Goal: Task Accomplishment & Management: Manage account settings

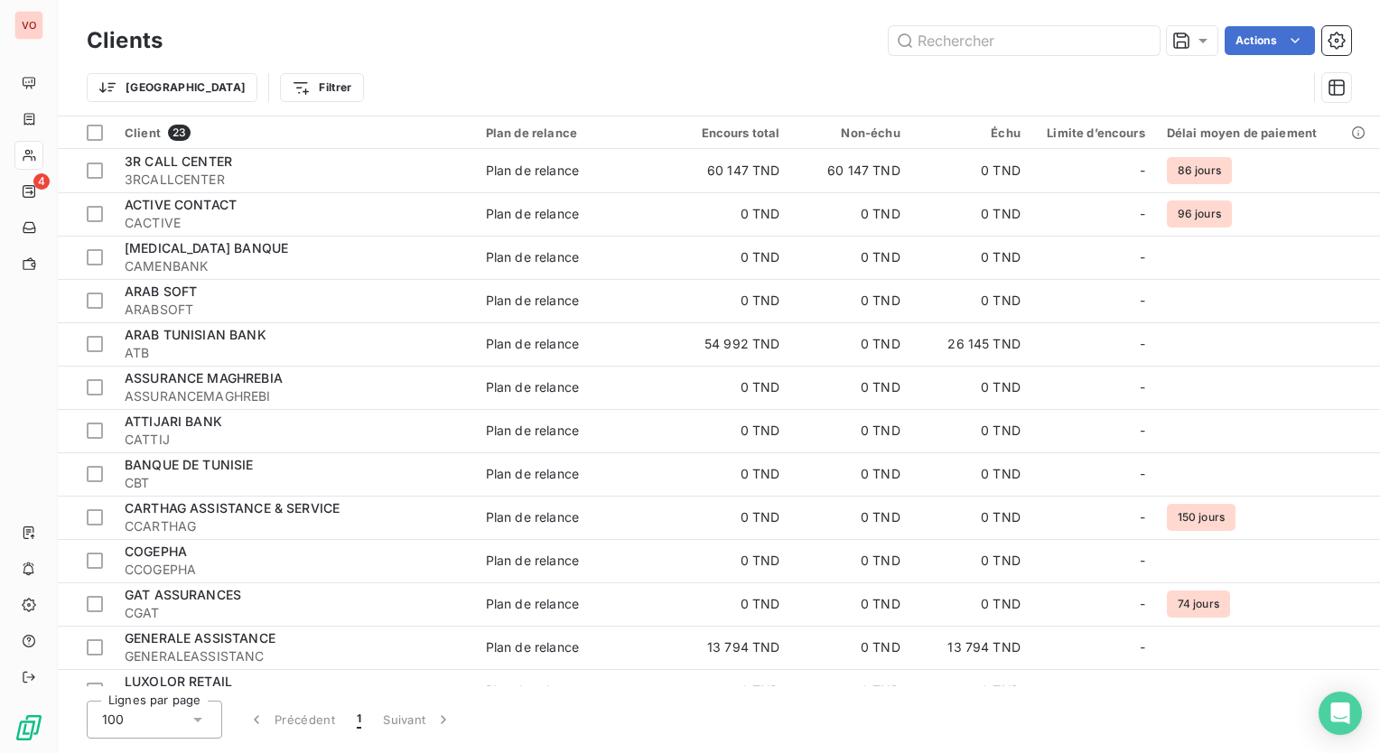
click at [441, 31] on div "Actions" at bounding box center [767, 40] width 1167 height 29
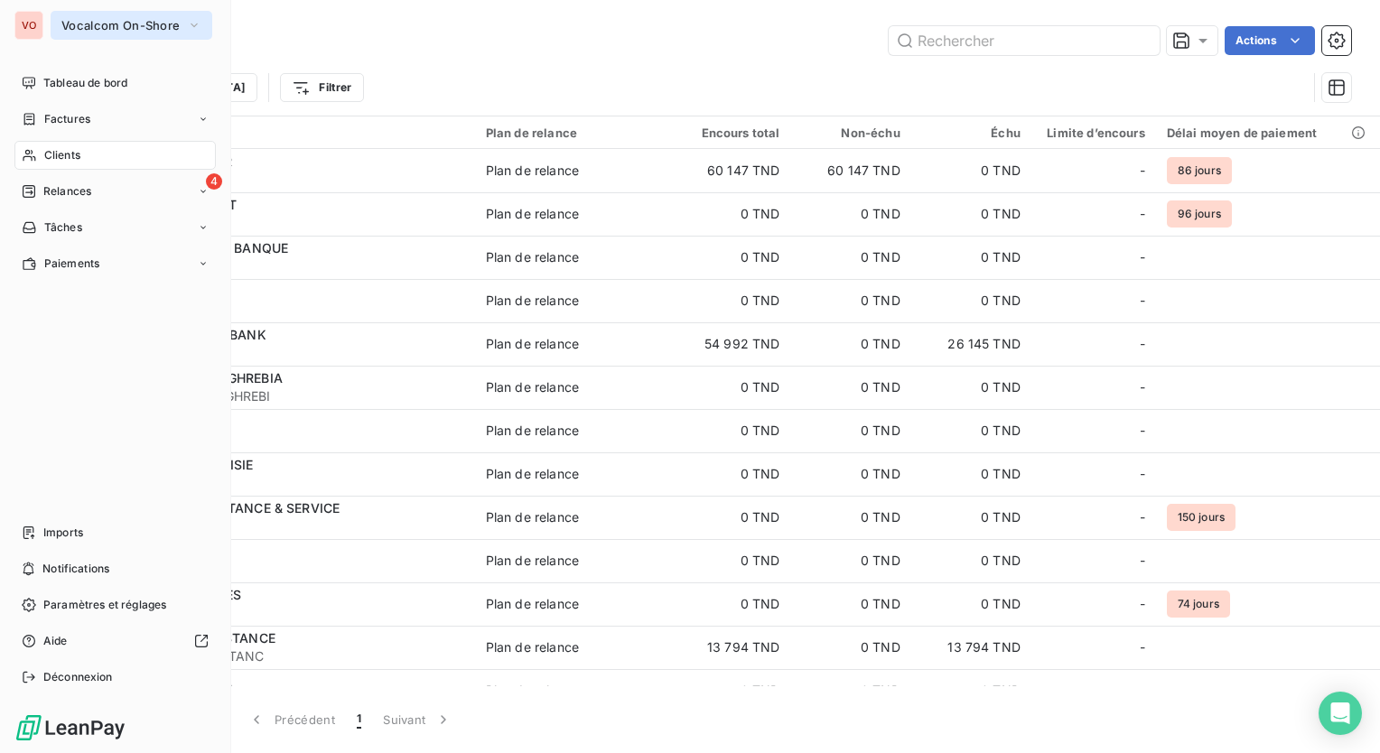
click at [104, 33] on button "Vocalcom On-Shore" at bounding box center [132, 25] width 162 height 29
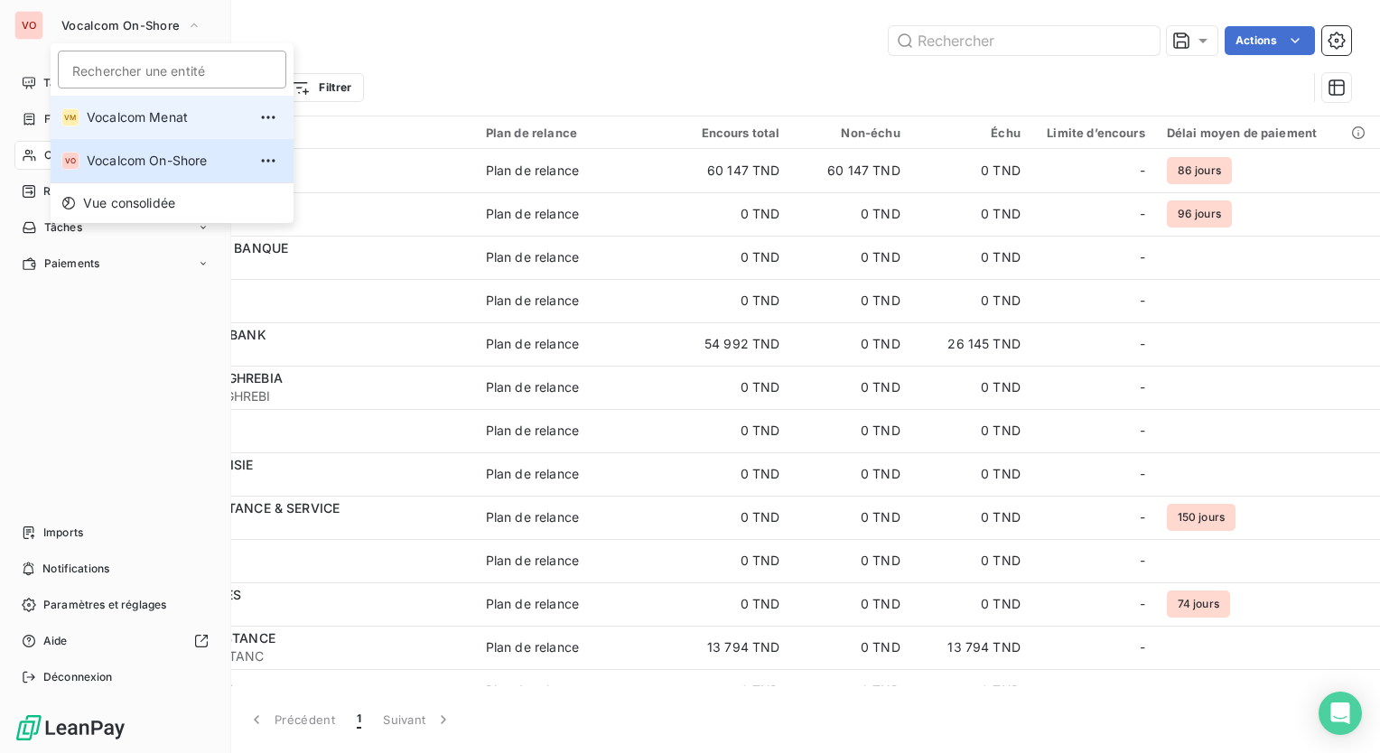
click at [152, 117] on span "Vocalcom Menat" at bounding box center [167, 117] width 160 height 18
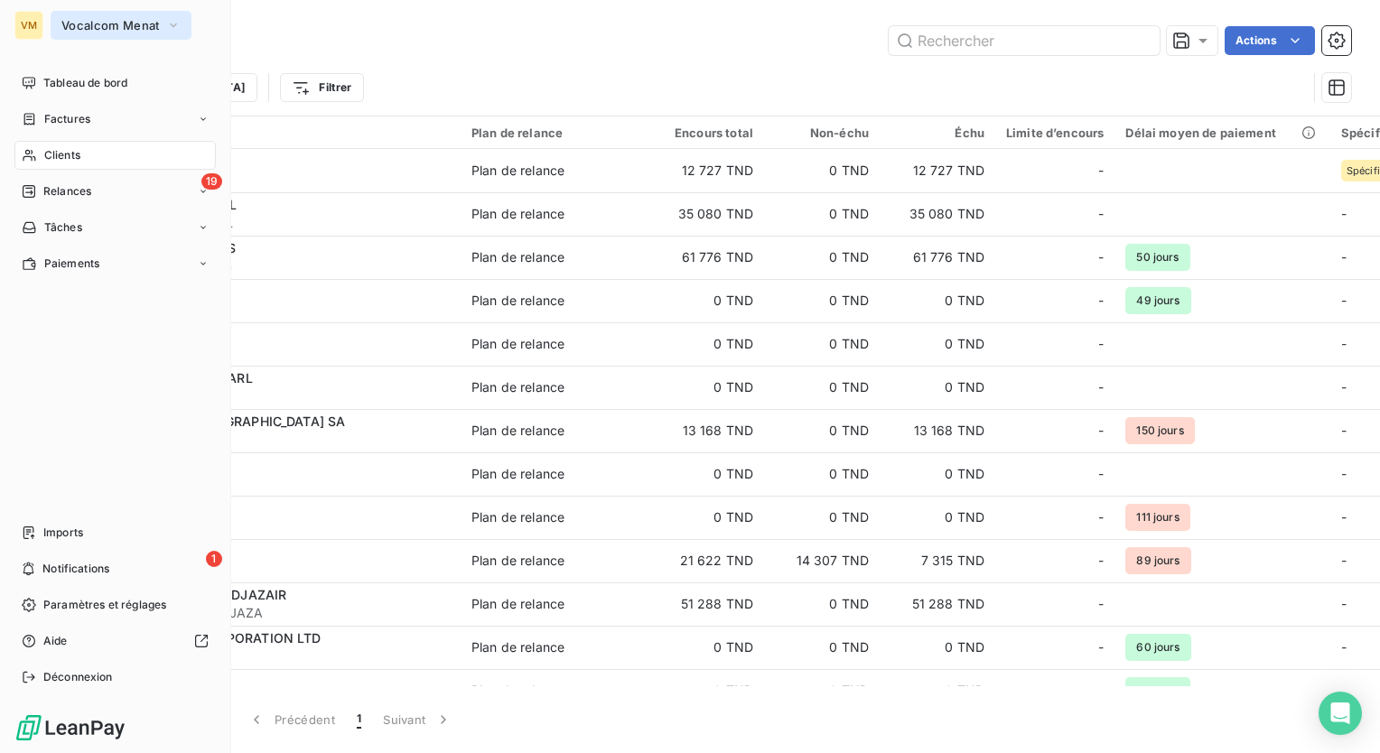
click at [161, 26] on button "Vocalcom Menat" at bounding box center [121, 25] width 141 height 29
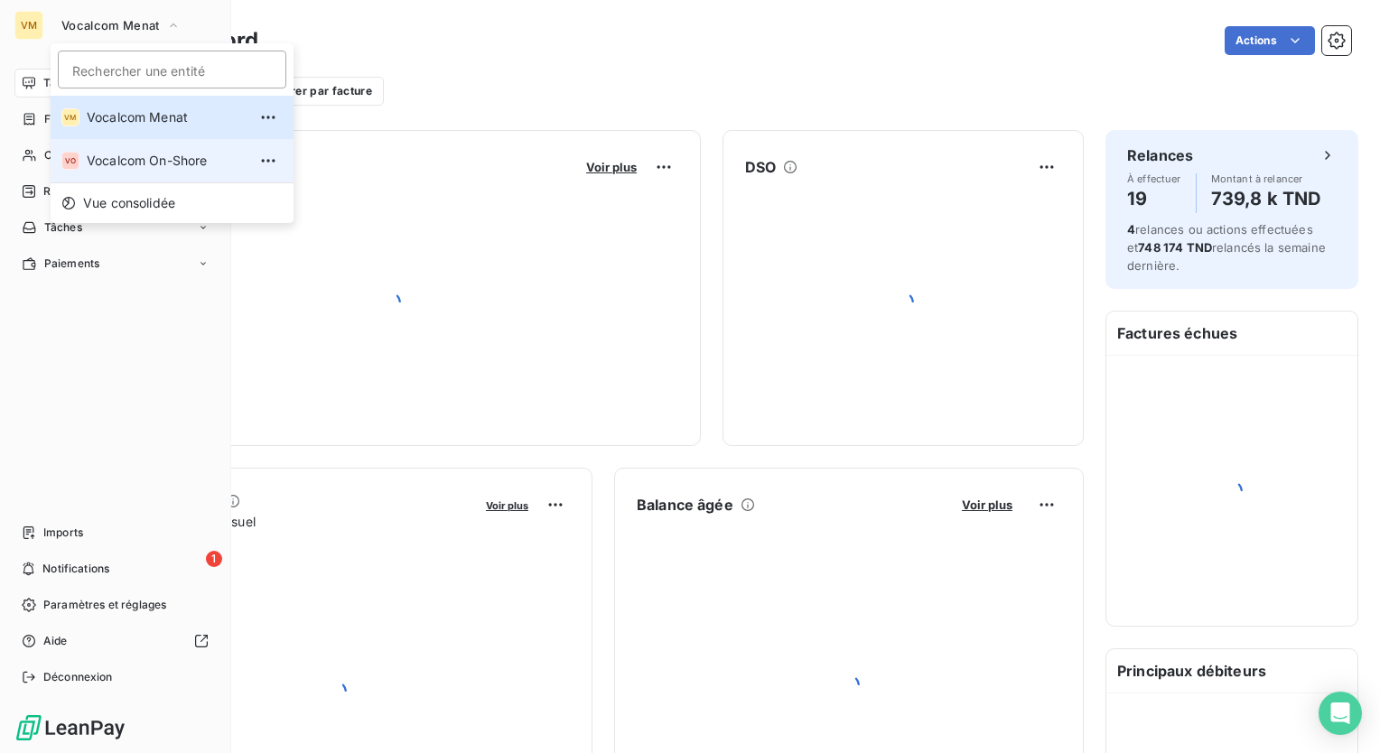
click at [163, 161] on span "Vocalcom On-Shore" at bounding box center [167, 161] width 160 height 18
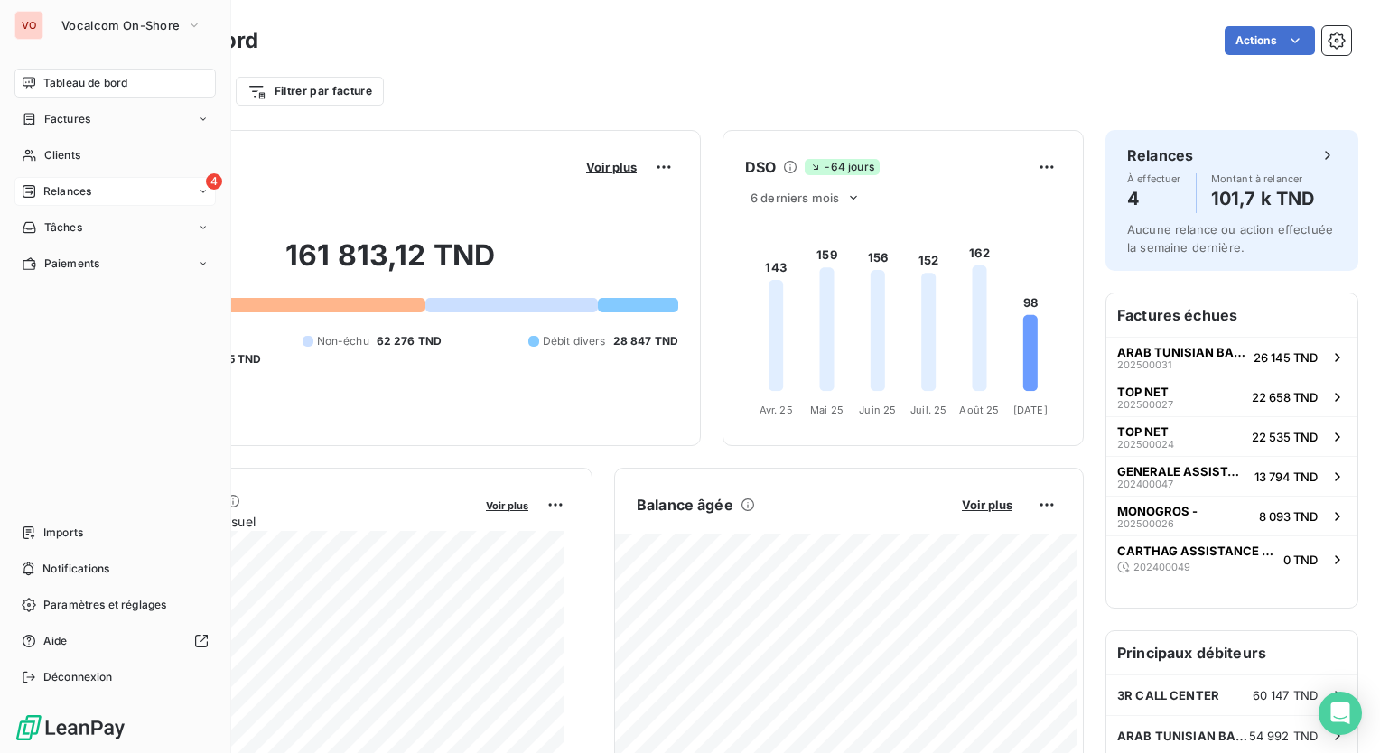
click at [172, 179] on div "4 Relances" at bounding box center [114, 191] width 201 height 29
click at [169, 219] on div "À effectuer" at bounding box center [126, 227] width 180 height 29
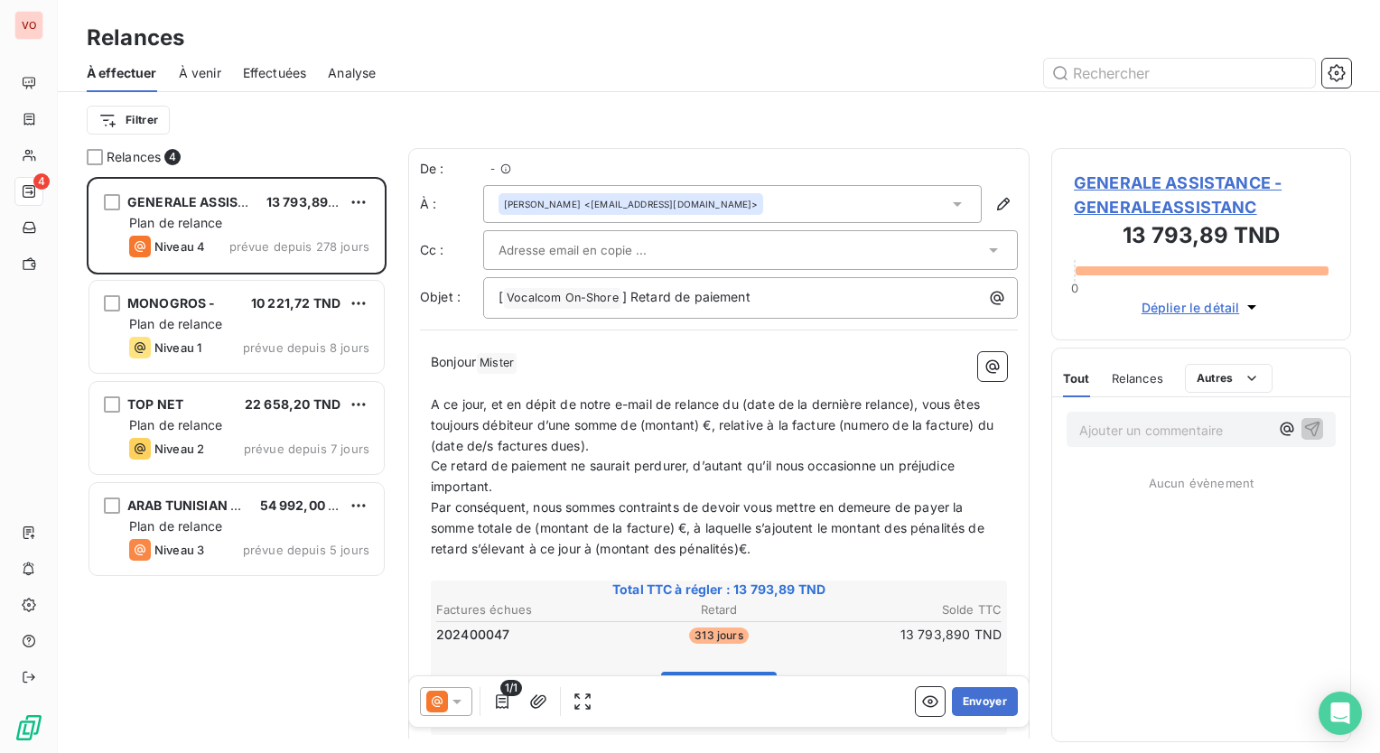
scroll to position [563, 285]
click at [378, 158] on div "Relances 4" at bounding box center [237, 157] width 300 height 18
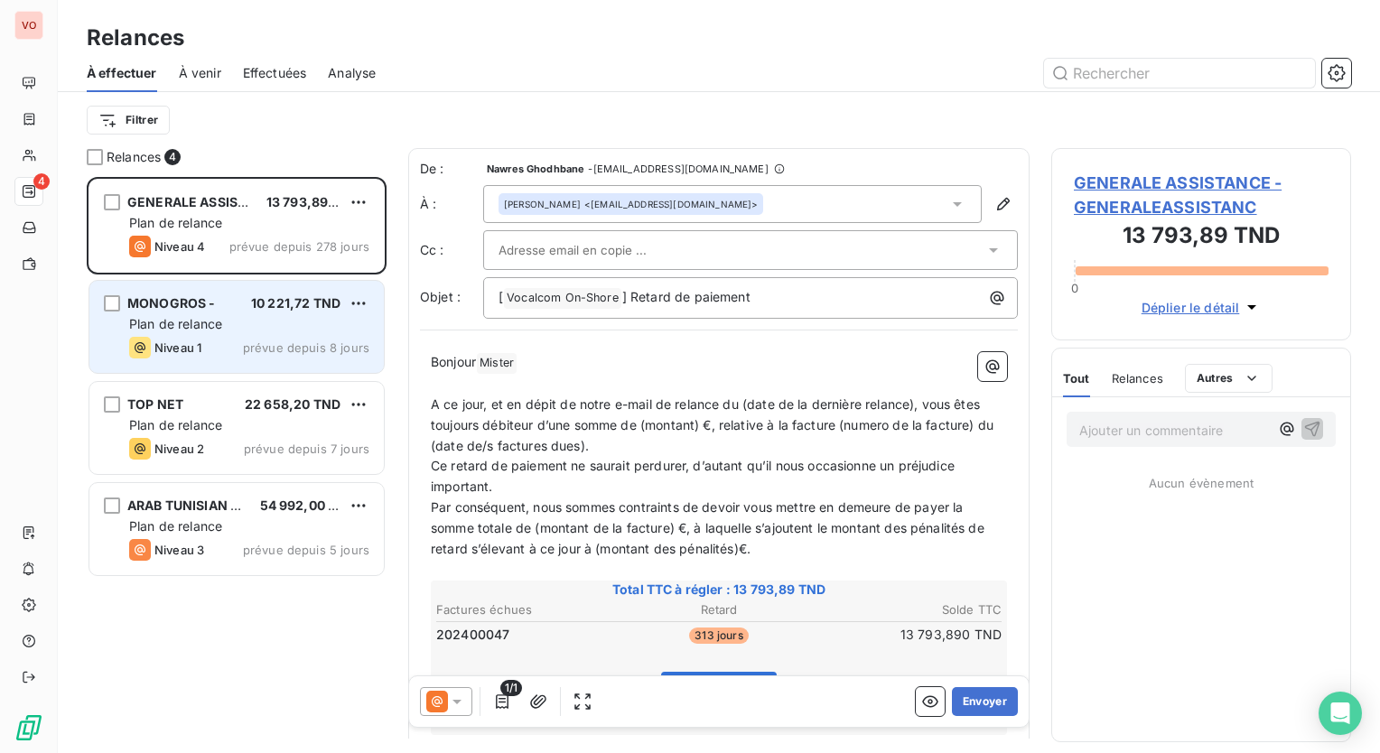
click at [287, 323] on div "Plan de relance" at bounding box center [249, 324] width 240 height 18
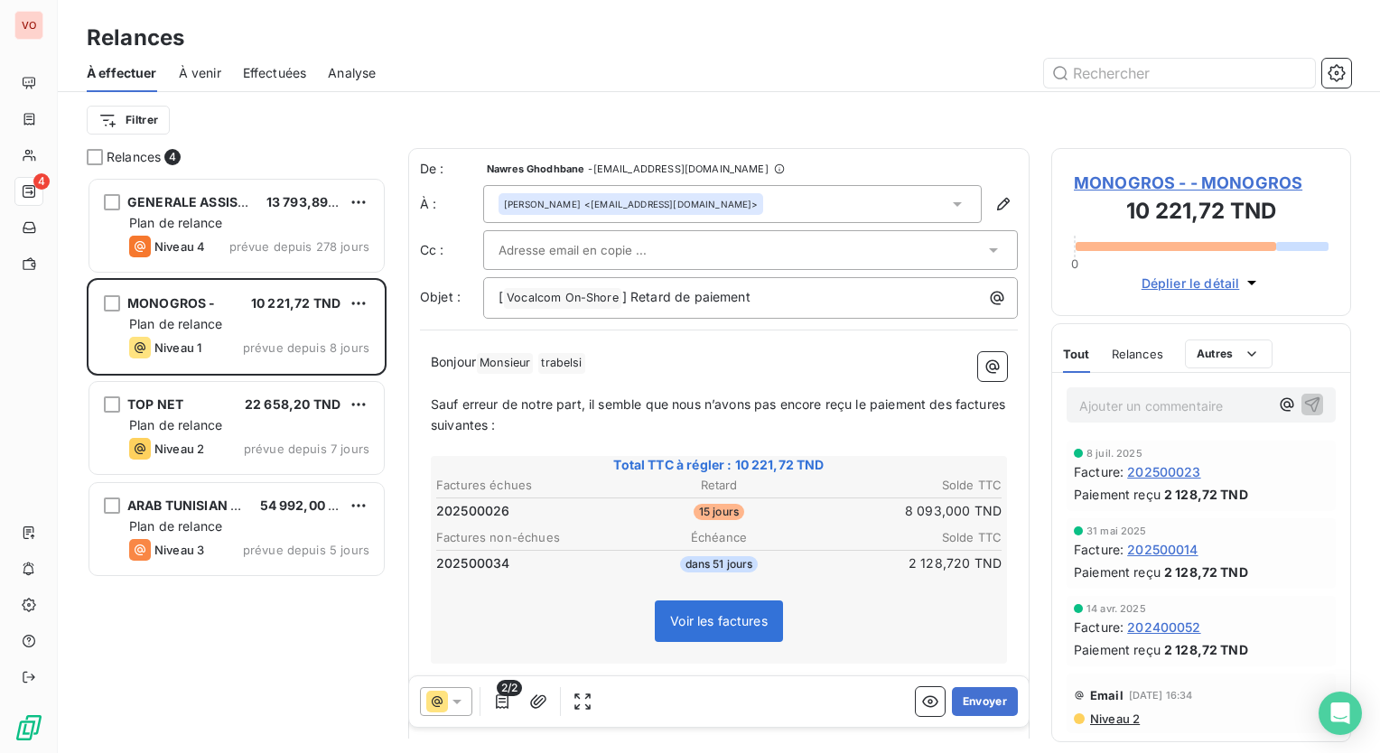
click at [970, 255] on div at bounding box center [742, 250] width 486 height 27
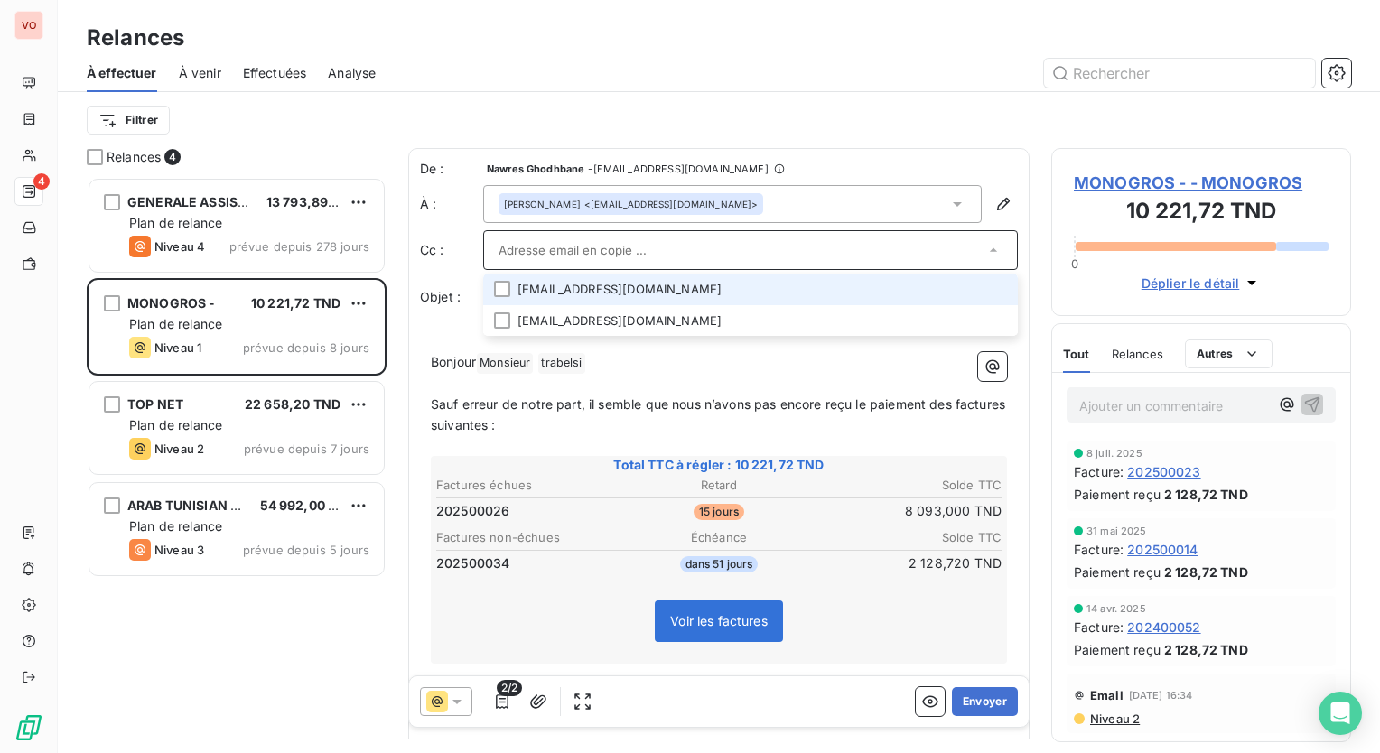
click at [687, 284] on li "[EMAIL_ADDRESS][DOMAIN_NAME]" at bounding box center [750, 290] width 535 height 32
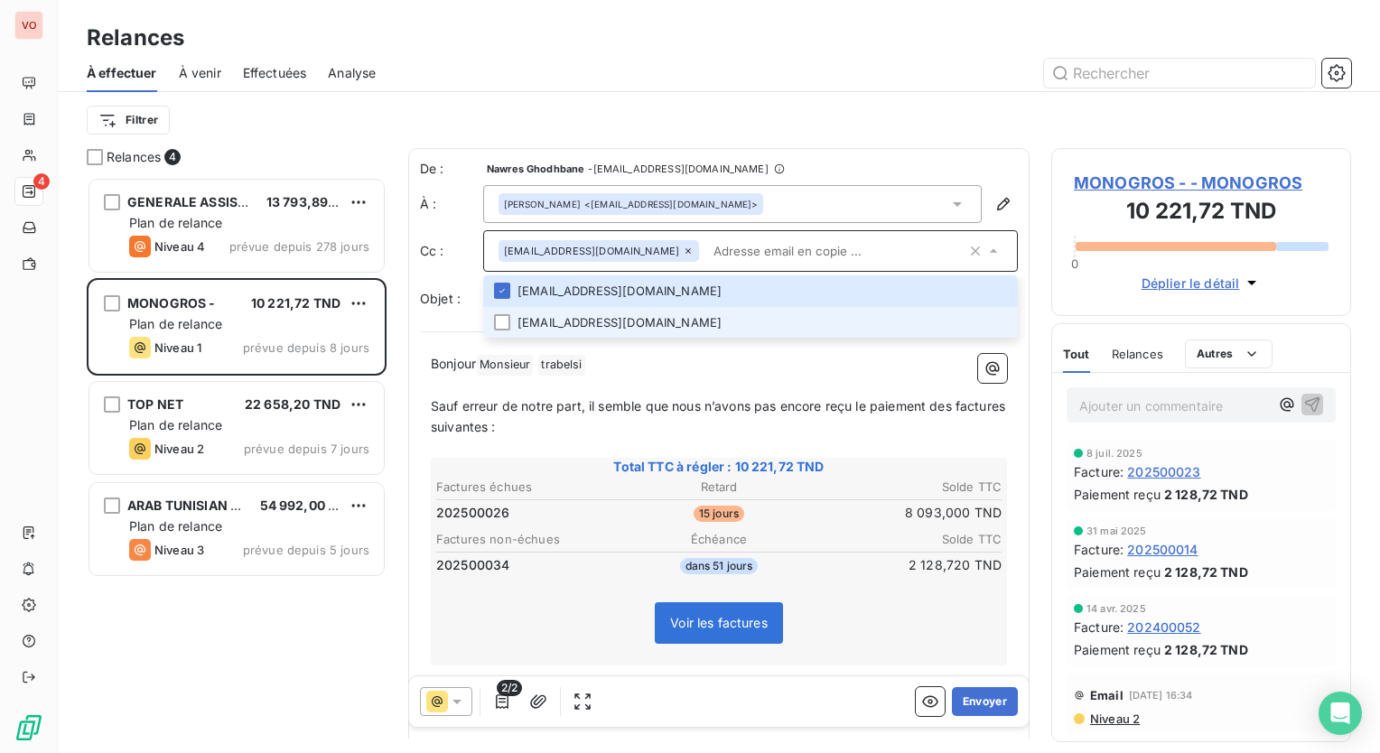
click at [667, 324] on li "[EMAIL_ADDRESS][DOMAIN_NAME]" at bounding box center [750, 323] width 535 height 32
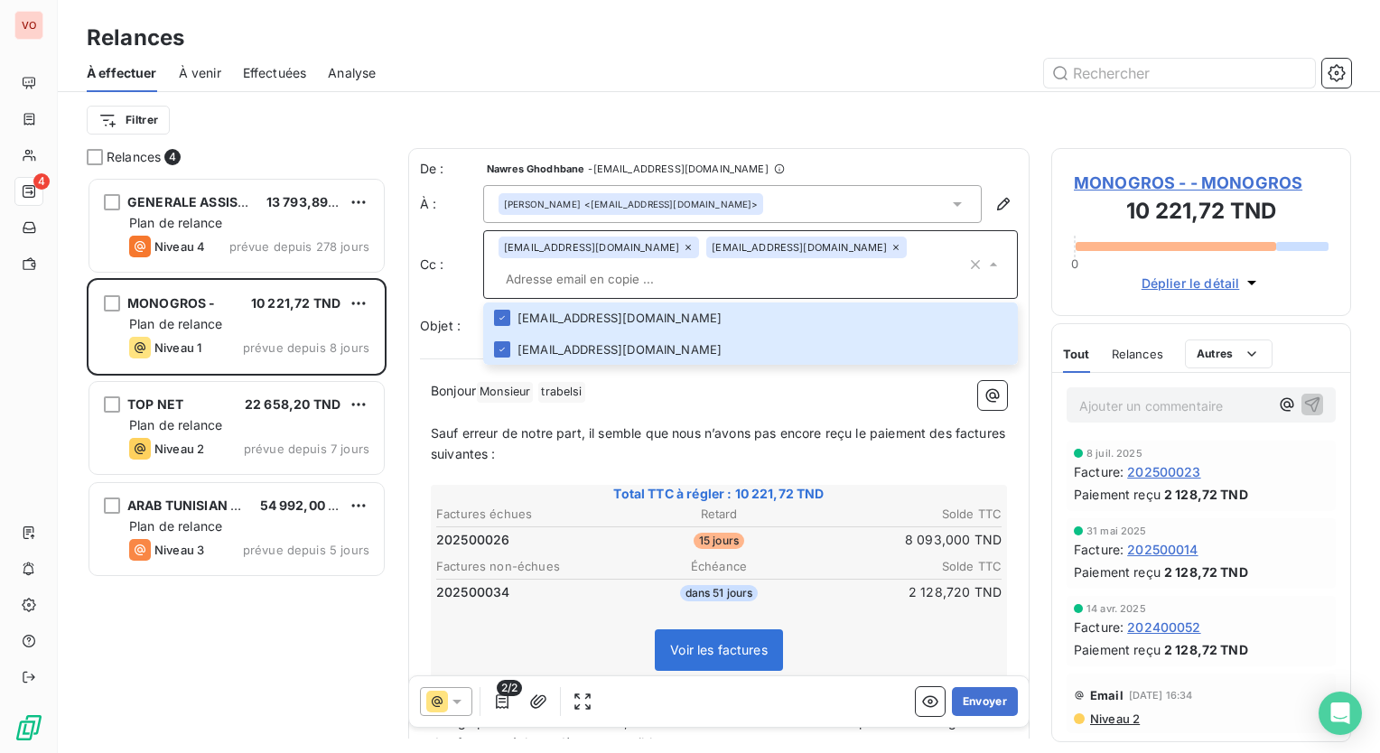
click at [685, 274] on input "text" at bounding box center [733, 279] width 468 height 27
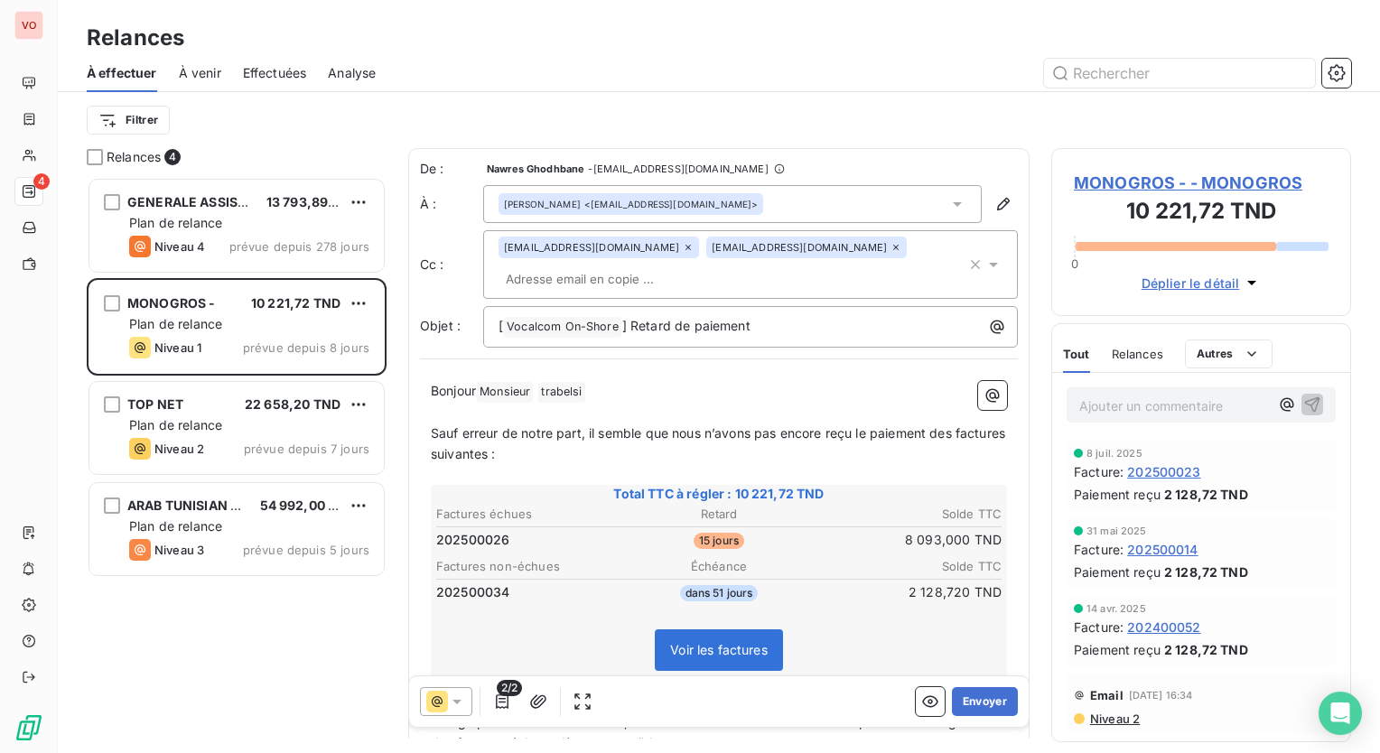
type input "S"
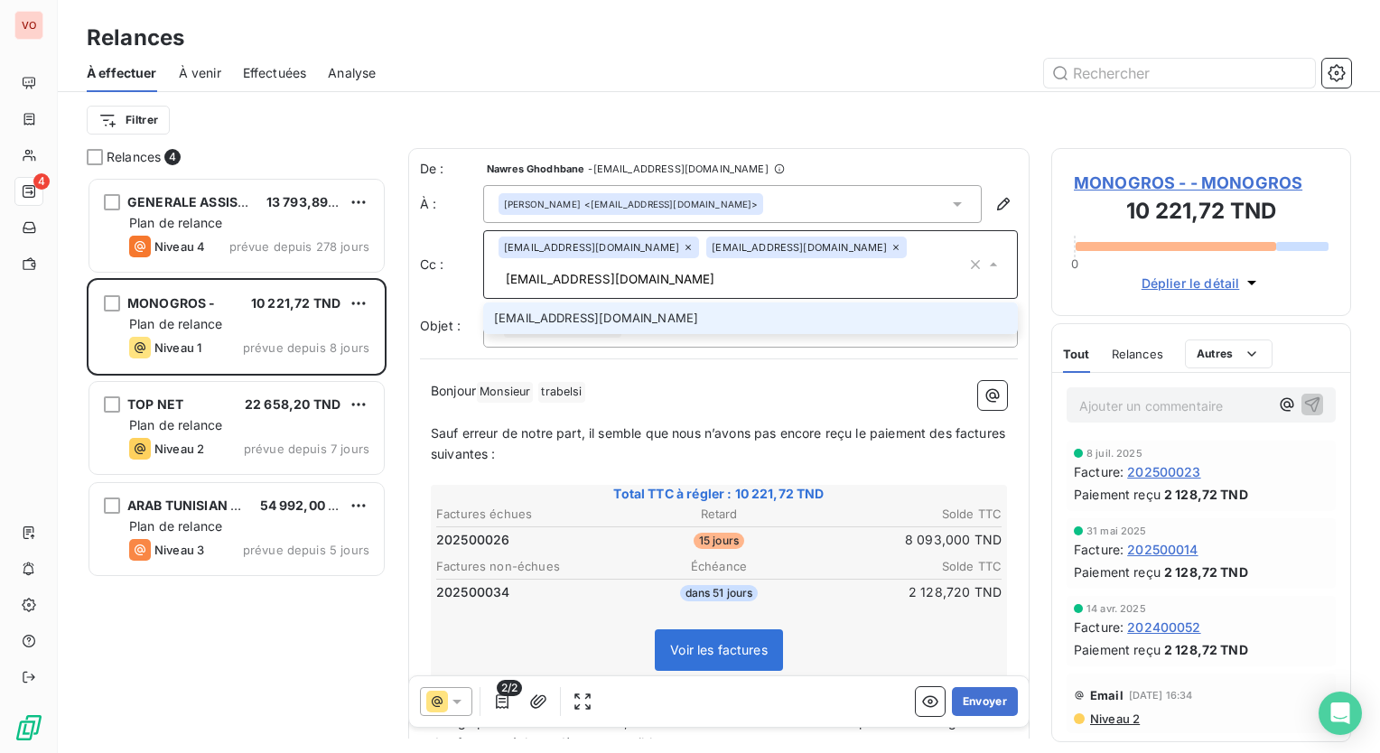
type input "[EMAIL_ADDRESS][DOMAIN_NAME]"
click at [598, 322] on li "[EMAIL_ADDRESS][DOMAIN_NAME]" at bounding box center [750, 319] width 535 height 32
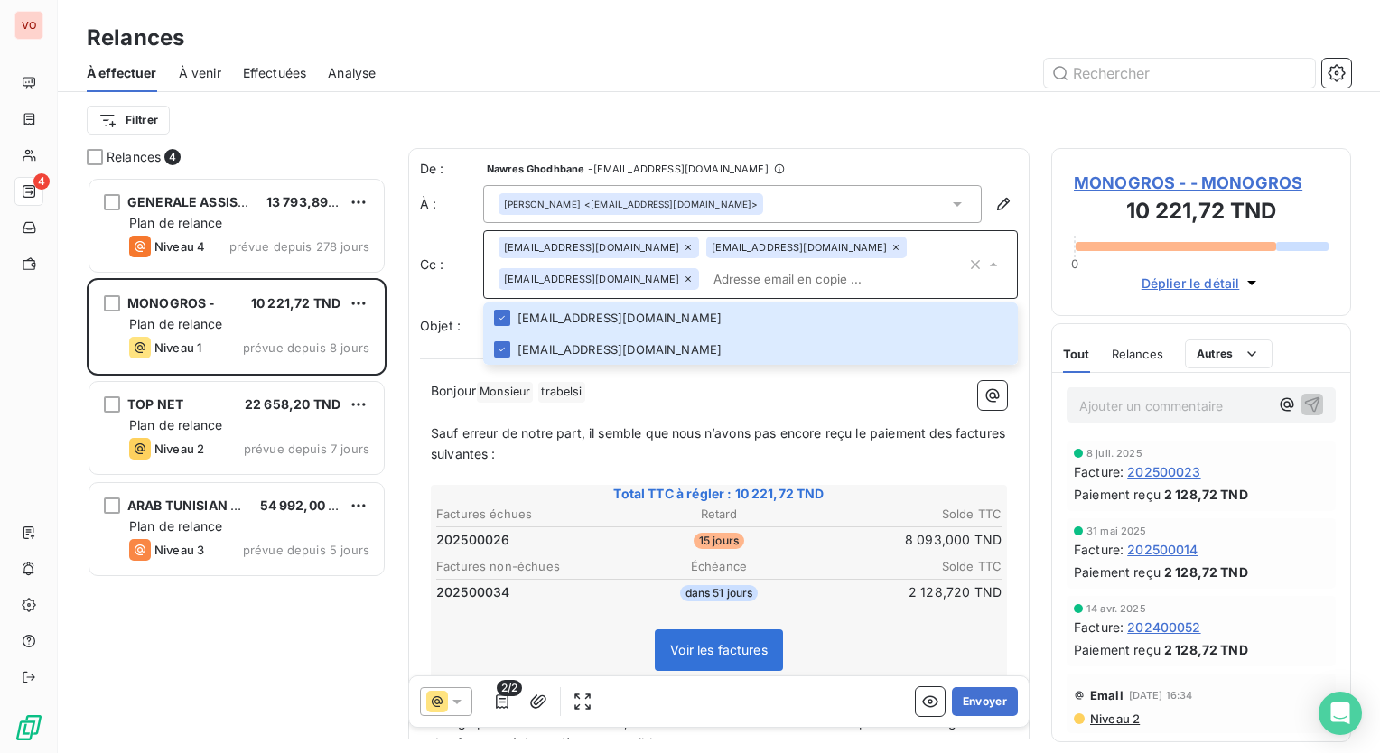
click at [661, 421] on p "﻿" at bounding box center [719, 413] width 576 height 21
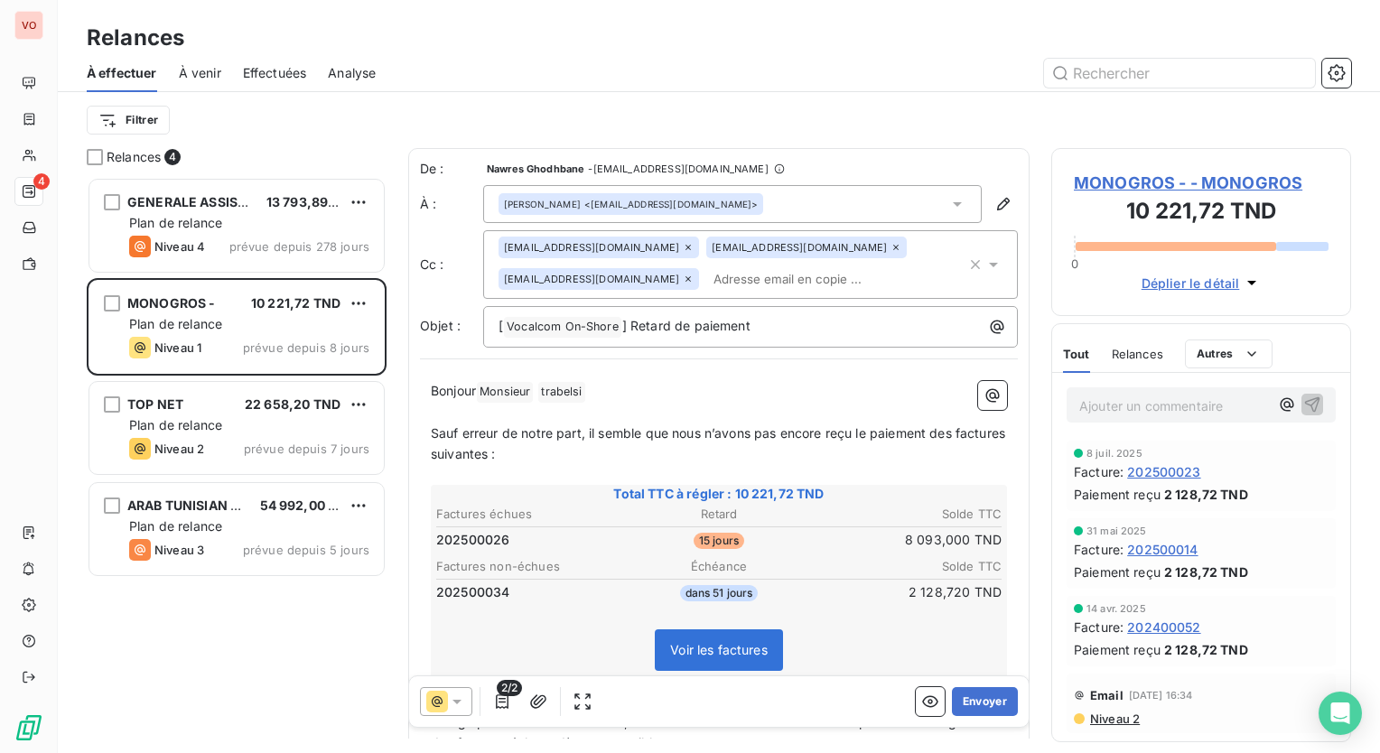
click at [706, 287] on input "text" at bounding box center [810, 279] width 209 height 27
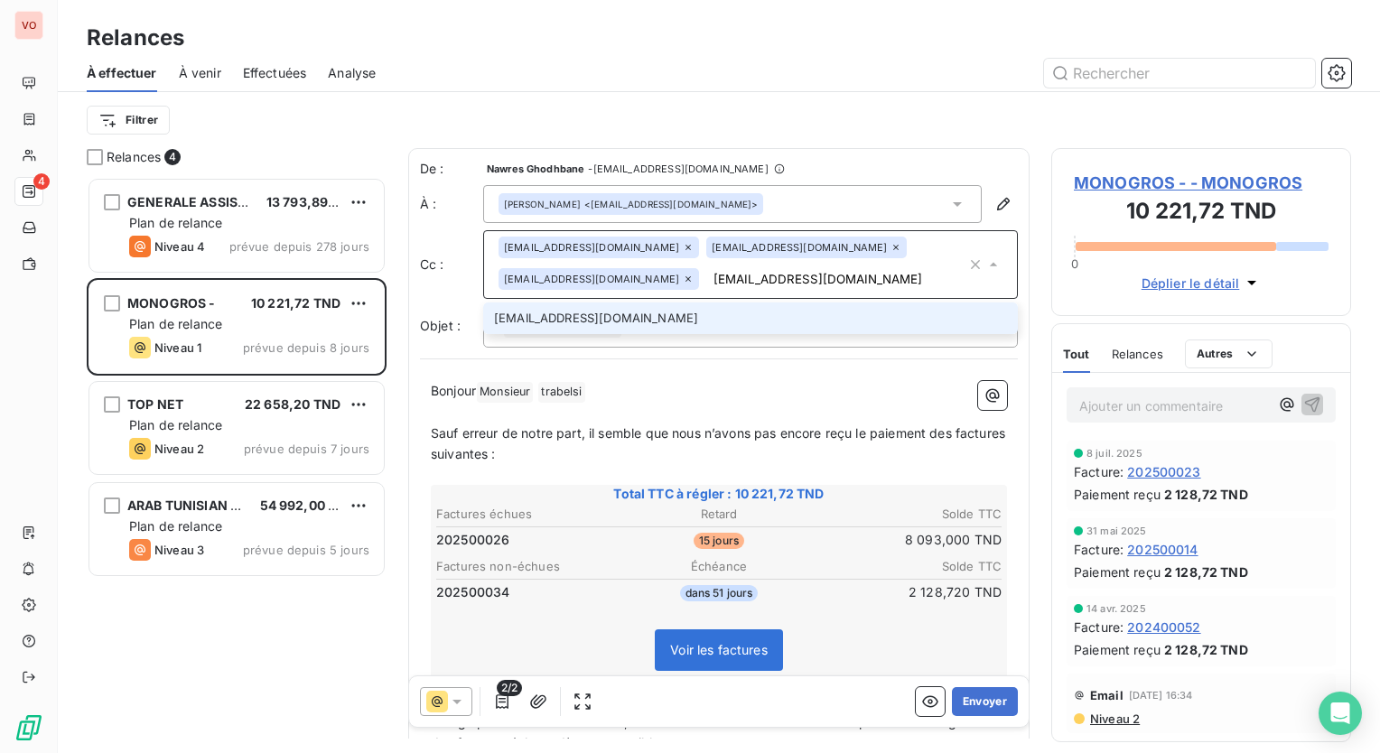
type input "[EMAIL_ADDRESS][DOMAIN_NAME]"
click at [654, 313] on li "[EMAIL_ADDRESS][DOMAIN_NAME]" at bounding box center [750, 319] width 535 height 32
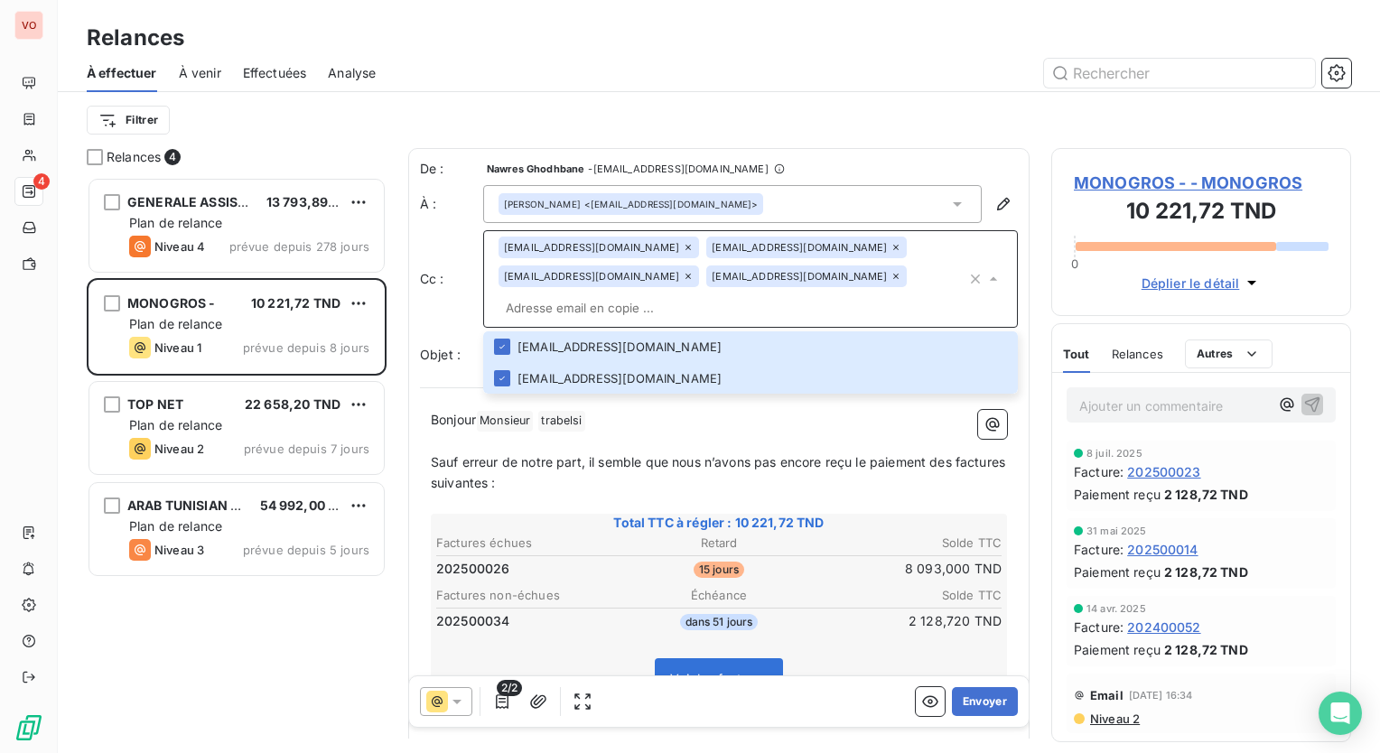
click at [654, 467] on span "Sauf erreur de notre part, il semble que nous n’avons pas encore reçu le paieme…" at bounding box center [720, 472] width 578 height 36
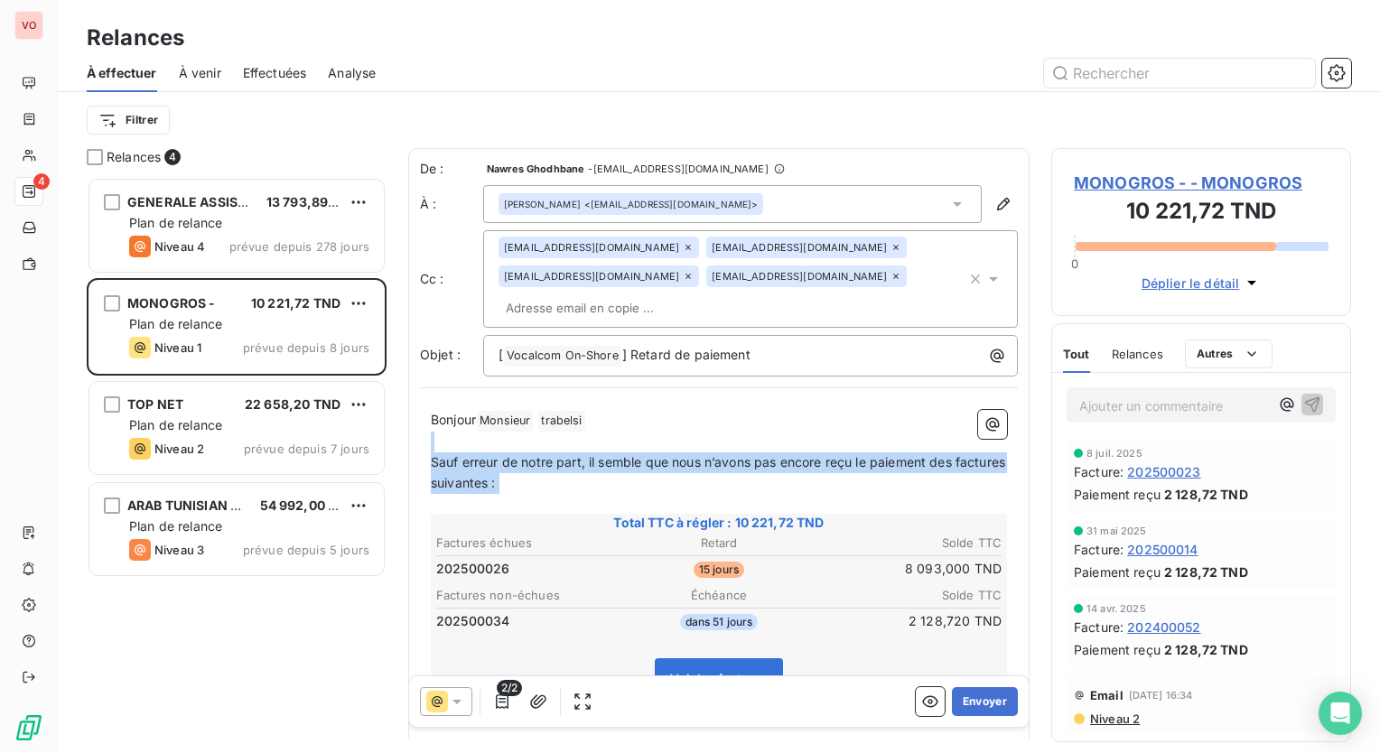
drag, startPoint x: 436, startPoint y: 450, endPoint x: 664, endPoint y: 494, distance: 231.9
click at [664, 494] on div "Bonjour Monsieur ﻿ trabelsi ﻿ ﻿ ﻿ Sauf erreur de notre part, il semble que nous…" at bounding box center [719, 709] width 576 height 598
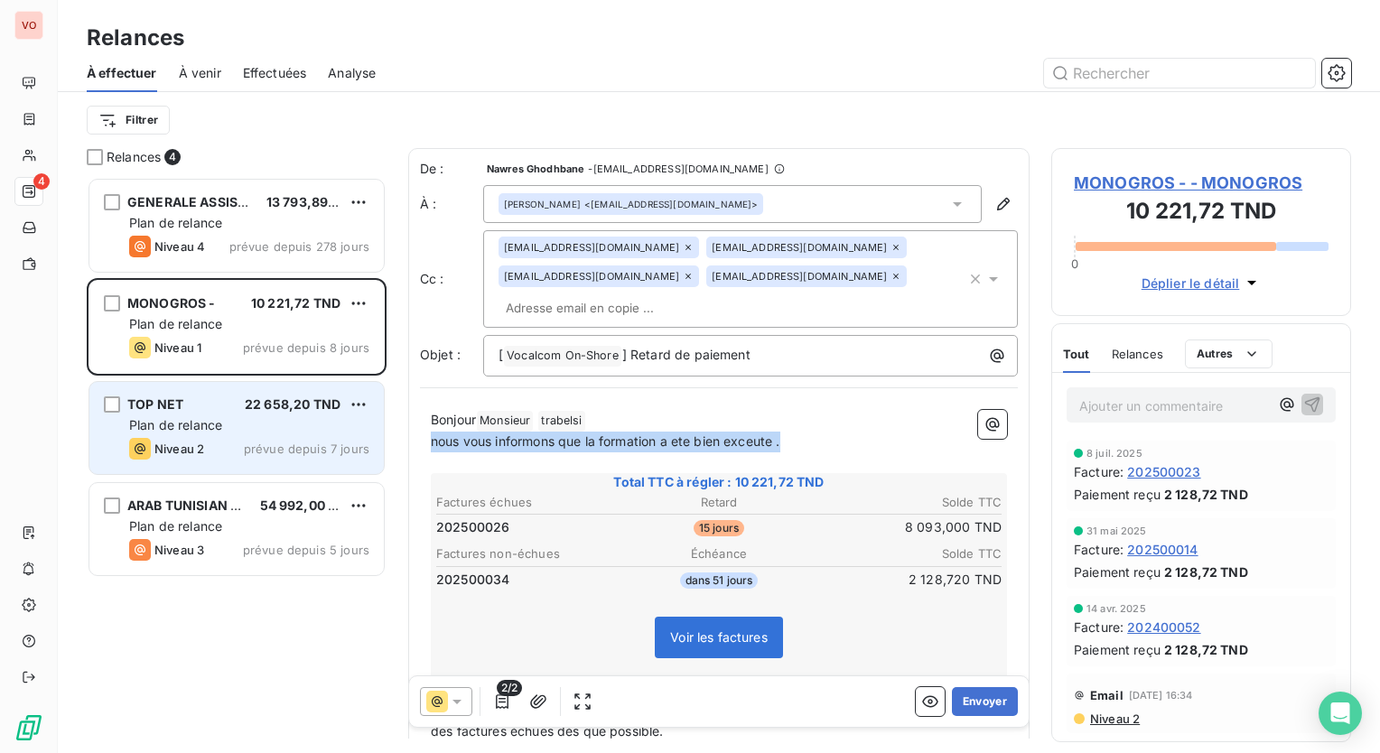
drag, startPoint x: 797, startPoint y: 445, endPoint x: 373, endPoint y: 451, distance: 423.7
click at [373, 451] on div "Relances 4 GENERALE ASSISTANCE 13 793,89 TND Plan de relance Niveau 4 prévue de…" at bounding box center [719, 450] width 1322 height 605
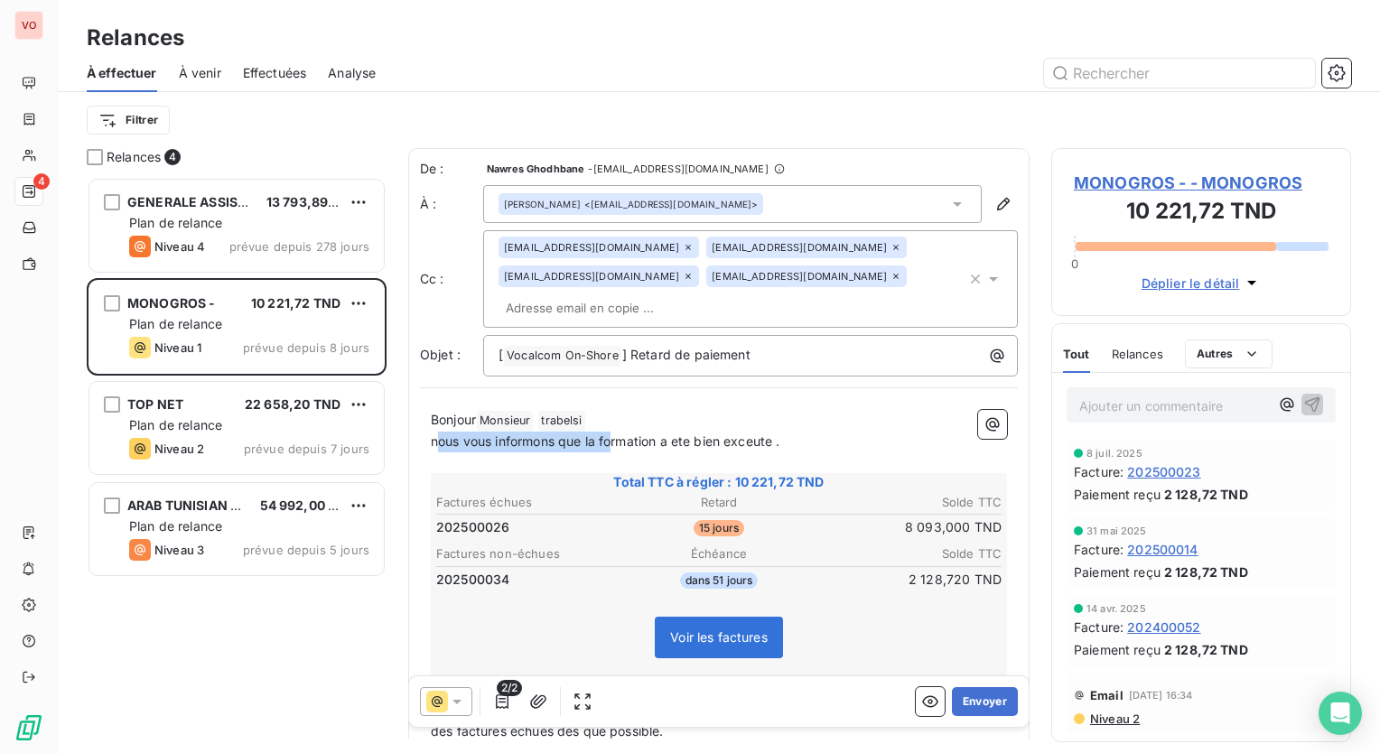
drag, startPoint x: 435, startPoint y: 437, endPoint x: 613, endPoint y: 447, distance: 178.2
click at [613, 447] on span "nous vous informons que la formation a ete bien exceute ." at bounding box center [606, 441] width 350 height 15
drag, startPoint x: 807, startPoint y: 442, endPoint x: 419, endPoint y: 436, distance: 387.6
click at [419, 436] on div "De : Nawres Ghodhbane - [EMAIL_ADDRESS][DOMAIN_NAME] À : [PERSON_NAME] <[EMAIL_…" at bounding box center [718, 568] width 621 height 841
drag, startPoint x: 453, startPoint y: 456, endPoint x: 444, endPoint y: 444, distance: 15.5
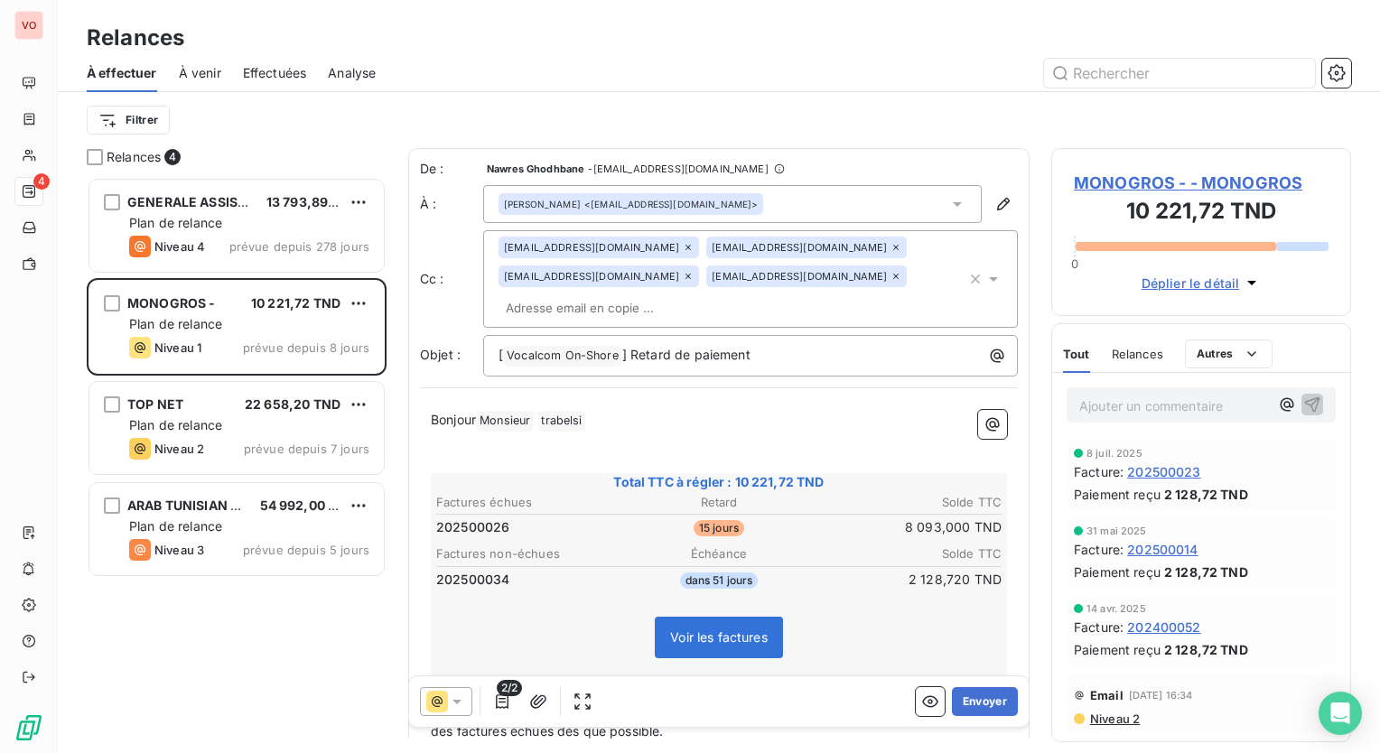
click at [444, 444] on p "﻿" at bounding box center [719, 442] width 576 height 21
click at [617, 419] on p "Bonjour Monsieur ﻿ [PERSON_NAME] ﻿ ﻿" at bounding box center [719, 421] width 576 height 22
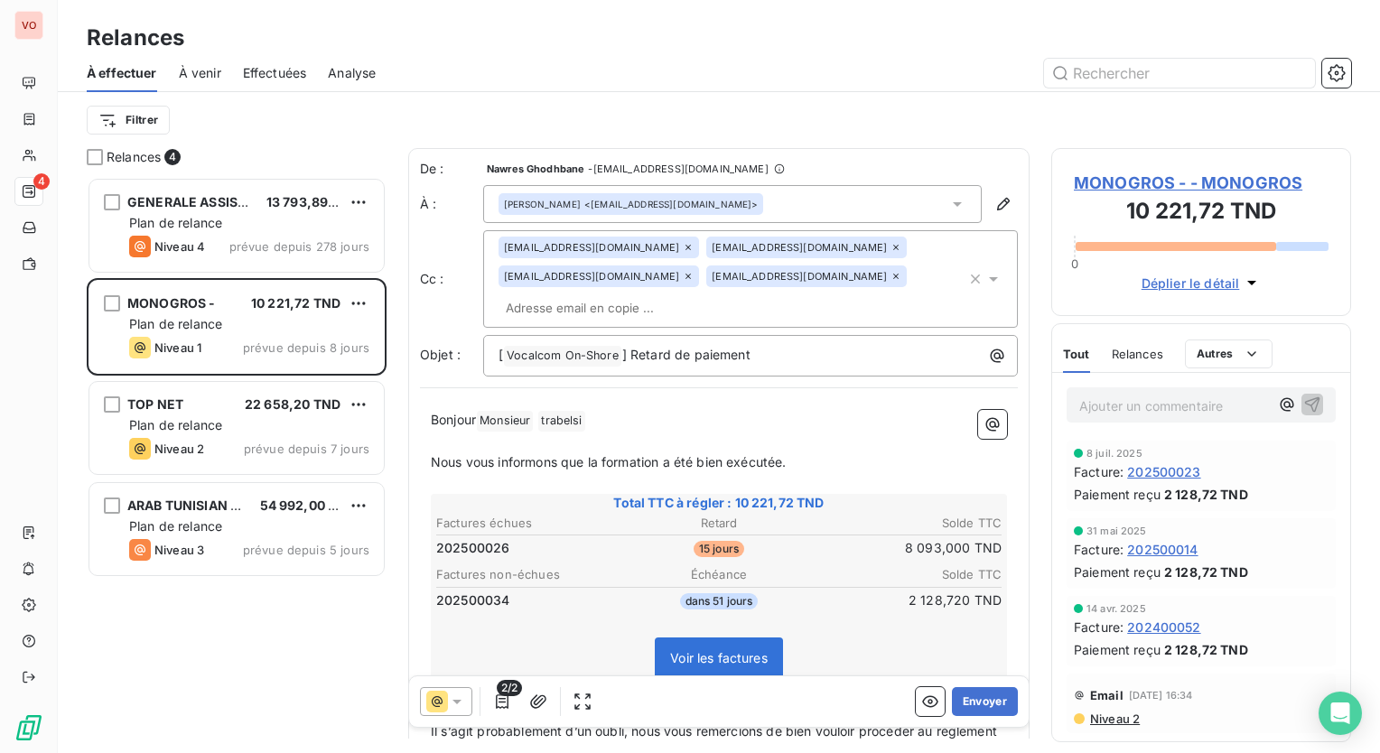
click at [825, 468] on p "Nous vous informons que la formation a été bien exécutée." at bounding box center [719, 463] width 576 height 21
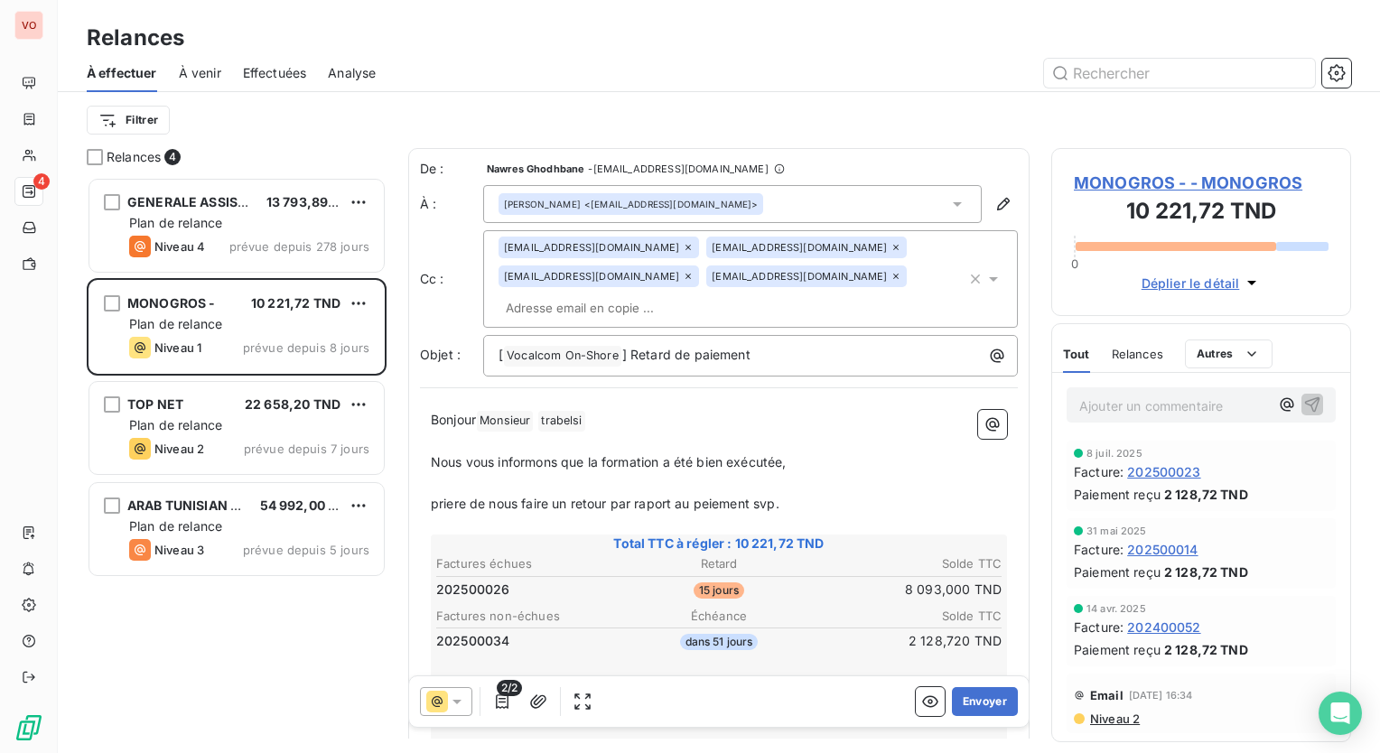
drag, startPoint x: 761, startPoint y: 509, endPoint x: 777, endPoint y: 508, distance: 16.3
click at [766, 508] on span "priere de nous faire un retour par raport au peiement svp." at bounding box center [605, 503] width 349 height 15
drag, startPoint x: 811, startPoint y: 509, endPoint x: 387, endPoint y: 497, distance: 424.7
click at [387, 497] on div "Relances 4 GENERALE ASSISTANCE 13 793,89 TND Plan de relance Niveau 4 prévue de…" at bounding box center [719, 450] width 1322 height 605
drag, startPoint x: 428, startPoint y: 498, endPoint x: 437, endPoint y: 504, distance: 11.0
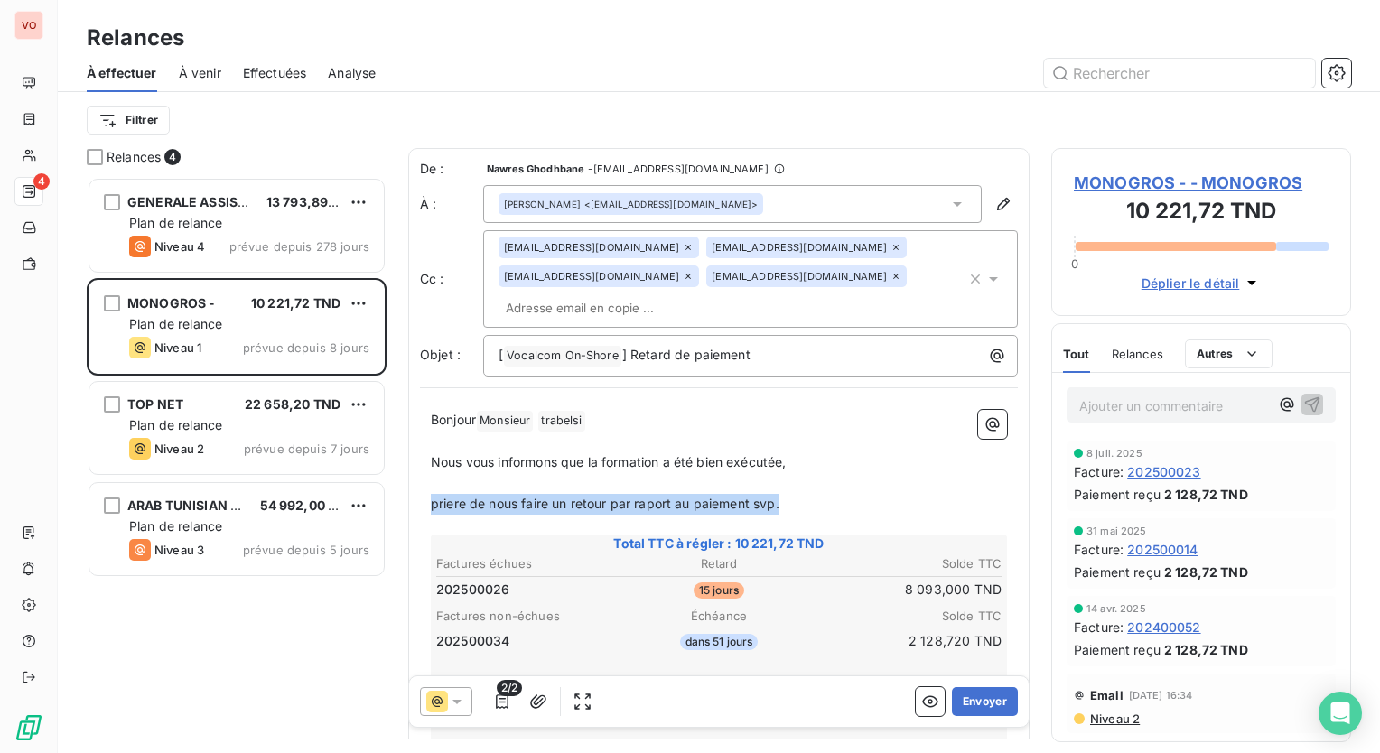
drag, startPoint x: 786, startPoint y: 508, endPoint x: 426, endPoint y: 500, distance: 359.6
click at [426, 500] on div "Bonjour Monsieur ﻿ [PERSON_NAME] ﻿ ﻿ ﻿ Nous vous informons que la formation a é…" at bounding box center [719, 719] width 598 height 640
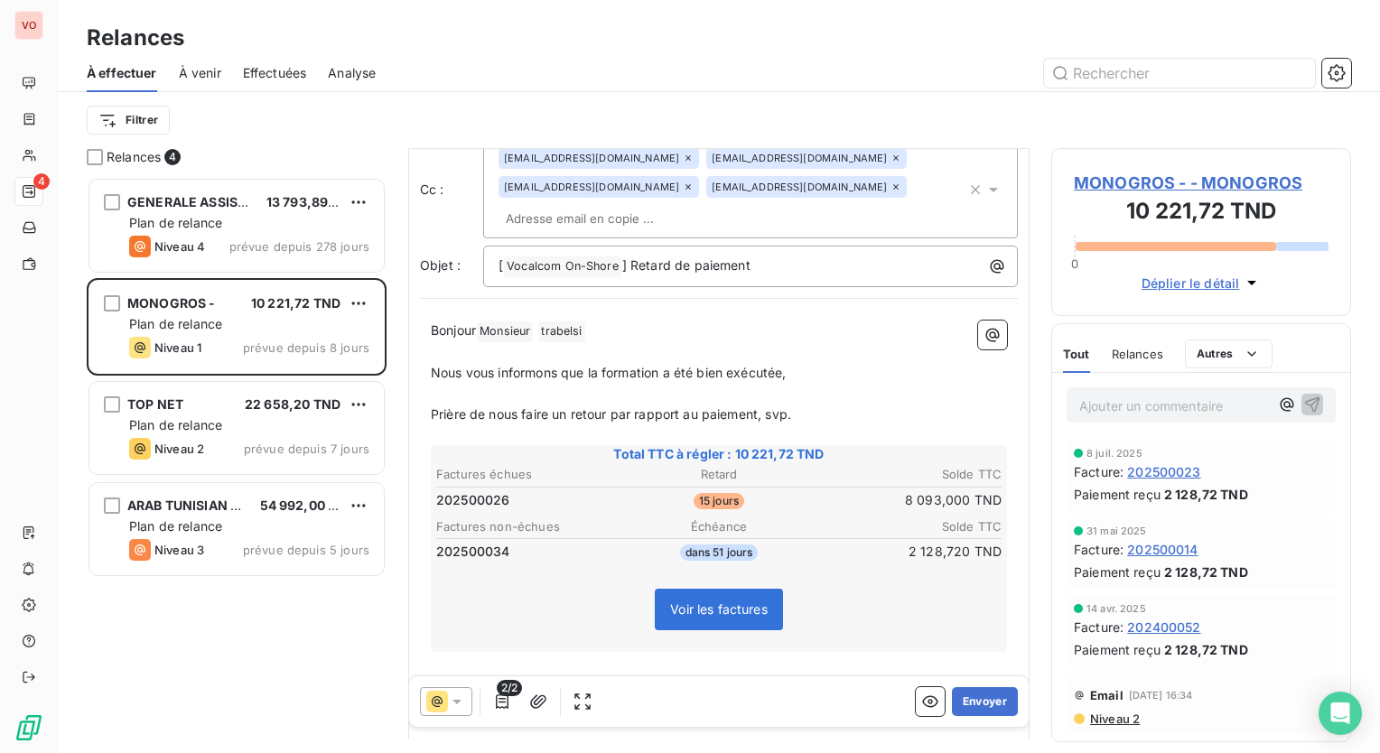
click at [501, 696] on span "2/2" at bounding box center [509, 688] width 25 height 16
click at [502, 709] on icon "button" at bounding box center [502, 702] width 18 height 18
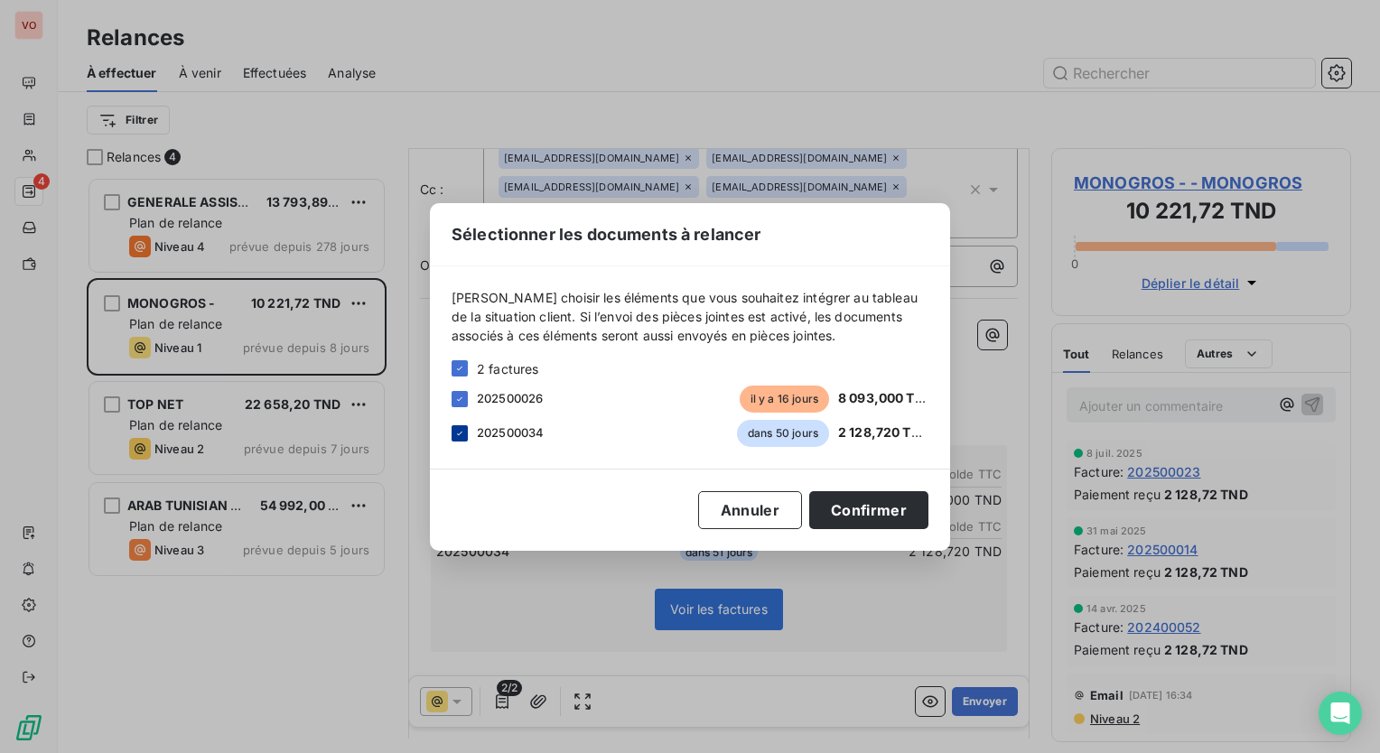
click at [461, 437] on icon at bounding box center [459, 433] width 11 height 11
click at [845, 504] on button "Confirmer" at bounding box center [868, 510] width 119 height 38
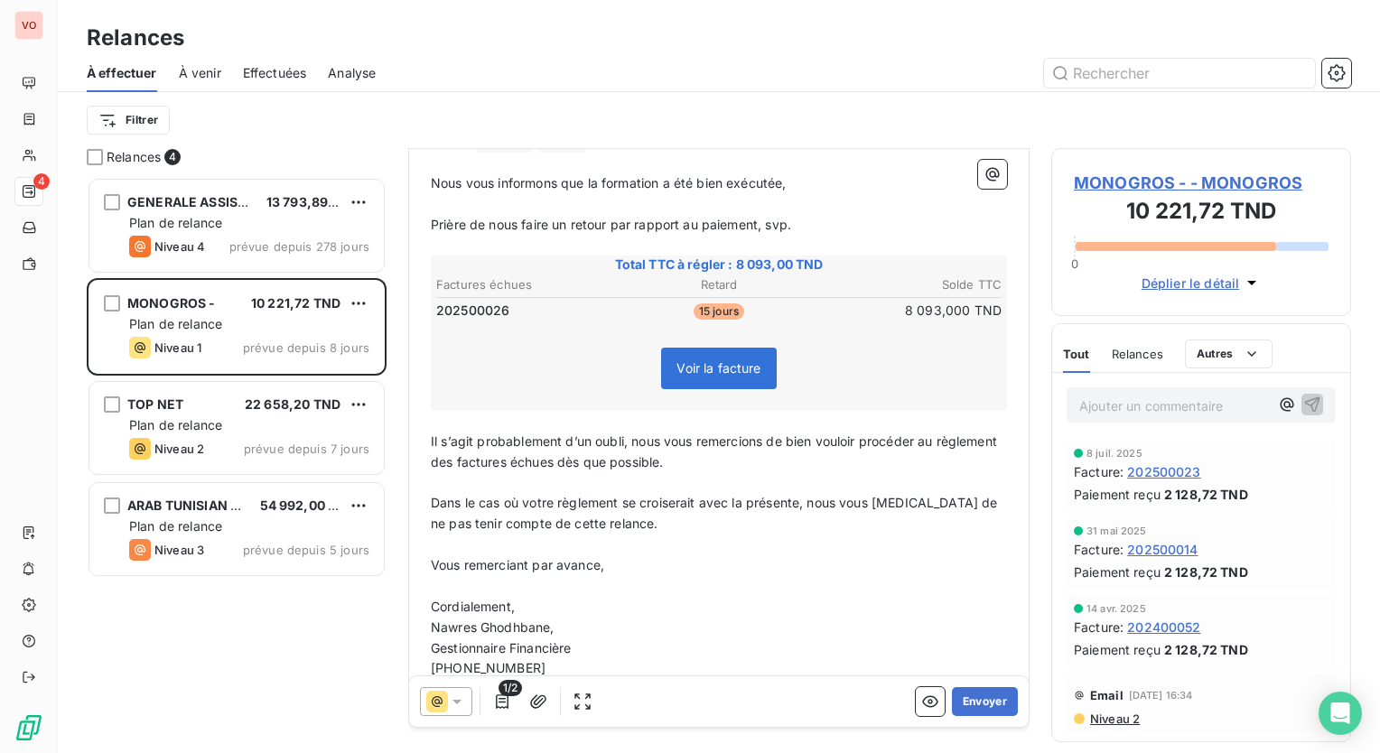
scroll to position [332, 0]
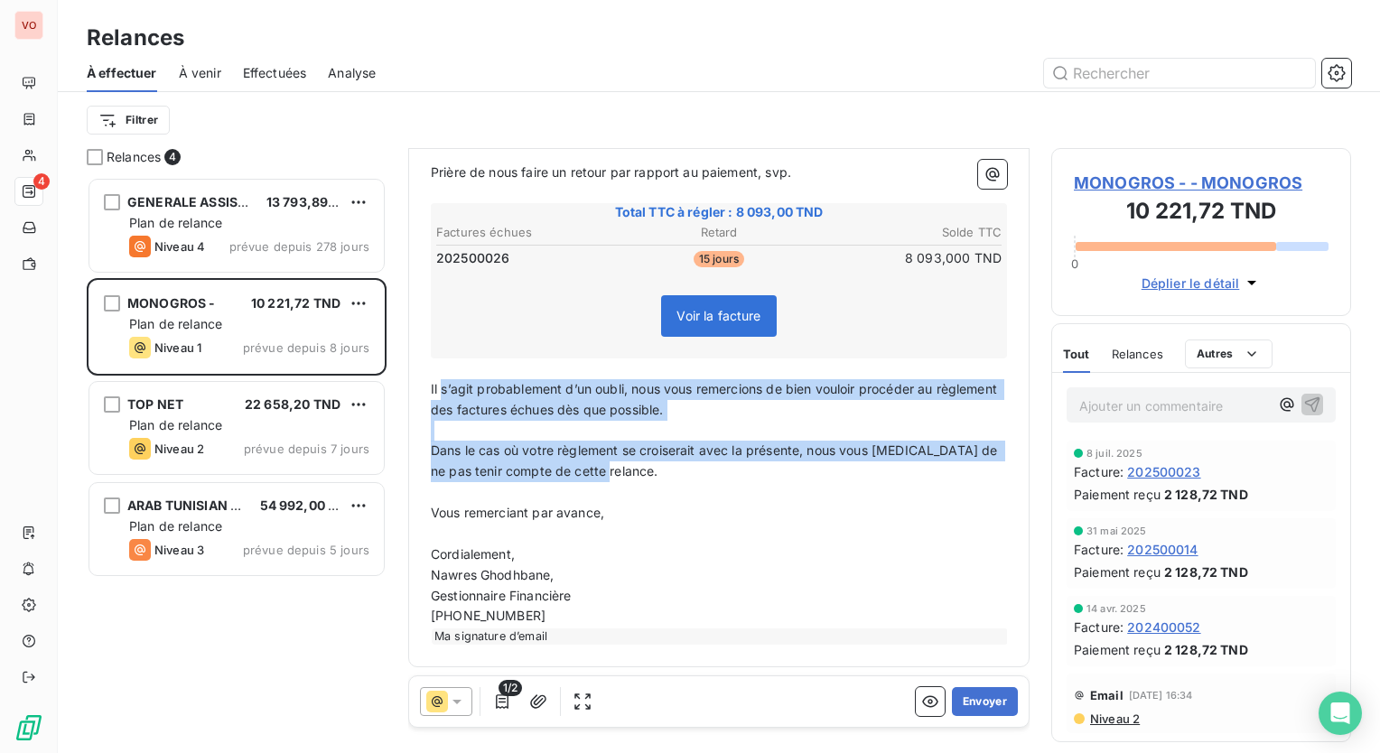
drag, startPoint x: 439, startPoint y: 384, endPoint x: 708, endPoint y: 472, distance: 283.1
click at [708, 472] on div "Bonjour Monsieur ﻿ [PERSON_NAME] ﻿ ﻿ ﻿ Nous vous informons que la formation a é…" at bounding box center [719, 362] width 576 height 566
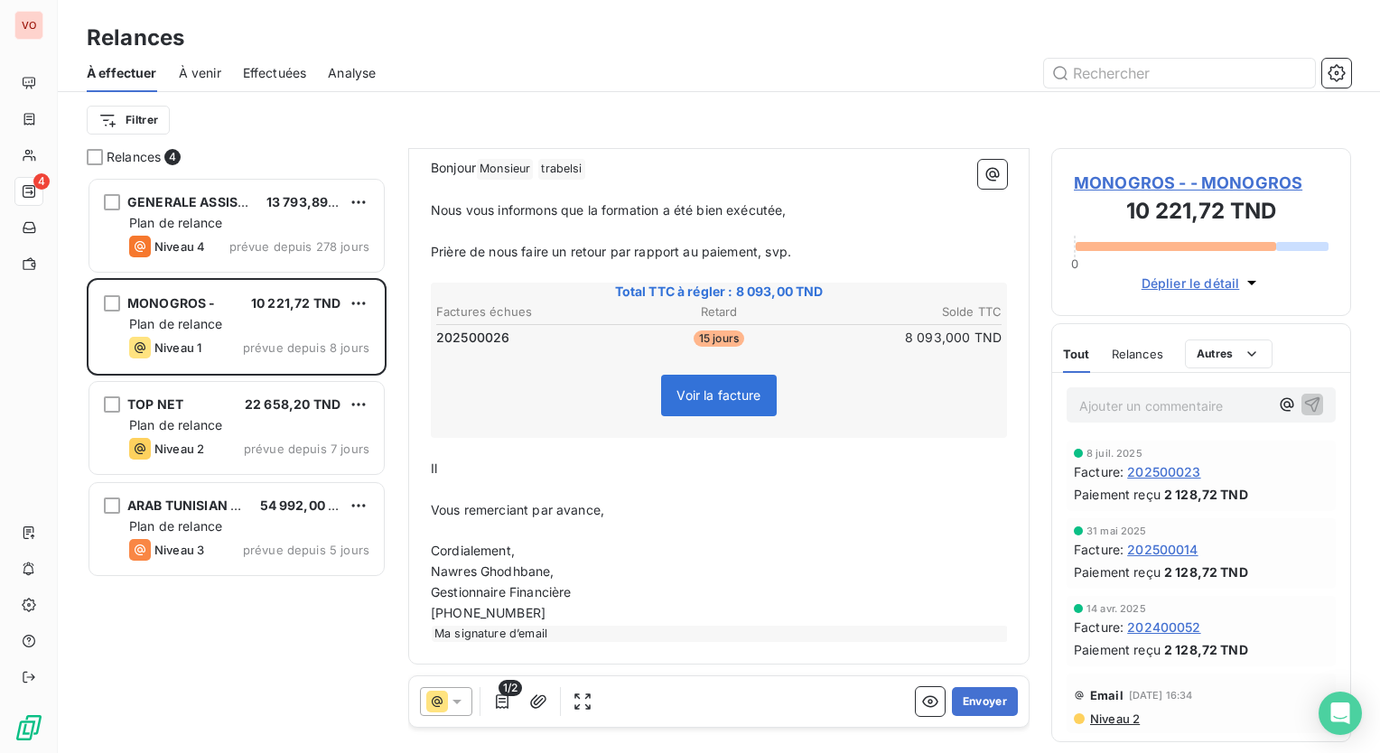
scroll to position [249, 0]
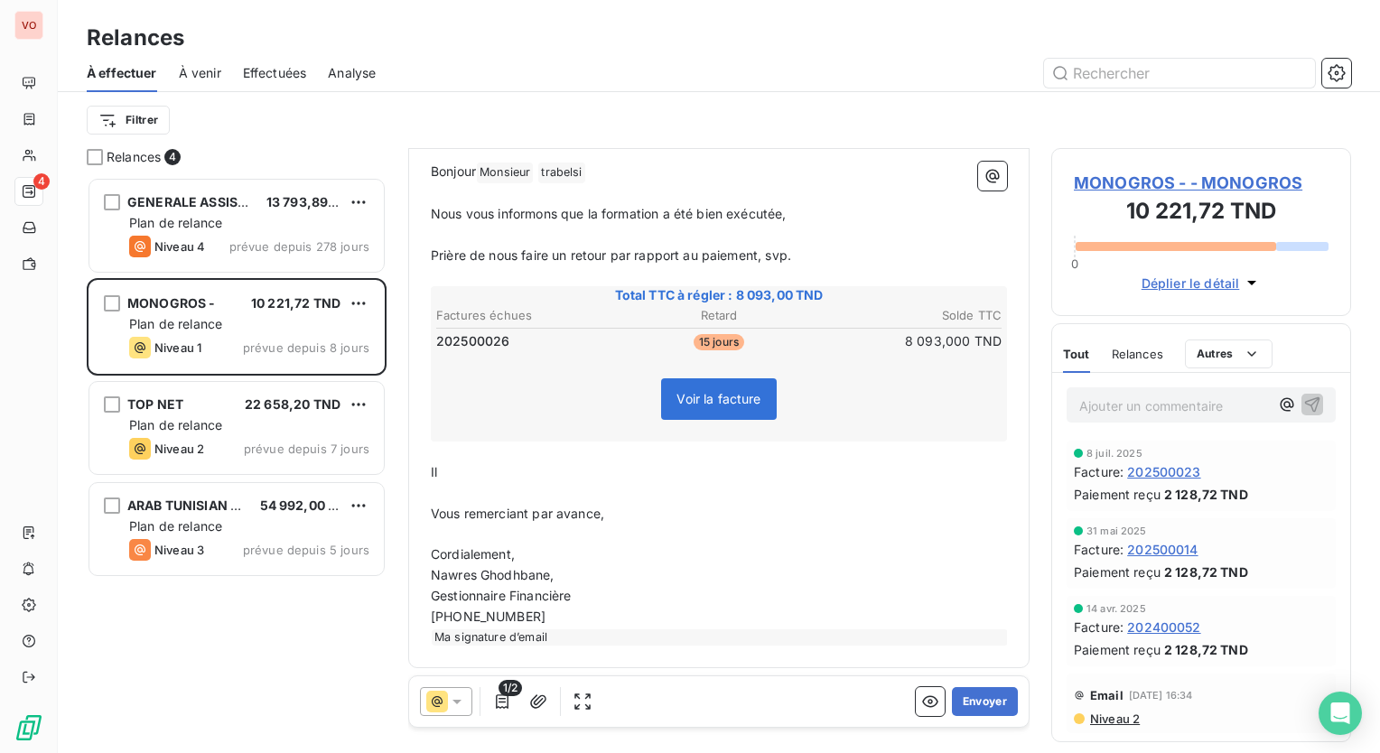
click at [586, 483] on p "﻿" at bounding box center [719, 493] width 576 height 21
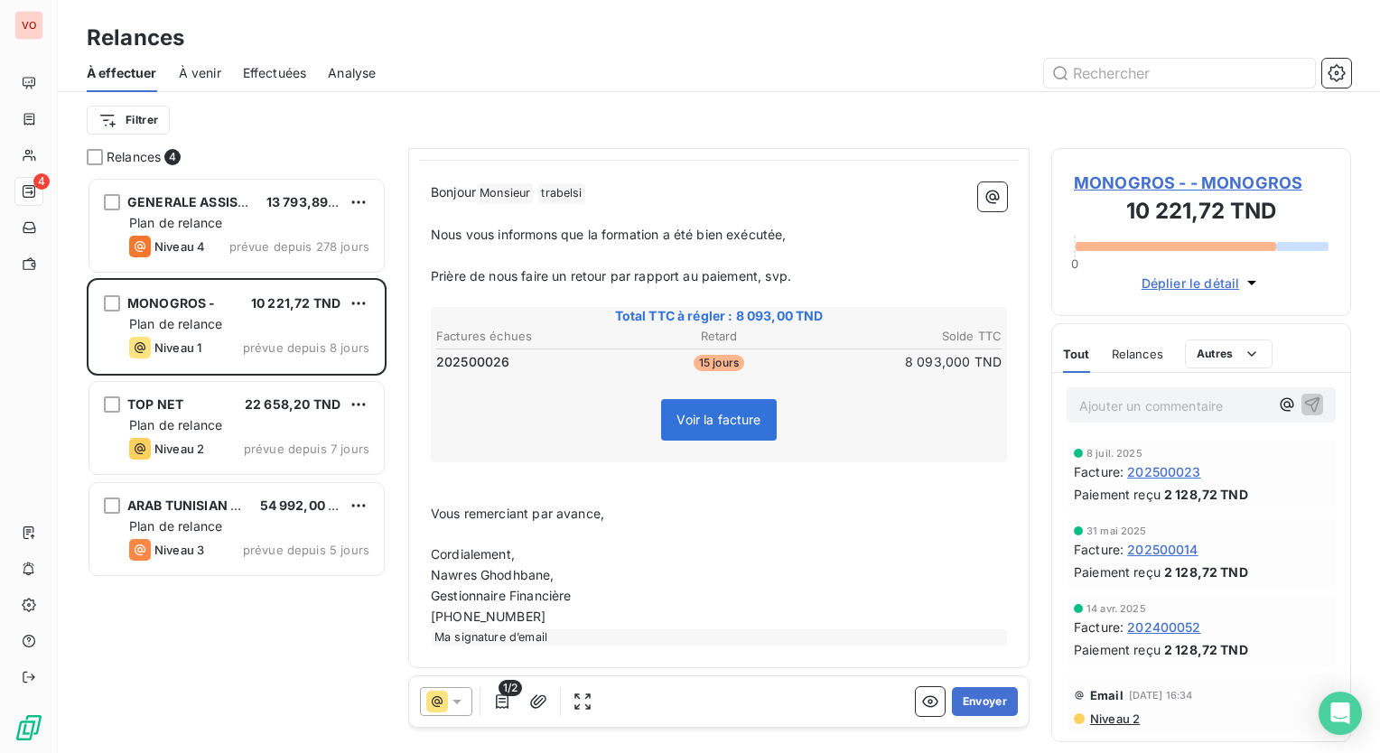
scroll to position [209, 0]
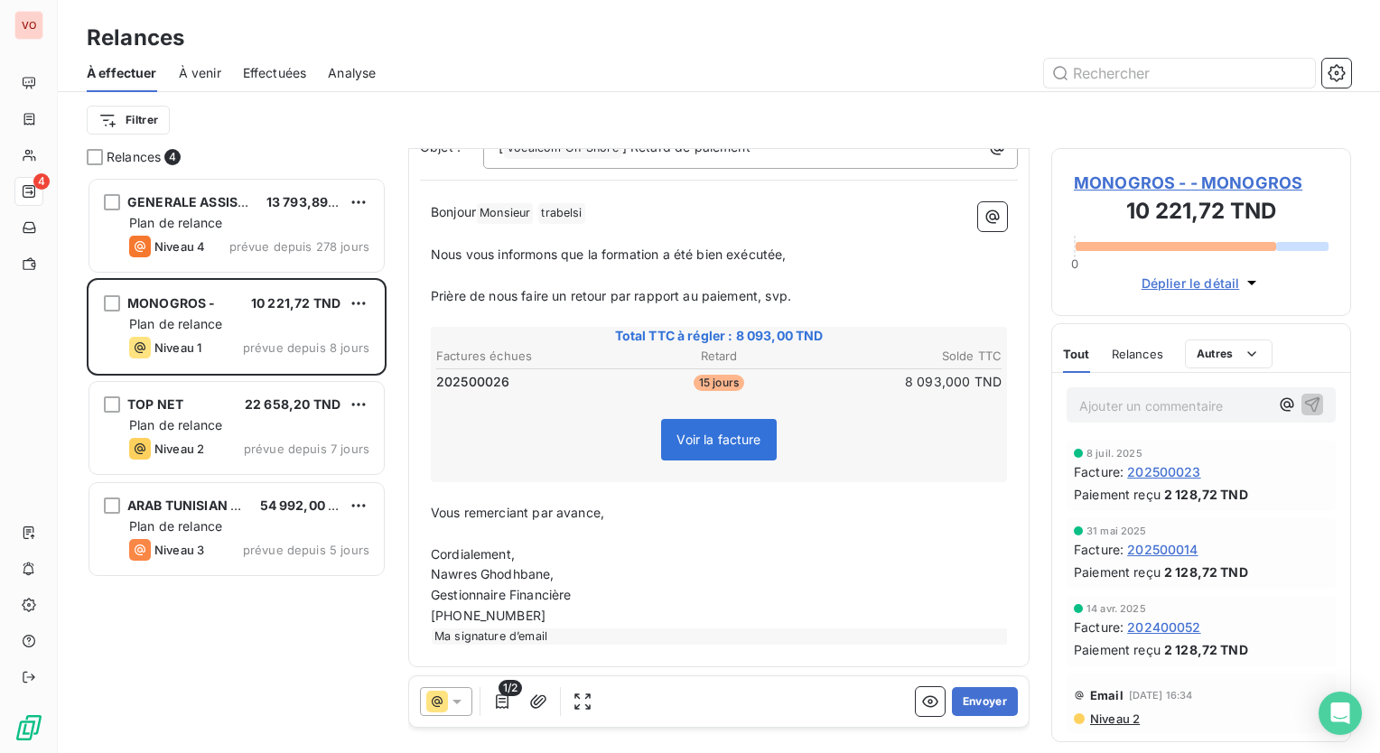
click at [734, 554] on p "Cordialement," at bounding box center [719, 555] width 576 height 21
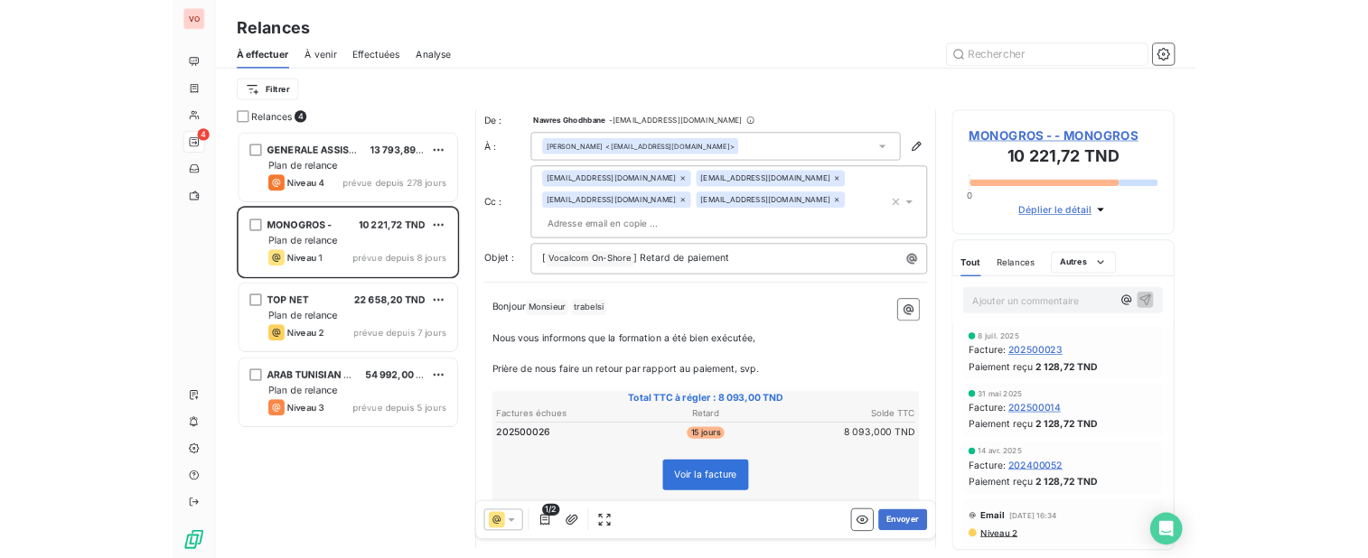
scroll to position [0, 0]
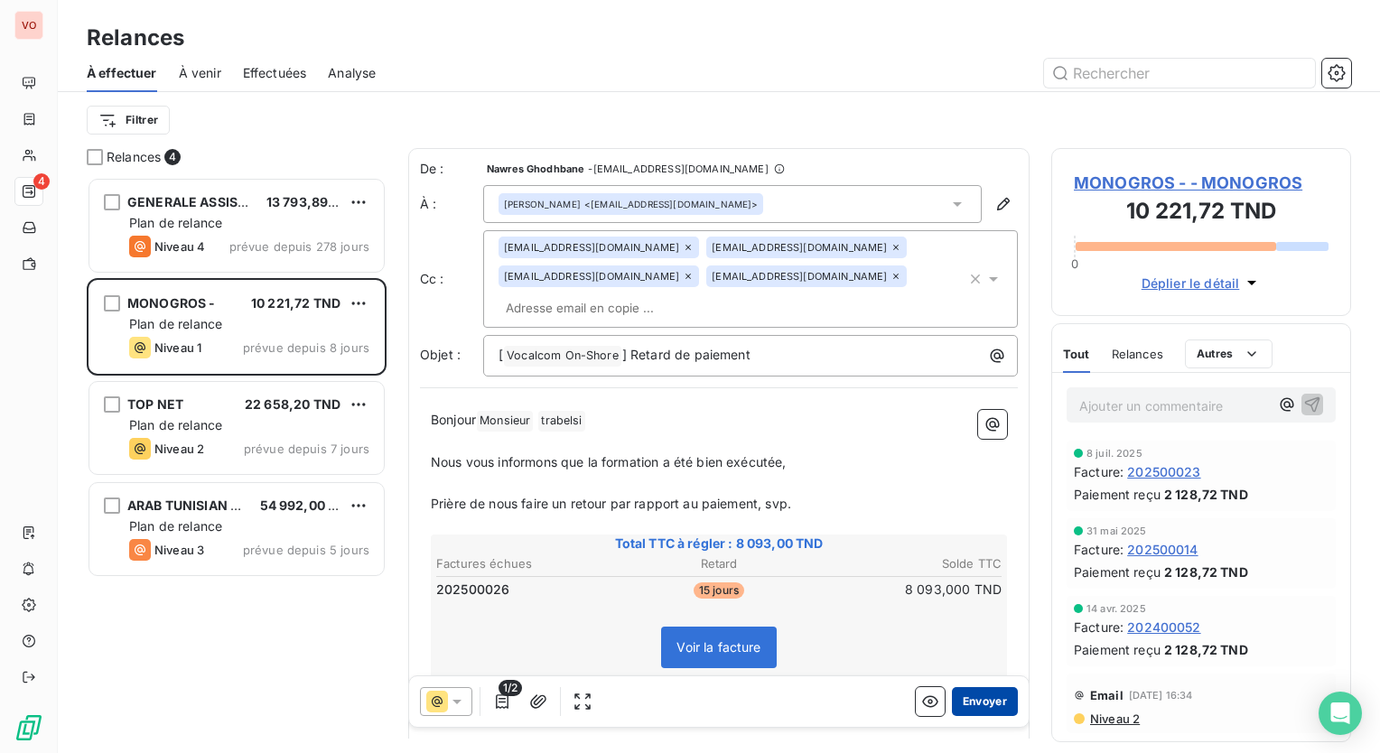
click at [976, 705] on button "Envoyer" at bounding box center [985, 701] width 66 height 29
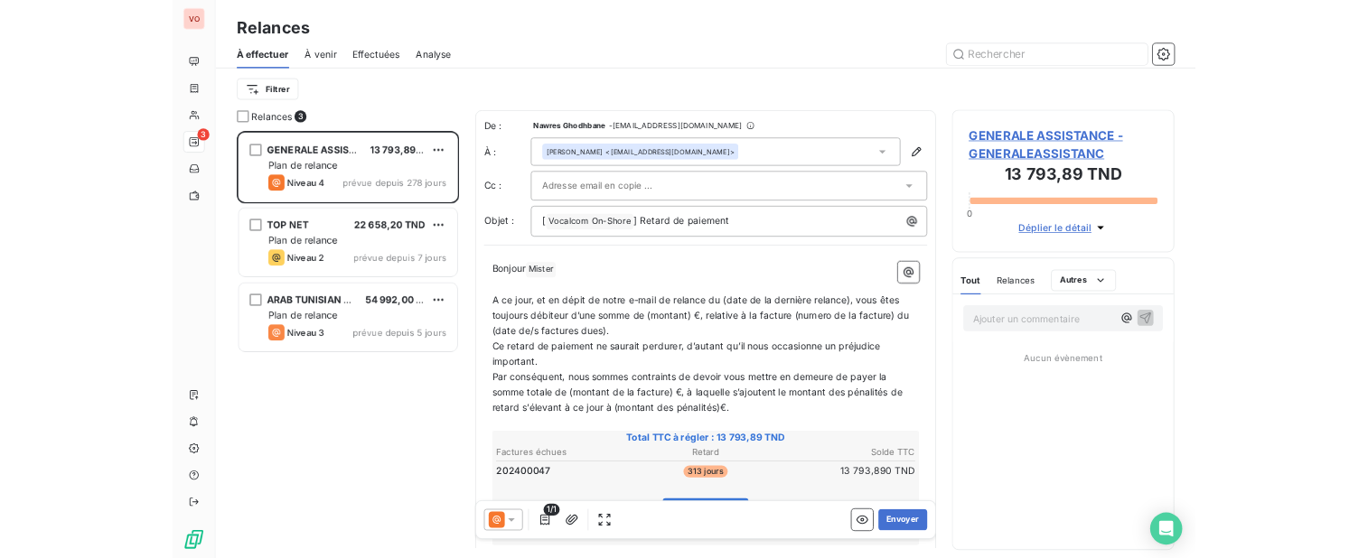
scroll to position [14, 14]
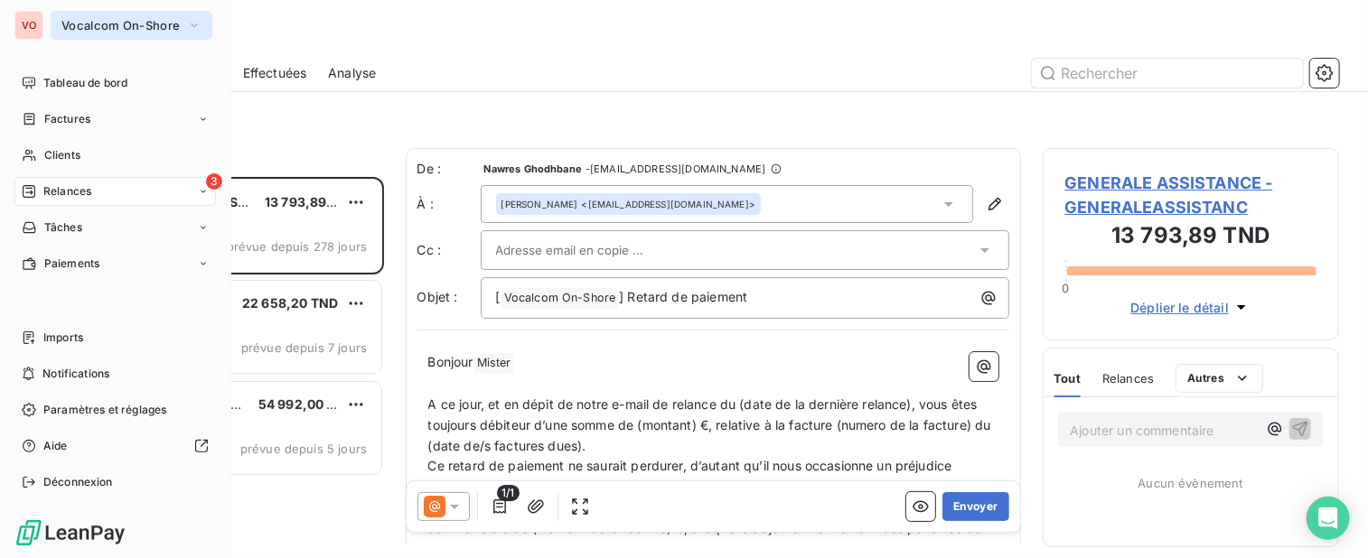
click at [126, 34] on button "Vocalcom On-Shore" at bounding box center [132, 25] width 162 height 29
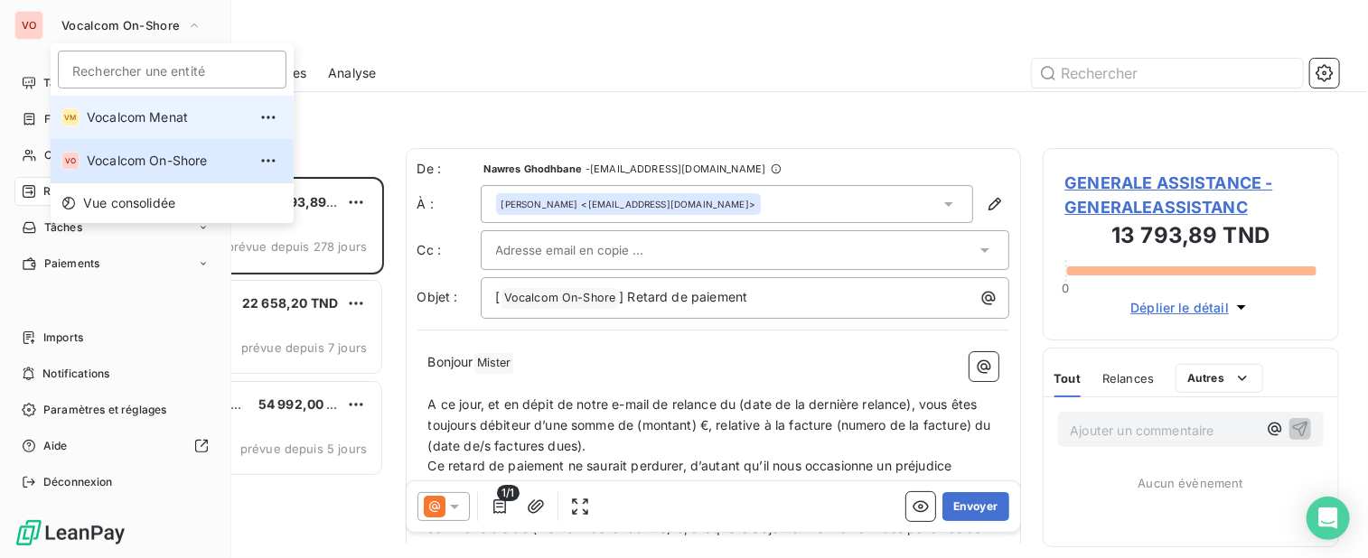
click at [138, 112] on span "Vocalcom Menat" at bounding box center [167, 117] width 160 height 18
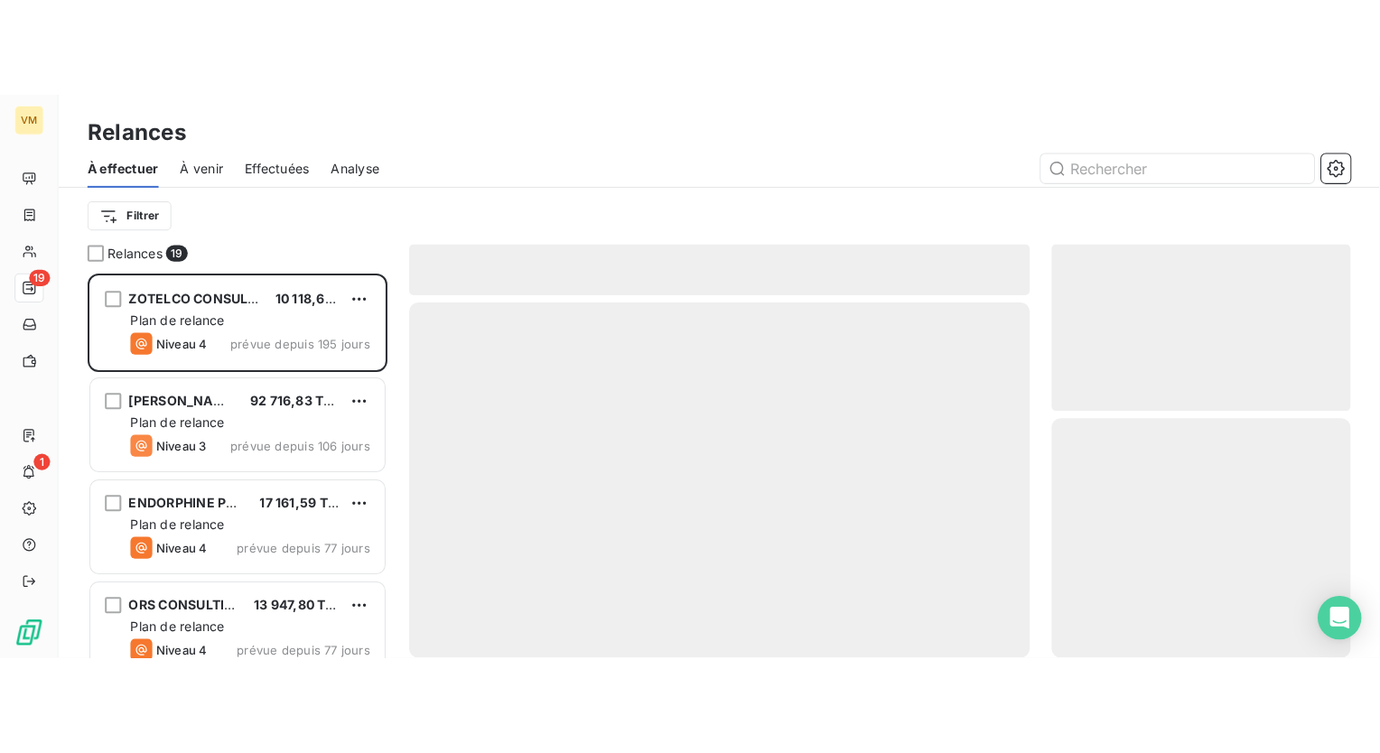
scroll to position [563, 285]
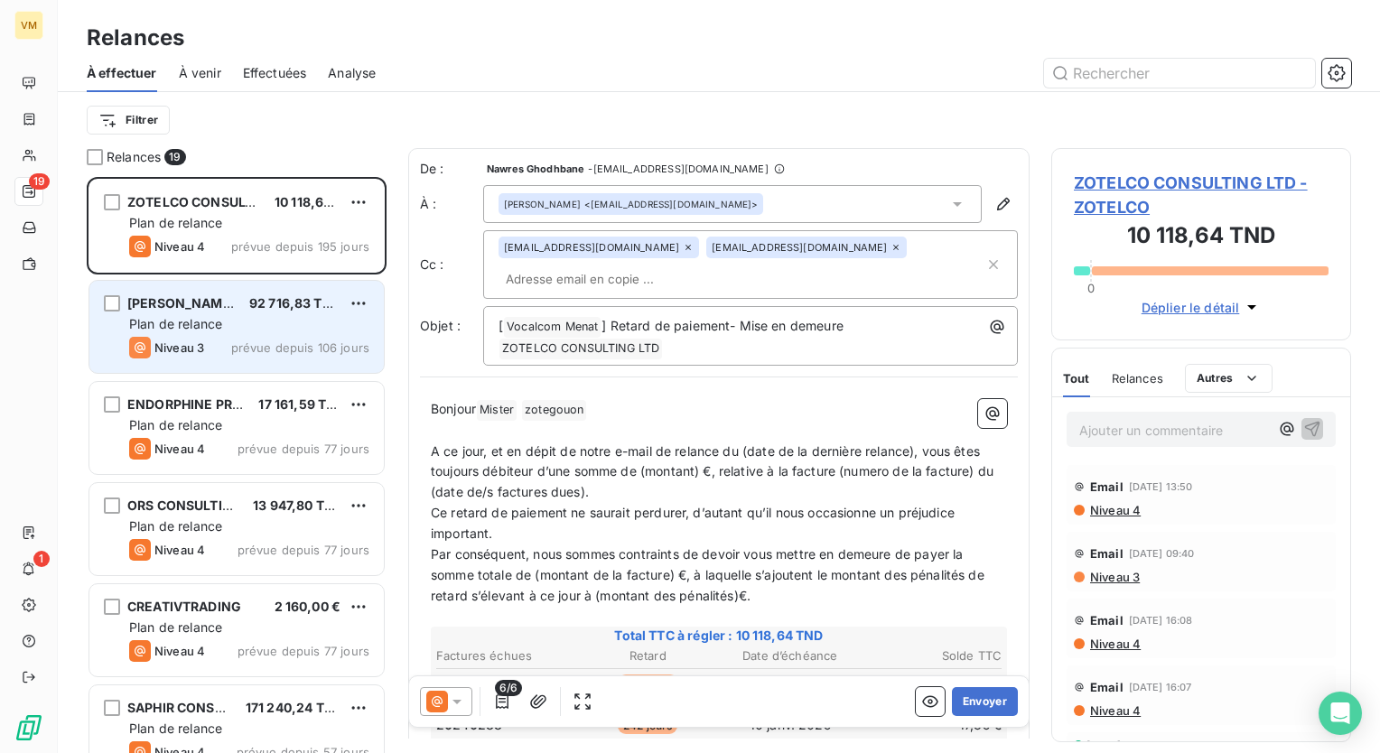
click at [282, 341] on span "prévue depuis 106 jours" at bounding box center [300, 348] width 138 height 14
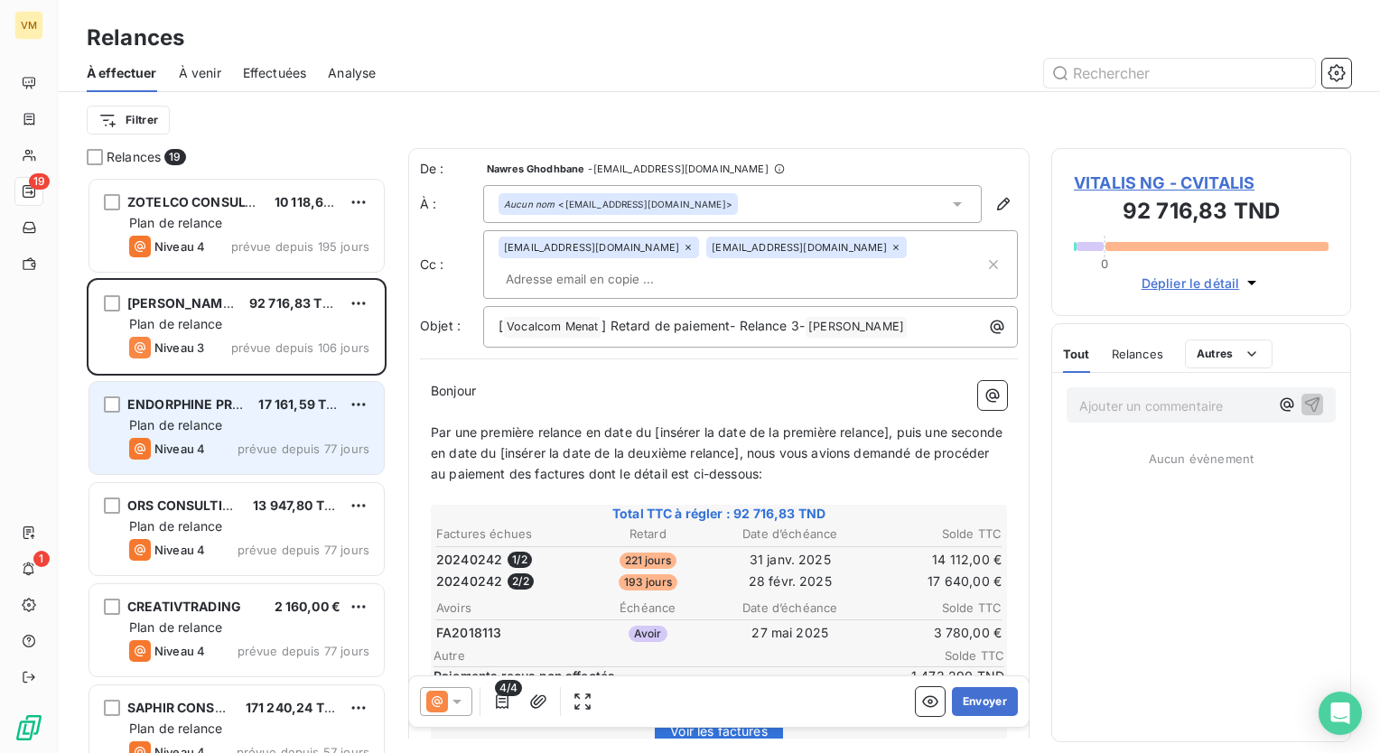
click at [288, 429] on div "Plan de relance" at bounding box center [249, 425] width 240 height 18
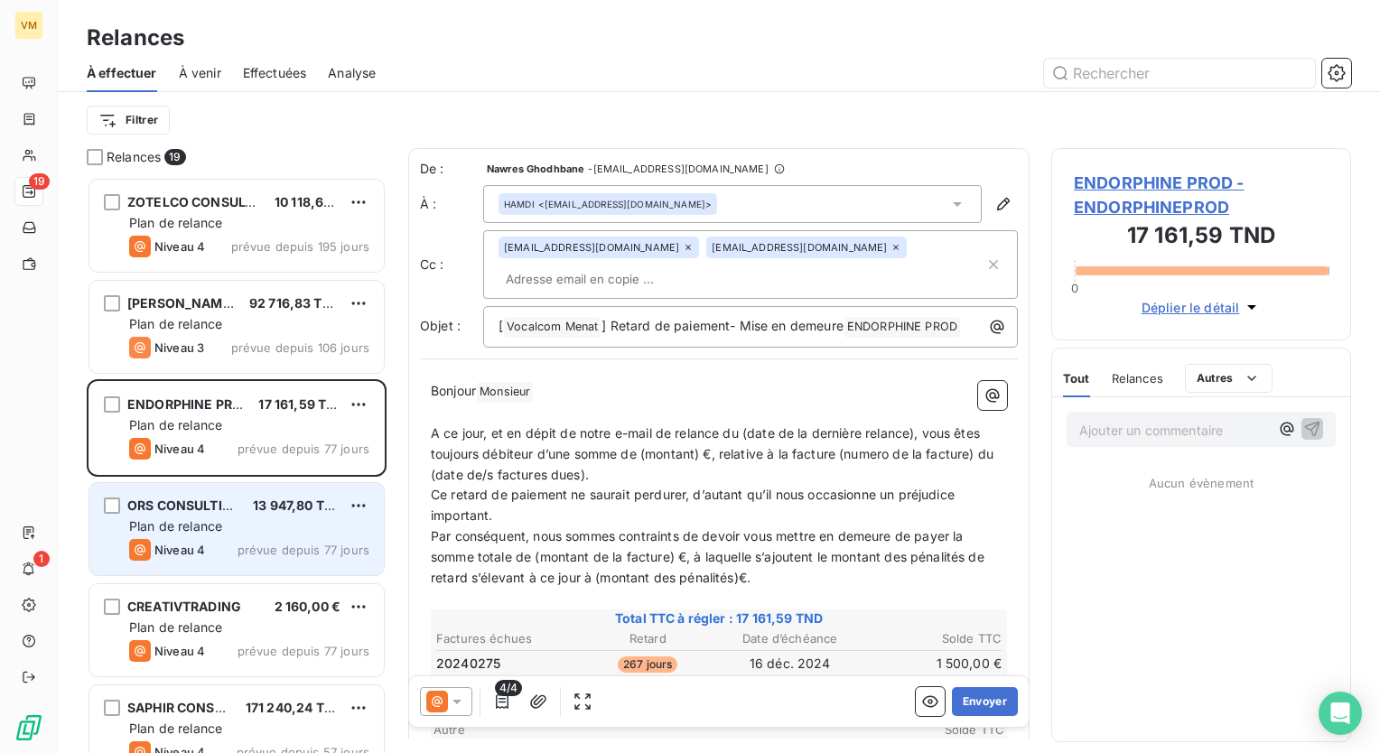
click at [294, 513] on div "13 947,80 TND" at bounding box center [297, 506] width 88 height 18
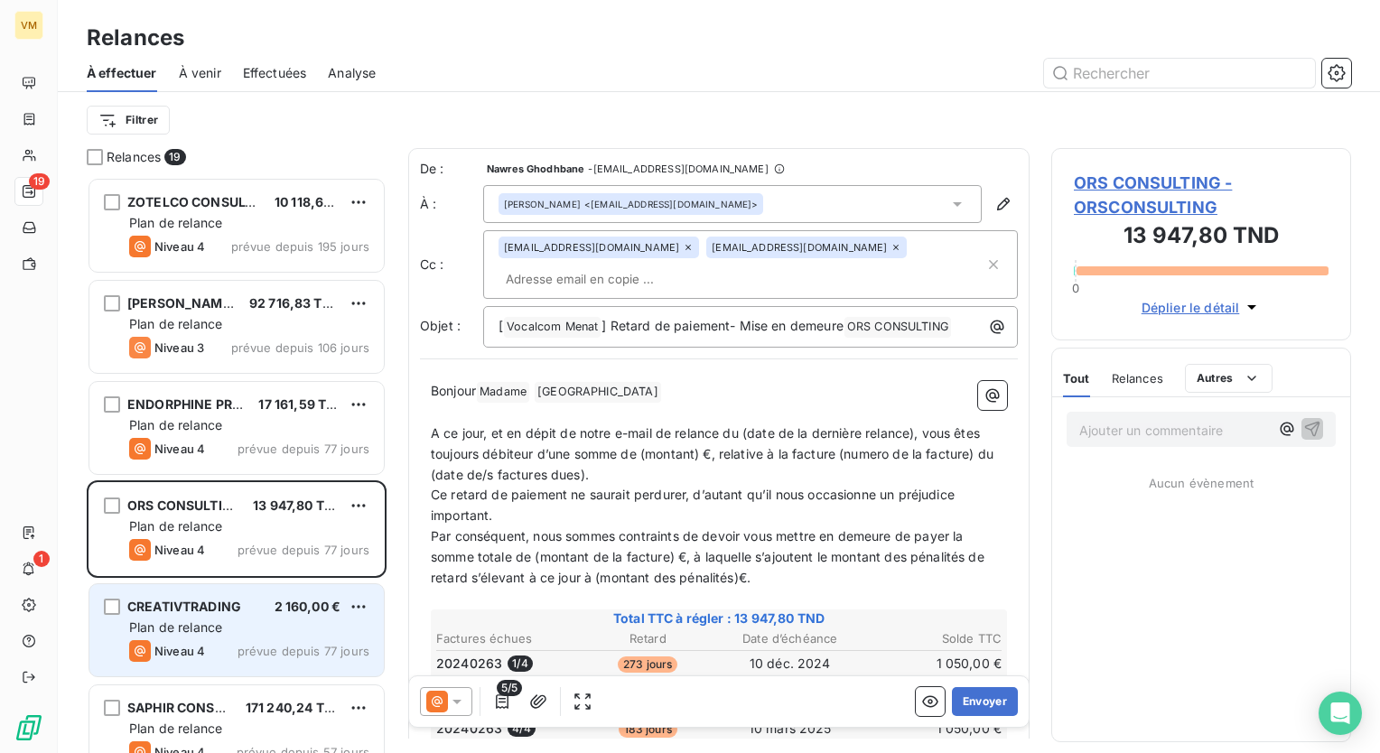
click at [280, 652] on span "prévue depuis 77 jours" at bounding box center [304, 651] width 132 height 14
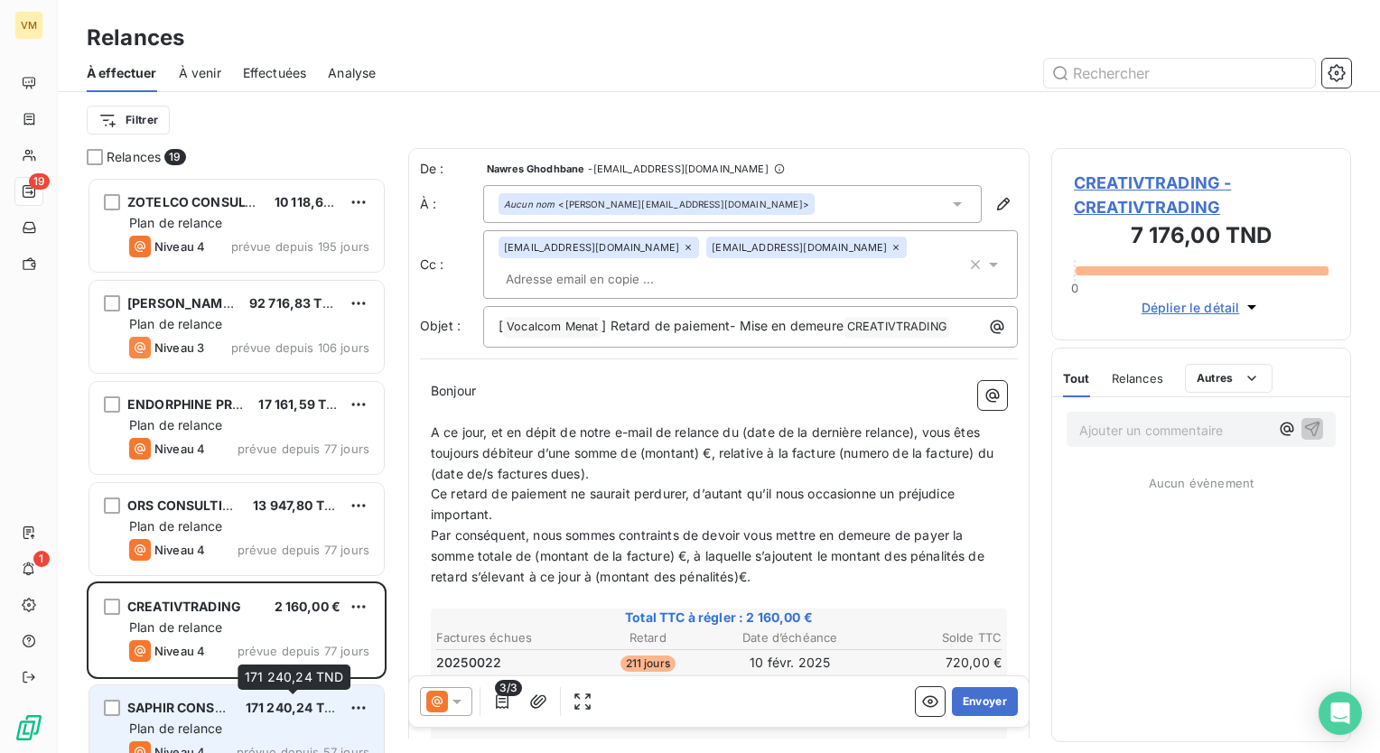
click at [287, 714] on span "171 240,24 TND" at bounding box center [295, 707] width 98 height 15
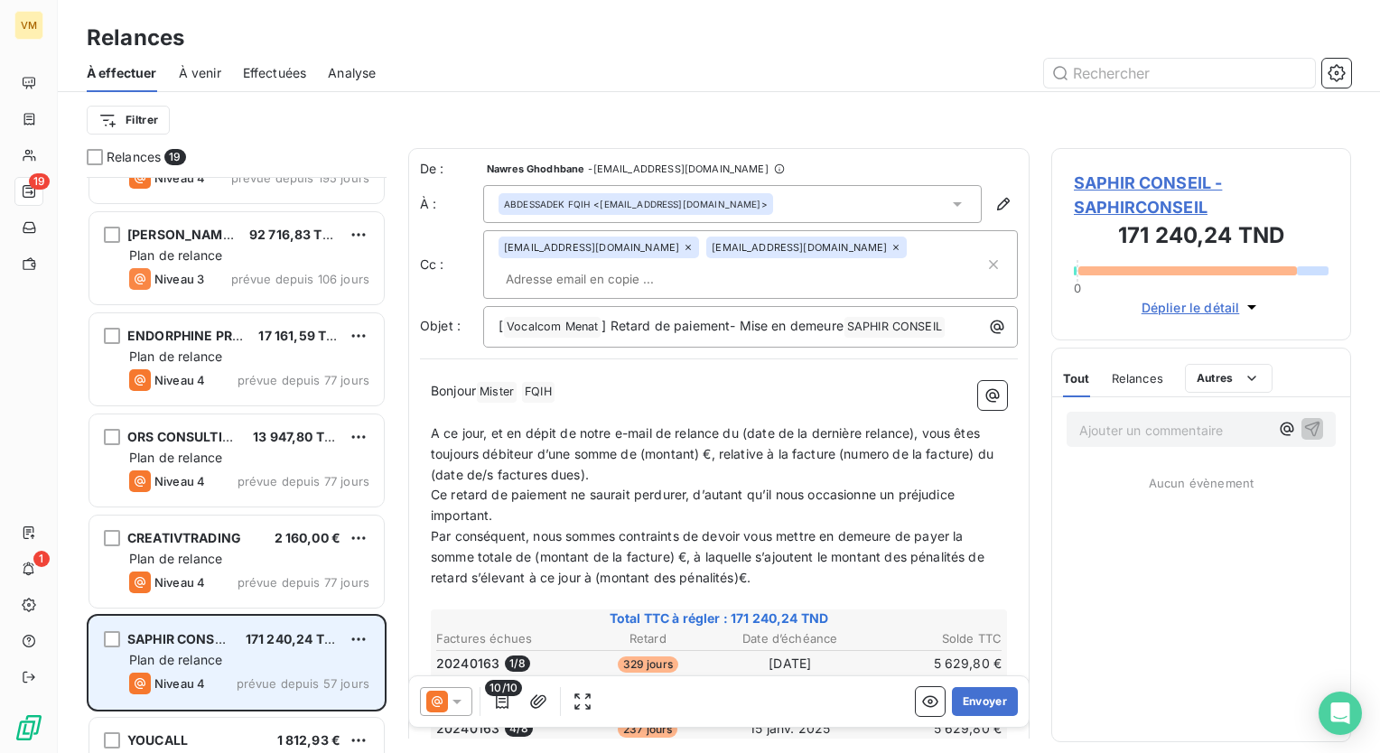
scroll to position [181, 0]
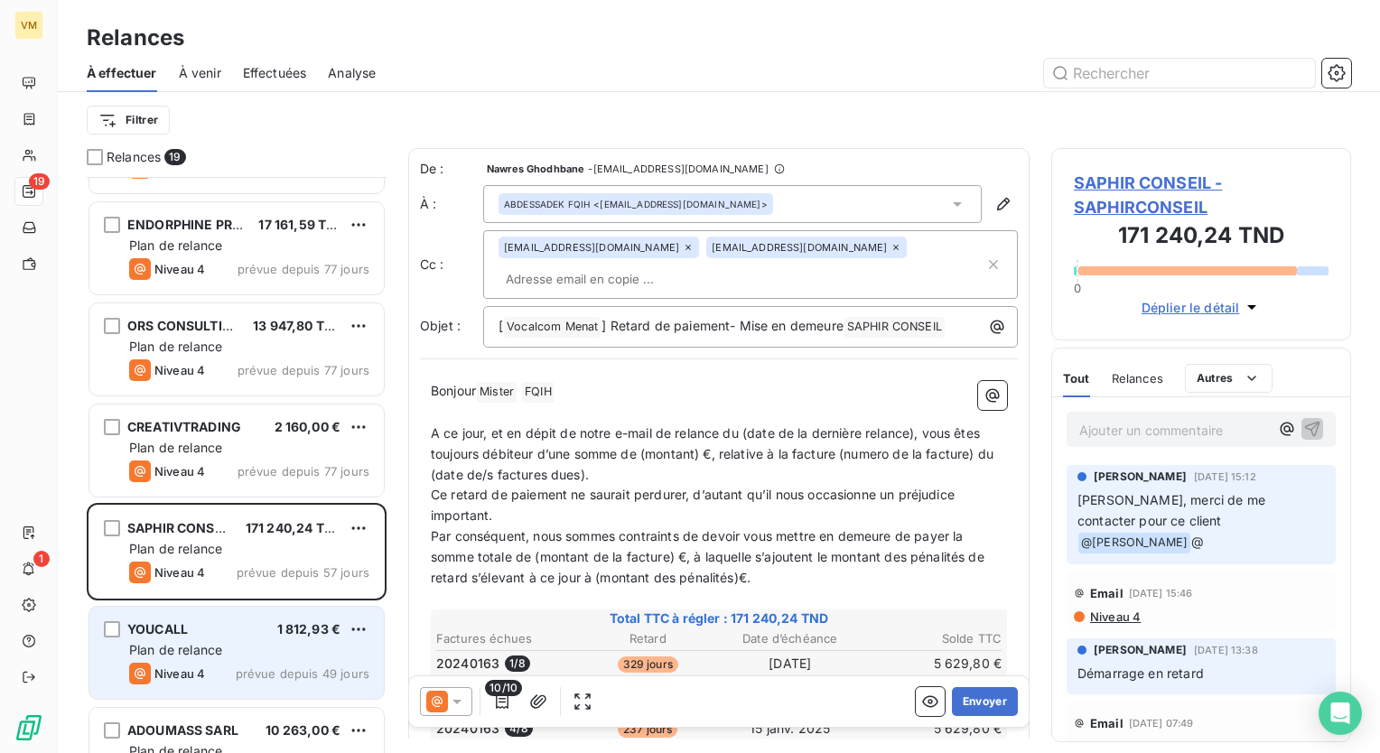
click at [285, 681] on div "Niveau 4 prévue depuis 49 jours" at bounding box center [249, 674] width 240 height 22
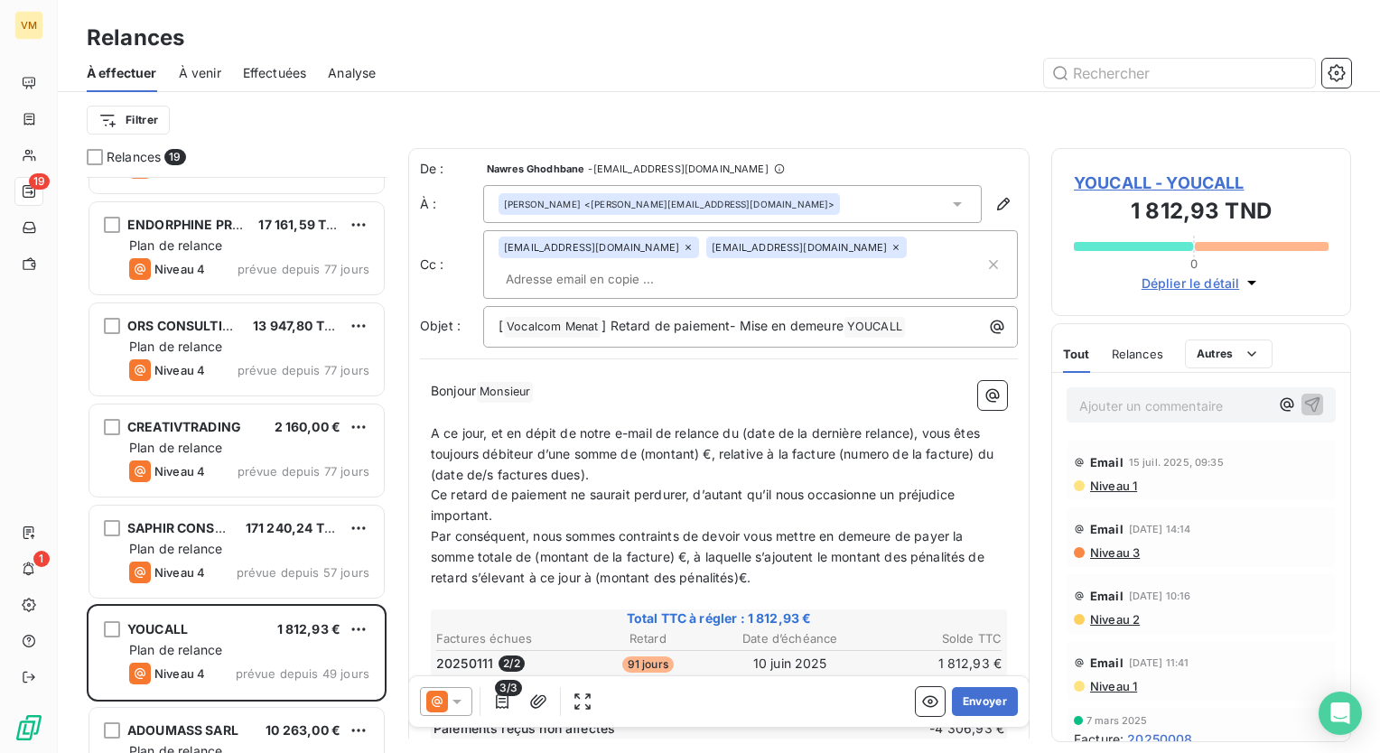
drag, startPoint x: 1250, startPoint y: 580, endPoint x: 266, endPoint y: 74, distance: 1106.9
click at [266, 74] on span "Effectuées" at bounding box center [275, 73] width 64 height 18
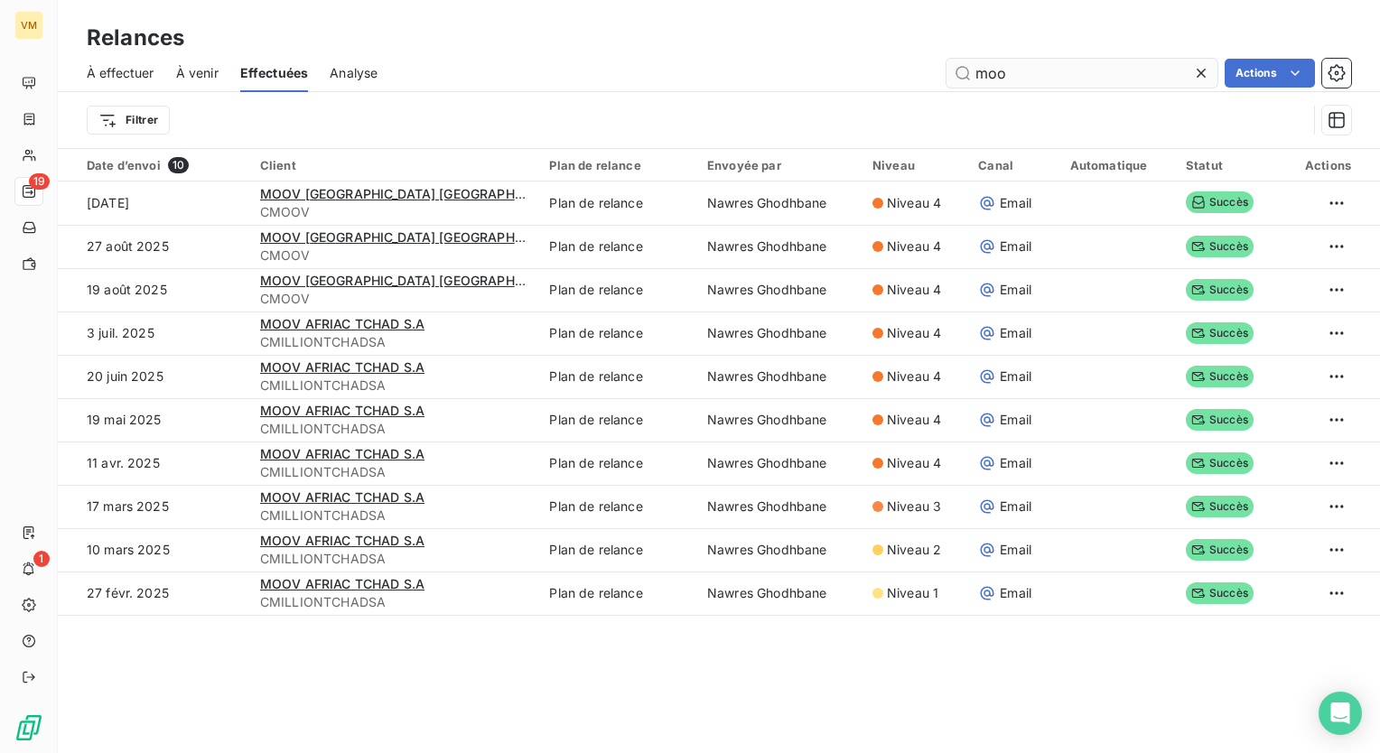
click at [1075, 69] on input "moo" at bounding box center [1082, 73] width 271 height 29
type input "m"
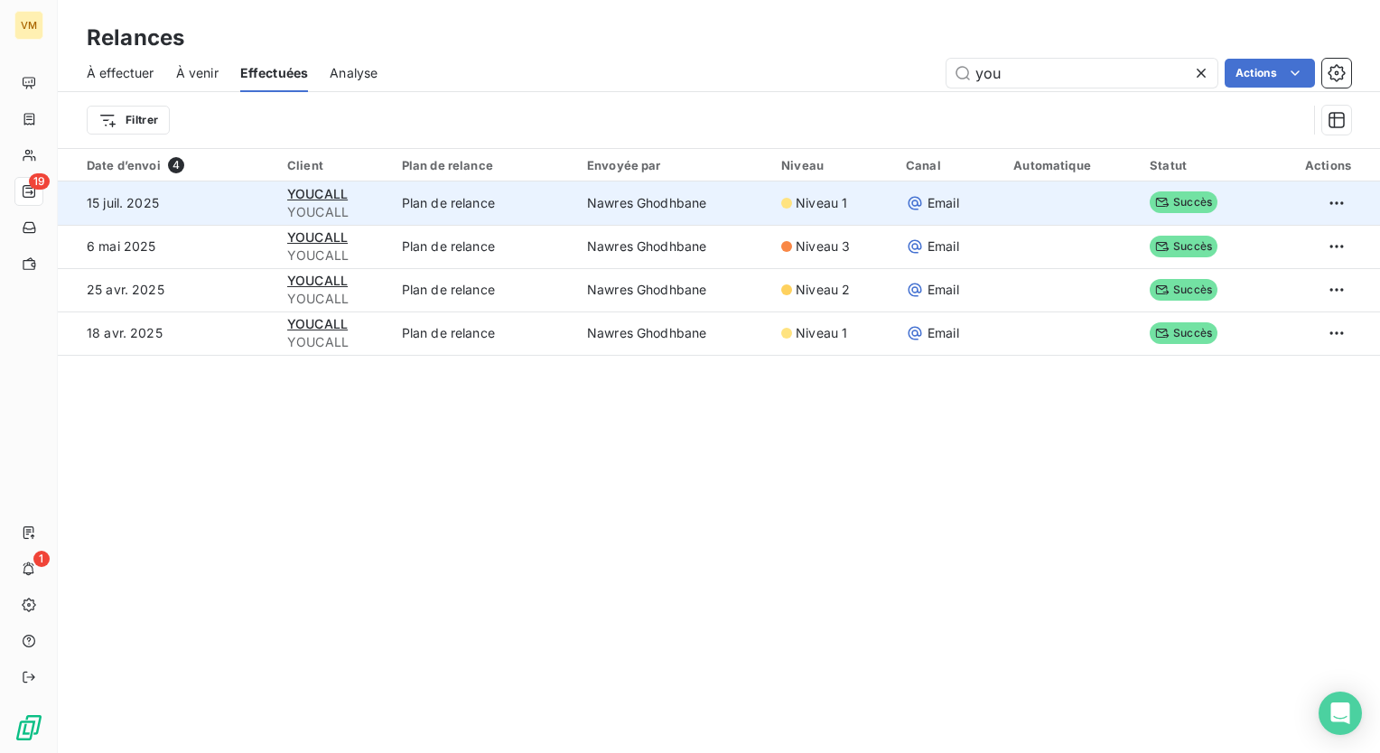
type input "you"
click at [639, 213] on td "Nawres Ghodhbane" at bounding box center [673, 203] width 194 height 43
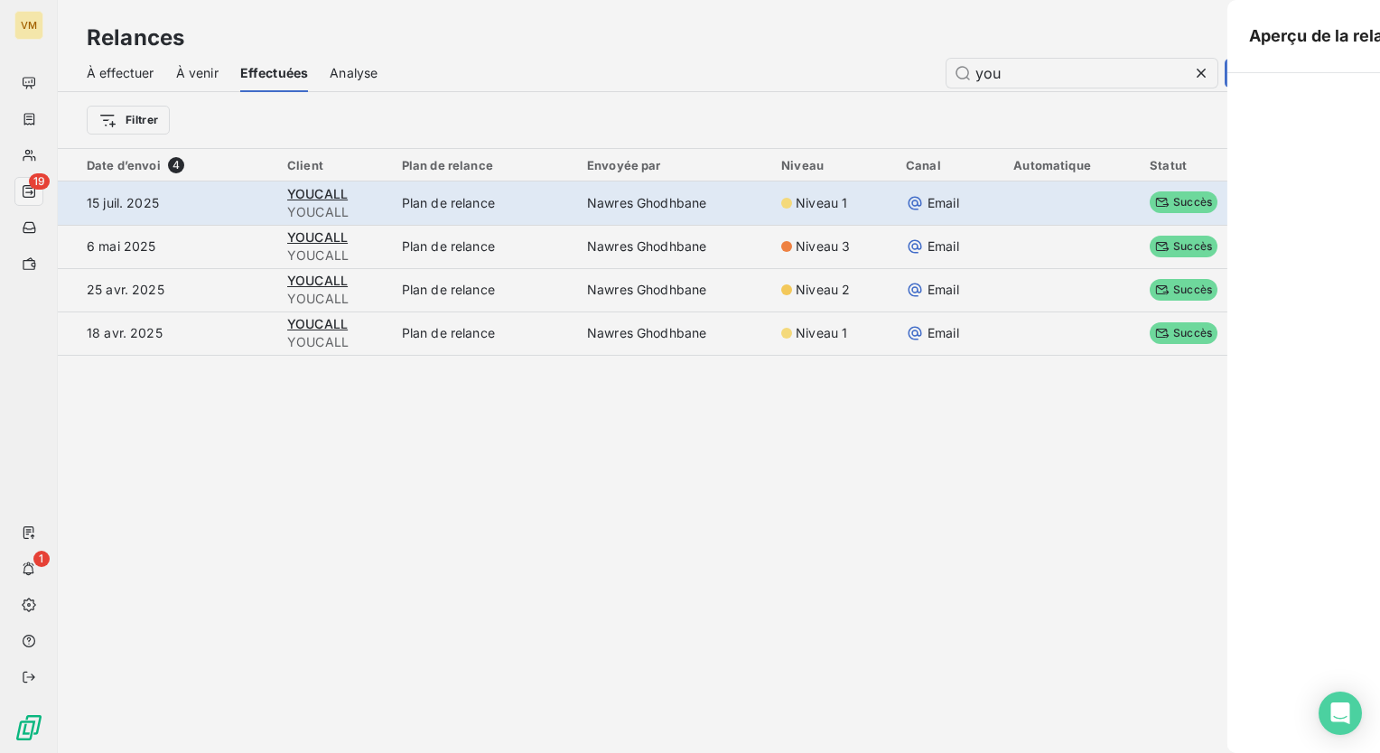
click at [639, 752] on div "Aperçu de la relance" at bounding box center [690, 753] width 1380 height 0
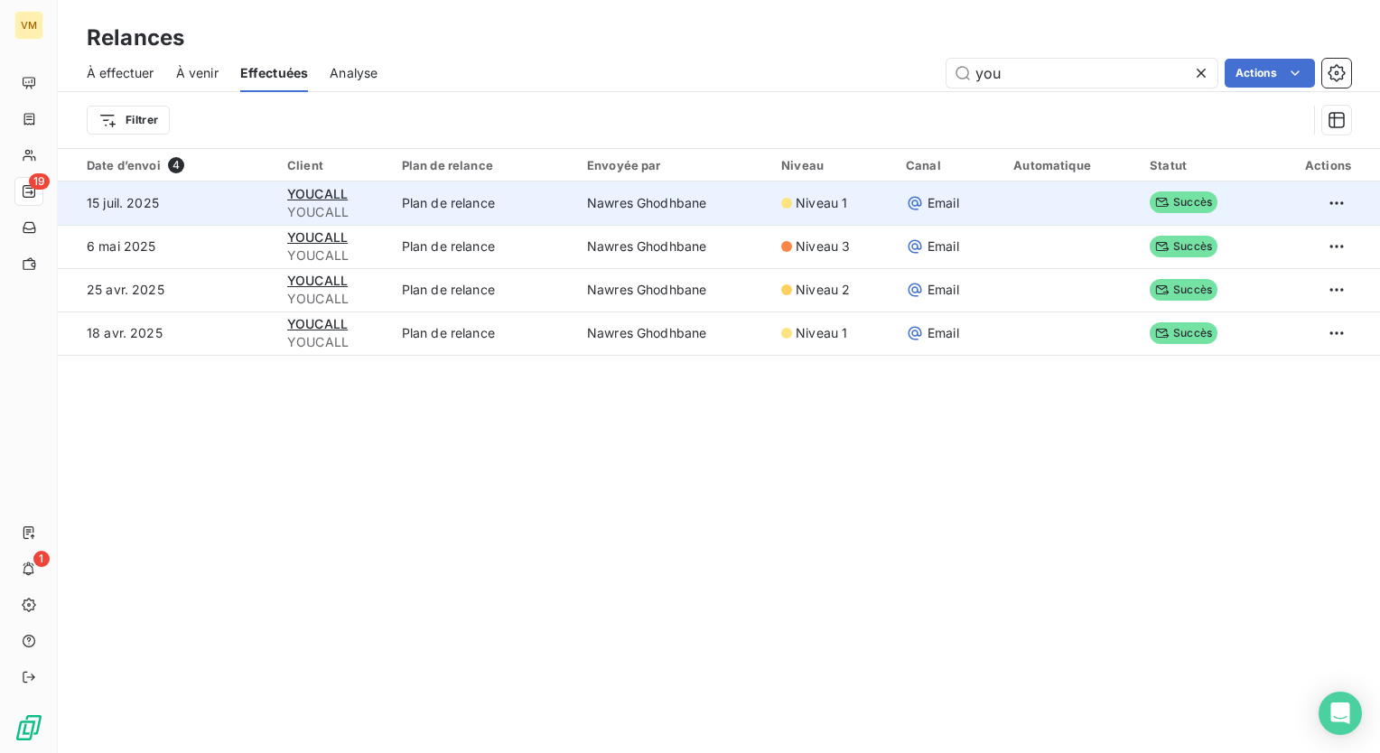
click at [639, 213] on td "Nawres Ghodhbane" at bounding box center [673, 203] width 194 height 43
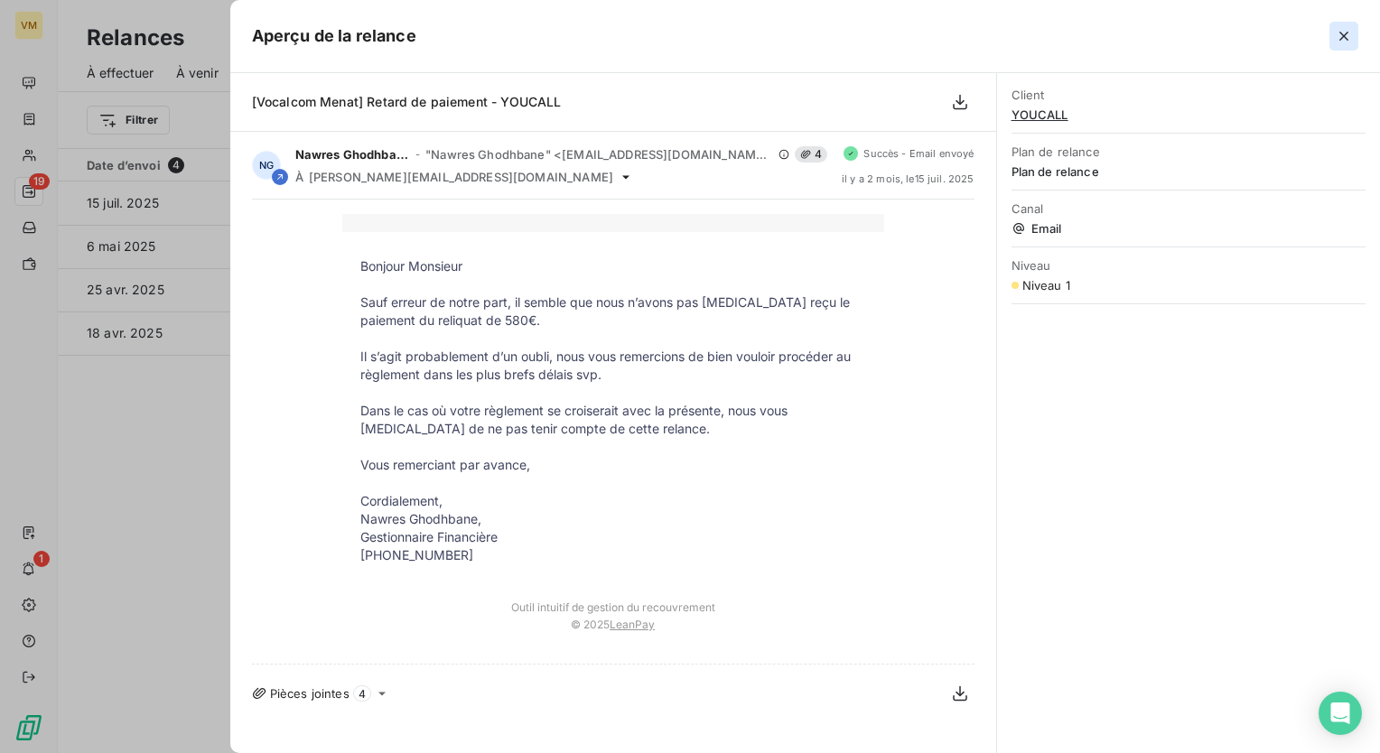
click at [1348, 31] on icon "button" at bounding box center [1344, 36] width 18 height 18
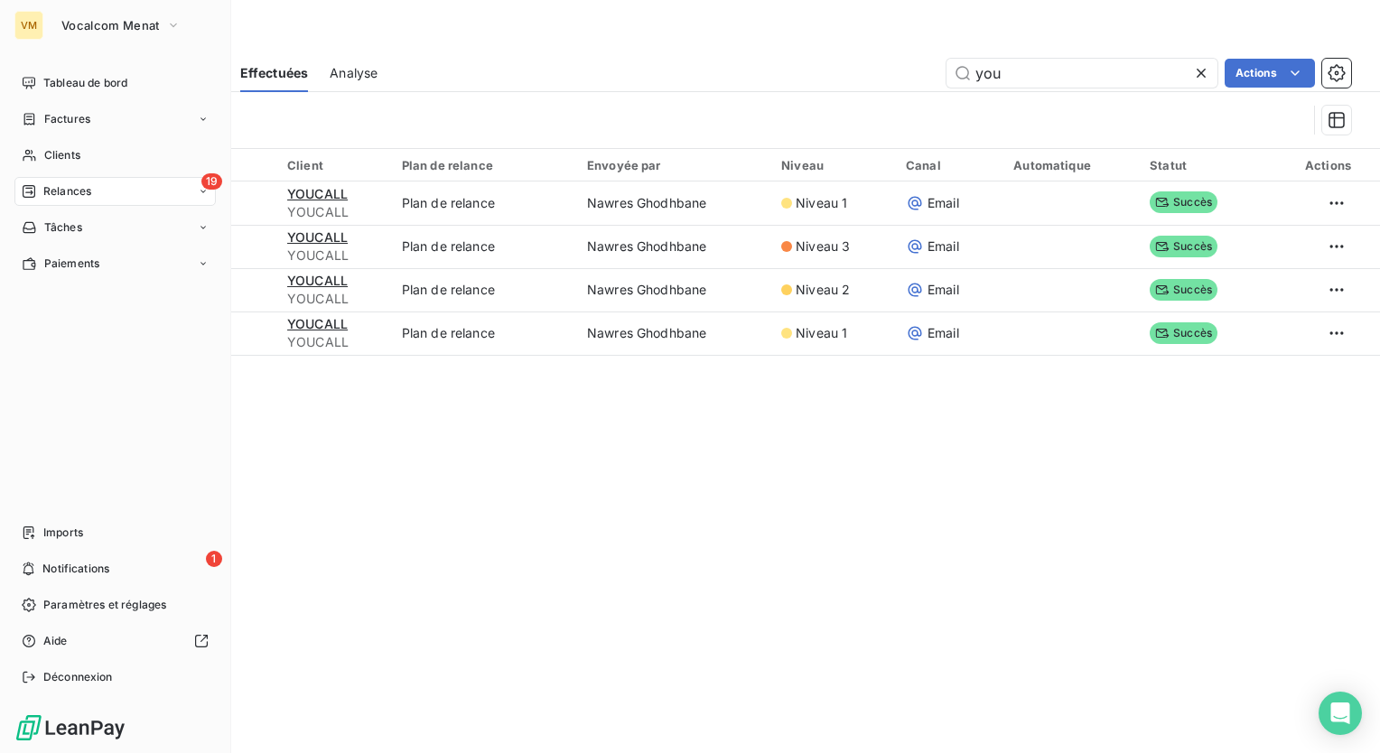
click at [191, 201] on div "19 Relances" at bounding box center [114, 191] width 201 height 29
click at [183, 233] on div "À effectuer" at bounding box center [126, 227] width 180 height 29
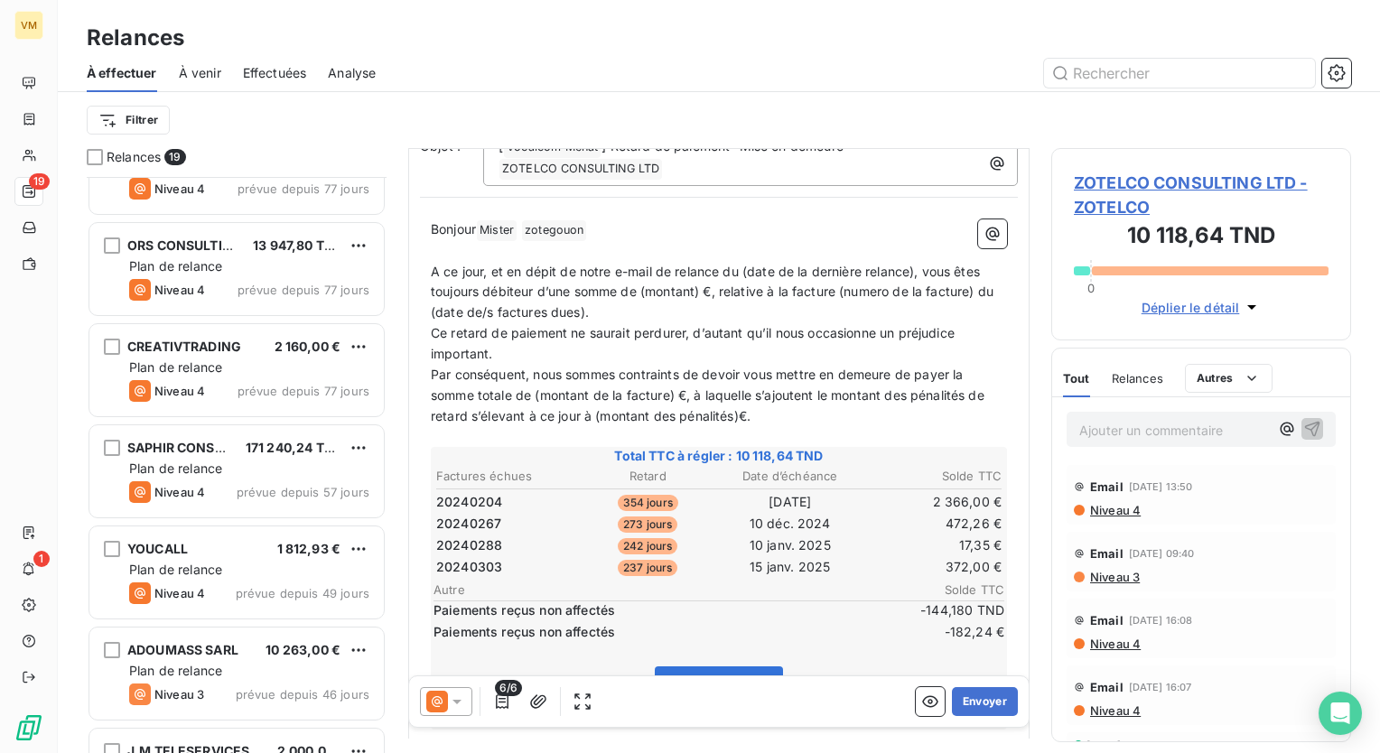
scroll to position [271, 0]
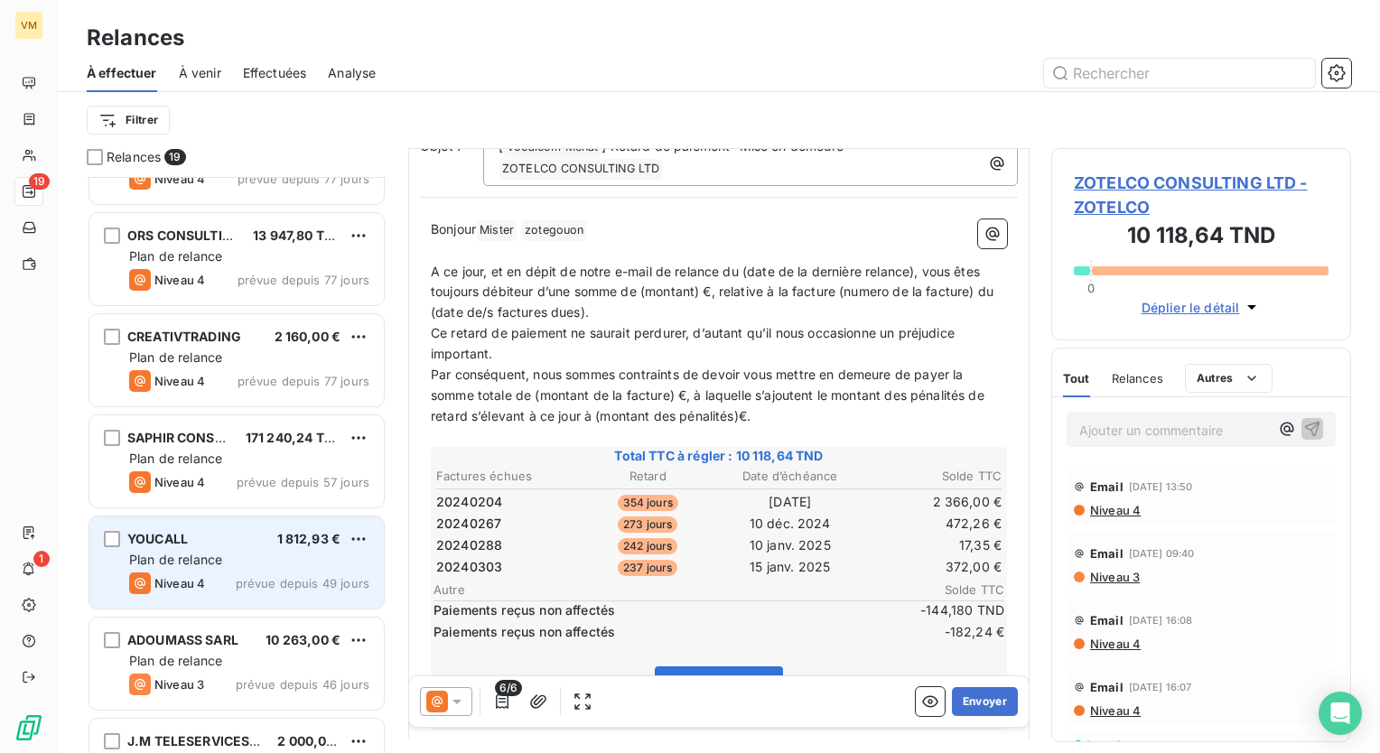
click at [299, 581] on span "prévue depuis 49 jours" at bounding box center [303, 583] width 134 height 14
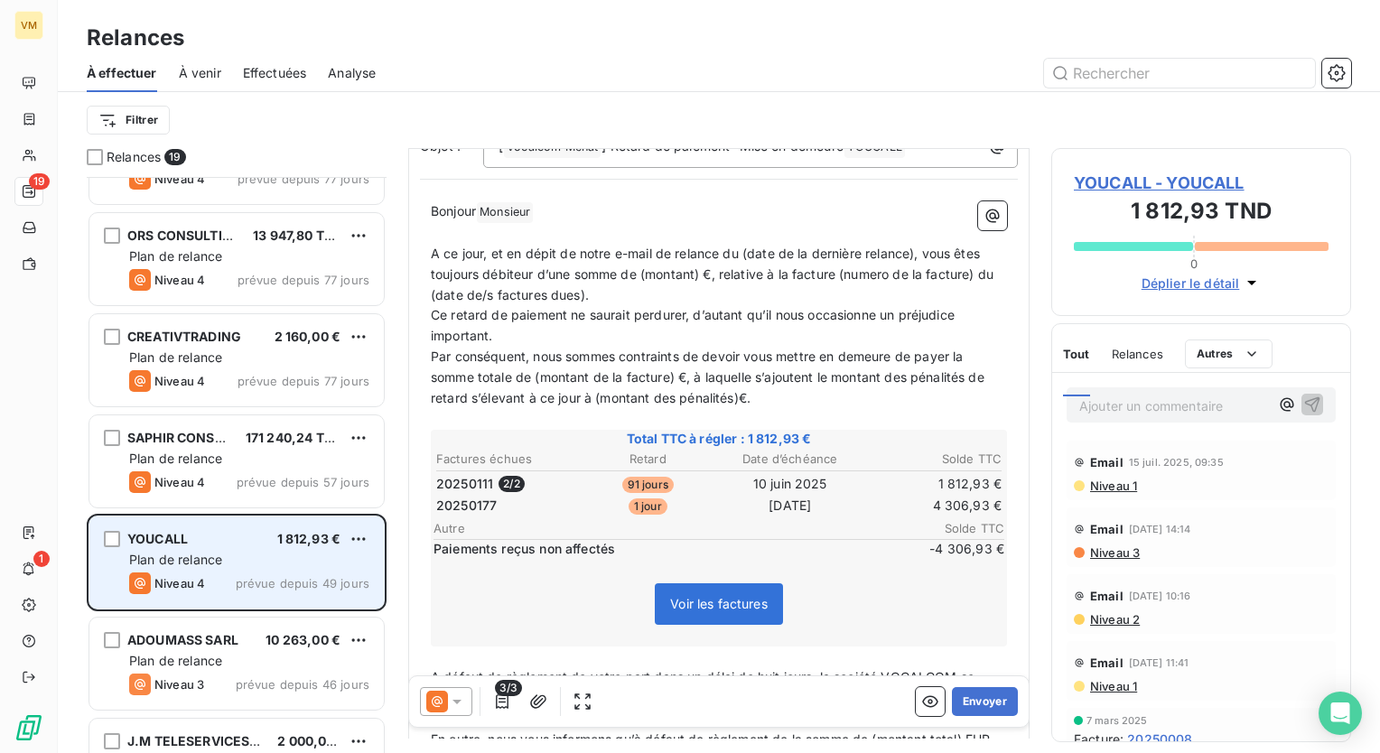
scroll to position [116, 0]
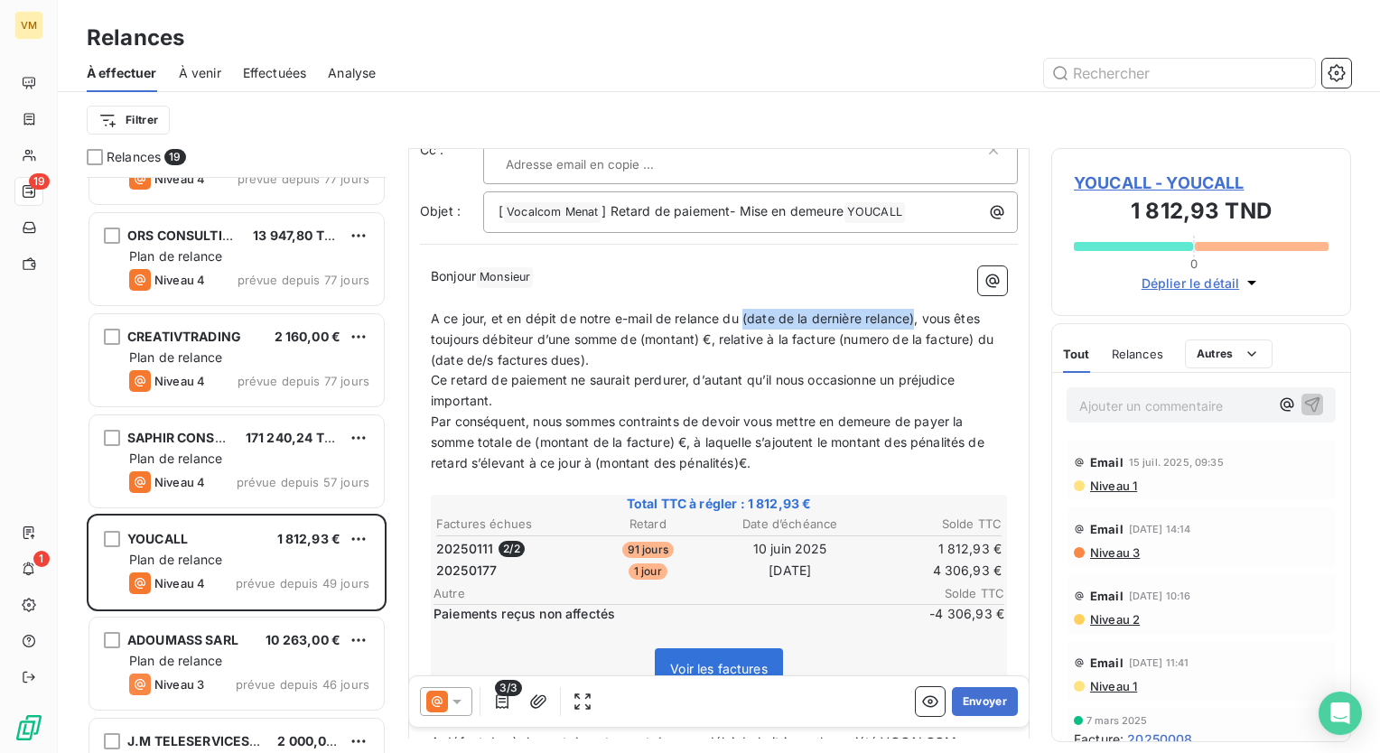
drag, startPoint x: 918, startPoint y: 321, endPoint x: 745, endPoint y: 316, distance: 172.6
click at [745, 316] on span "A ce jour, et en dépit de notre e-mail de relance du (date de la dernière relan…" at bounding box center [714, 339] width 566 height 57
drag, startPoint x: 597, startPoint y: 341, endPoint x: 534, endPoint y: 346, distance: 63.4
click at [534, 346] on p "A ce jour, et en dépit de notre e-mail de relance du [DATE], vous êtes toujours…" at bounding box center [719, 340] width 576 height 62
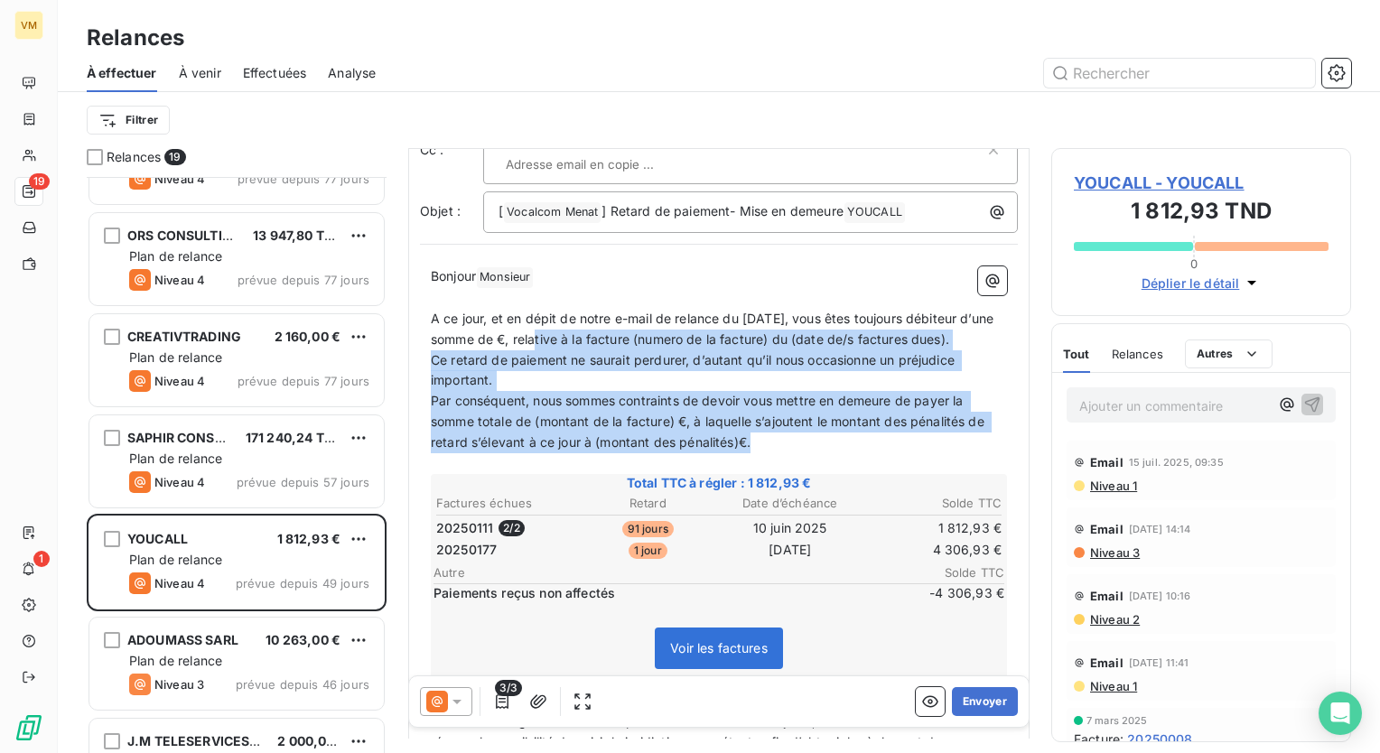
drag, startPoint x: 551, startPoint y: 338, endPoint x: 808, endPoint y: 436, distance: 275.6
click at [802, 443] on div "Bonjour Monsieur ﻿ ﻿ ﻿ ﻿ A ce jour, et en dépit de notre e-mail de relance du […" at bounding box center [719, 643] width 576 height 755
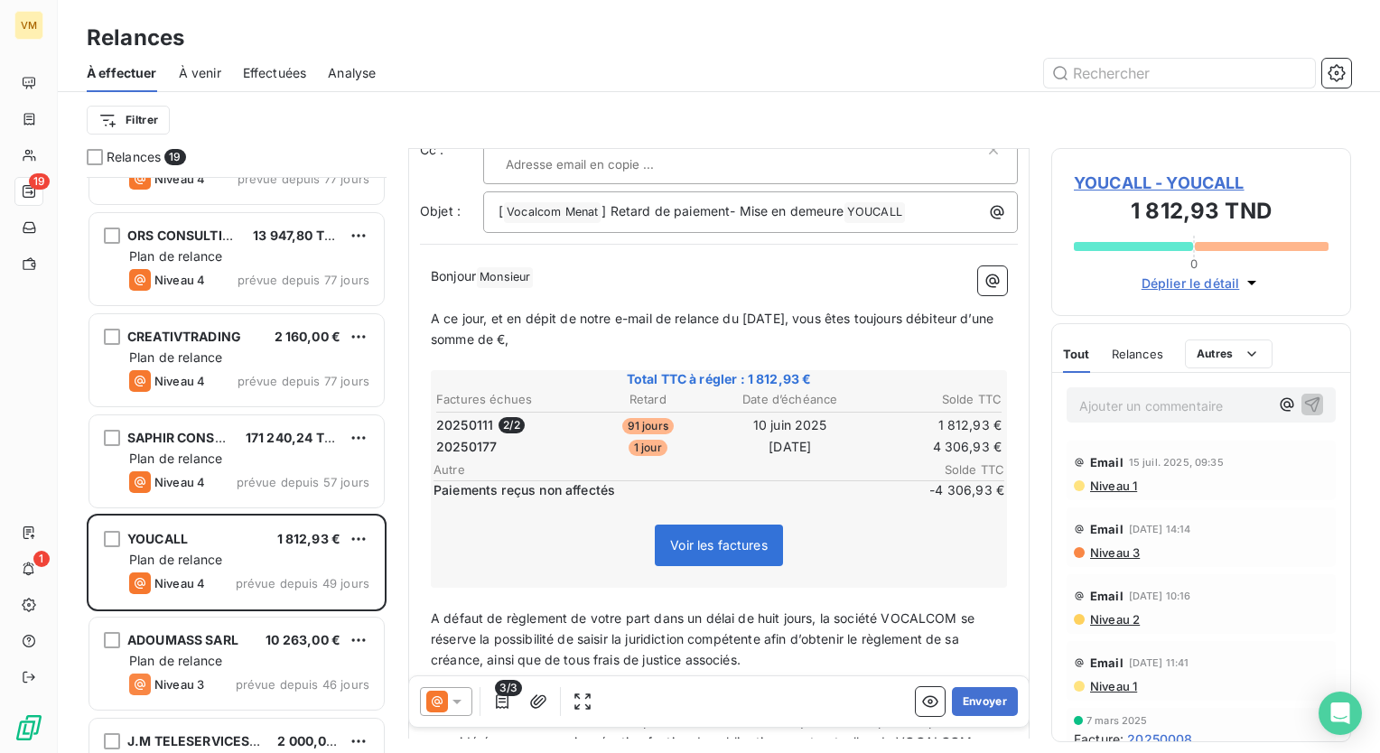
click at [549, 347] on p "A ce jour, et en dépit de notre e-mail de relance du [DATE], vous êtes toujours…" at bounding box center [719, 330] width 576 height 42
click at [535, 337] on span "A ce jour, et en dépit de notre e-mail de relance du [DATE], vous êtes toujours…" at bounding box center [714, 329] width 566 height 36
click at [500, 703] on icon "button" at bounding box center [502, 702] width 13 height 14
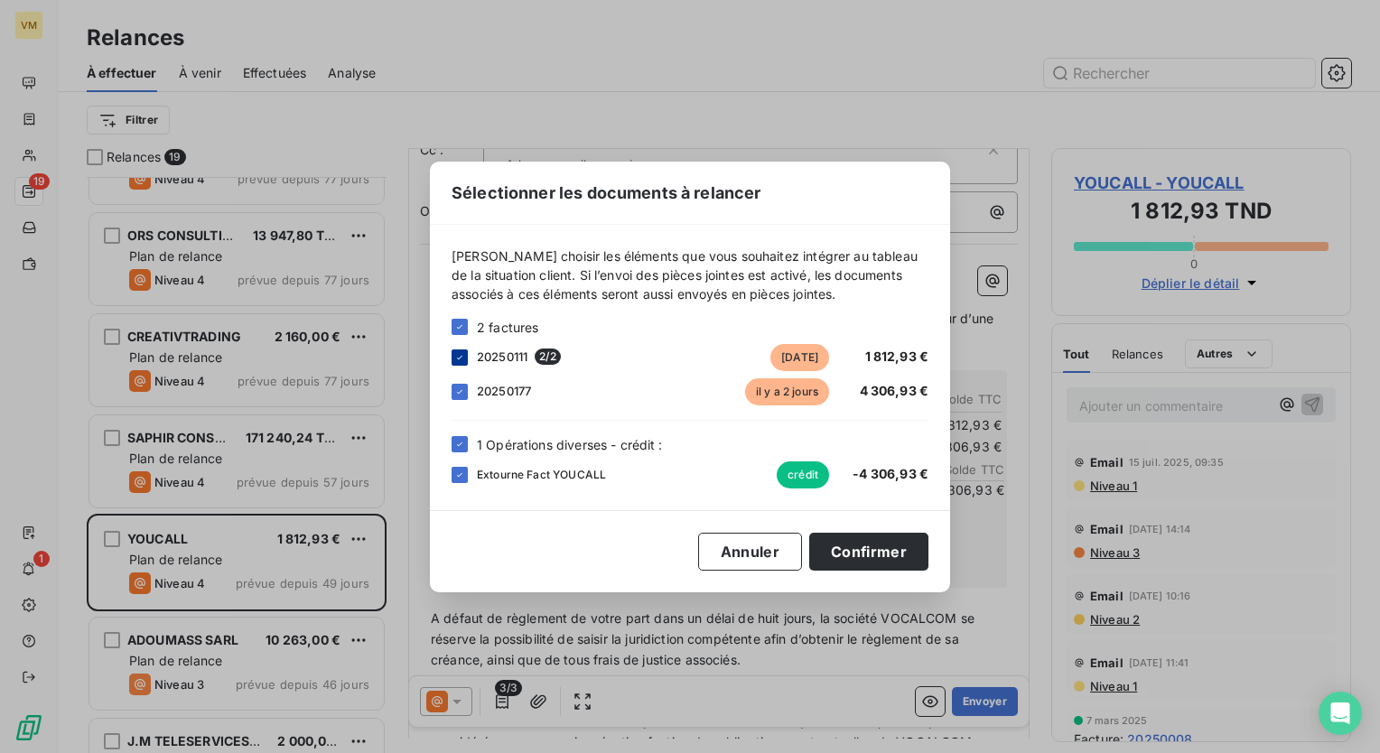
click at [462, 361] on icon at bounding box center [459, 357] width 11 height 11
click at [455, 390] on icon at bounding box center [459, 392] width 11 height 11
click at [465, 453] on div "1 Opérations diverses - crédit :" at bounding box center [690, 444] width 477 height 19
click at [462, 475] on icon at bounding box center [459, 475] width 11 height 11
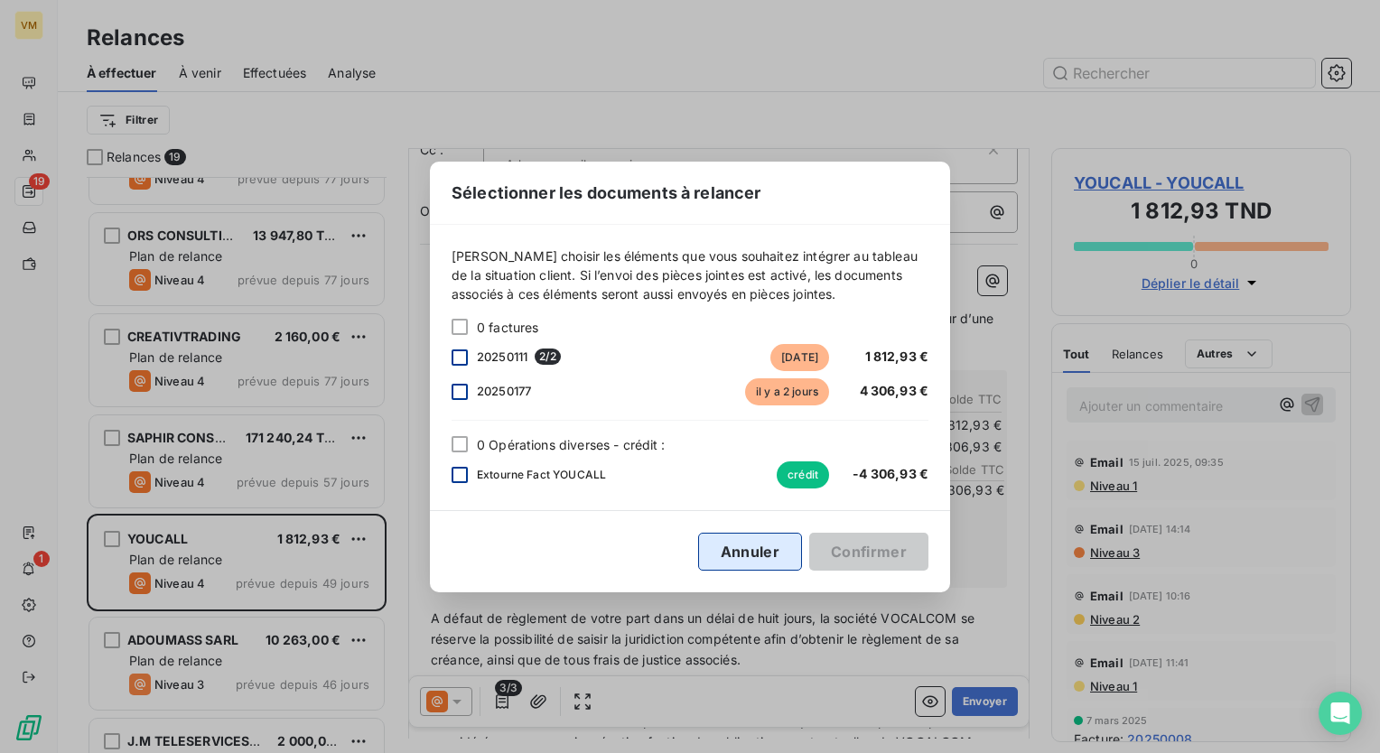
click at [795, 549] on button "Annuler" at bounding box center [750, 552] width 104 height 38
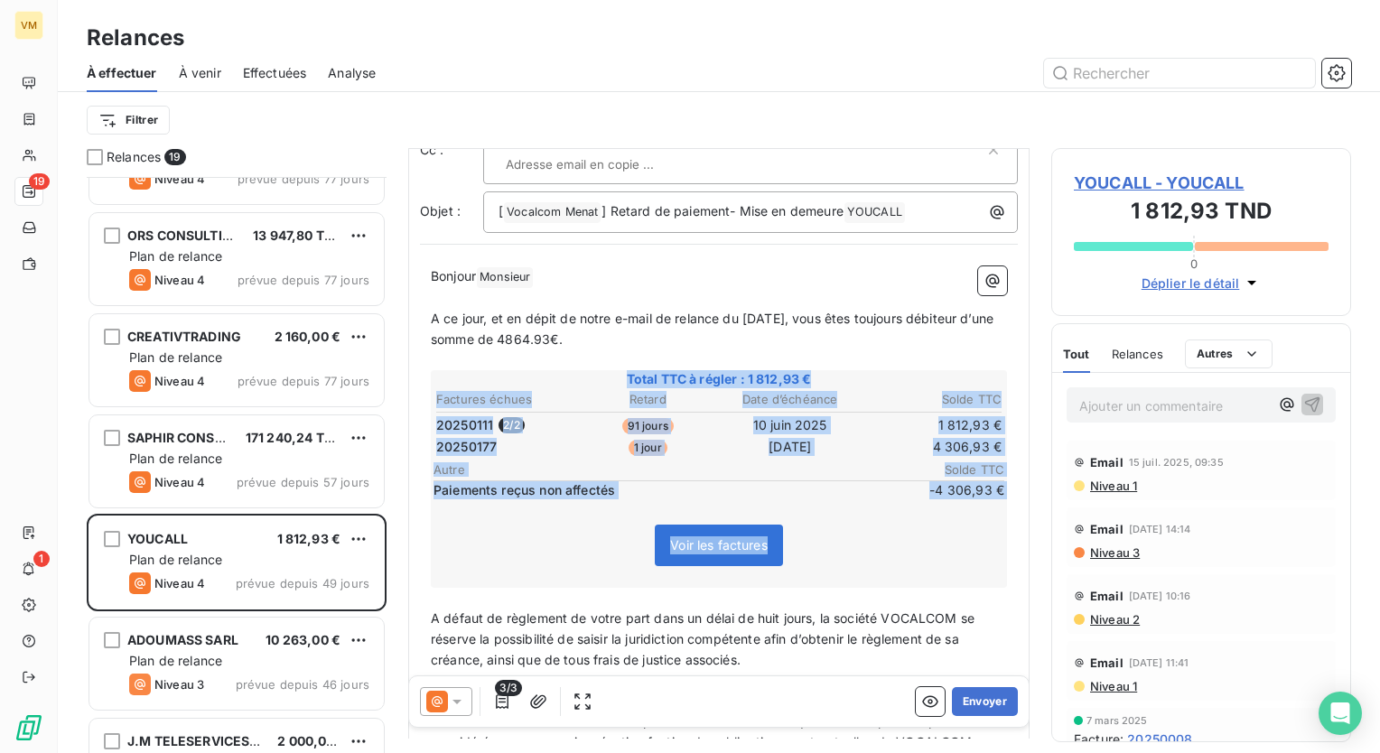
drag, startPoint x: 610, startPoint y: 385, endPoint x: 766, endPoint y: 551, distance: 228.1
click at [766, 551] on div "Total TTC à régler : 1 812,93 € Factures échues Retard Date d’échéance Solde TT…" at bounding box center [719, 479] width 576 height 218
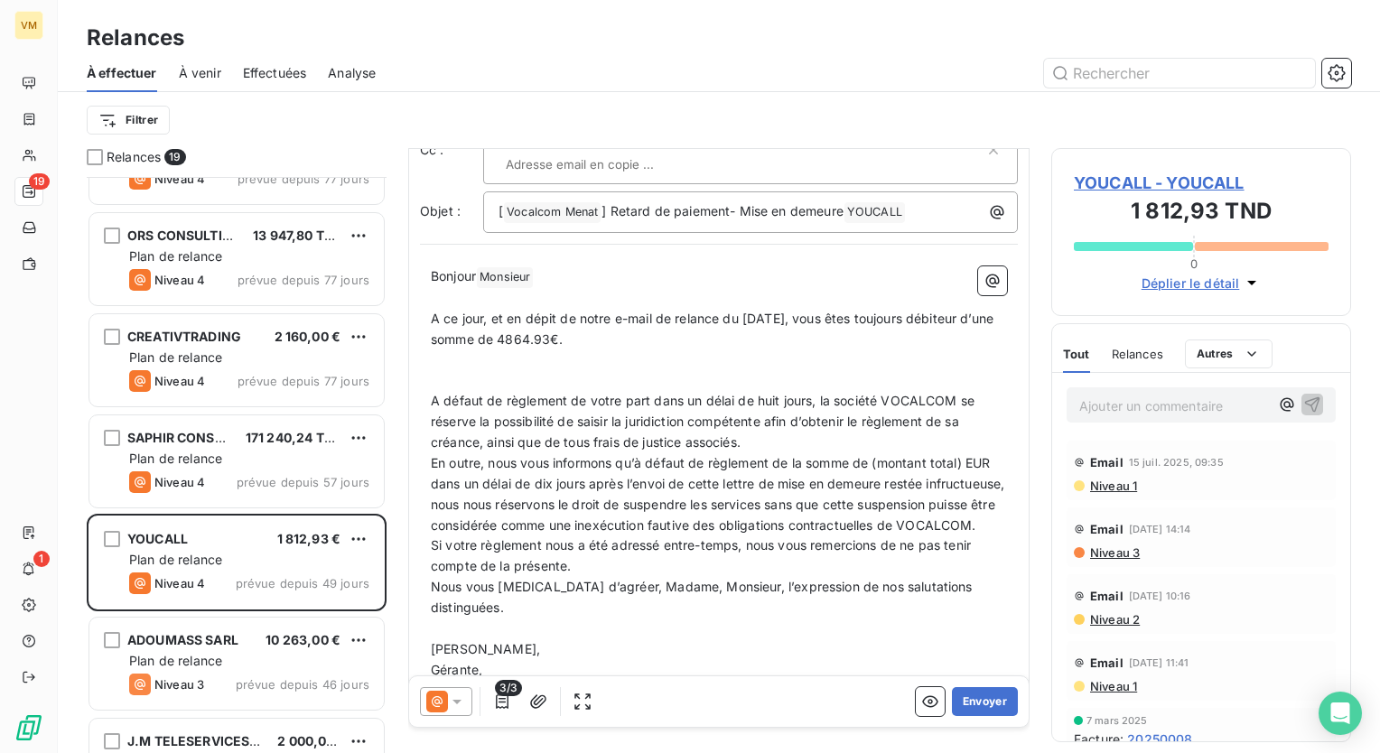
click at [477, 374] on p "﻿" at bounding box center [719, 380] width 576 height 21
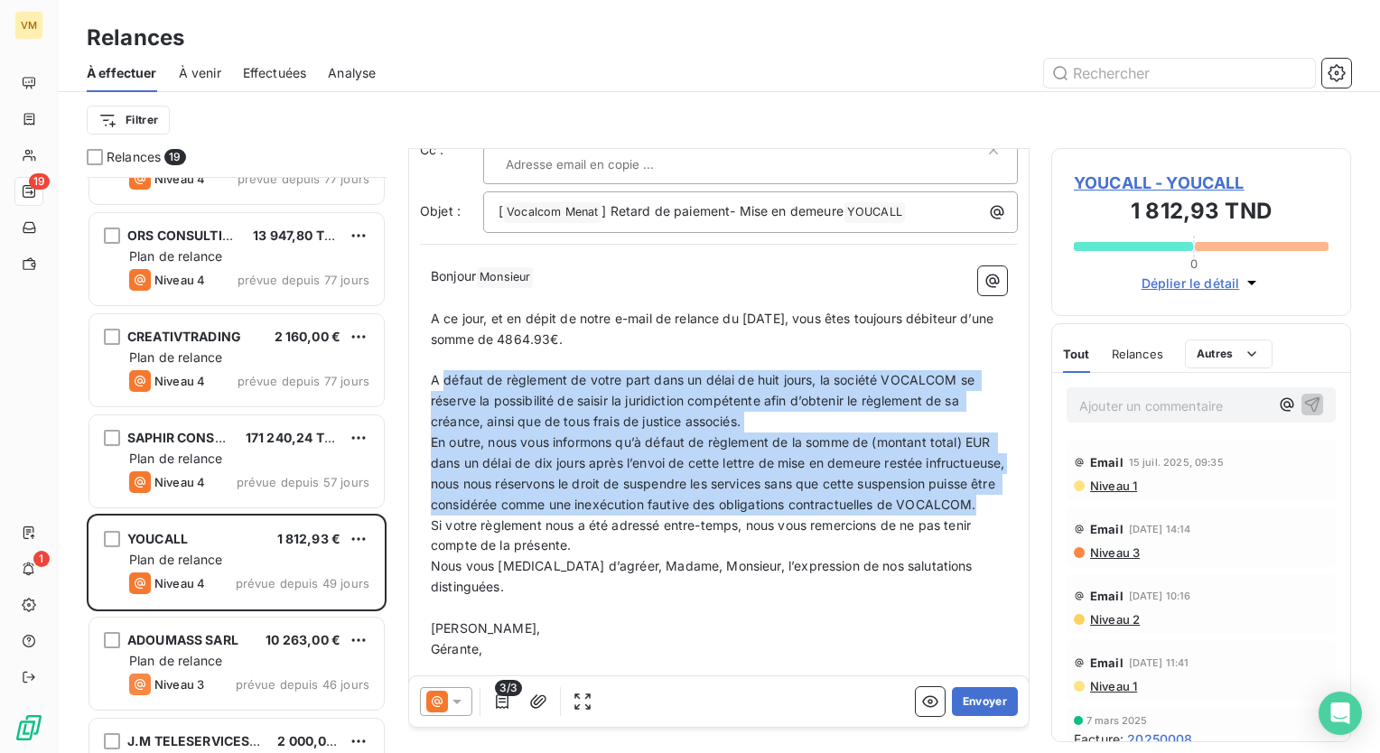
drag, startPoint x: 444, startPoint y: 382, endPoint x: 656, endPoint y: 522, distance: 253.5
click at [656, 522] on div "Bonjour Monsieur ﻿ ﻿ ﻿ ﻿ A ce jour, et en dépit de notre e-mail de relance du […" at bounding box center [719, 473] width 576 height 415
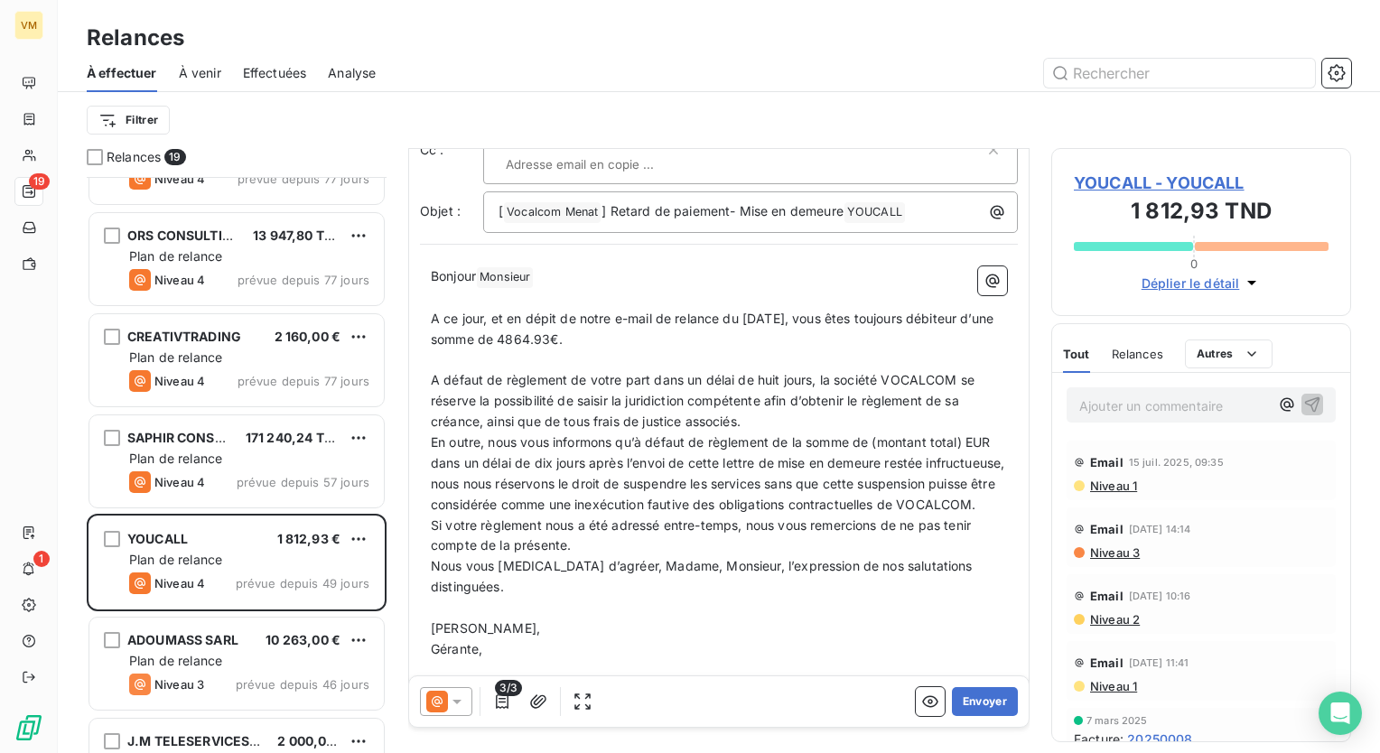
drag, startPoint x: 561, startPoint y: 356, endPoint x: 571, endPoint y: 353, distance: 10.3
click at [562, 356] on p "﻿" at bounding box center [719, 360] width 576 height 21
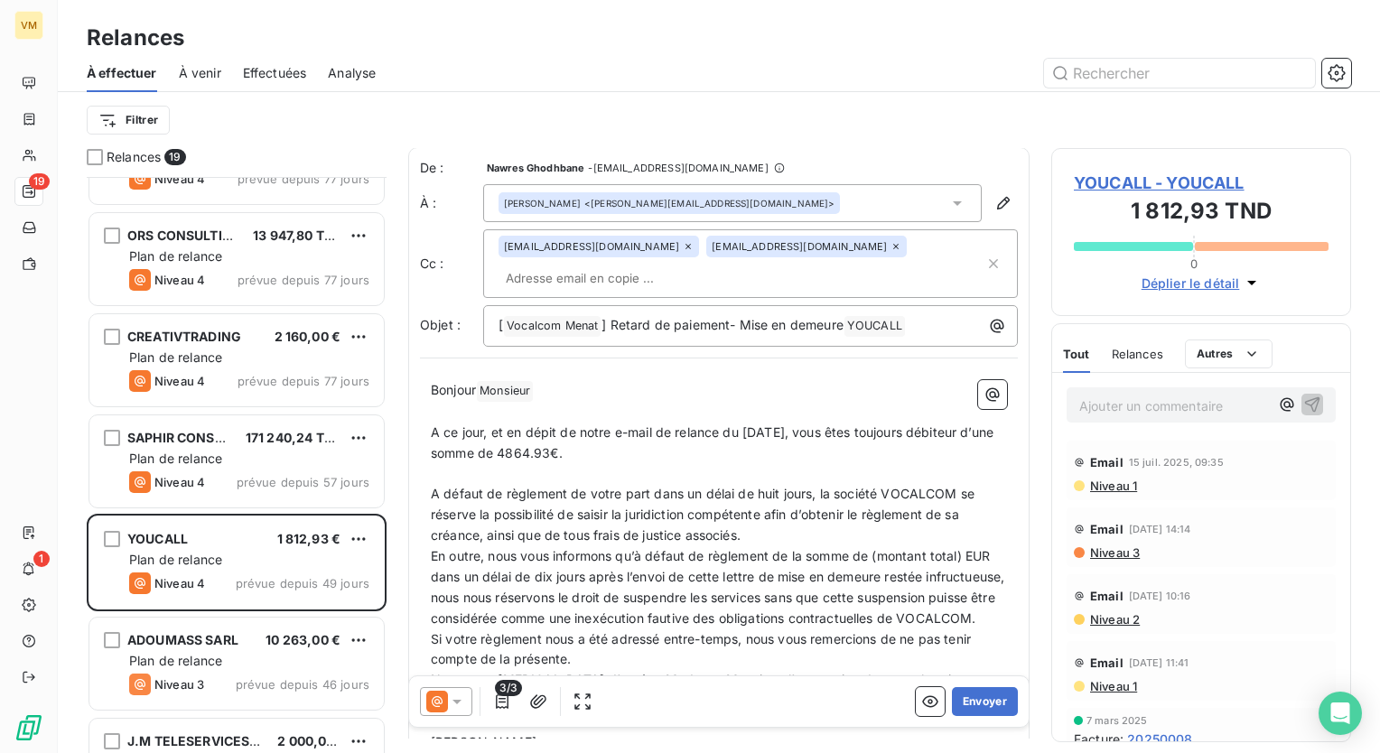
scroll to position [0, 0]
drag, startPoint x: 846, startPoint y: 327, endPoint x: 741, endPoint y: 339, distance: 106.3
click at [741, 339] on div "[ Vocalcom Menat ﻿ ] Retard de paiement- Mise en demeure YOUCALL ﻿ ﻿" at bounding box center [750, 327] width 535 height 42
click at [506, 397] on span "Monsieur ﻿" at bounding box center [505, 392] width 56 height 21
click at [693, 450] on p "A ce jour, et en dépit de notre e-mail de relance du [DATE], vous êtes toujours…" at bounding box center [719, 444] width 576 height 42
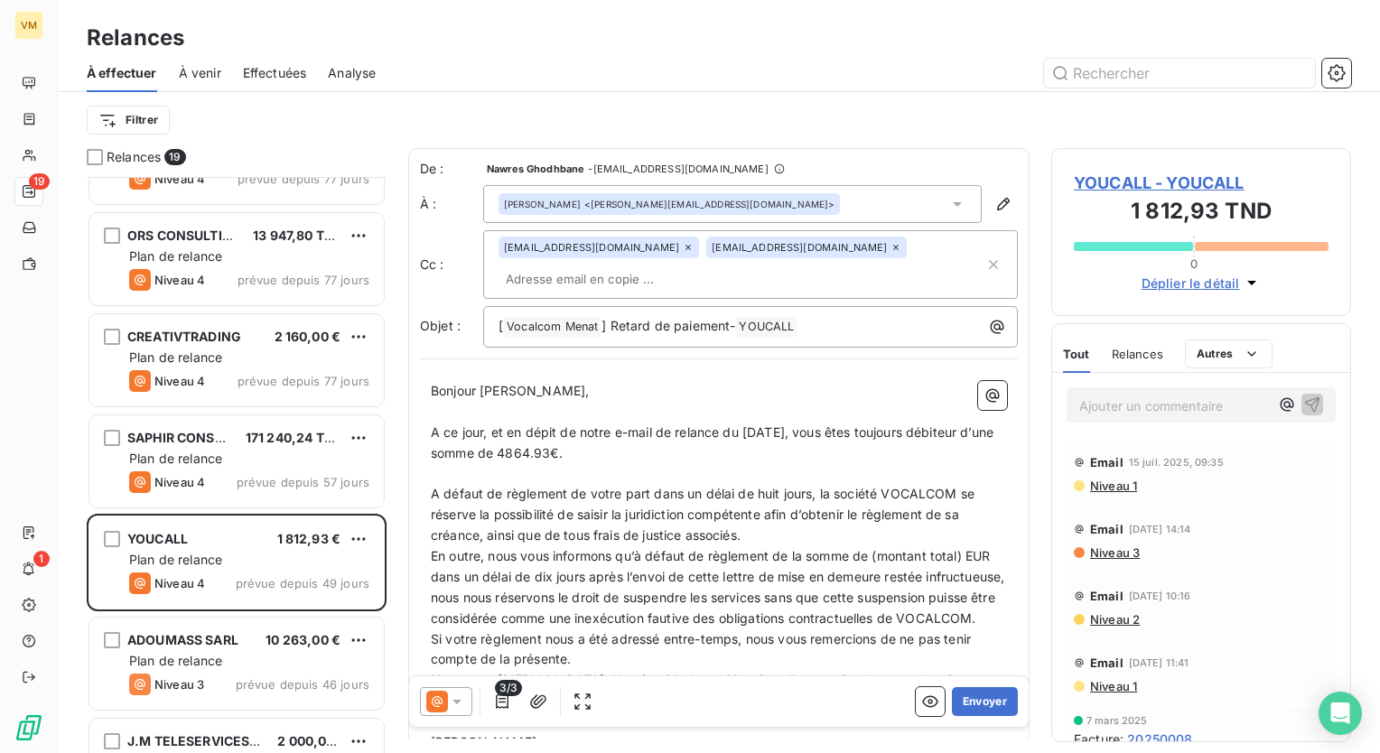
click at [759, 542] on p "A défaut de règlement de votre part dans un délai de huit jours, la société VOC…" at bounding box center [719, 515] width 576 height 62
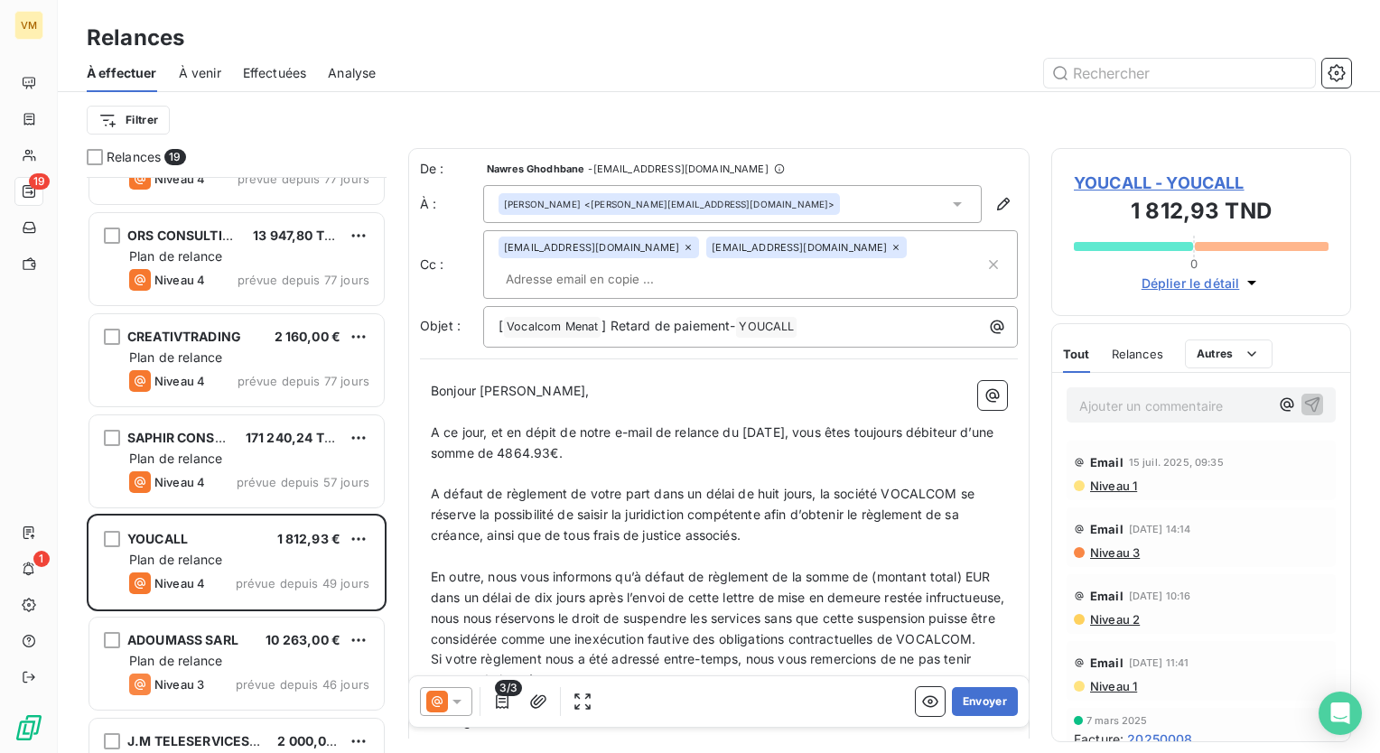
drag, startPoint x: 431, startPoint y: 491, endPoint x: 780, endPoint y: 532, distance: 351.0
click at [780, 532] on p "A défaut de règlement de votre part dans un délai de huit jours, la société VOC…" at bounding box center [719, 515] width 576 height 62
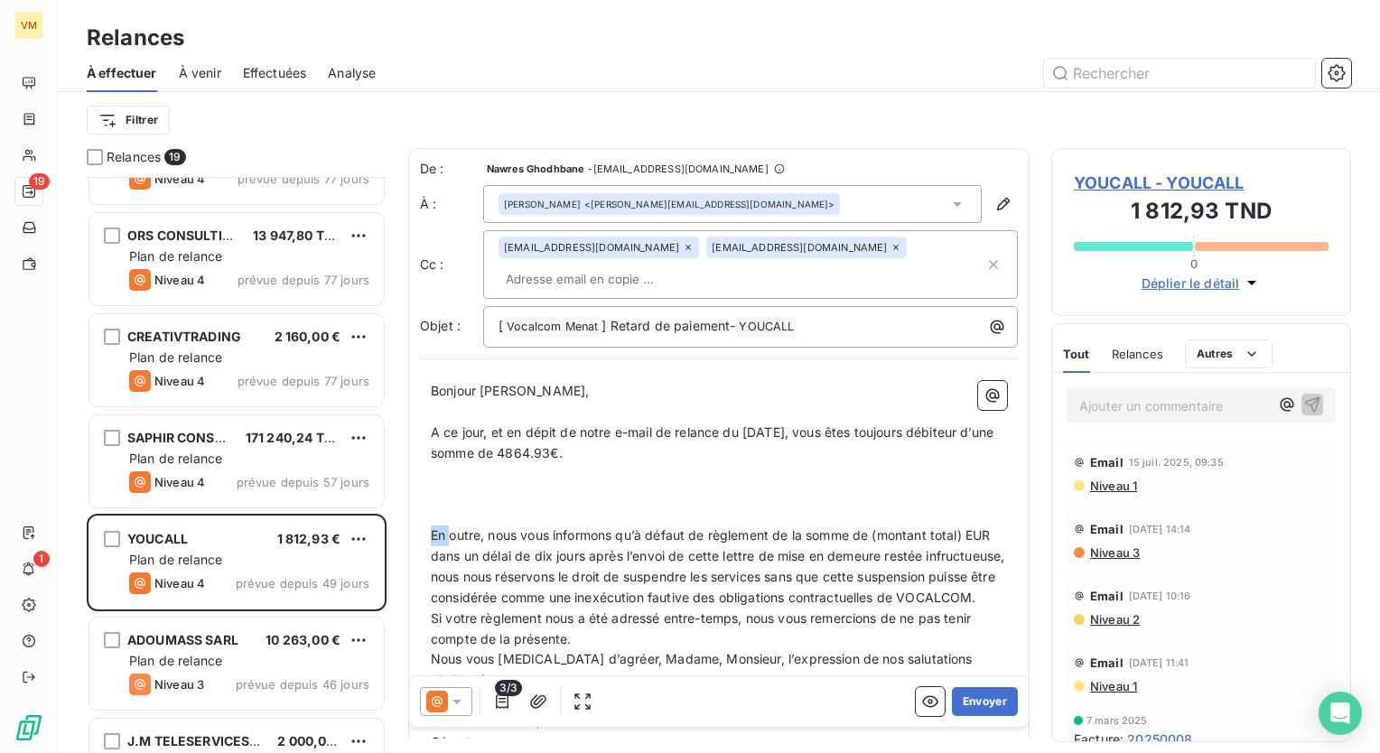
drag, startPoint x: 485, startPoint y: 537, endPoint x: 426, endPoint y: 526, distance: 59.7
click at [416, 528] on div "De : Nawres Ghodhbane - [EMAIL_ADDRESS][DOMAIN_NAME] À : [PERSON_NAME] <[PERSON…" at bounding box center [718, 472] width 621 height 649
drag, startPoint x: 490, startPoint y: 537, endPoint x: 412, endPoint y: 541, distance: 77.8
click at [416, 545] on div "De : Nawres Ghodhbane - [EMAIL_ADDRESS][DOMAIN_NAME] À : [PERSON_NAME] <[PERSON…" at bounding box center [718, 472] width 621 height 649
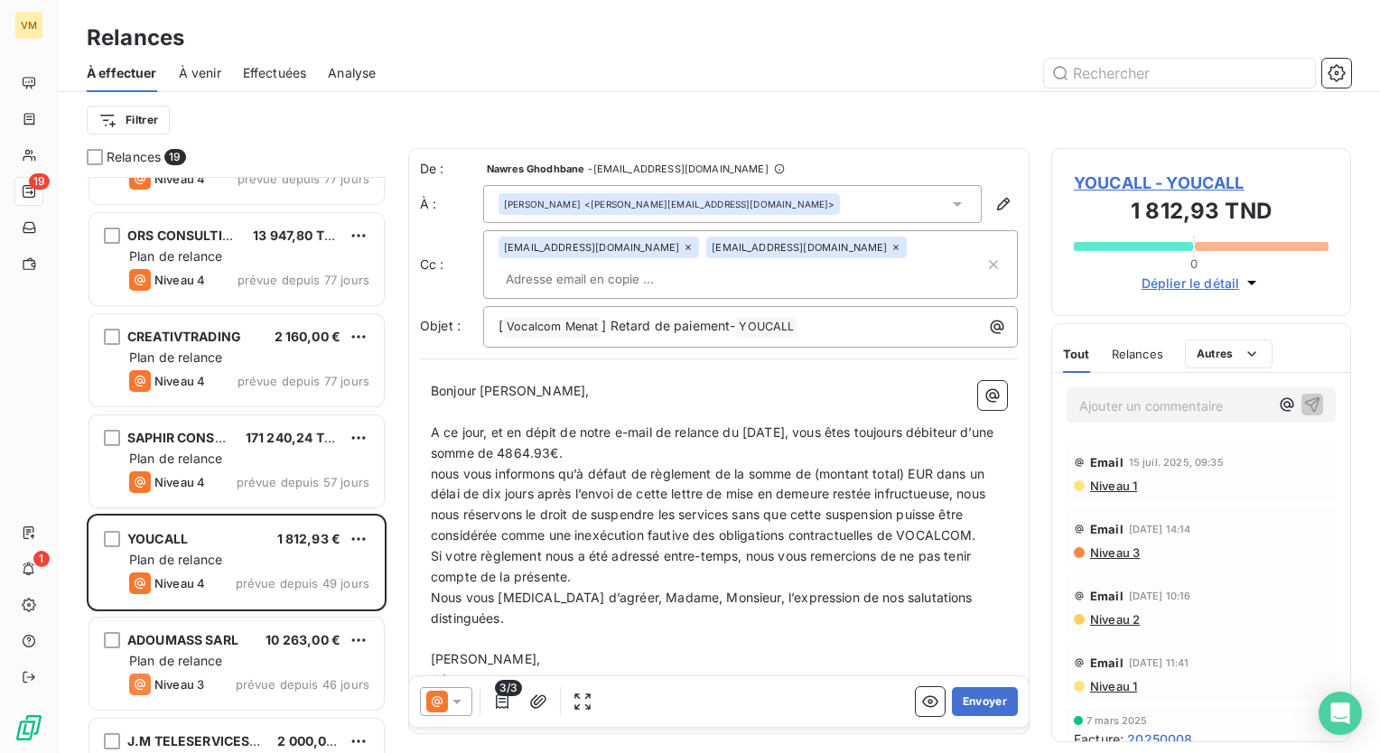
click at [613, 450] on p "A ce jour, et en dépit de notre e-mail de relance du [DATE], vous êtes toujours…" at bounding box center [719, 444] width 576 height 42
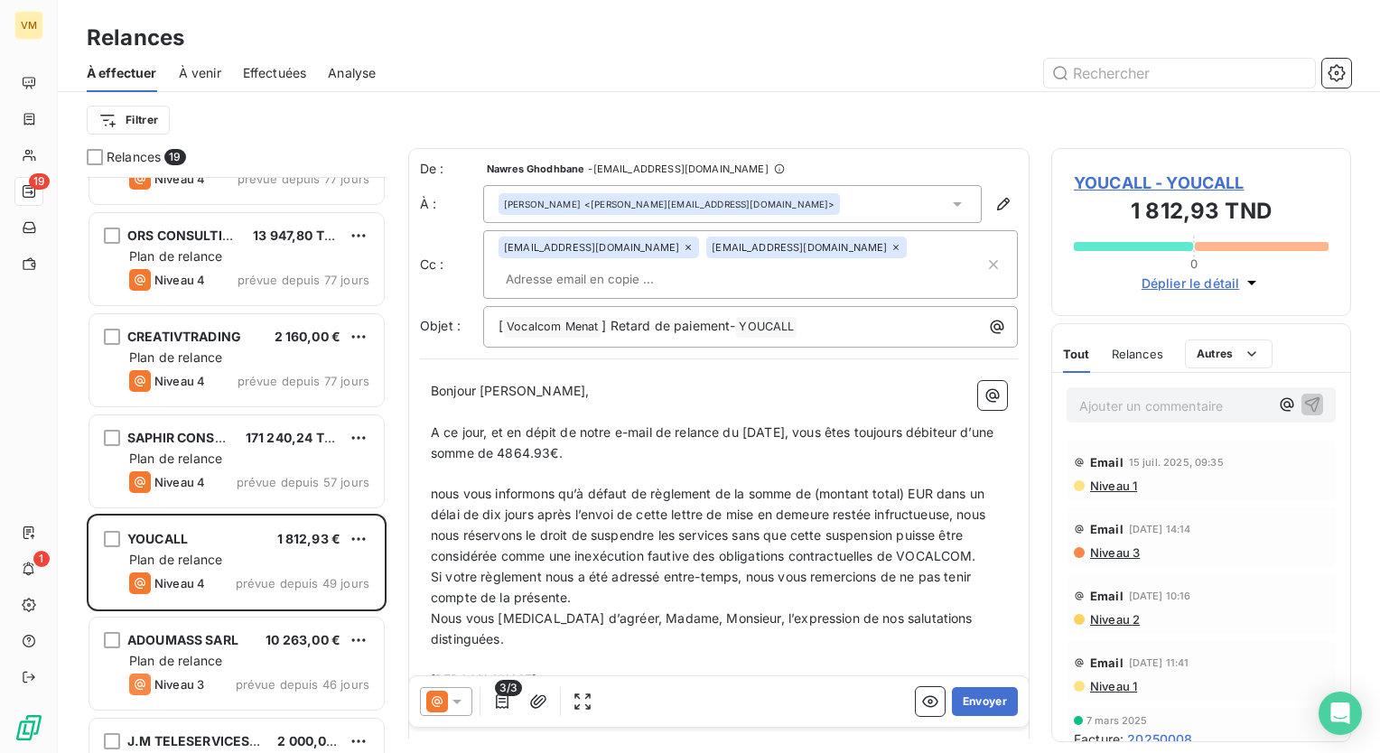
click at [439, 497] on span "nous vous informons qu’à défaut de règlement de la somme de (montant total) EUR…" at bounding box center [710, 525] width 558 height 78
click at [983, 557] on p "Nous vous informons qu’à défaut de règlement de la somme de (montant total) EUR…" at bounding box center [719, 525] width 576 height 83
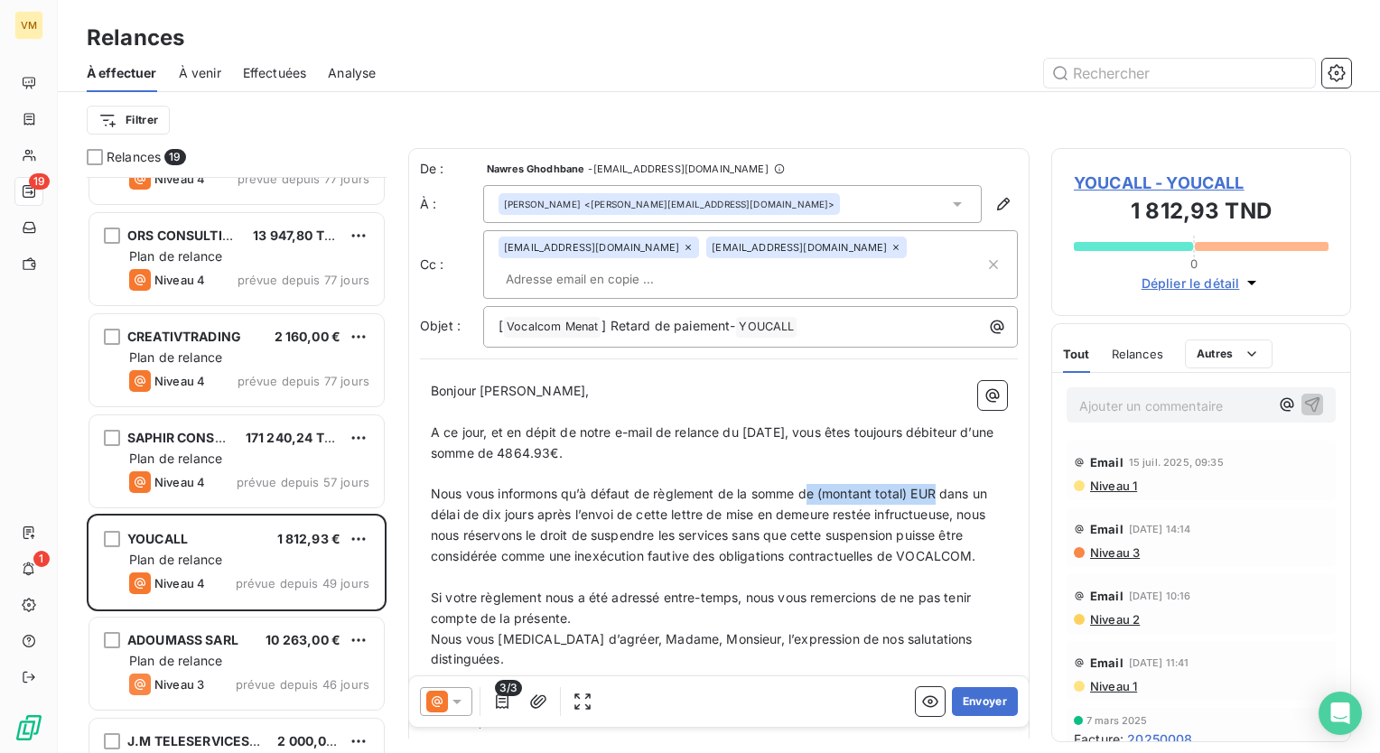
drag, startPoint x: 940, startPoint y: 496, endPoint x: 808, endPoint y: 500, distance: 132.0
click at [808, 500] on span "Nous vous informons qu’à défaut de règlement de la somme de (montant total) EUR…" at bounding box center [711, 525] width 560 height 78
click at [748, 495] on span "Nous vous informons qu’à défaut de règlement de la somme d dans un délai de dix…" at bounding box center [718, 525] width 575 height 78
click at [834, 493] on span "Nous vous informons qu’à défaut de règlement de cette somme d dans un délai de …" at bounding box center [716, 525] width 571 height 78
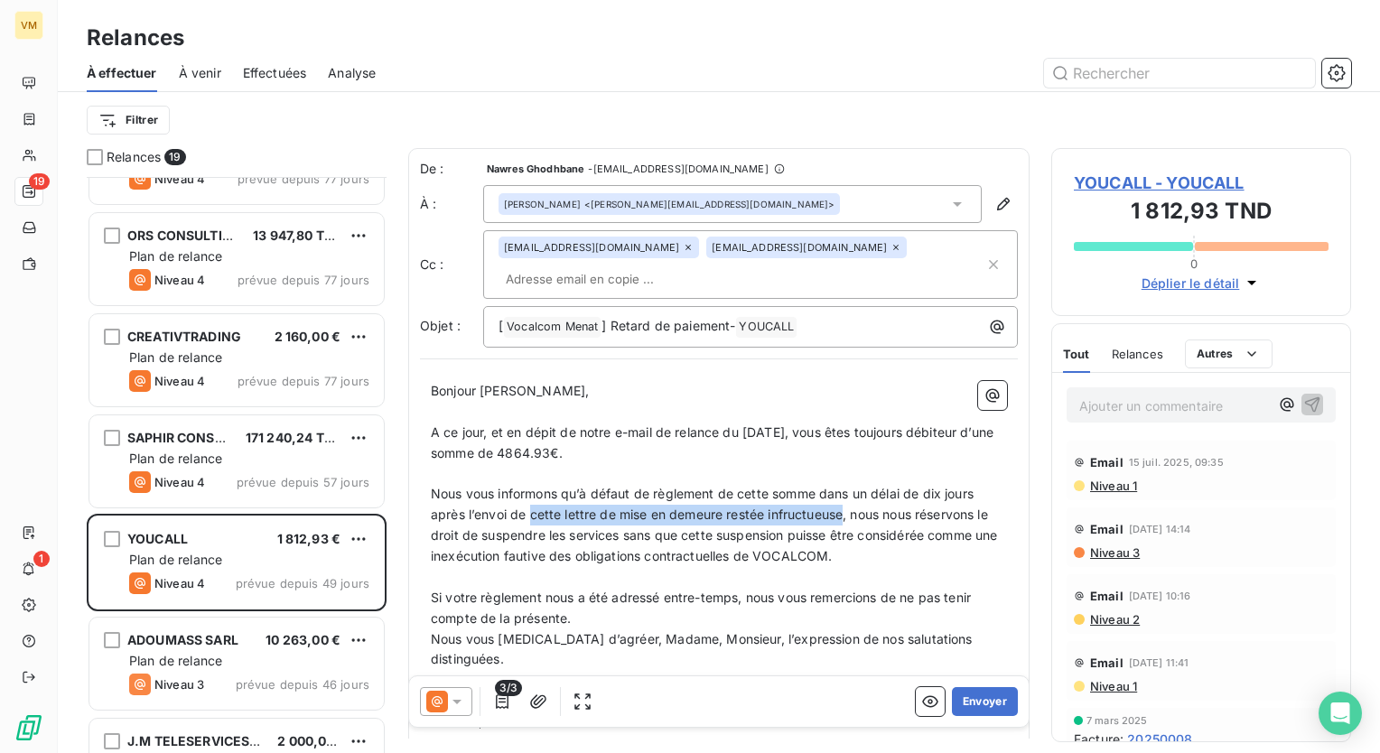
drag, startPoint x: 528, startPoint y: 515, endPoint x: 847, endPoint y: 520, distance: 318.9
click at [847, 520] on span "Nous vous informons qu’à défaut de règlement de cette somme dans un délai de di…" at bounding box center [716, 525] width 571 height 78
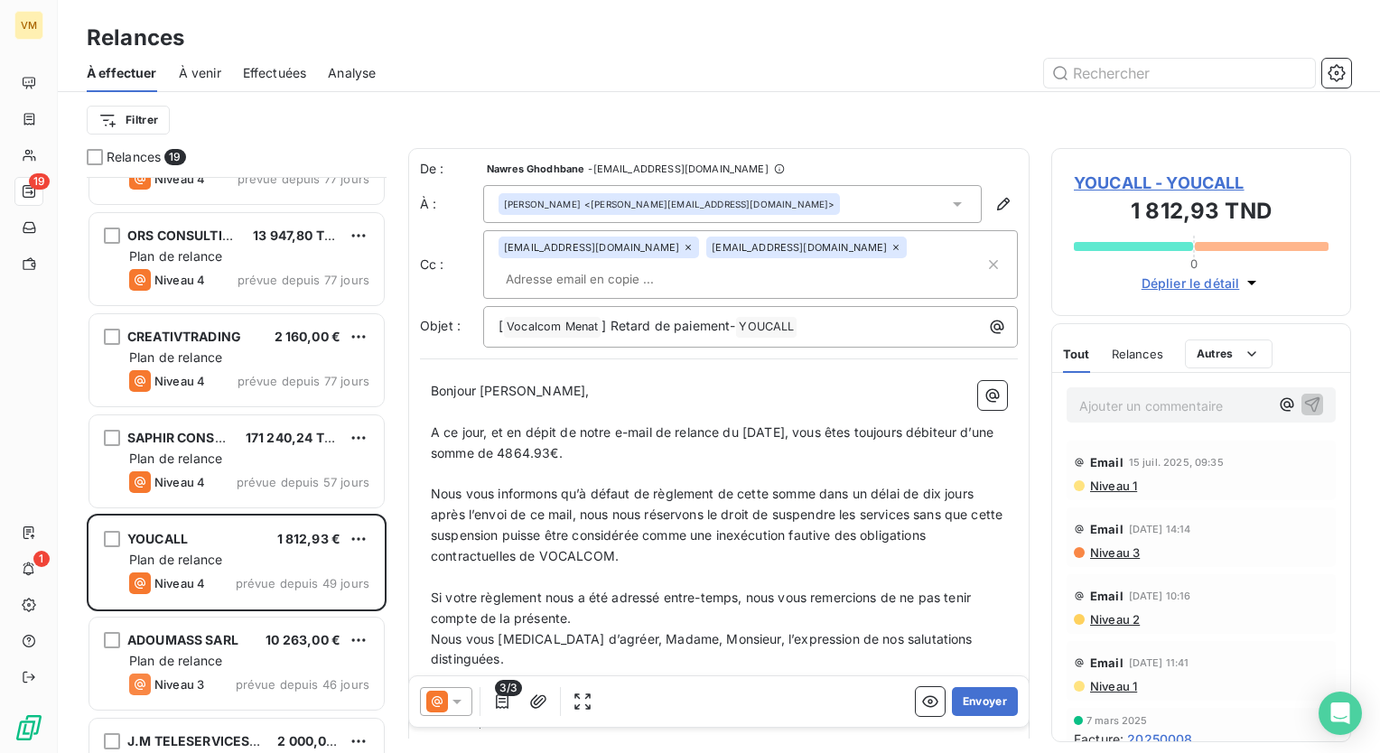
click at [678, 623] on p "Si votre règlement nous a été adressé entre-temps, nous vous remercions de ne p…" at bounding box center [719, 609] width 576 height 42
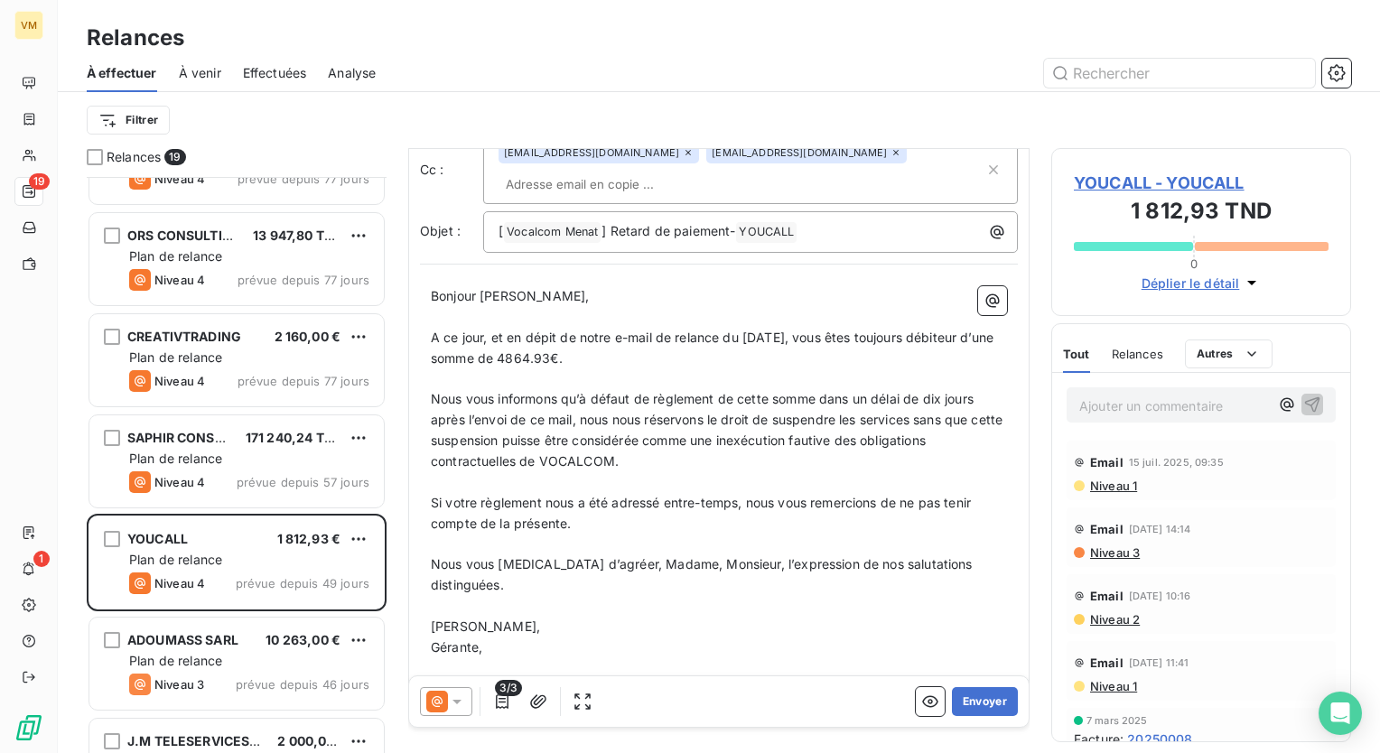
scroll to position [109, 0]
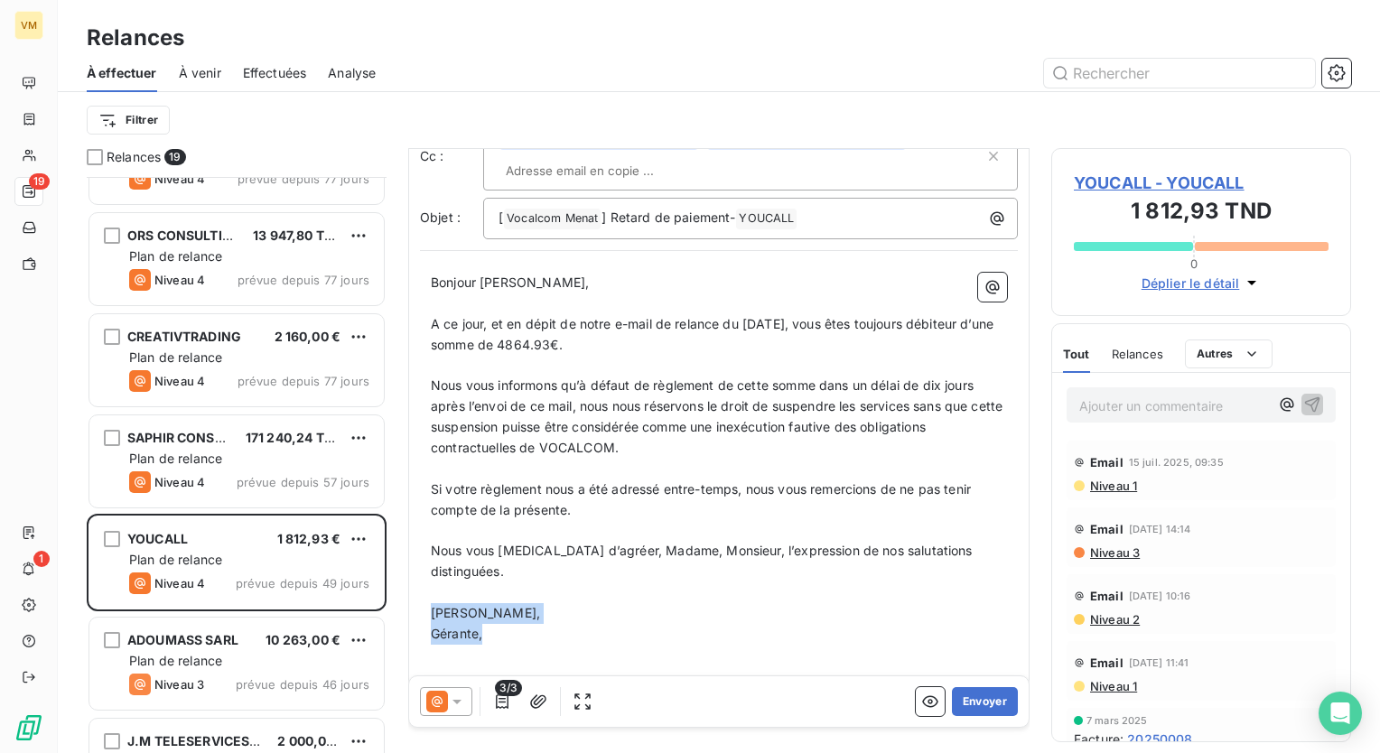
drag, startPoint x: 488, startPoint y: 621, endPoint x: 429, endPoint y: 592, distance: 65.8
click at [429, 592] on div "Bonjour [PERSON_NAME], ﻿ ﻿ ﻿ A ce jour, et en dépit de notre e-mail de relance …" at bounding box center [719, 469] width 598 height 415
click at [641, 645] on p "[PHONE_NUMBER]" at bounding box center [719, 655] width 576 height 21
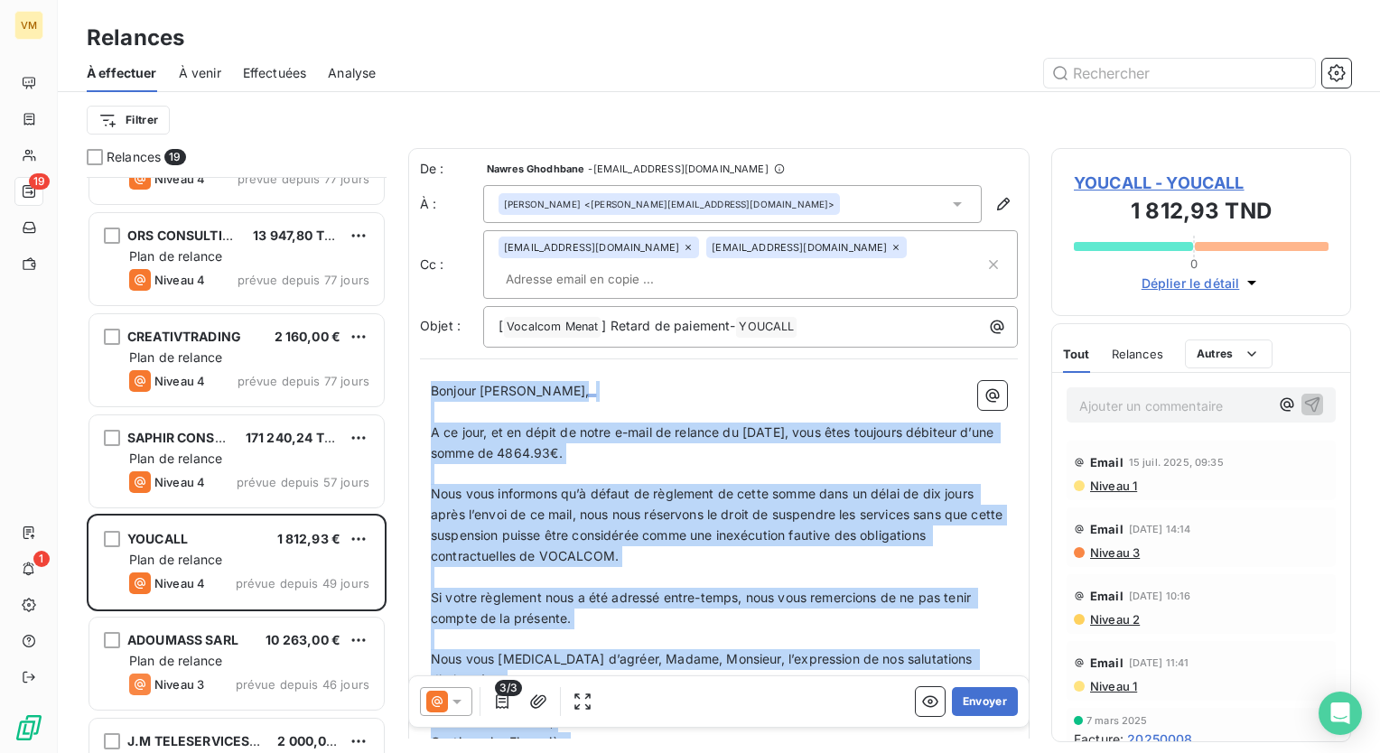
scroll to position [151, 0]
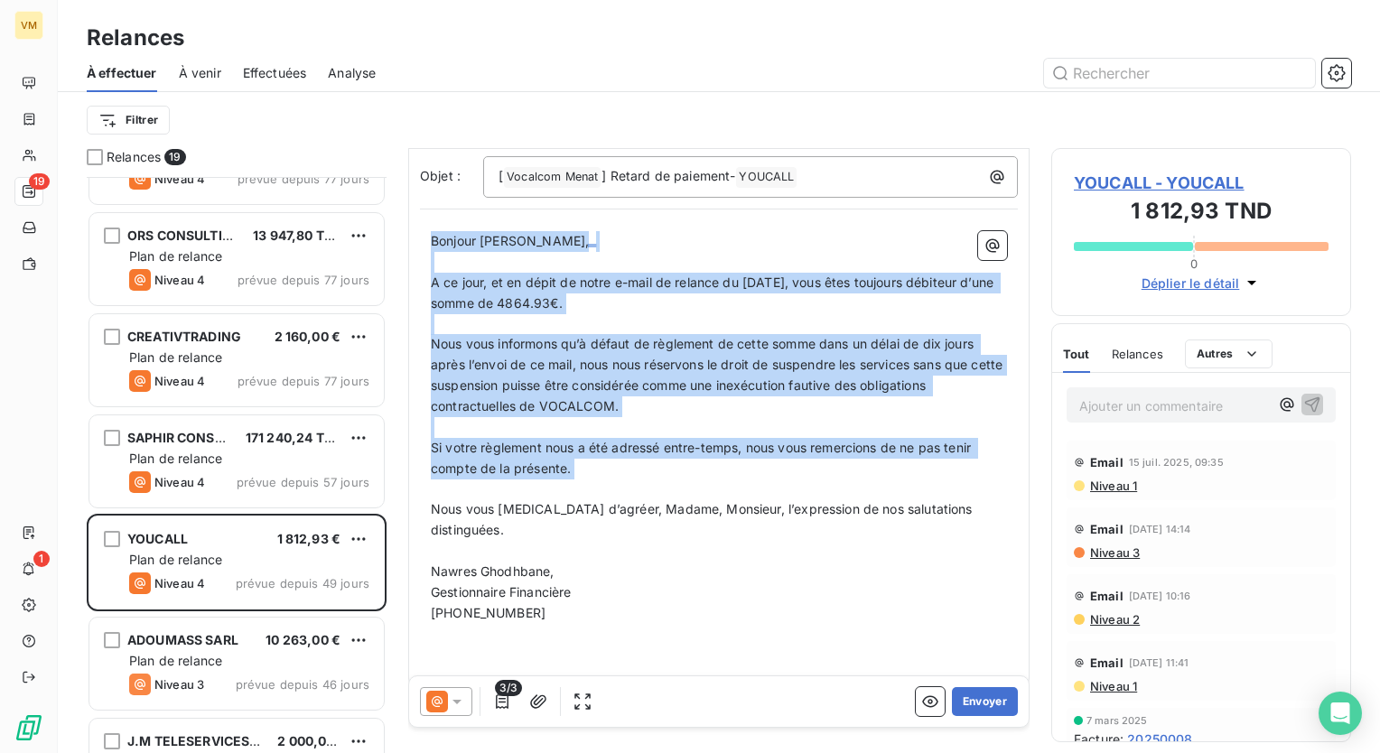
drag, startPoint x: 432, startPoint y: 390, endPoint x: 571, endPoint y: 490, distance: 171.0
click at [571, 490] on div "Bonjour [PERSON_NAME], ﻿ ﻿ ﻿ A ce jour, et en dépit de notre e-mail de relance …" at bounding box center [719, 448] width 576 height 434
copy div "Bonjour [PERSON_NAME], ﻿ ﻿ ﻿ A ce jour, et en dépit de notre e-mail de relance …"
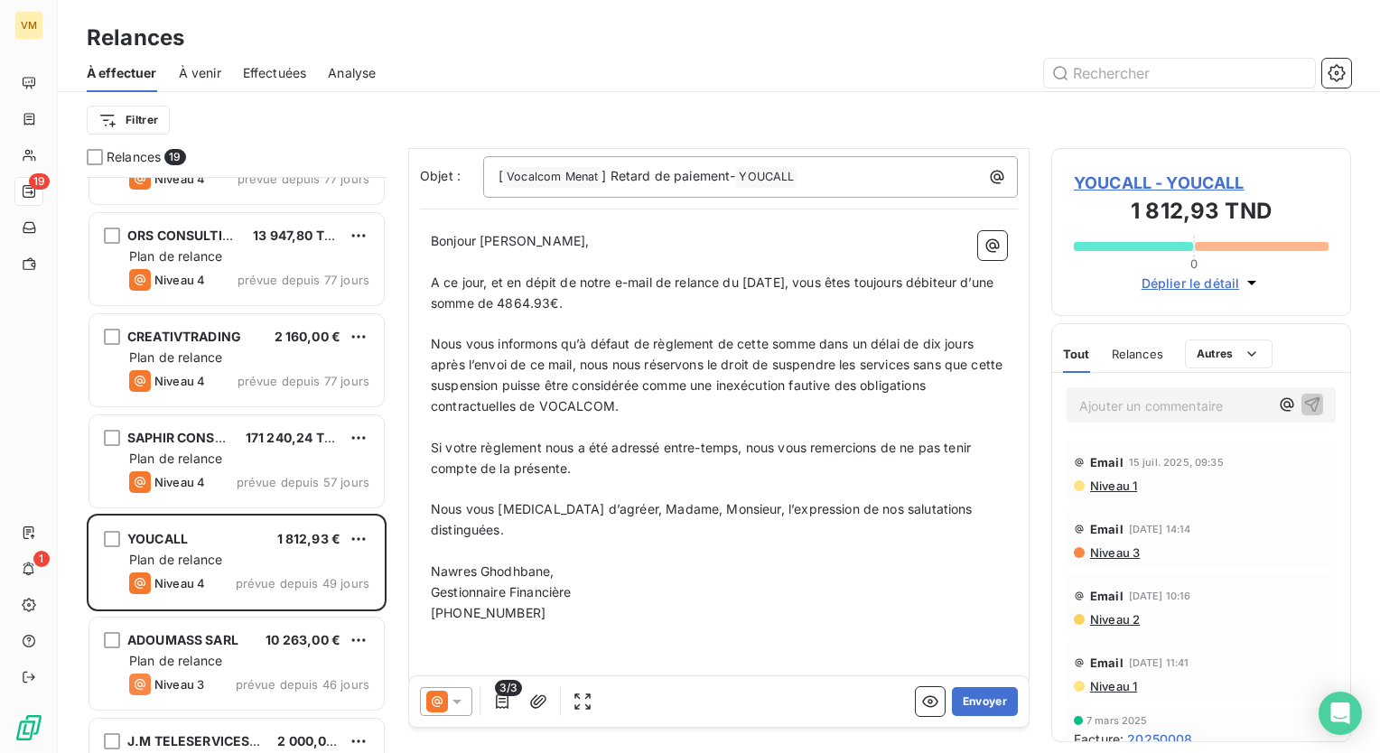
click at [668, 603] on p "[PHONE_NUMBER]" at bounding box center [719, 613] width 576 height 21
click at [765, 624] on p "﻿" at bounding box center [719, 634] width 576 height 21
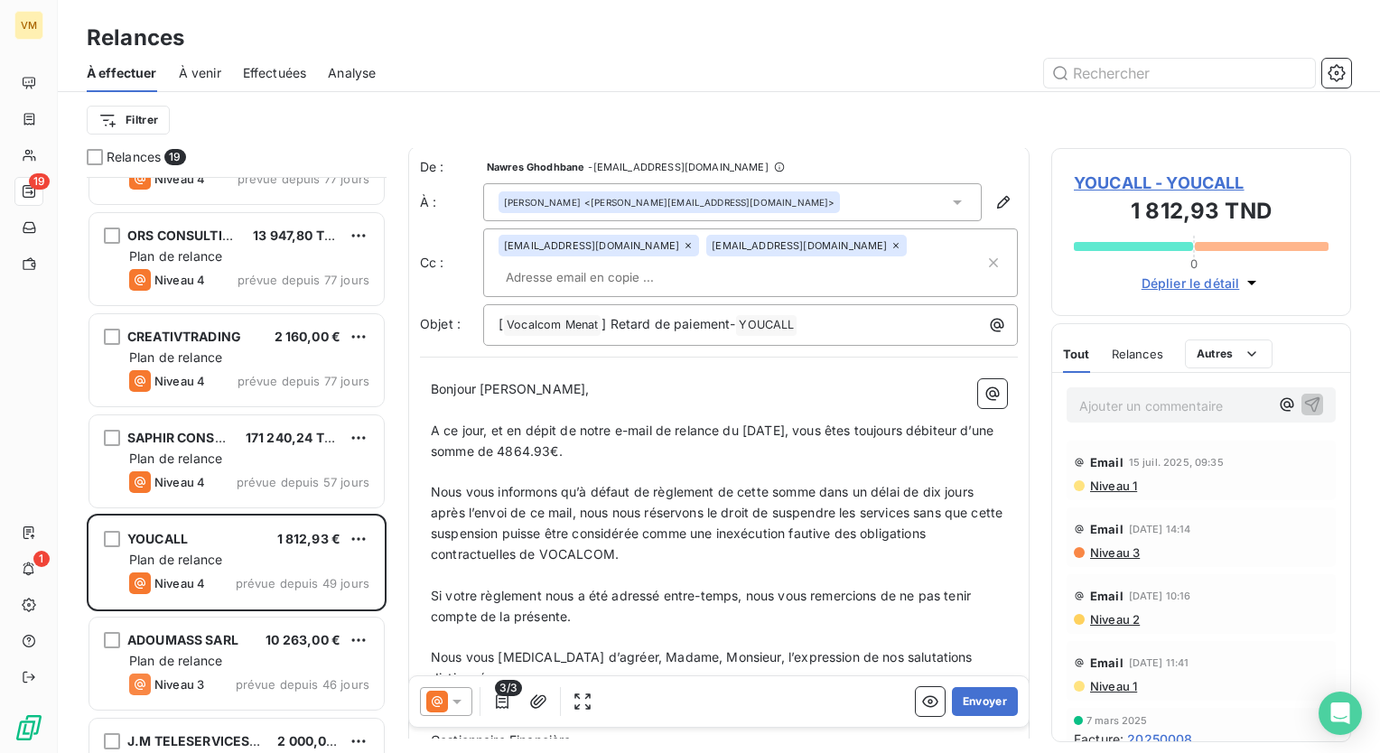
scroll to position [0, 0]
click at [956, 697] on button "Envoyer" at bounding box center [985, 701] width 66 height 29
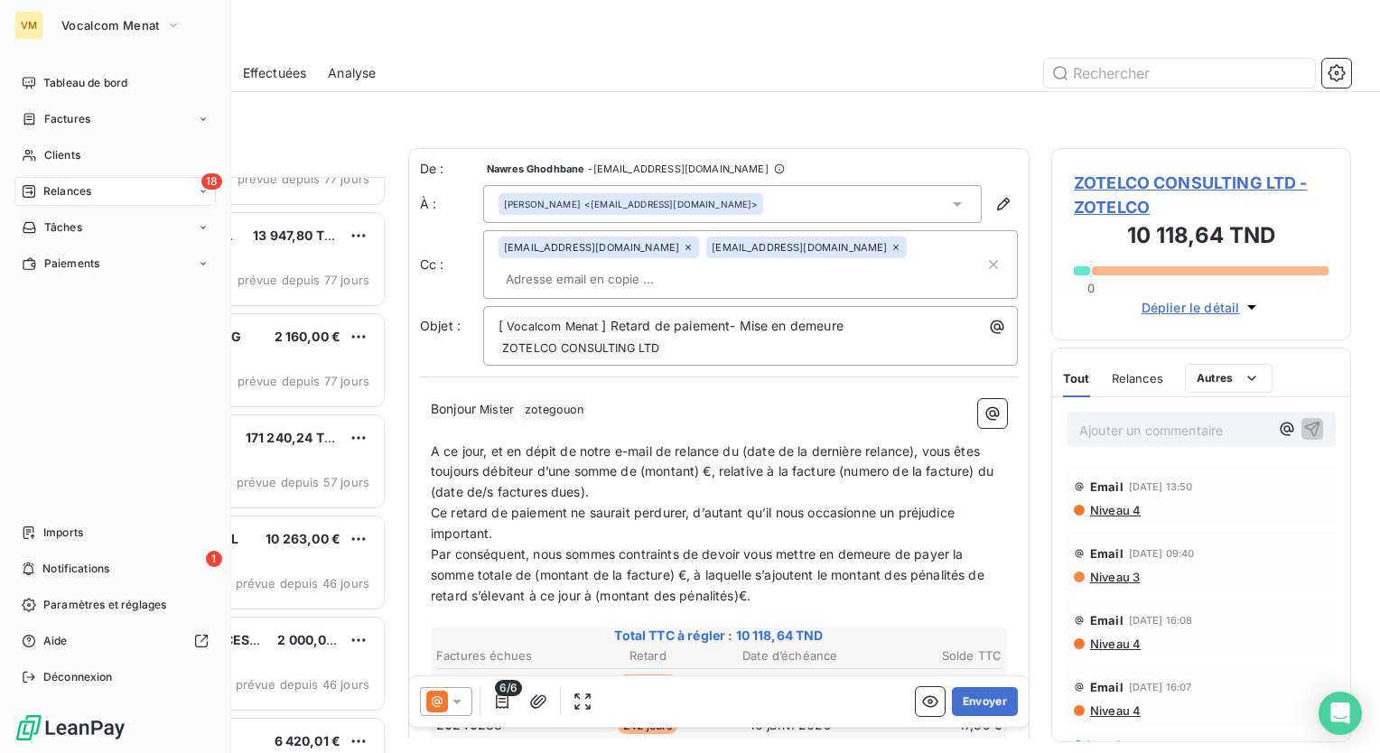
click at [57, 139] on nav "Tableau de bord Factures Clients 18 Relances Tâches Paiements" at bounding box center [114, 174] width 201 height 210
click at [73, 157] on span "Clients" at bounding box center [62, 155] width 36 height 16
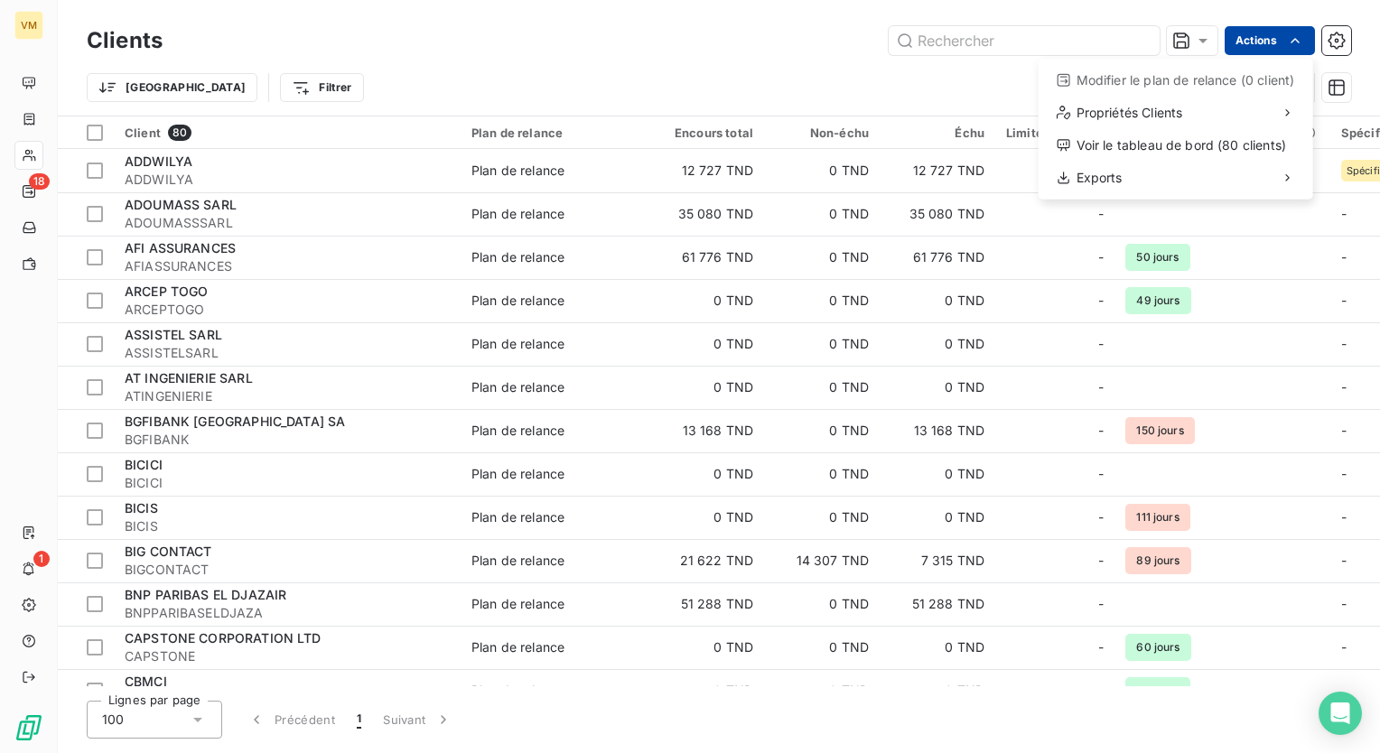
click at [1247, 45] on html "VM 18 1 Clients Actions Modifier le plan de relance (0 client) Propriétés Clien…" at bounding box center [690, 376] width 1380 height 753
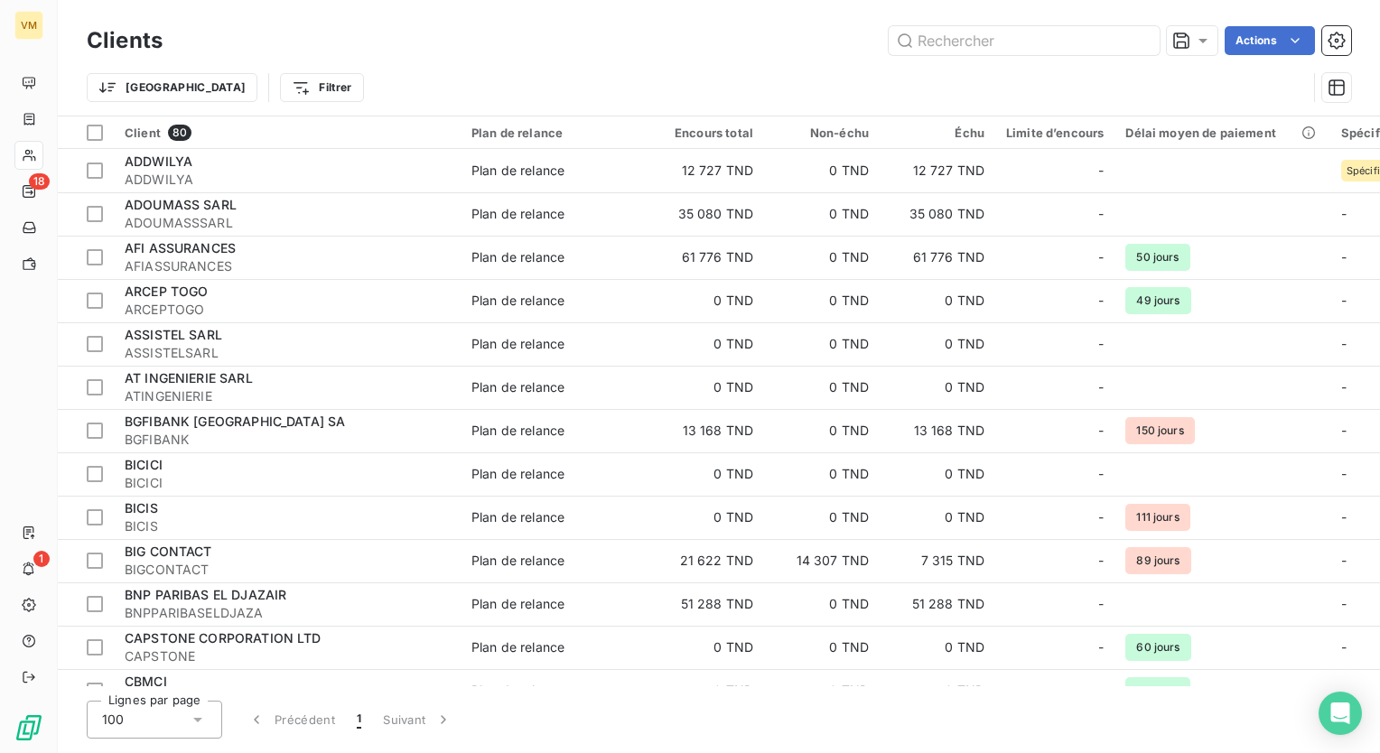
click at [753, 89] on html "VM 18 1 Clients Actions Trier Filtrer Client 80 Plan de relance Encours total N…" at bounding box center [690, 376] width 1380 height 753
click at [33, 121] on html "VM 18 1 Clients Actions Modifier le plan de relance (0 client) Propriétés Clien…" at bounding box center [690, 376] width 1380 height 753
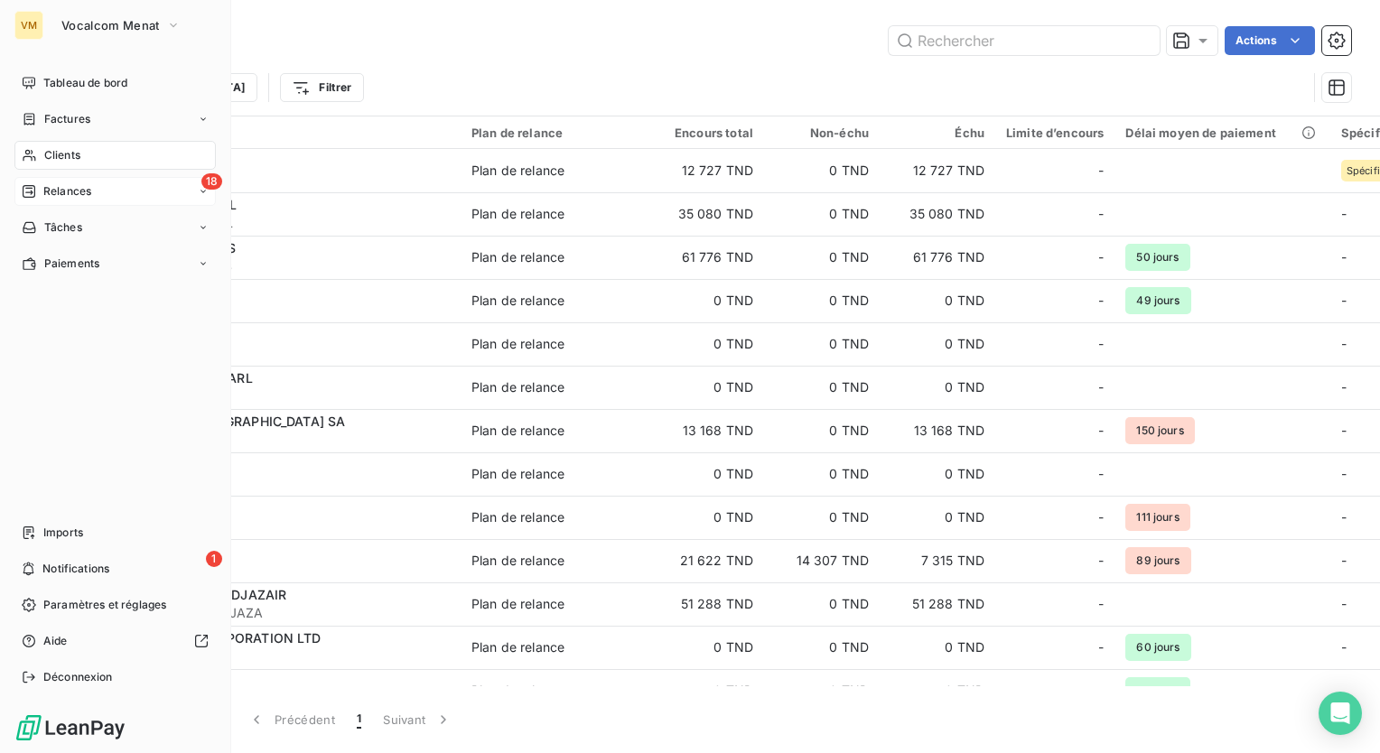
click at [182, 197] on div "18 Relances" at bounding box center [114, 191] width 201 height 29
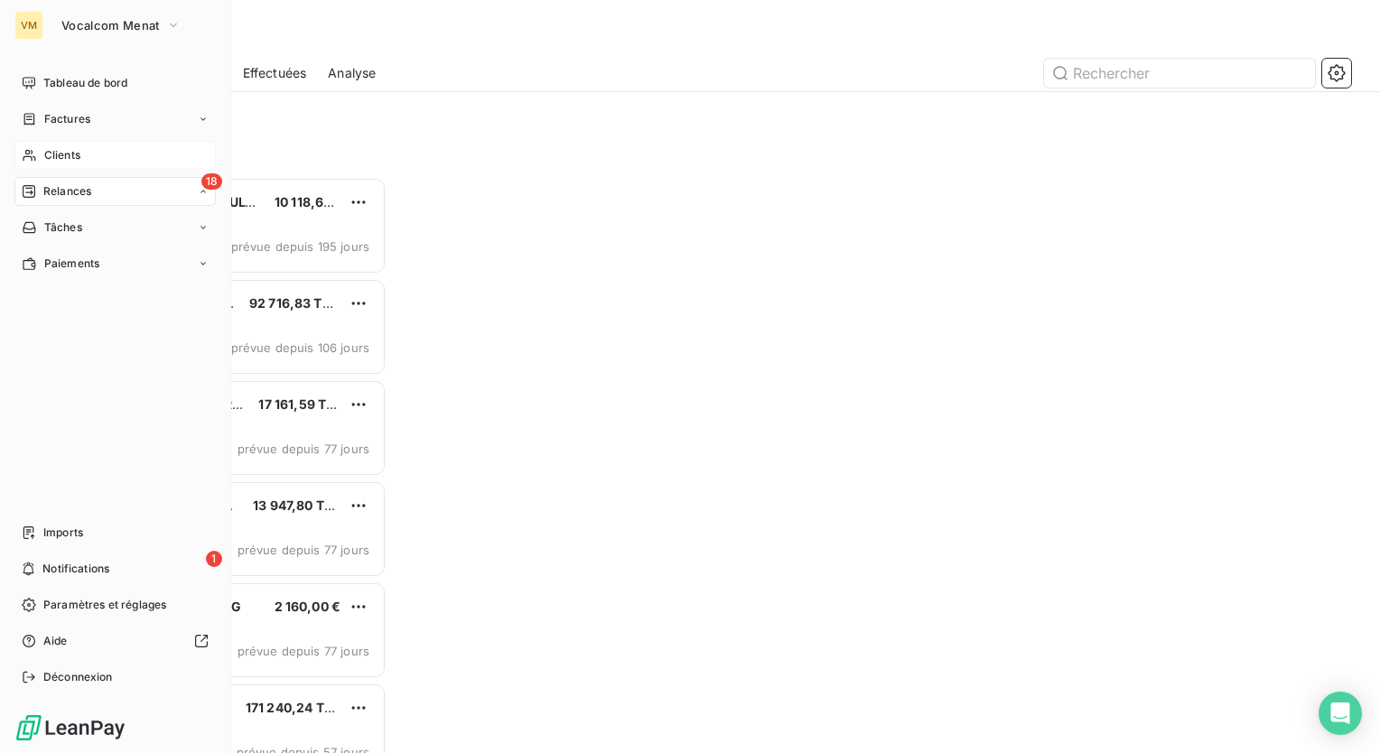
scroll to position [563, 285]
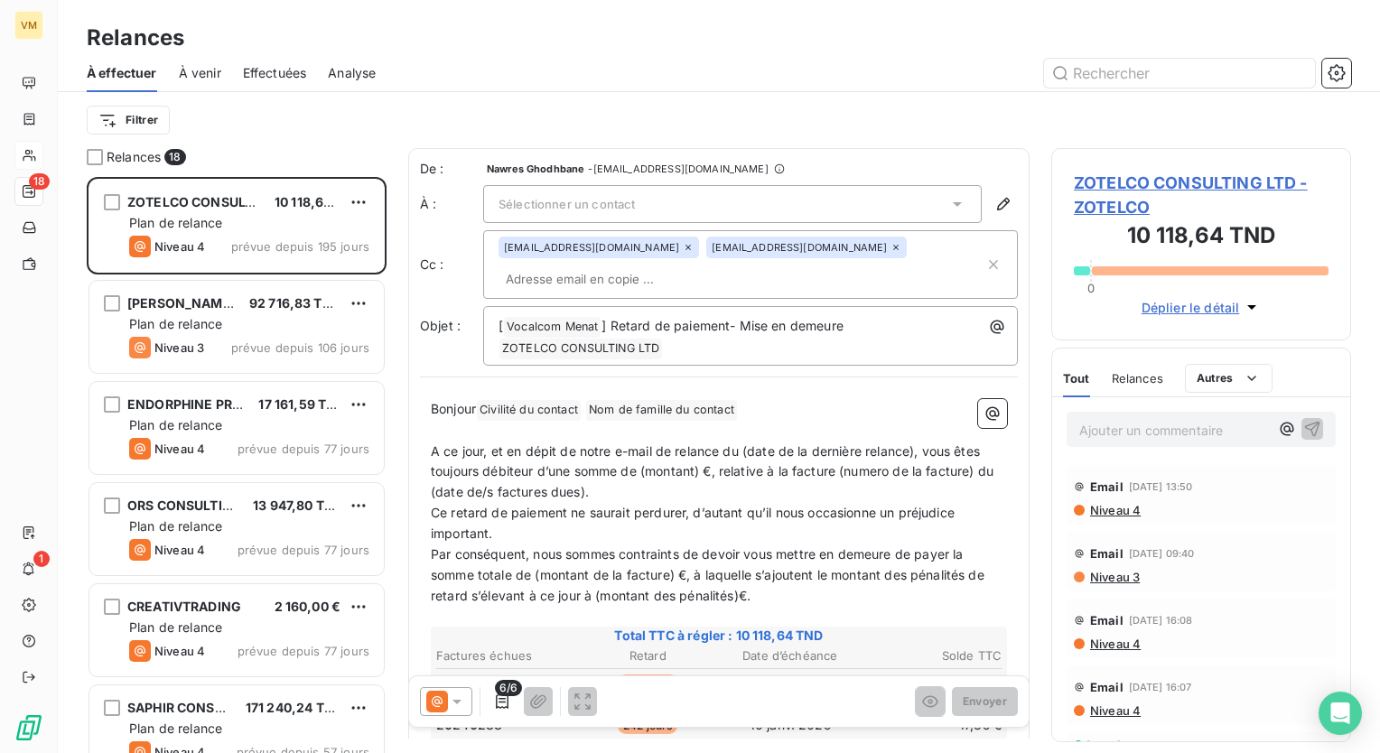
click at [269, 78] on span "Effectuées" at bounding box center [275, 73] width 64 height 18
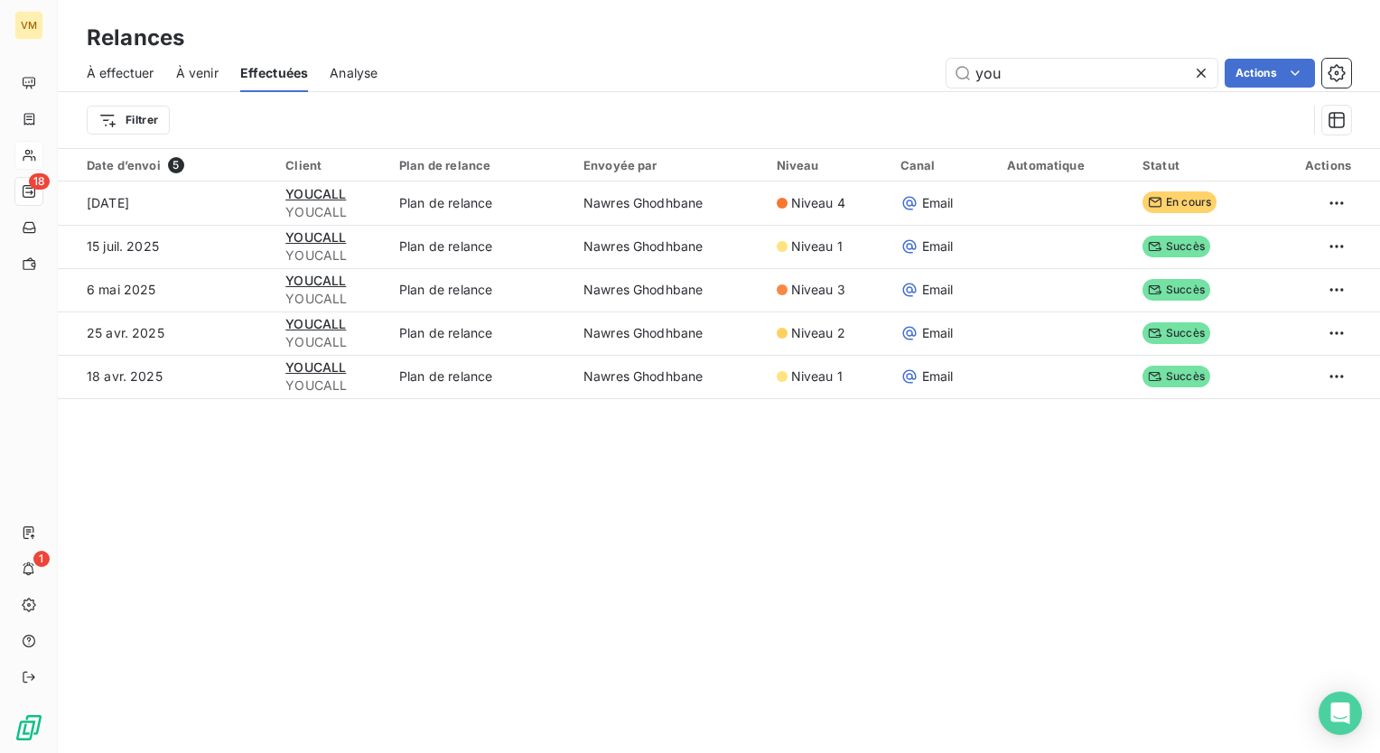
click at [221, 74] on div "À effectuer À venir Effectuées Analyse you Actions" at bounding box center [719, 73] width 1322 height 38
click at [376, 82] on div "Analyse" at bounding box center [354, 73] width 48 height 38
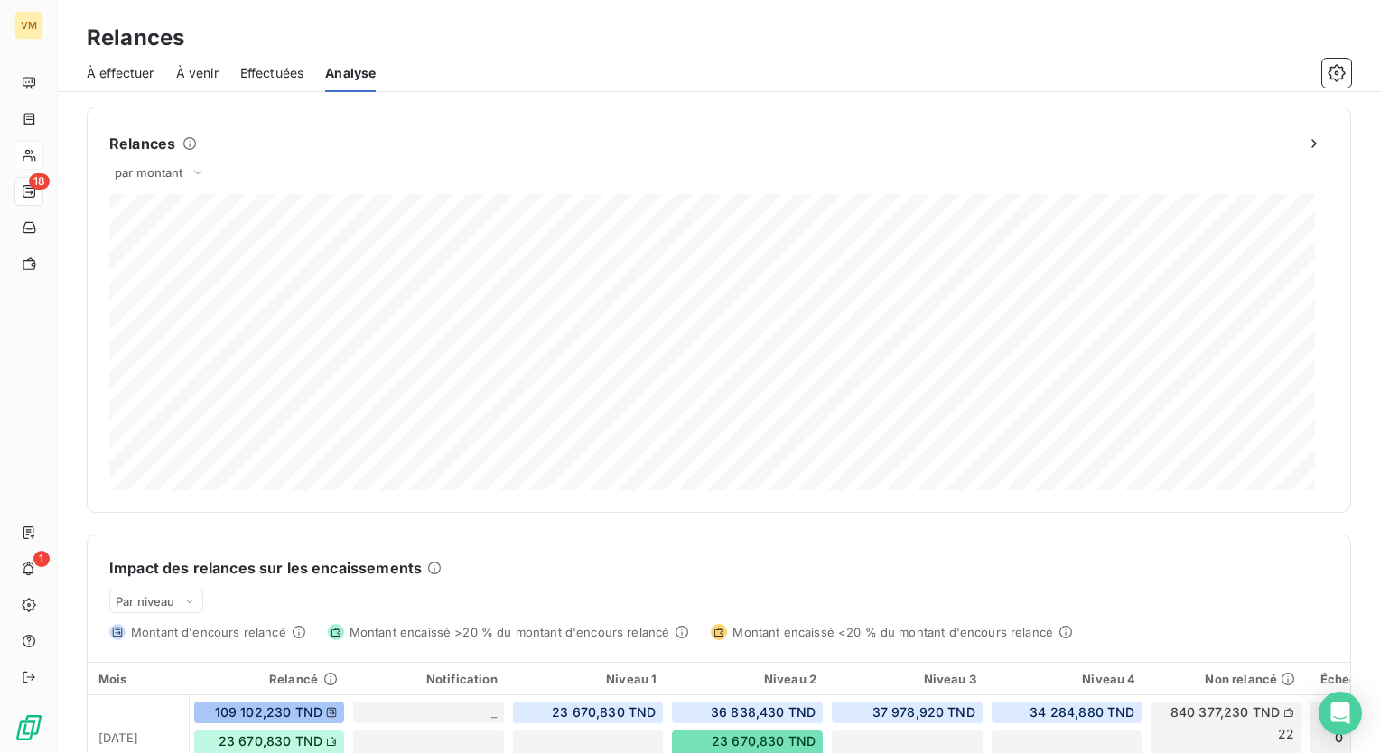
click at [206, 73] on span "À venir" at bounding box center [197, 73] width 42 height 18
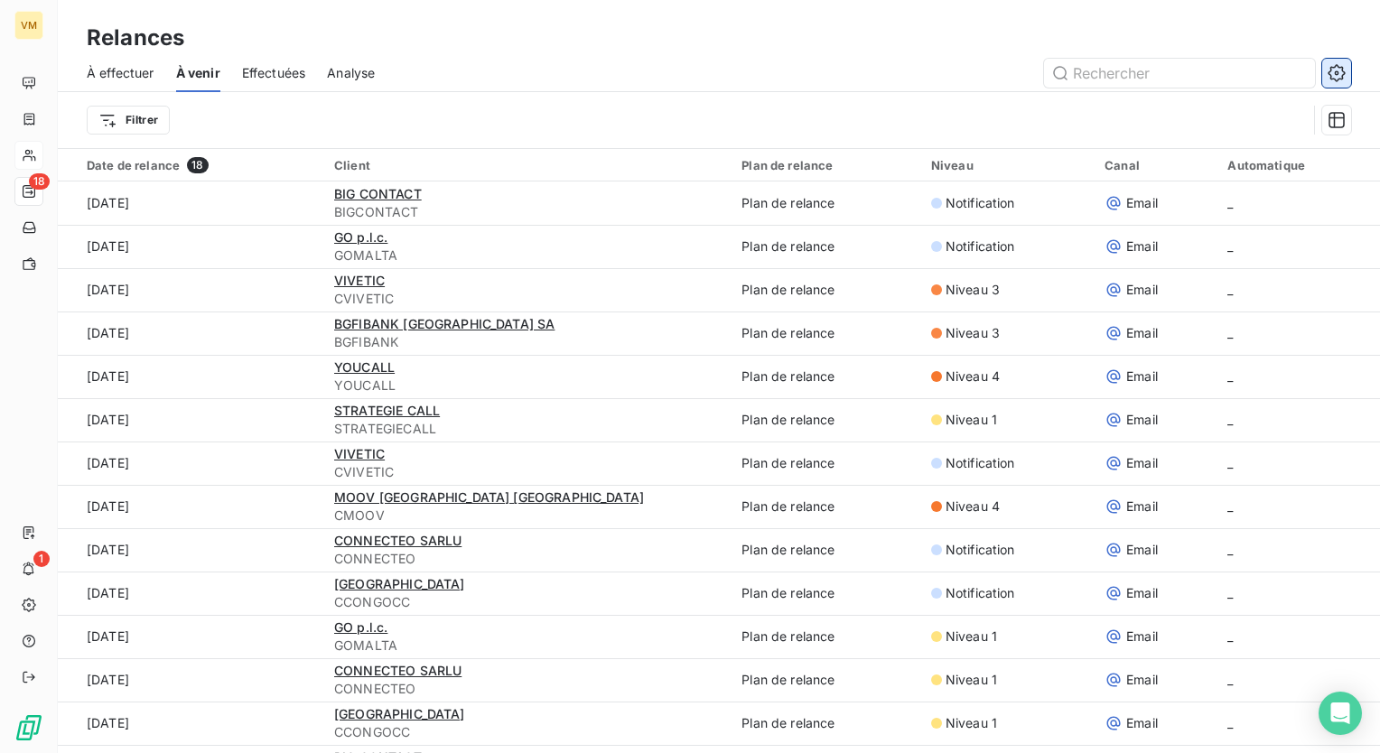
click at [1341, 76] on icon "button" at bounding box center [1336, 72] width 17 height 17
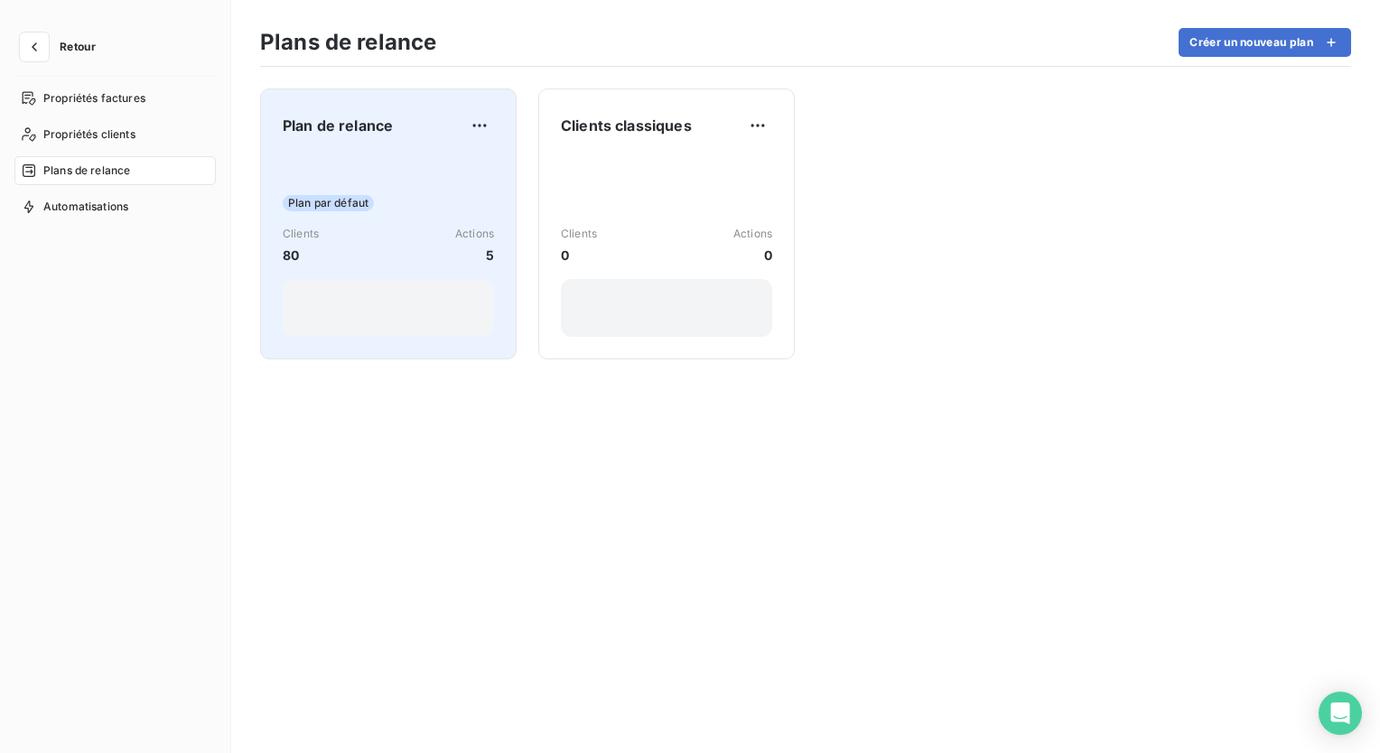
click at [394, 160] on div "Plan par défaut Clients 80 Actions 5" at bounding box center [388, 245] width 211 height 182
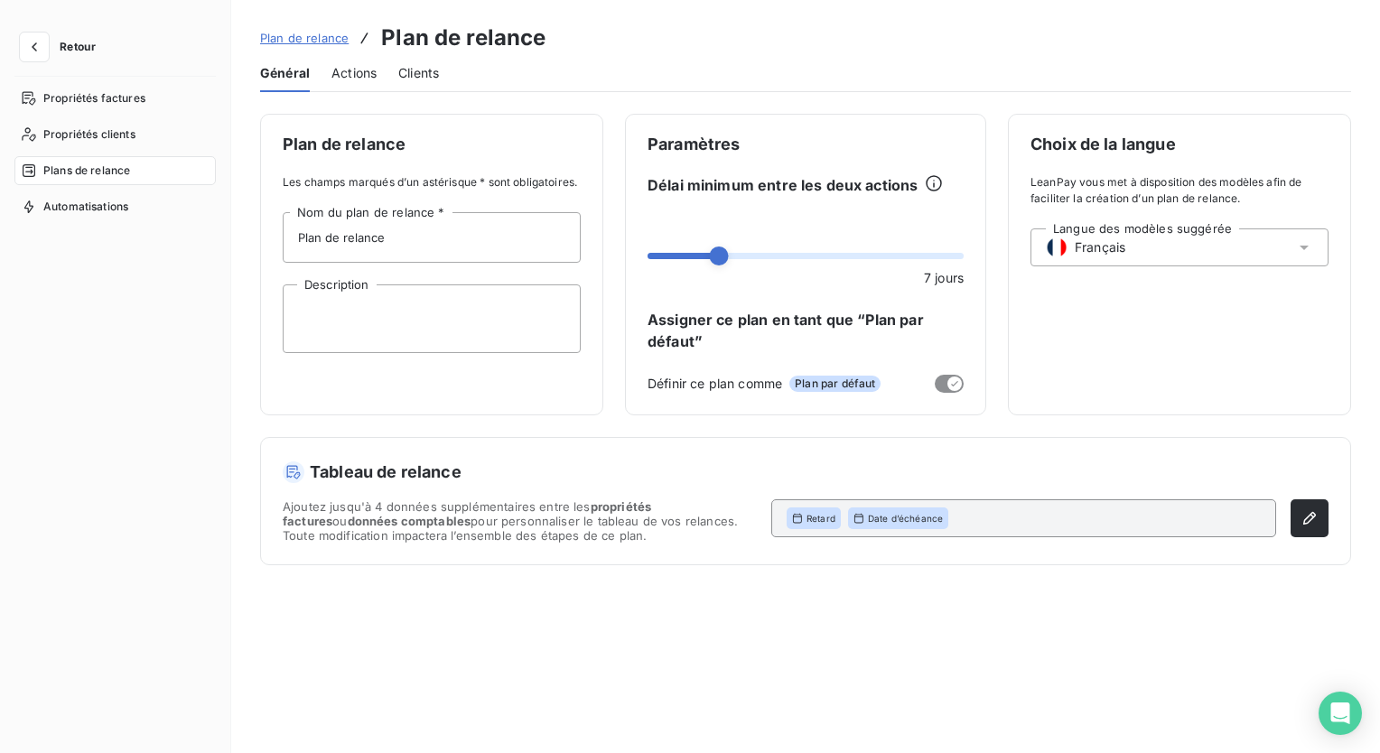
click at [360, 71] on span "Actions" at bounding box center [354, 73] width 45 height 18
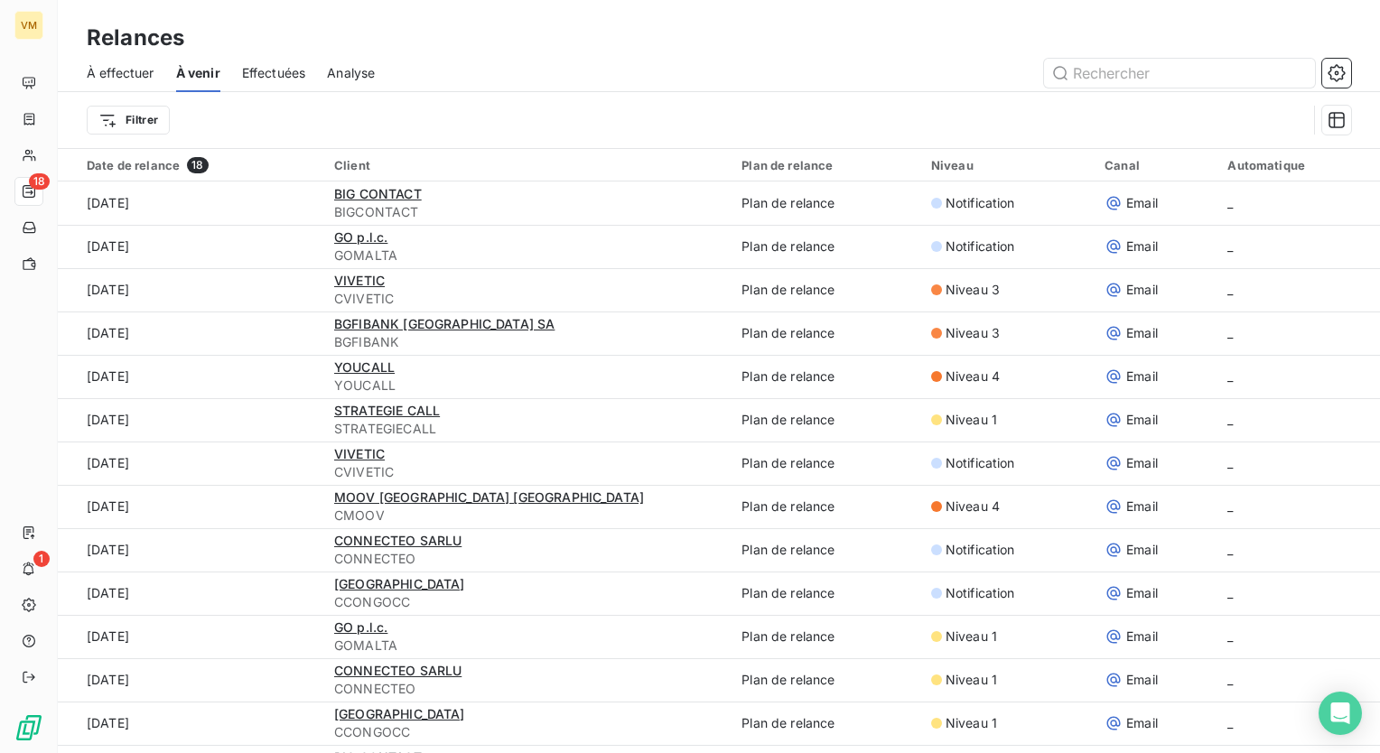
click at [266, 67] on span "Effectuées" at bounding box center [274, 73] width 64 height 18
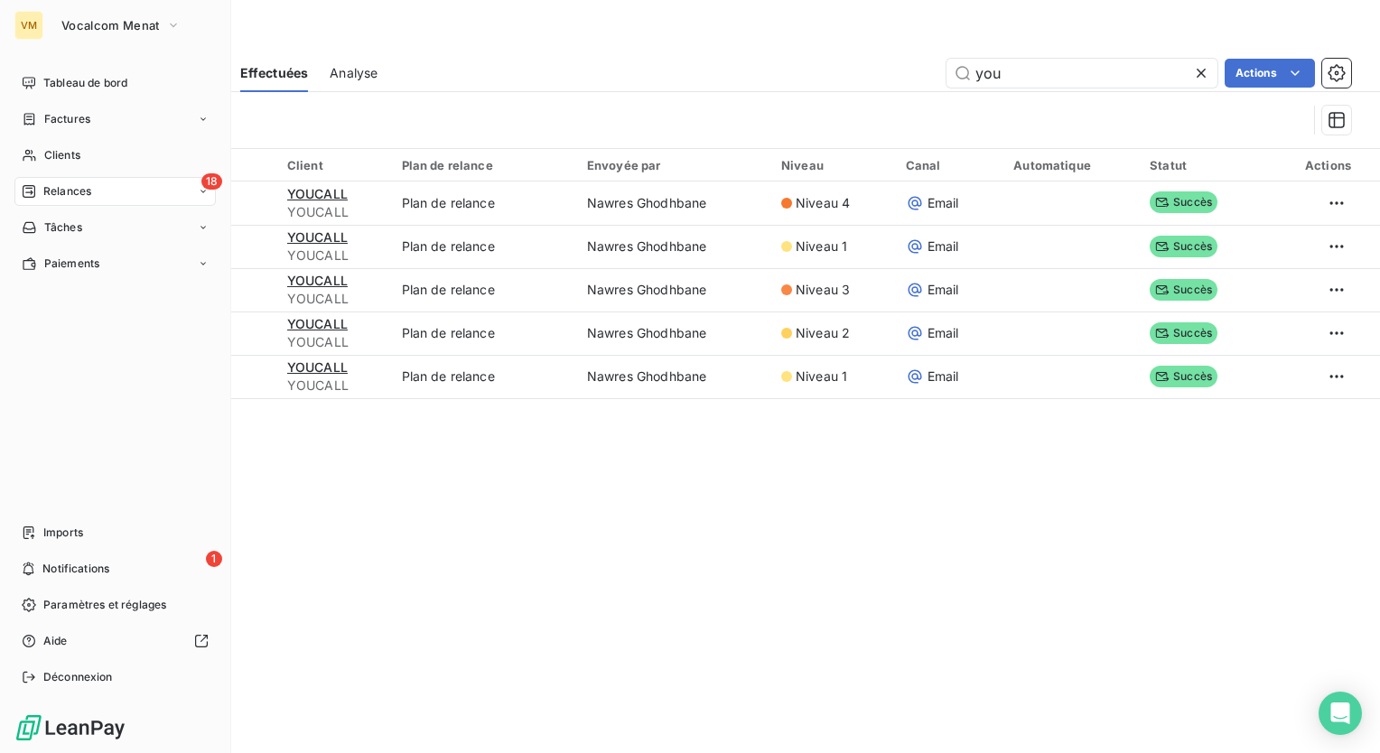
click at [49, 197] on span "Relances" at bounding box center [67, 191] width 48 height 16
click at [79, 229] on span "À effectuer" at bounding box center [72, 228] width 59 height 16
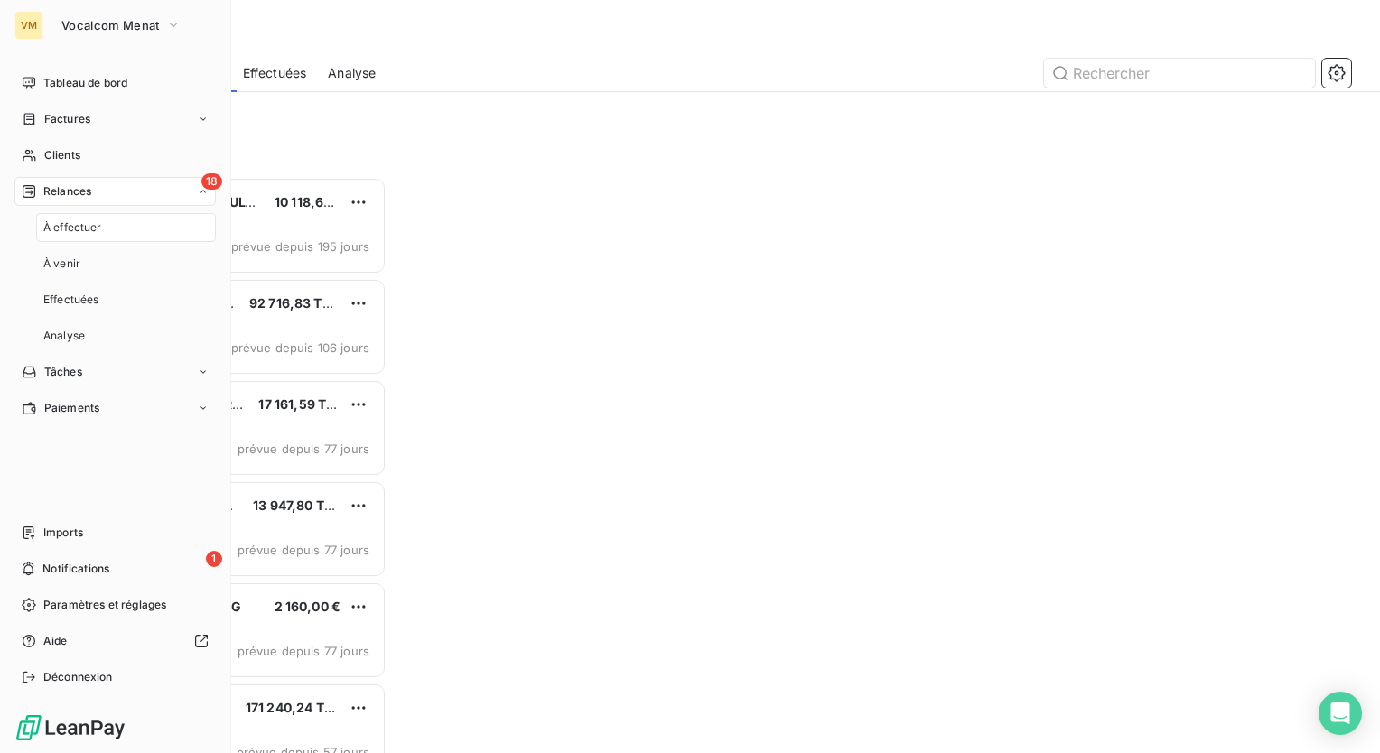
scroll to position [563, 285]
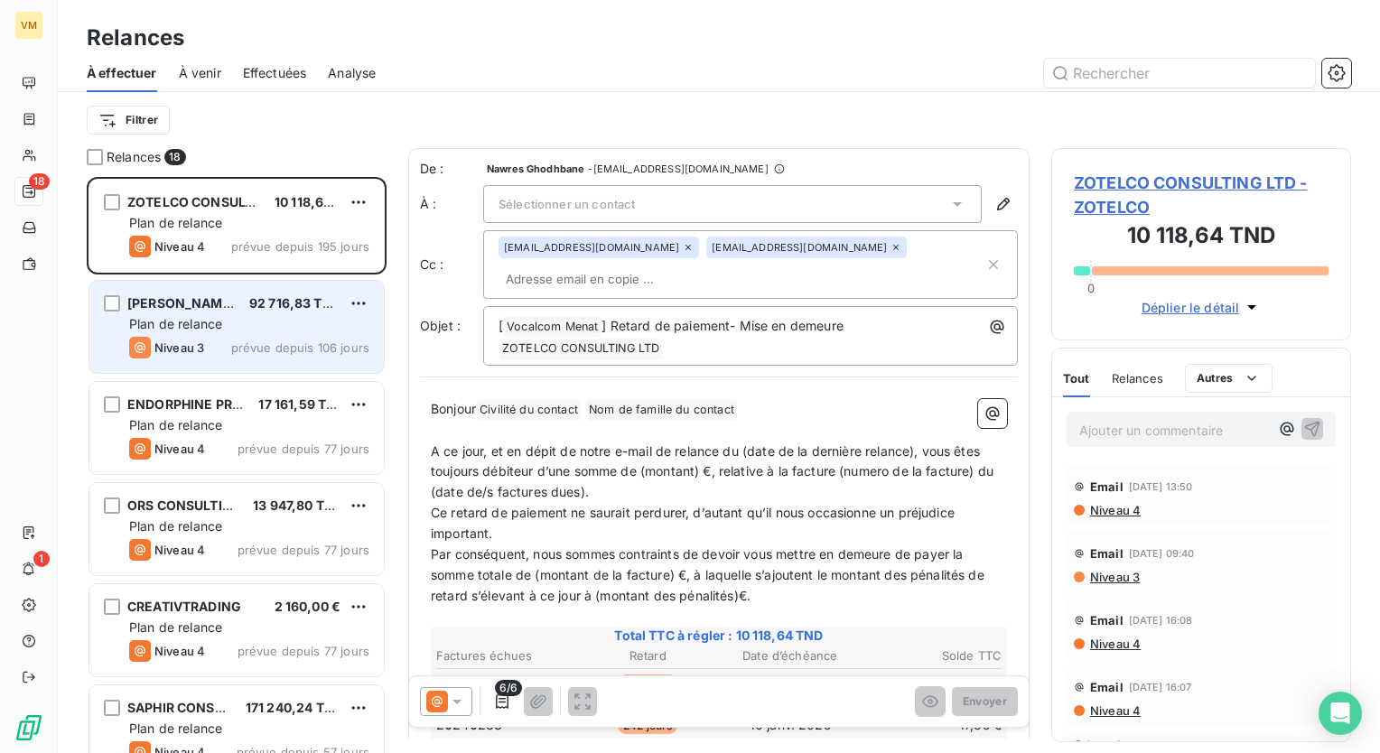
click at [258, 332] on div "Plan de relance" at bounding box center [249, 324] width 240 height 18
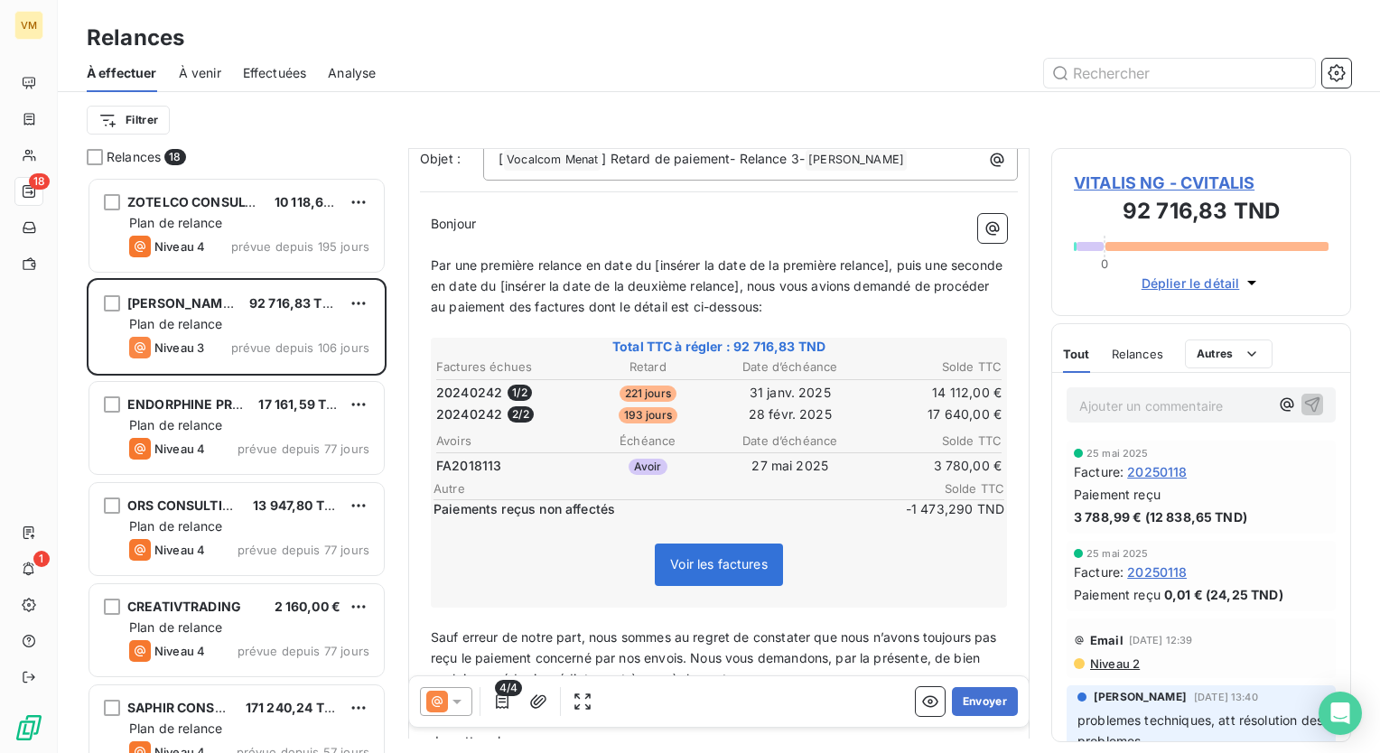
scroll to position [181, 0]
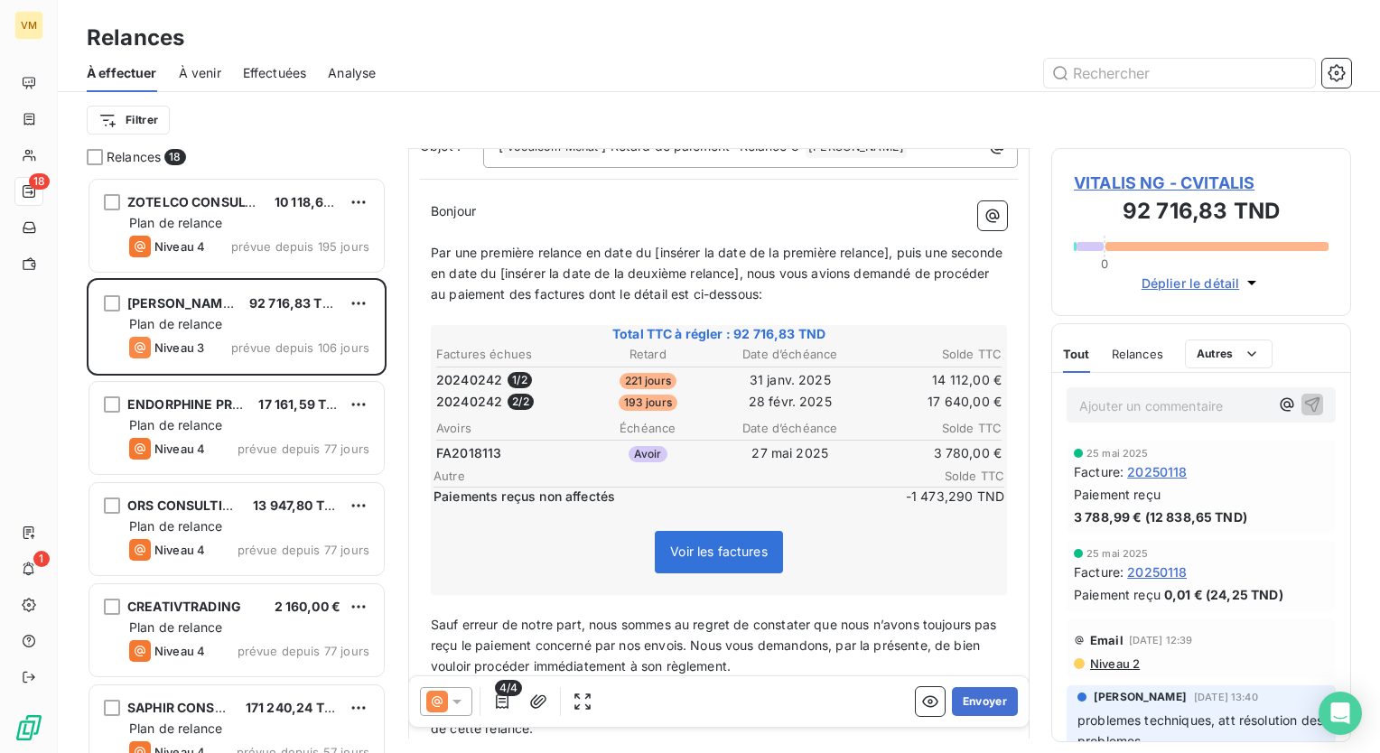
click at [507, 696] on span "4/4" at bounding box center [508, 688] width 27 height 16
click at [458, 703] on icon at bounding box center [457, 702] width 9 height 5
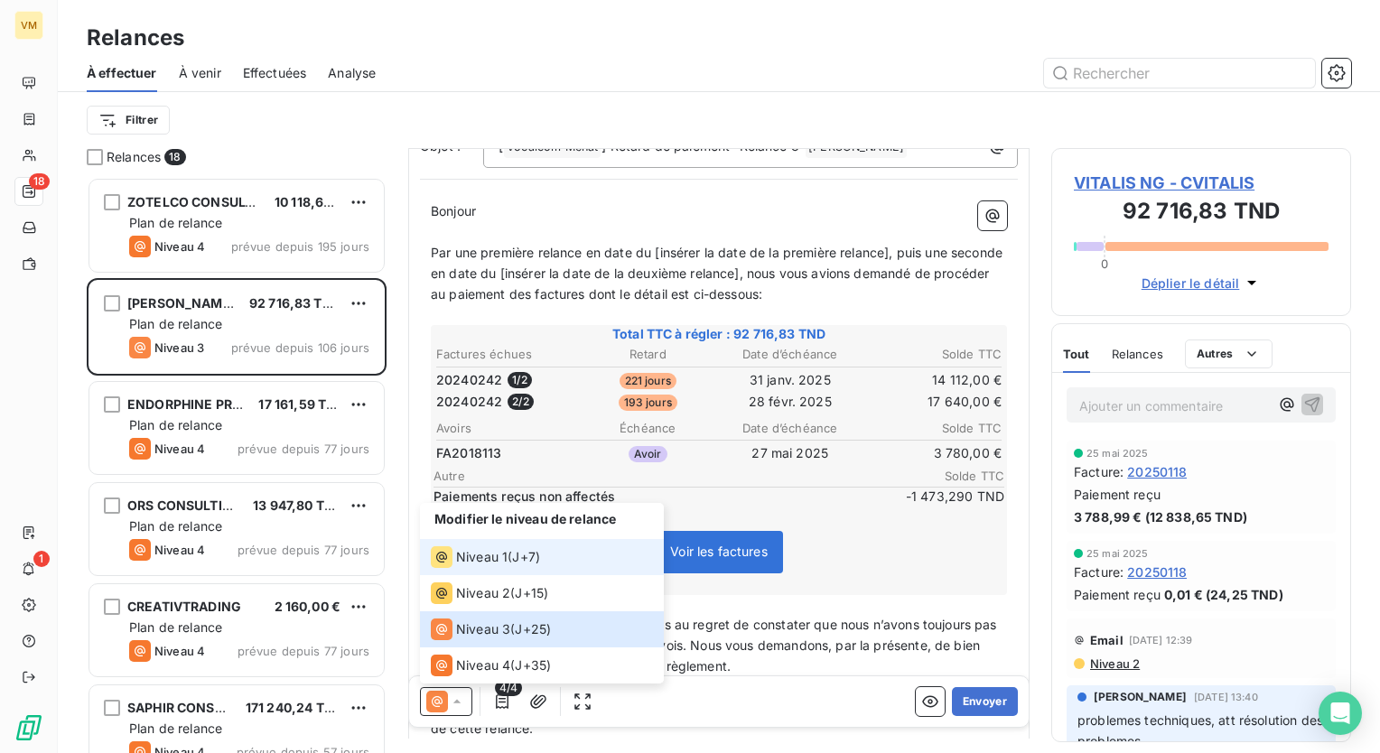
click at [461, 549] on span "Niveau 1" at bounding box center [481, 557] width 51 height 18
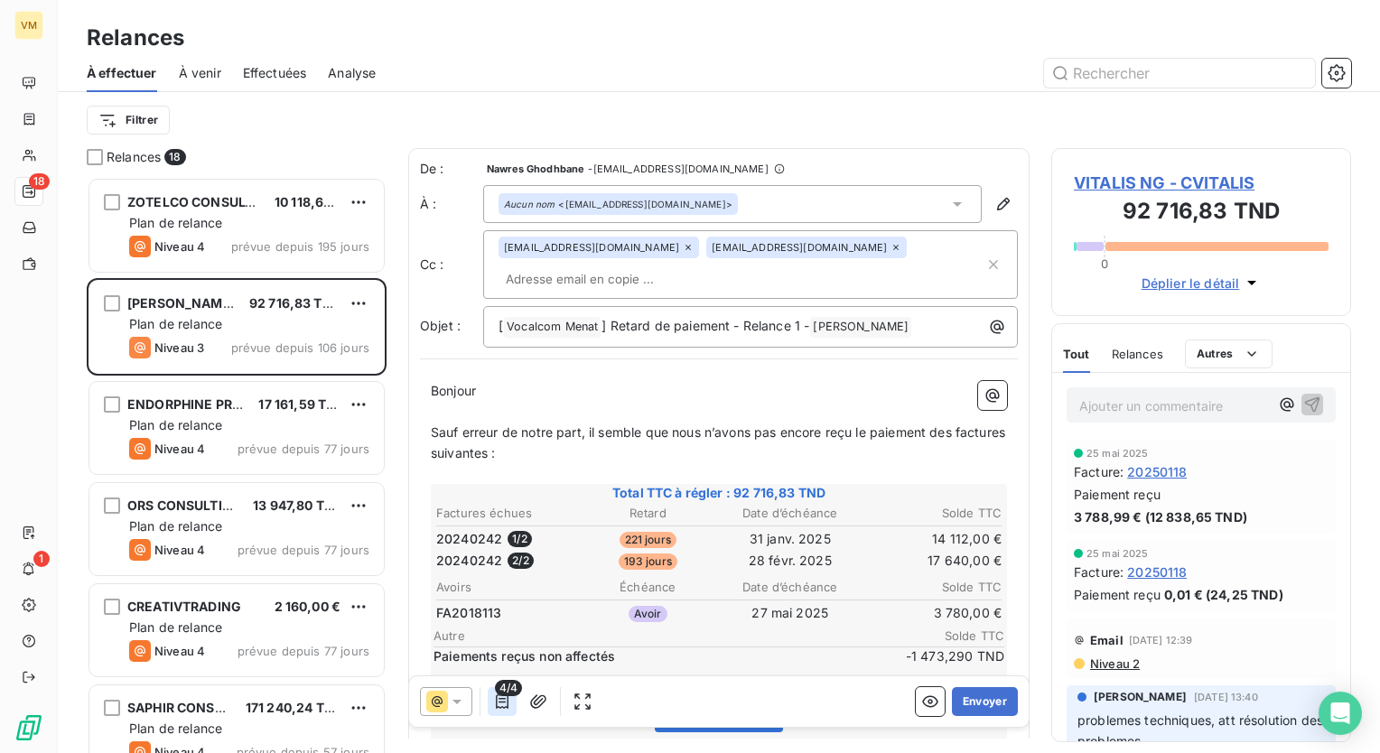
click at [508, 708] on icon "button" at bounding box center [502, 702] width 18 height 18
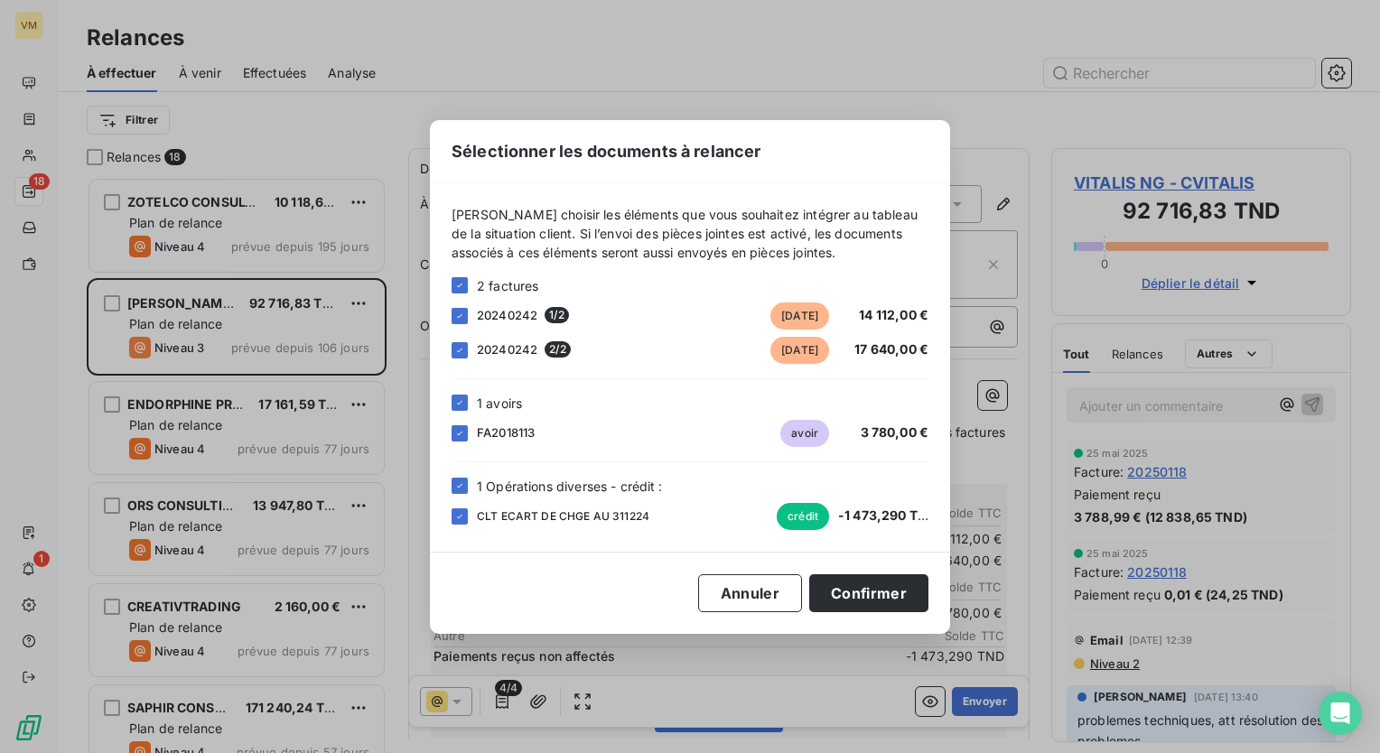
click at [462, 285] on icon at bounding box center [459, 285] width 11 height 11
click at [463, 283] on div at bounding box center [460, 285] width 16 height 16
click at [470, 401] on div "1 avoirs" at bounding box center [690, 403] width 477 height 19
click at [458, 439] on div at bounding box center [460, 433] width 16 height 16
click at [457, 490] on icon at bounding box center [459, 486] width 11 height 11
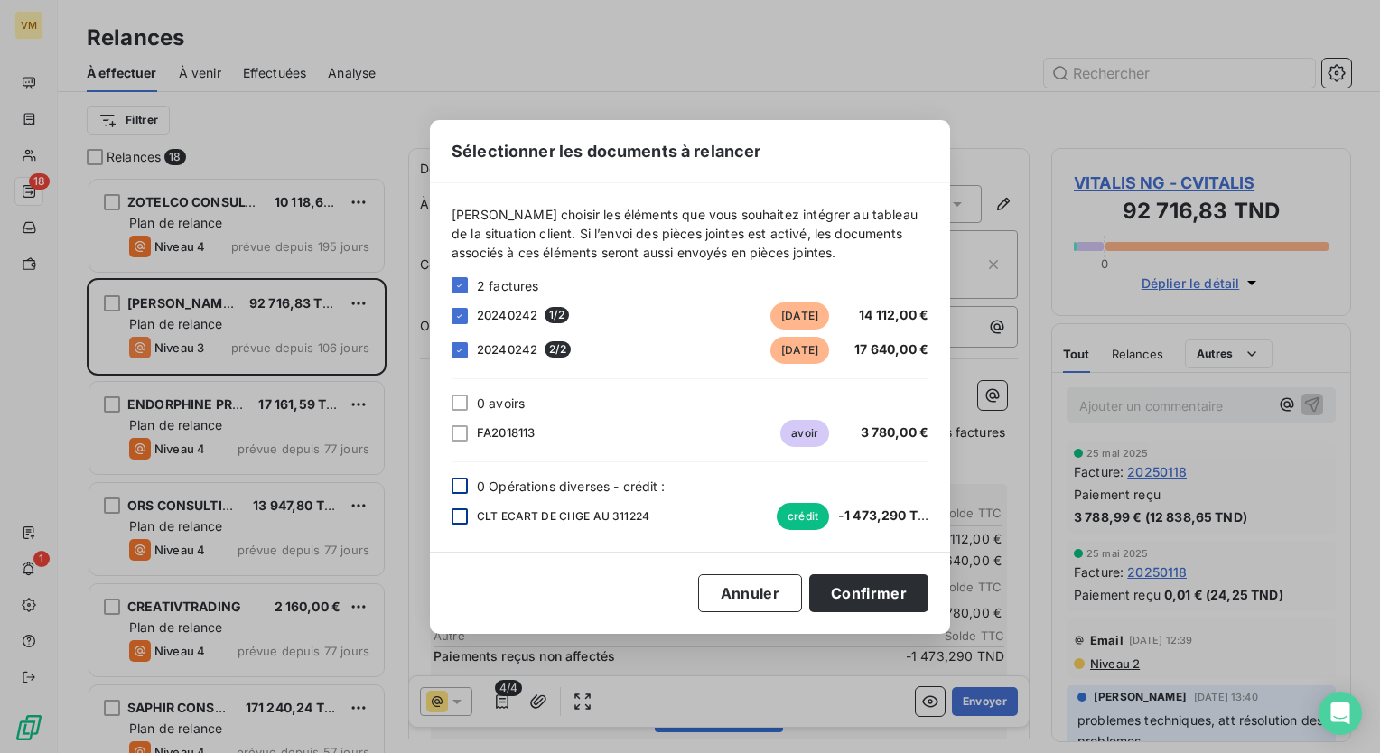
click at [459, 522] on div at bounding box center [460, 517] width 16 height 16
click at [467, 479] on div at bounding box center [460, 486] width 16 height 16
click at [837, 603] on button "Confirmer" at bounding box center [868, 593] width 119 height 38
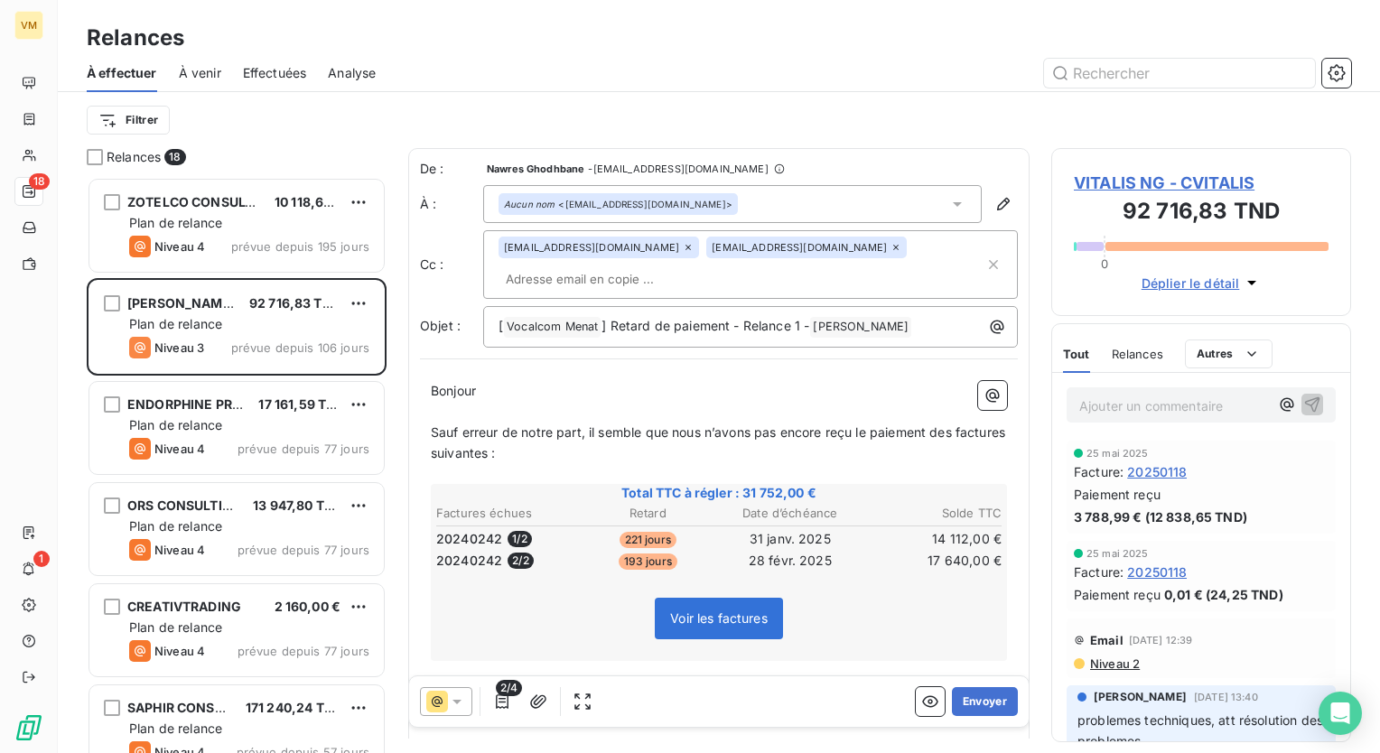
click at [952, 203] on icon at bounding box center [957, 204] width 18 height 18
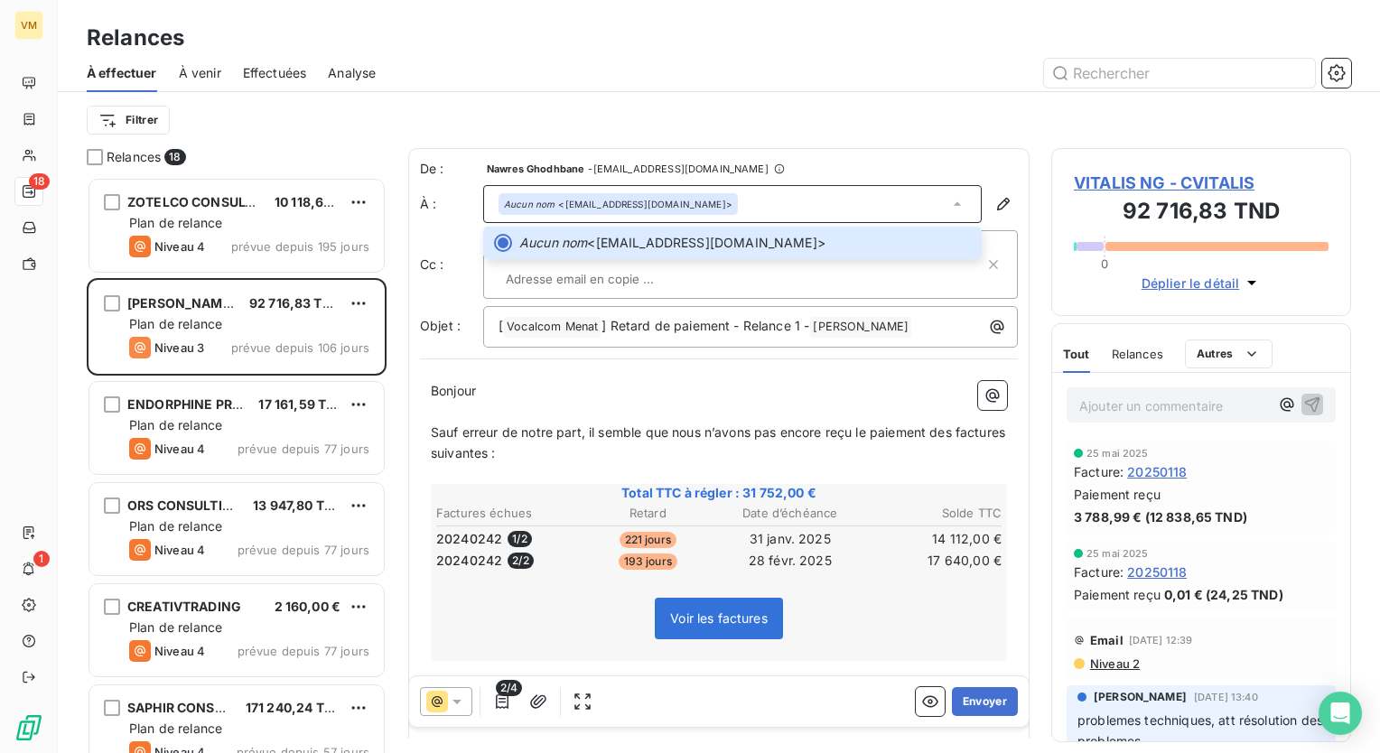
click at [668, 388] on p "Bonjour ﻿ ﻿ ﻿" at bounding box center [719, 391] width 576 height 21
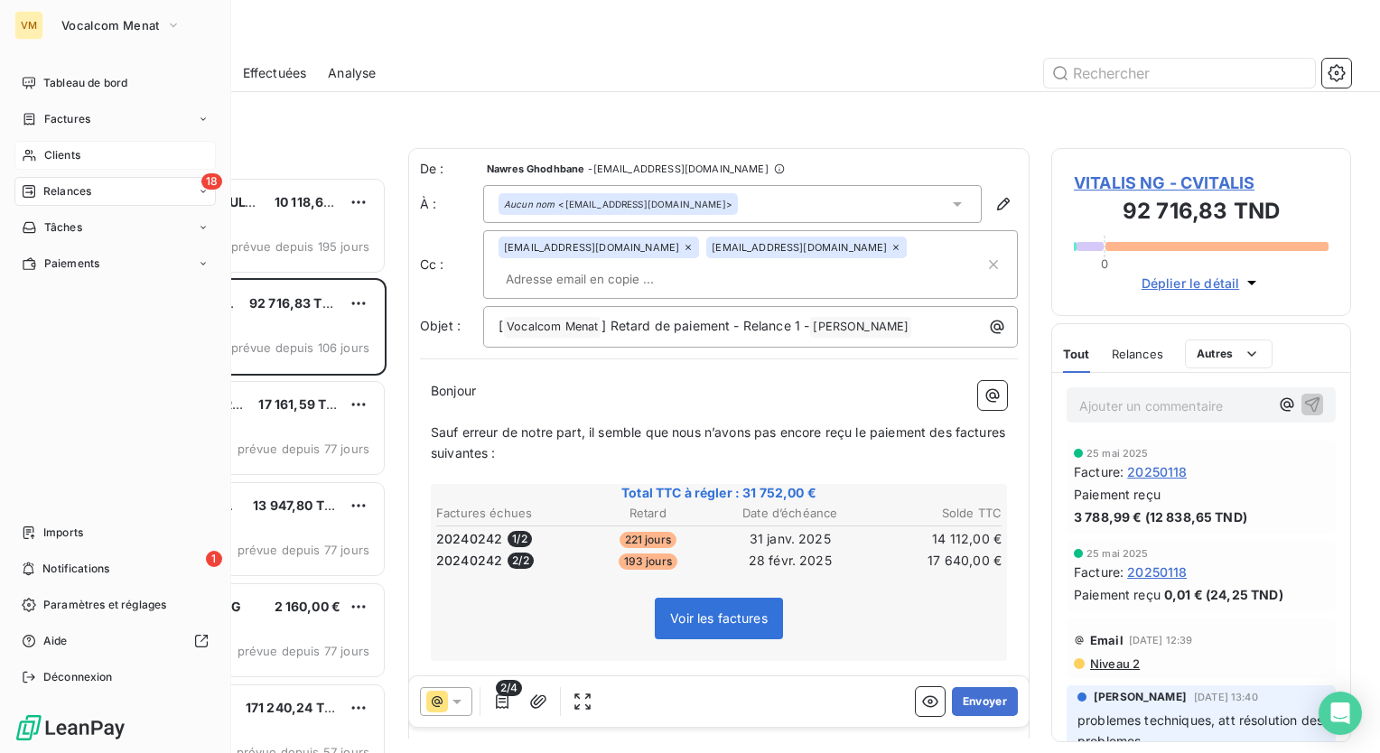
click at [137, 150] on div "Clients" at bounding box center [114, 155] width 201 height 29
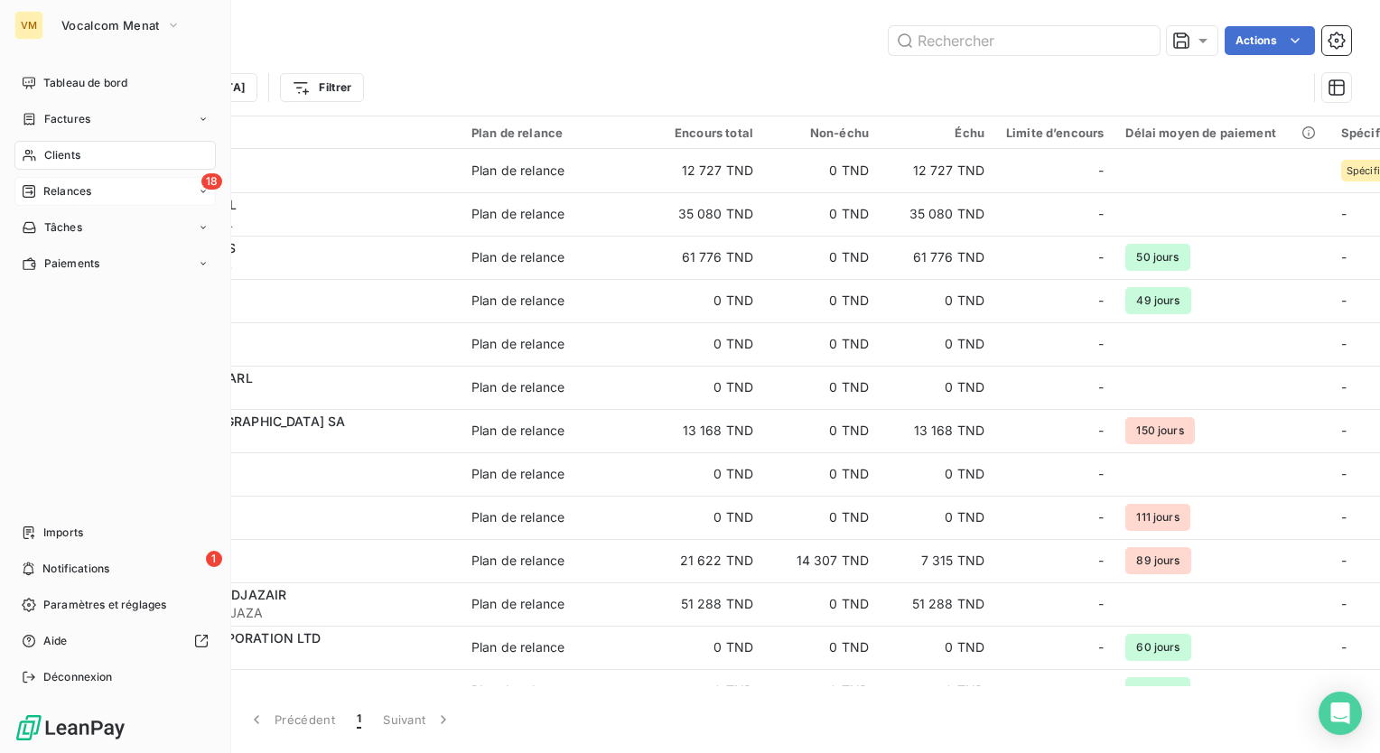
click at [119, 200] on div "18 Relances" at bounding box center [114, 191] width 201 height 29
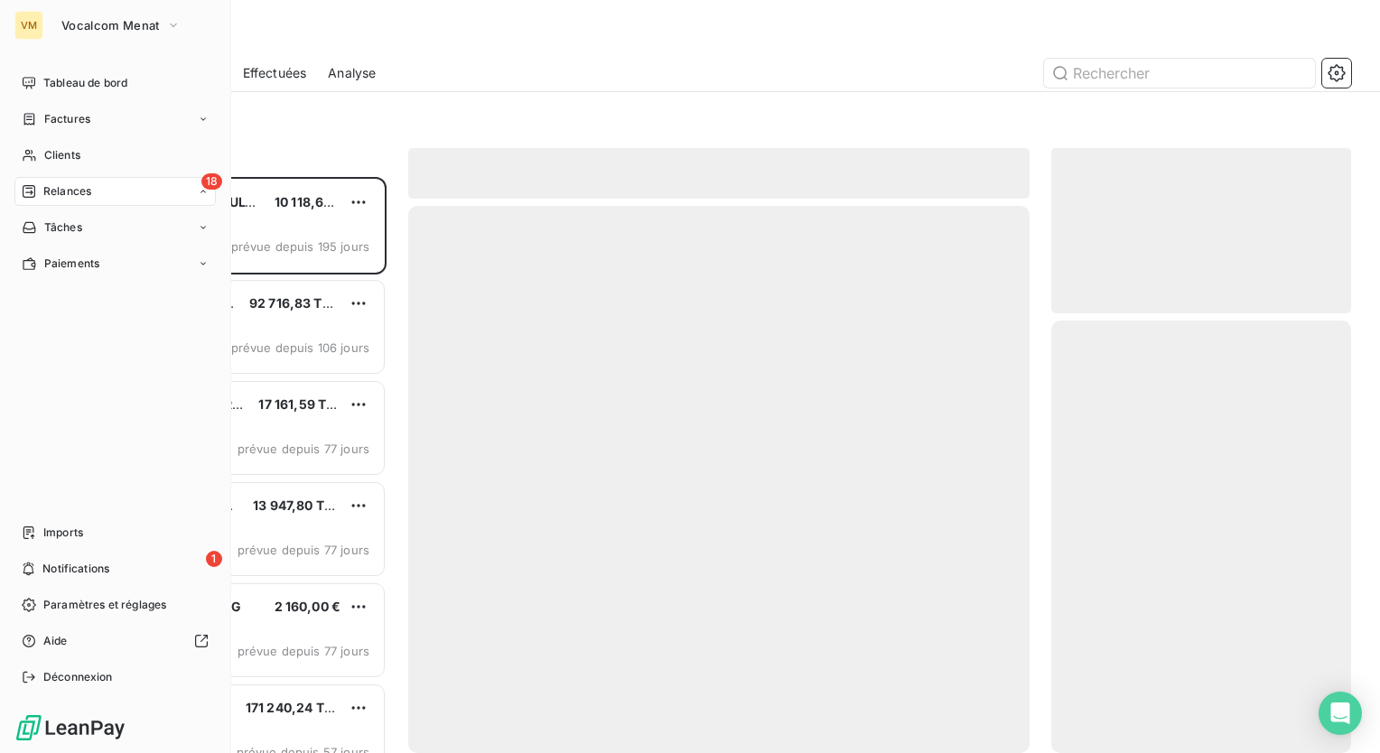
scroll to position [563, 285]
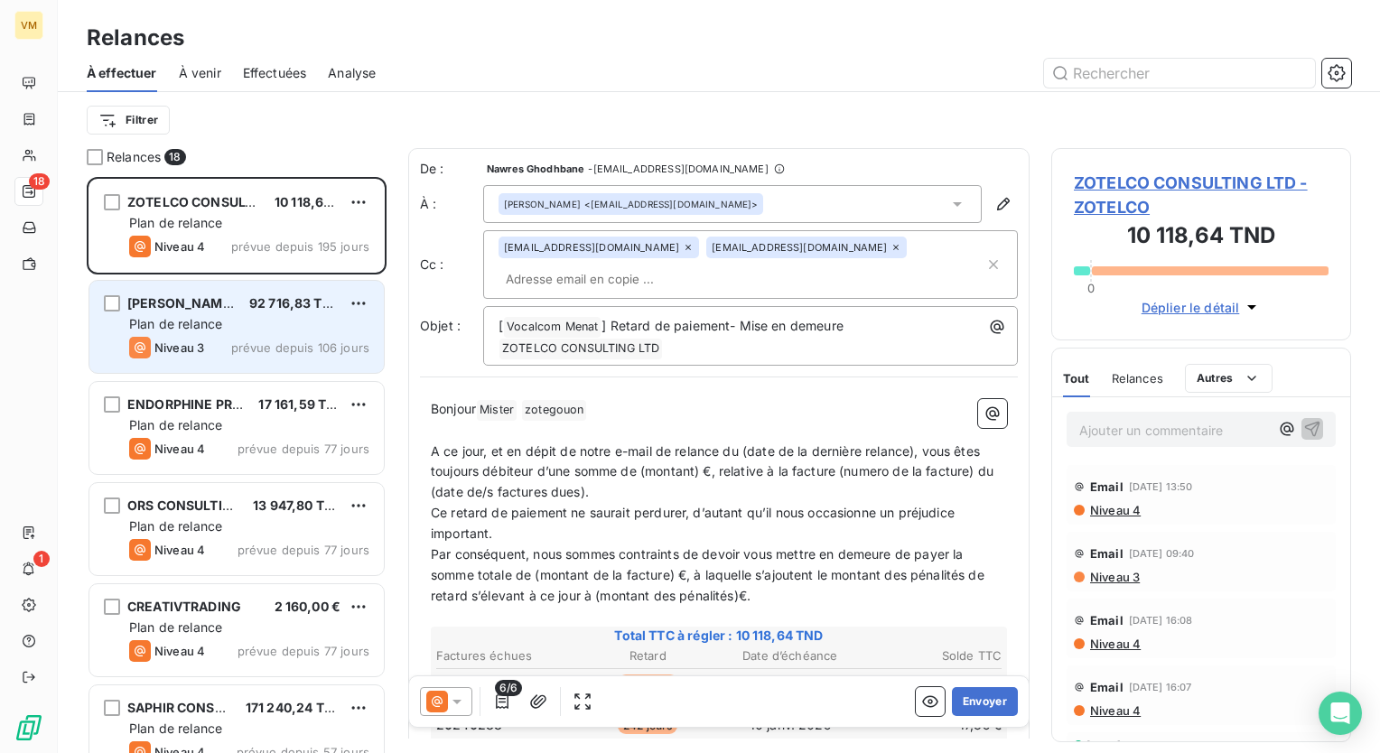
drag, startPoint x: 155, startPoint y: 332, endPoint x: 167, endPoint y: 327, distance: 12.9
click at [157, 332] on div "Plan de relance" at bounding box center [249, 324] width 240 height 18
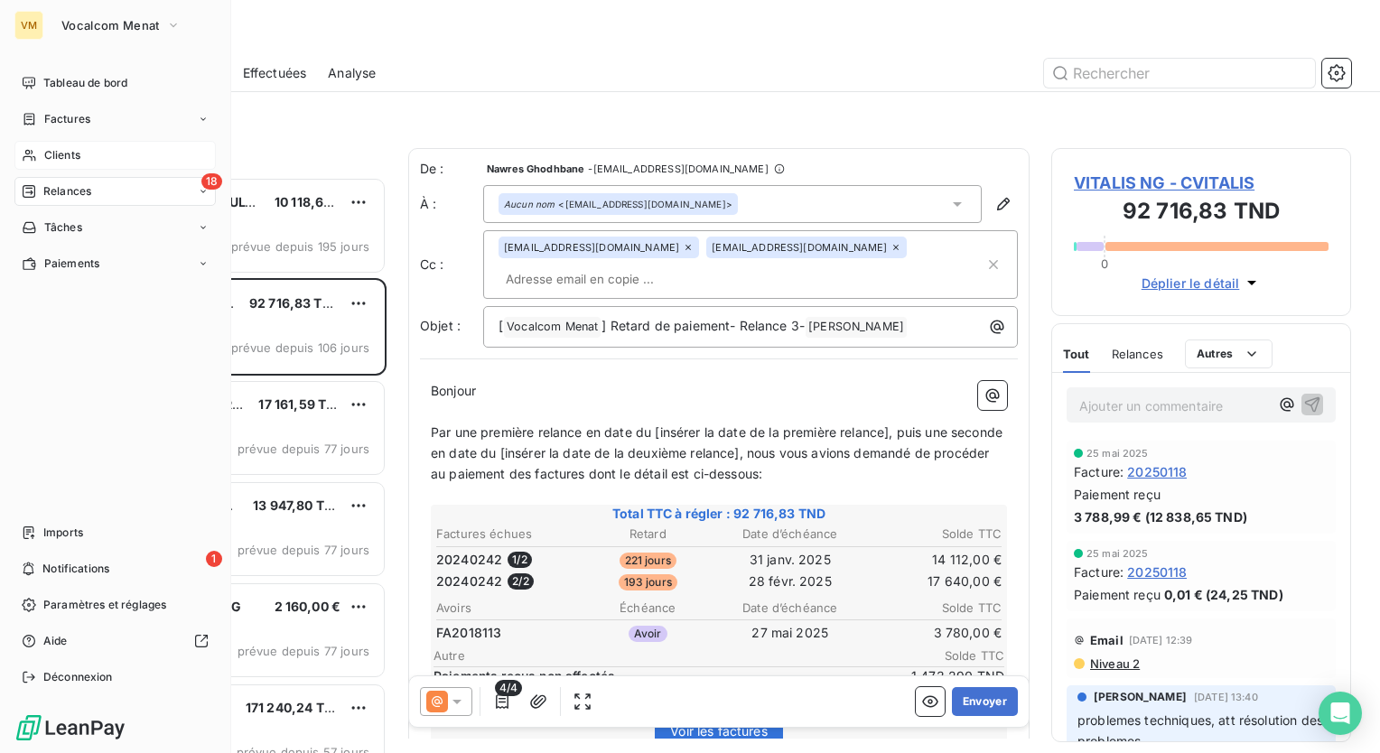
click at [79, 158] on span "Clients" at bounding box center [62, 155] width 36 height 16
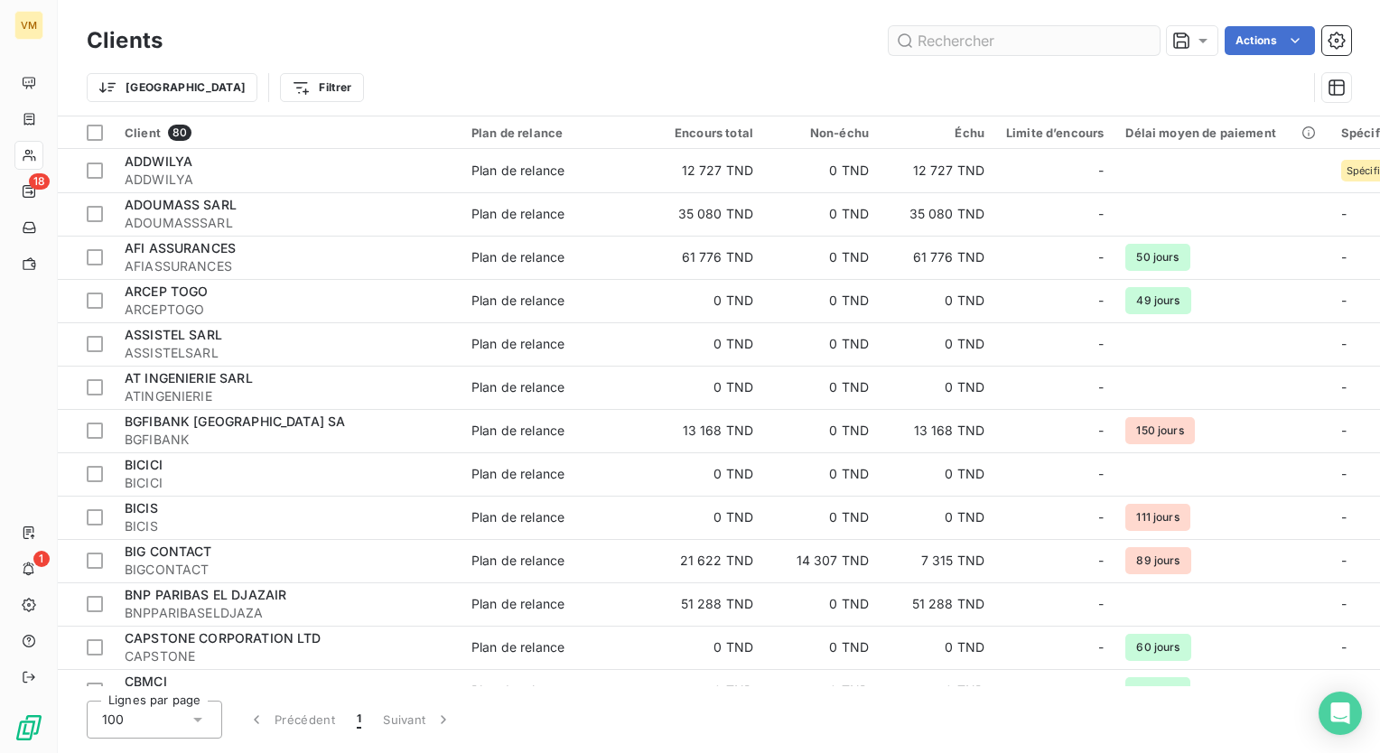
click at [976, 49] on input "text" at bounding box center [1024, 40] width 271 height 29
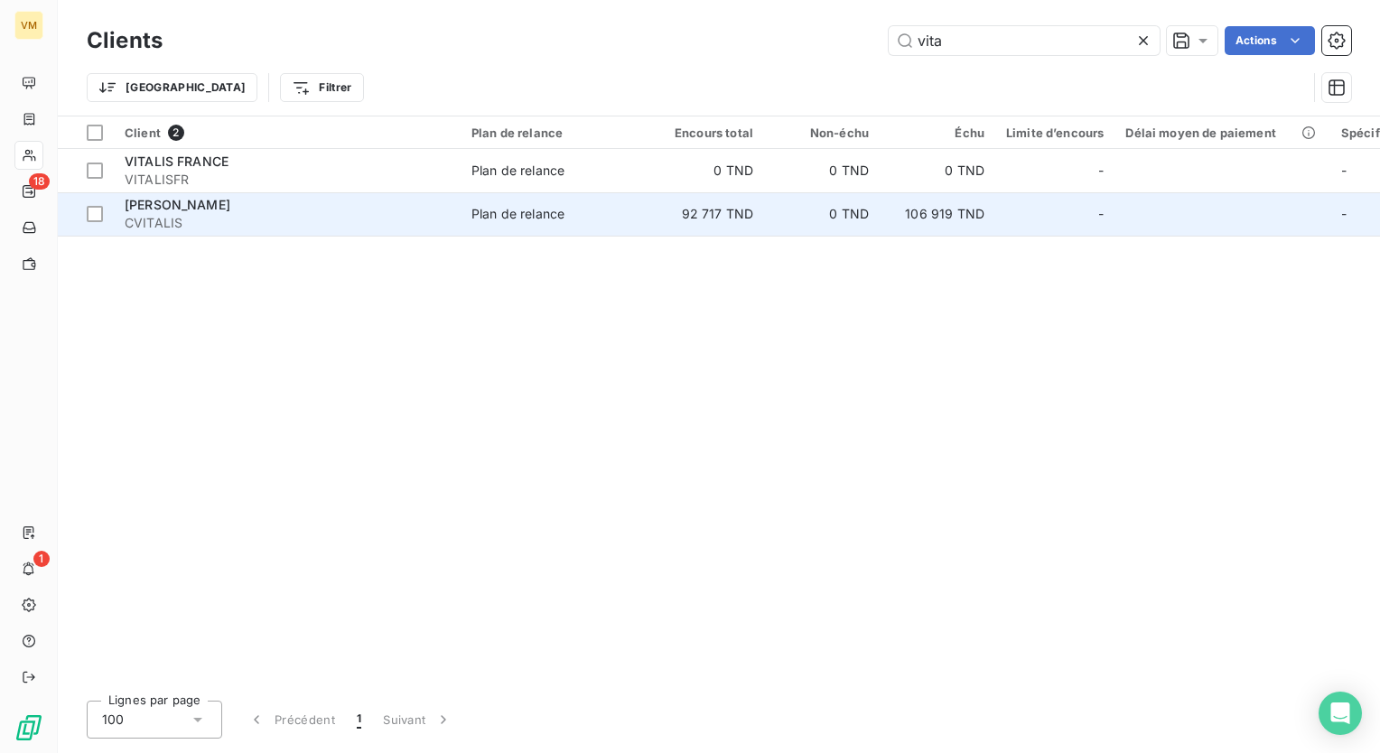
type input "vita"
click at [545, 217] on div "Plan de relance" at bounding box center [518, 214] width 93 height 18
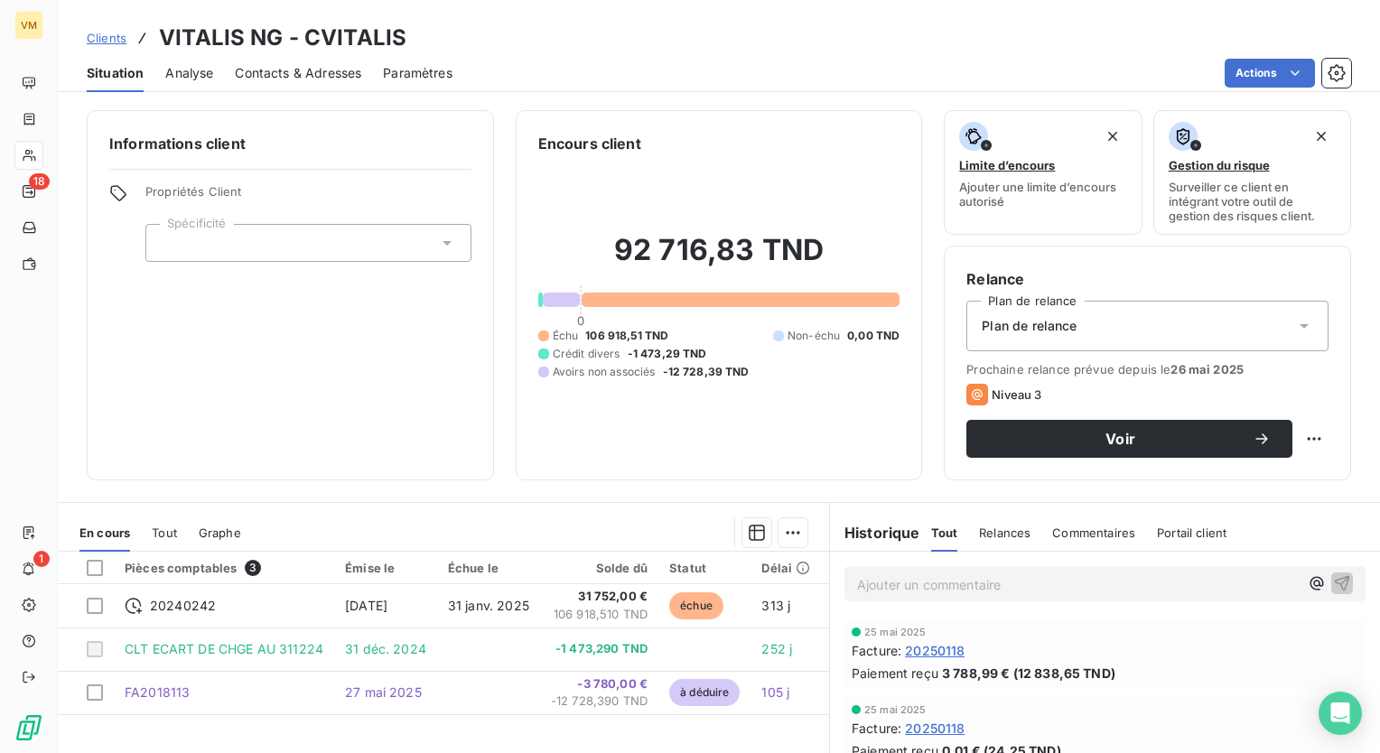
click at [299, 72] on span "Contacts & Adresses" at bounding box center [298, 73] width 126 height 18
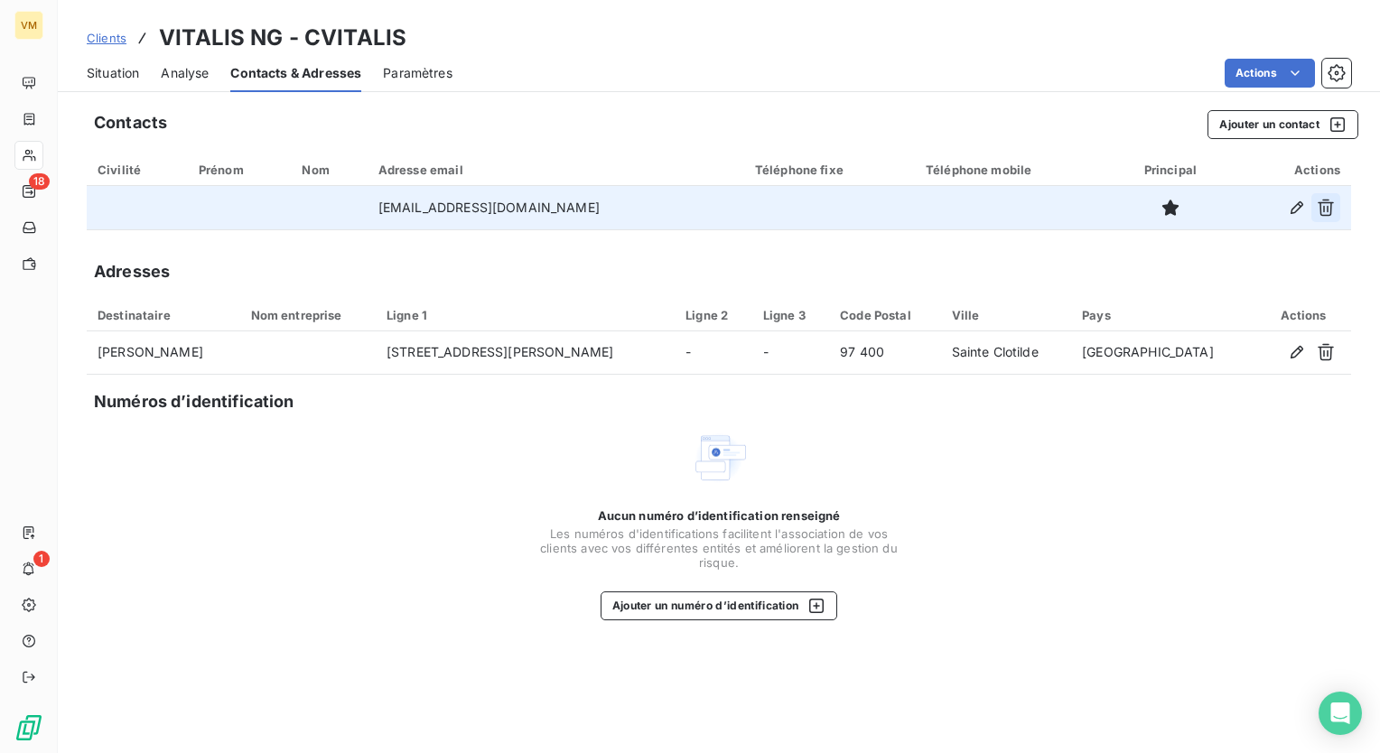
click at [1322, 203] on icon "button" at bounding box center [1326, 208] width 18 height 18
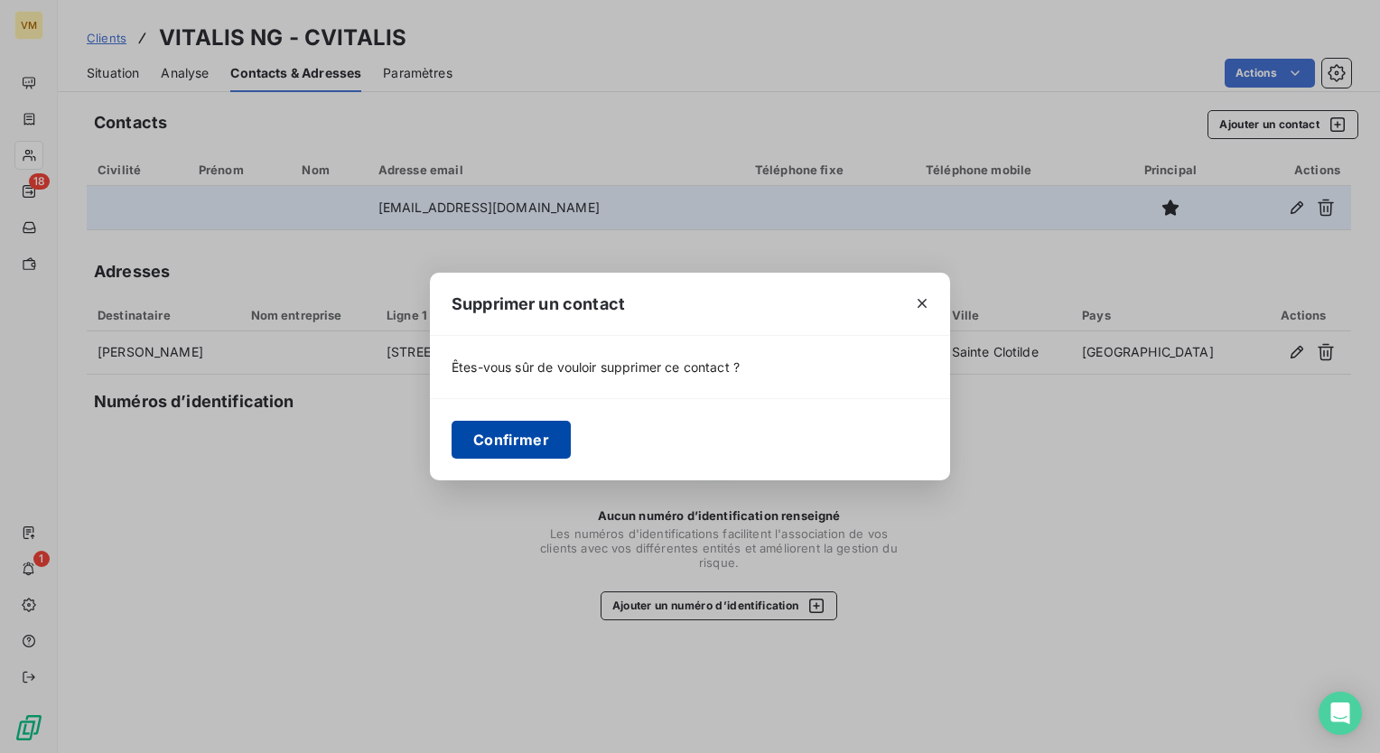
click at [549, 435] on button "Confirmer" at bounding box center [511, 440] width 119 height 38
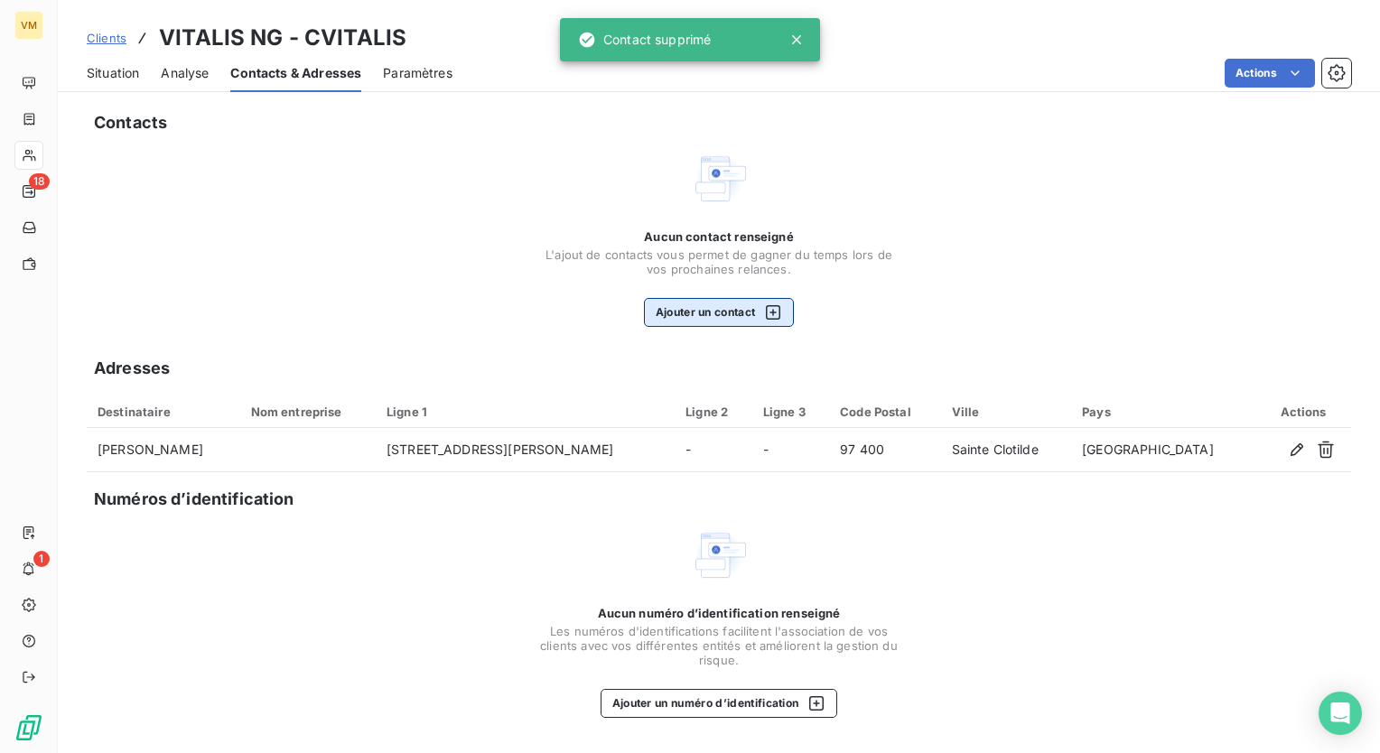
click at [727, 315] on button "Ajouter un contact" at bounding box center [719, 312] width 151 height 29
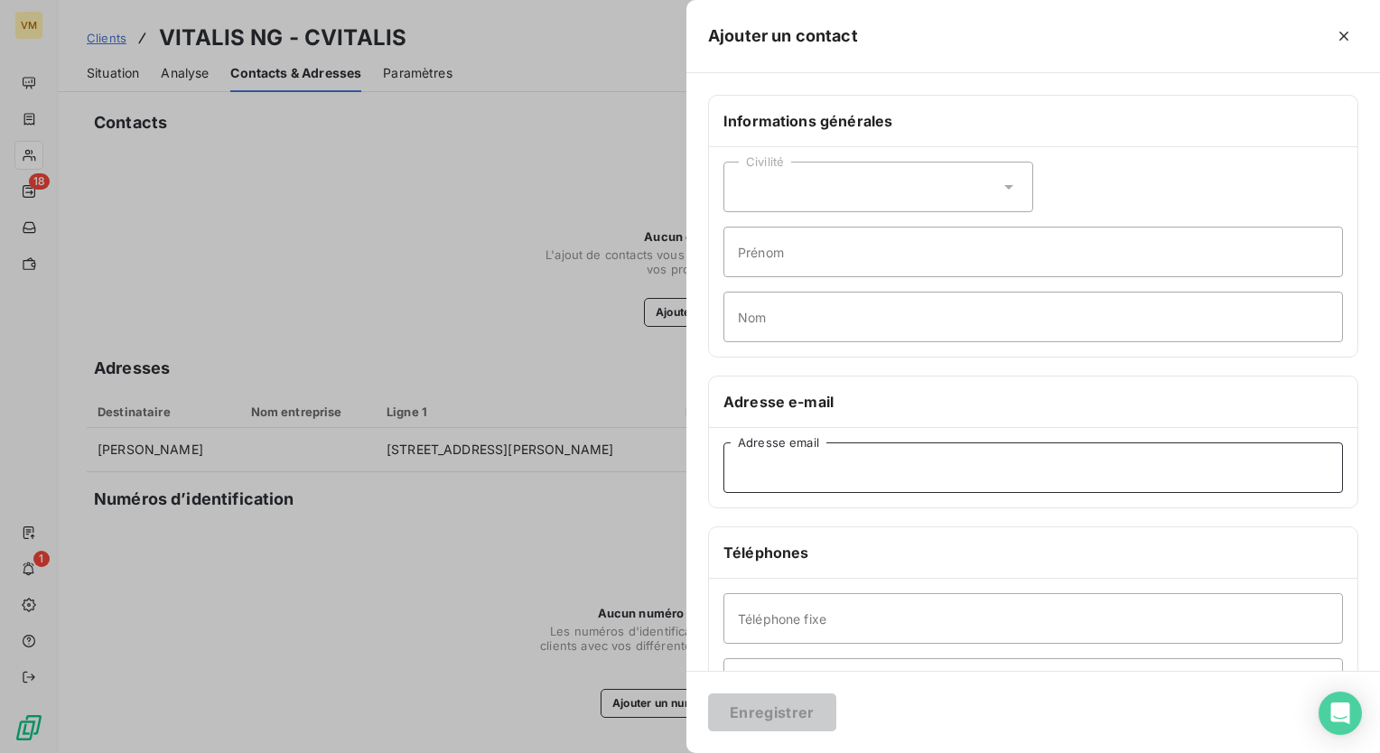
paste input "[PERSON_NAME] <[DOMAIN_NAME][EMAIL_ADDRESS][DOMAIN_NAME]>"
drag, startPoint x: 786, startPoint y: 462, endPoint x: 733, endPoint y: 466, distance: 52.5
click at [733, 466] on input "[PERSON_NAME] <[DOMAIN_NAME][EMAIL_ADDRESS][DOMAIN_NAME]>" at bounding box center [1034, 468] width 620 height 51
type input "LEGAL <[DOMAIN_NAME][EMAIL_ADDRESS][DOMAIN_NAME]>"
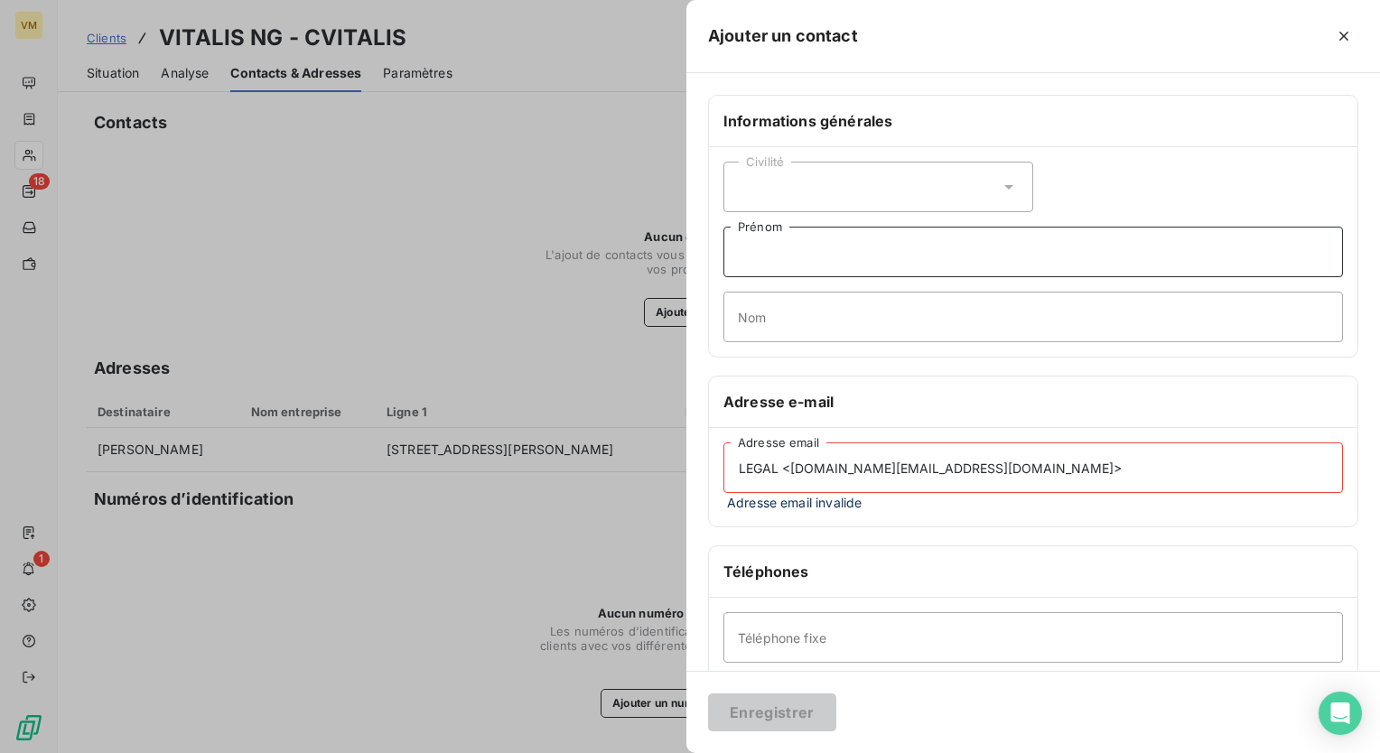
paste input "[PERSON_NAME]"
type input "[PERSON_NAME]"
drag, startPoint x: 776, startPoint y: 467, endPoint x: 738, endPoint y: 464, distance: 38.0
click at [738, 464] on input "LEGAL <[DOMAIN_NAME][EMAIL_ADDRESS][DOMAIN_NAME]>" at bounding box center [1034, 468] width 620 height 51
type input "<[DOMAIN_NAME][EMAIL_ADDRESS][DOMAIN_NAME]>"
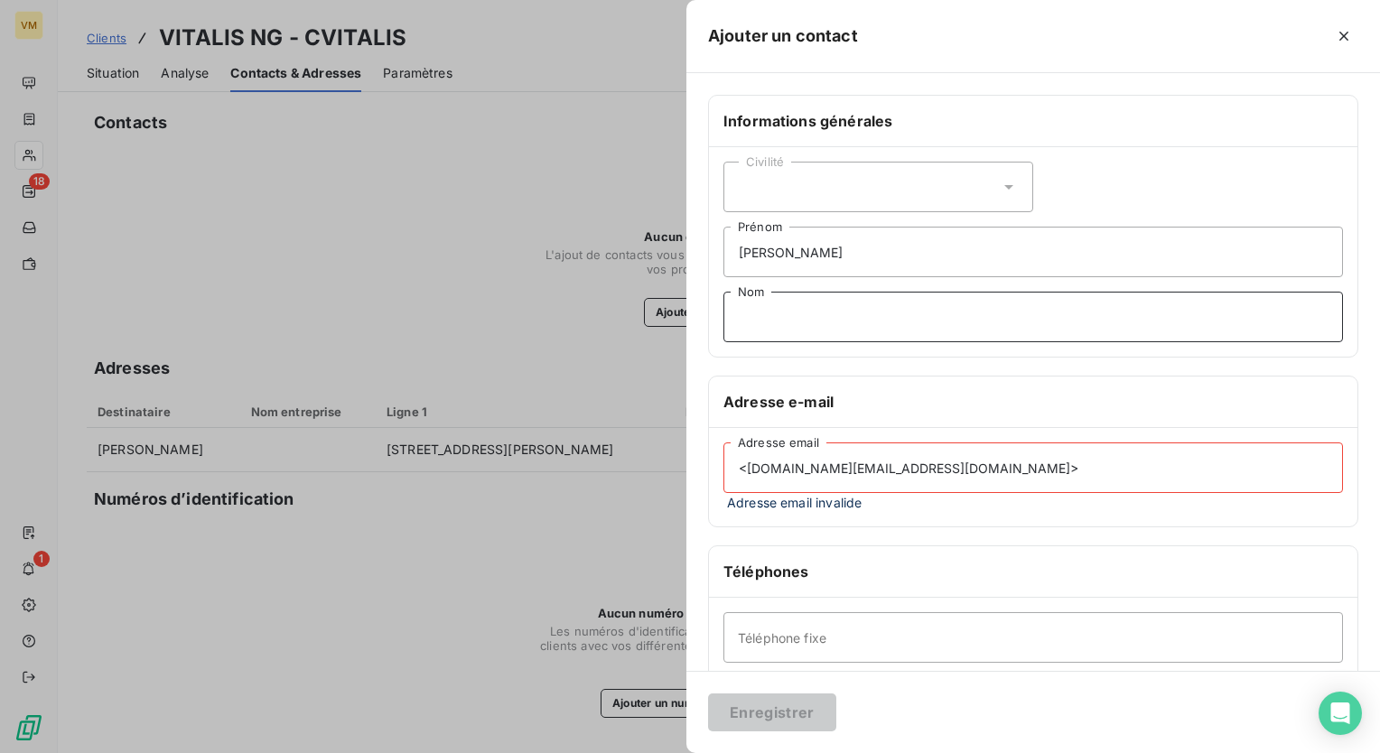
paste input "LEGAL"
type input "LEGAL"
click at [750, 468] on input "<[DOMAIN_NAME][EMAIL_ADDRESS][DOMAIN_NAME]>" at bounding box center [1034, 468] width 620 height 51
click at [910, 472] on input "[DOMAIN_NAME][EMAIL_ADDRESS][DOMAIN_NAME]>" at bounding box center [1034, 468] width 620 height 51
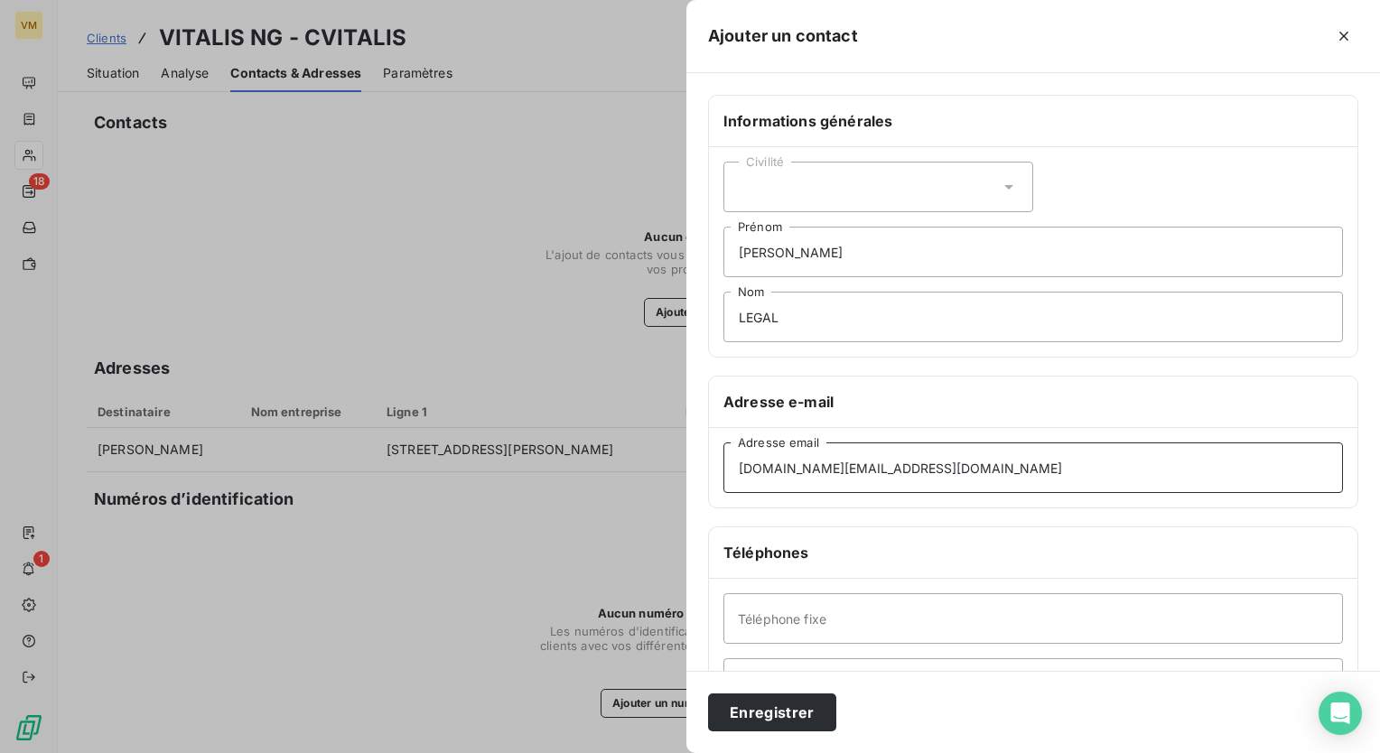
type input "[DOMAIN_NAME][EMAIL_ADDRESS][DOMAIN_NAME]"
click at [929, 175] on div "Civilité" at bounding box center [879, 187] width 310 height 51
click at [853, 262] on li "Monsieur" at bounding box center [879, 264] width 310 height 33
click at [738, 468] on input "[DOMAIN_NAME][EMAIL_ADDRESS][DOMAIN_NAME]" at bounding box center [1034, 468] width 620 height 51
click at [778, 714] on button "Enregistrer" at bounding box center [772, 713] width 128 height 38
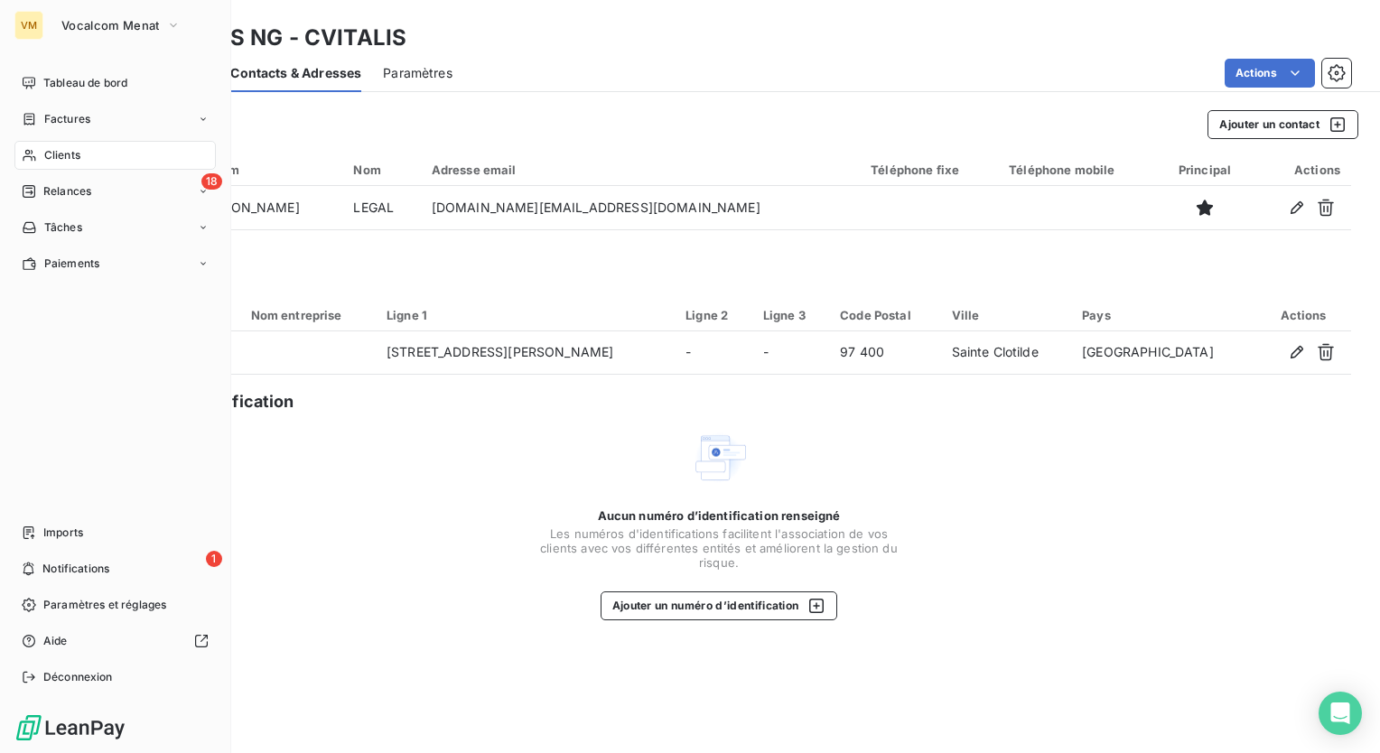
click at [160, 175] on nav "Tableau de bord Factures Clients 18 Relances Tâches Paiements" at bounding box center [114, 174] width 201 height 210
click at [173, 199] on div "18 Relances" at bounding box center [114, 191] width 201 height 29
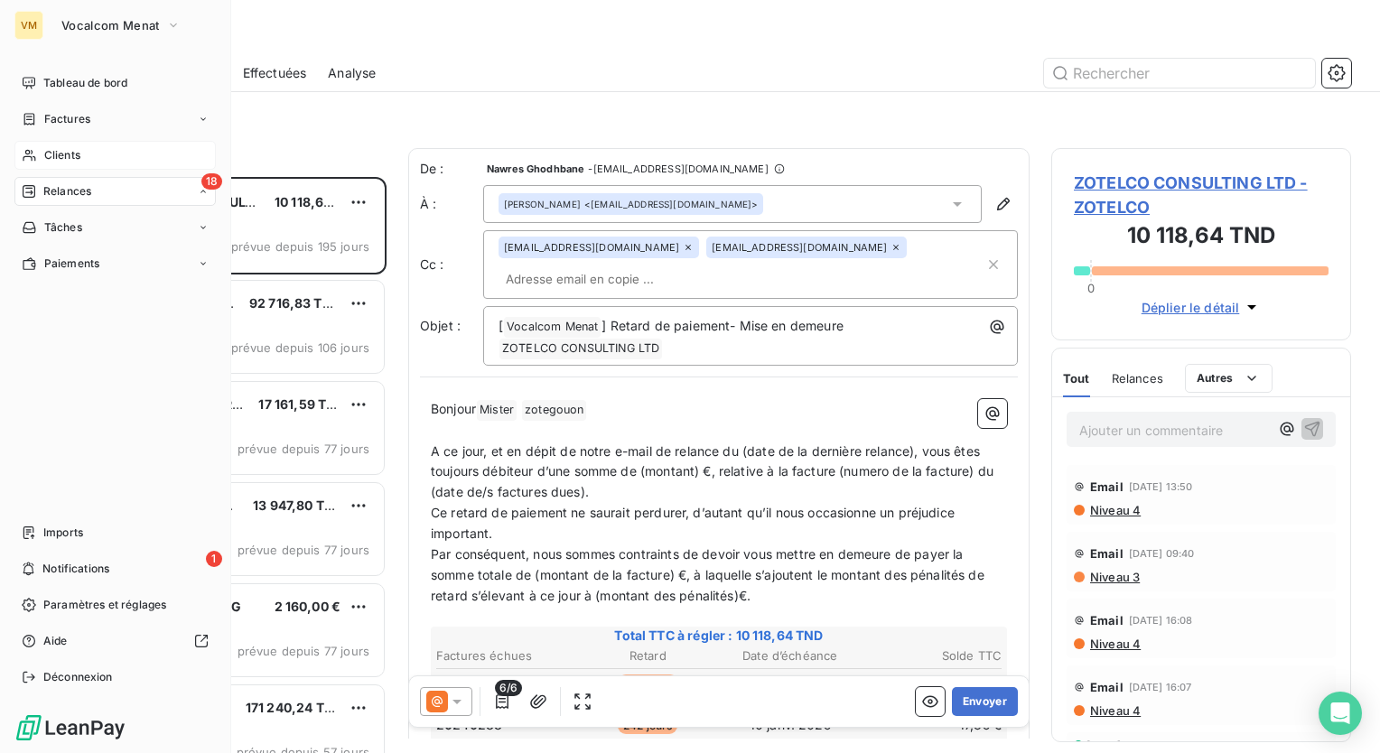
scroll to position [563, 285]
click at [152, 230] on div "À effectuer" at bounding box center [126, 227] width 180 height 29
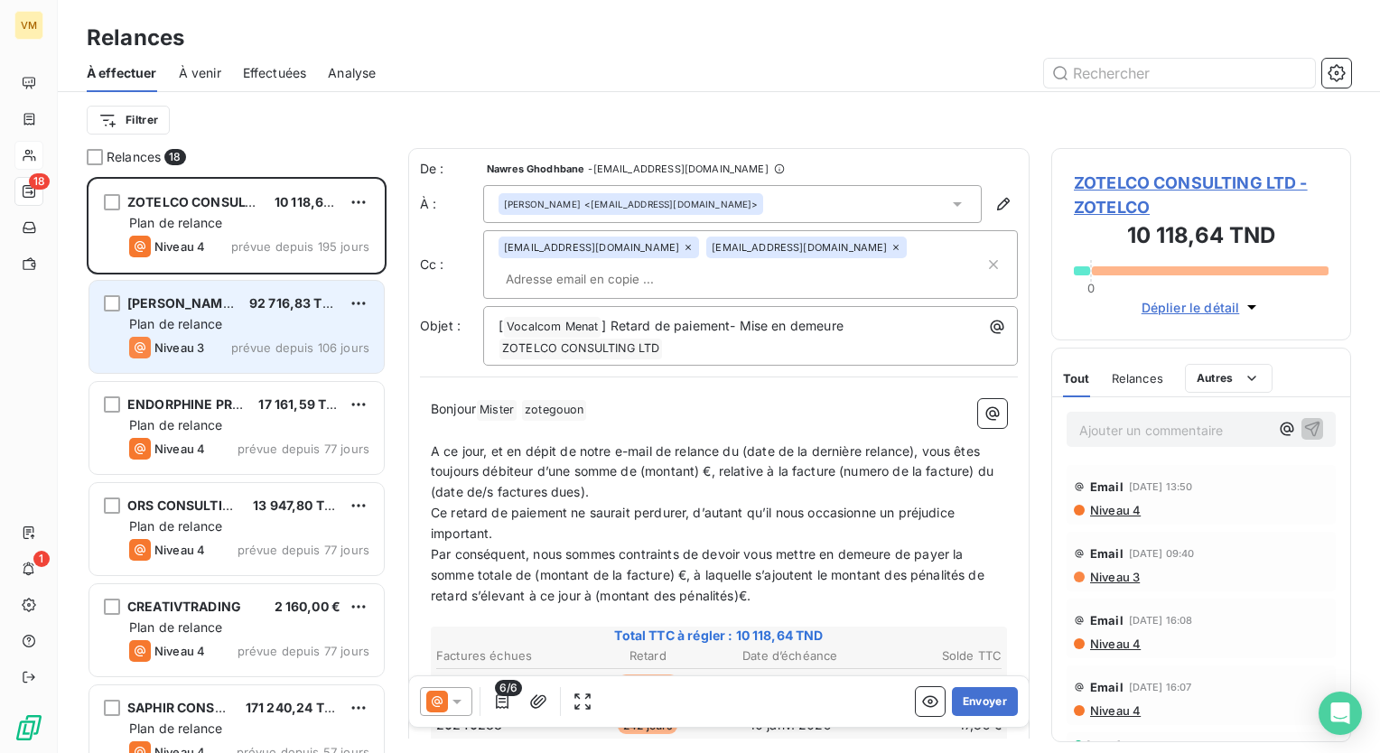
click at [240, 331] on div "Plan de relance" at bounding box center [249, 324] width 240 height 18
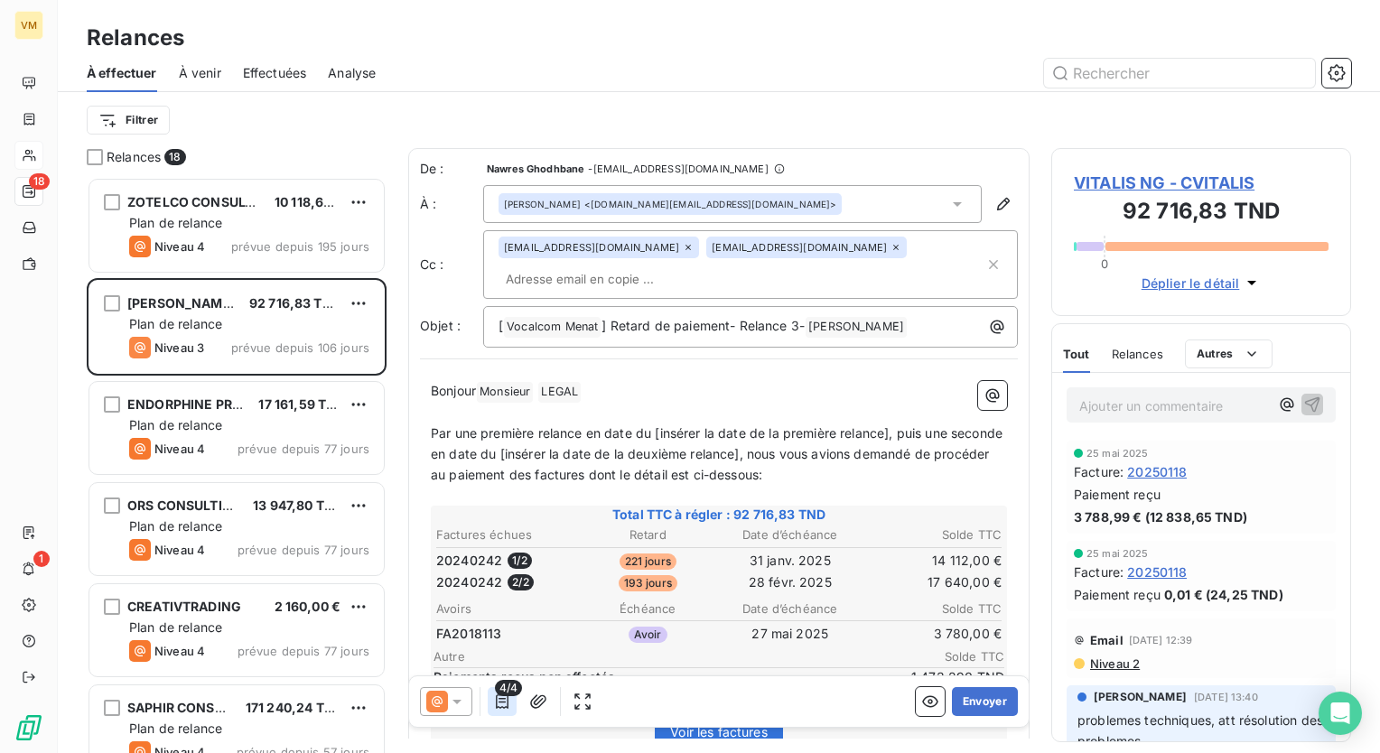
click at [509, 703] on icon "button" at bounding box center [502, 702] width 18 height 18
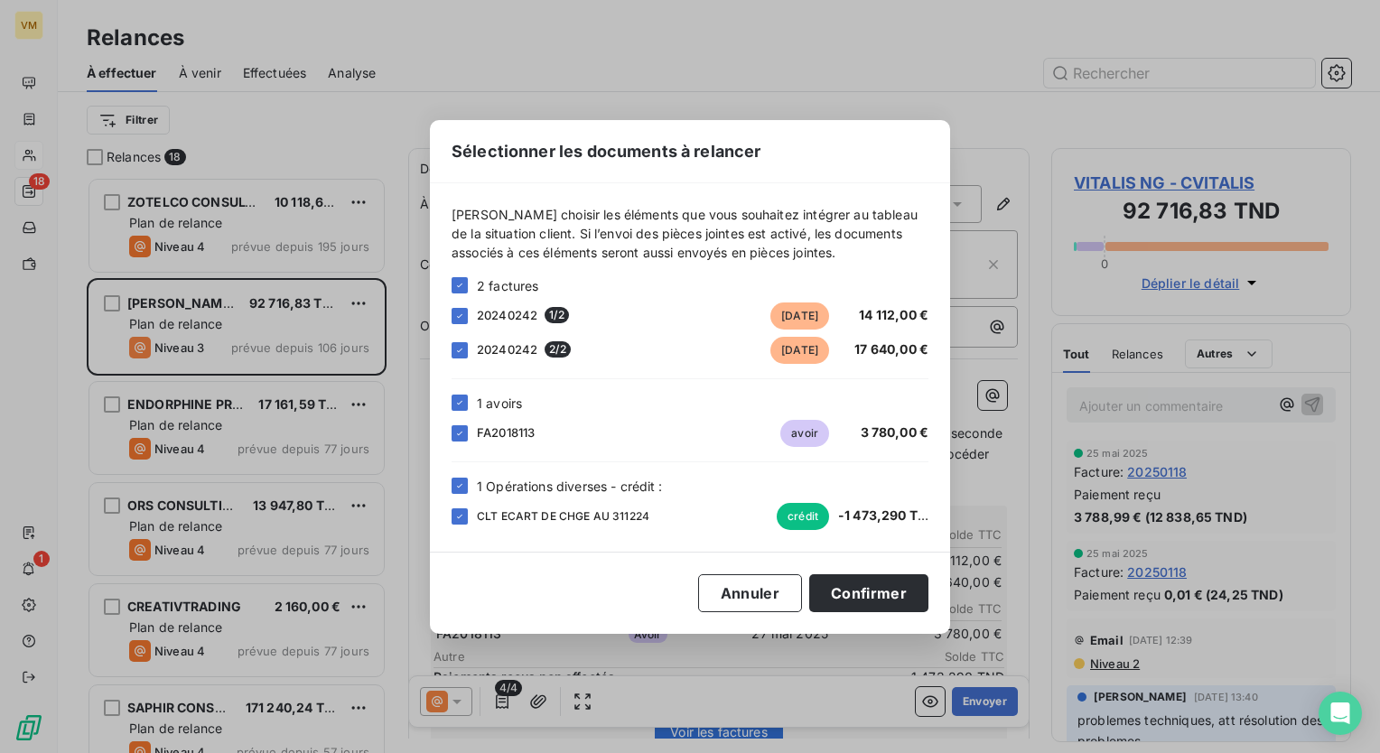
click at [994, 115] on div "Sélectionner les documents à relancer [PERSON_NAME] choisir les éléments que vo…" at bounding box center [690, 376] width 1380 height 753
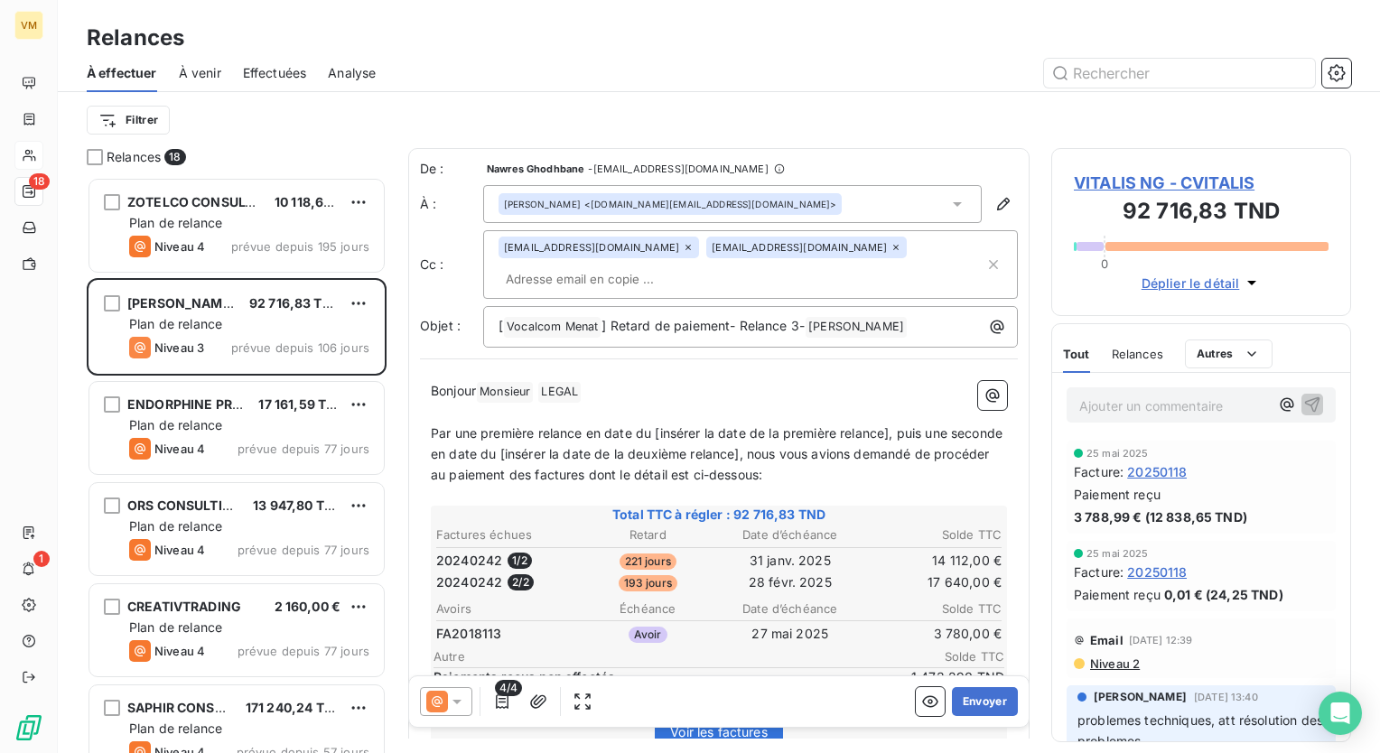
click at [457, 706] on icon at bounding box center [457, 702] width 18 height 18
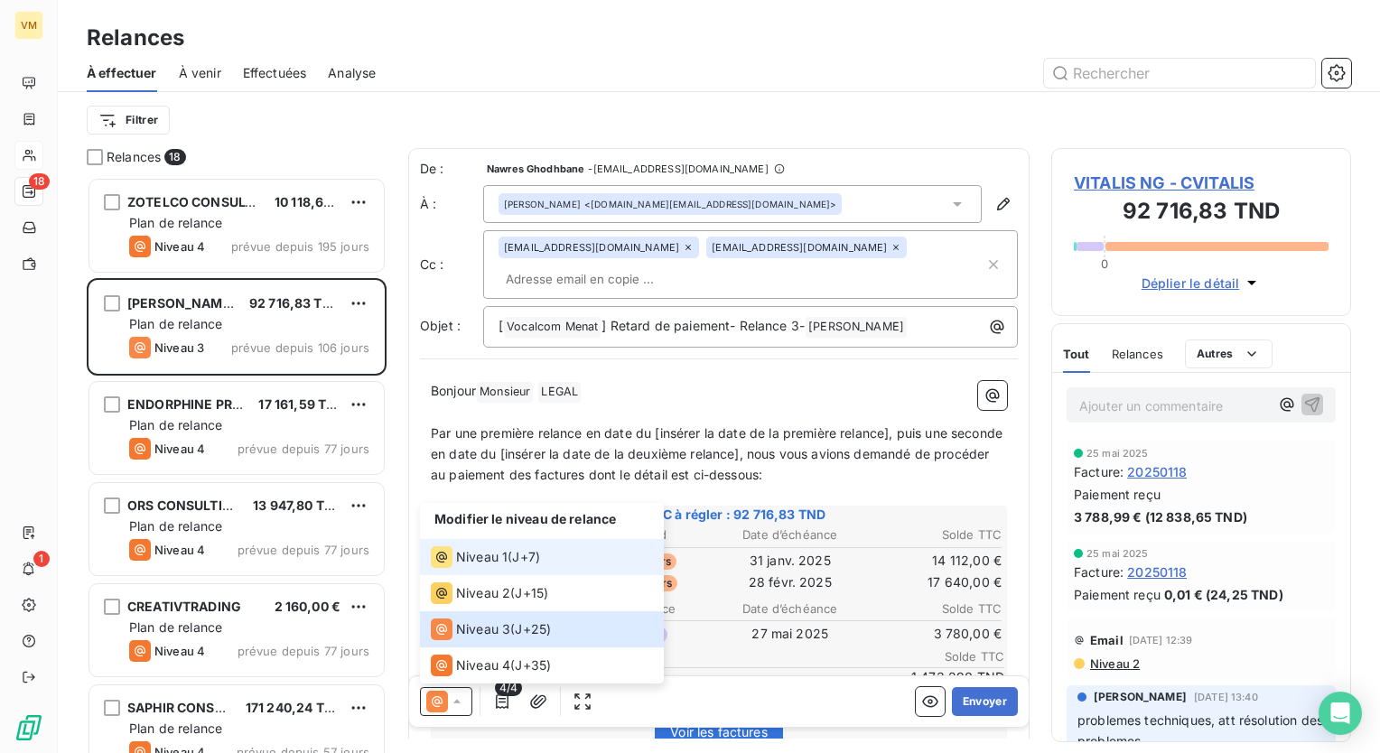
click at [481, 562] on span "Niveau 1" at bounding box center [481, 557] width 51 height 18
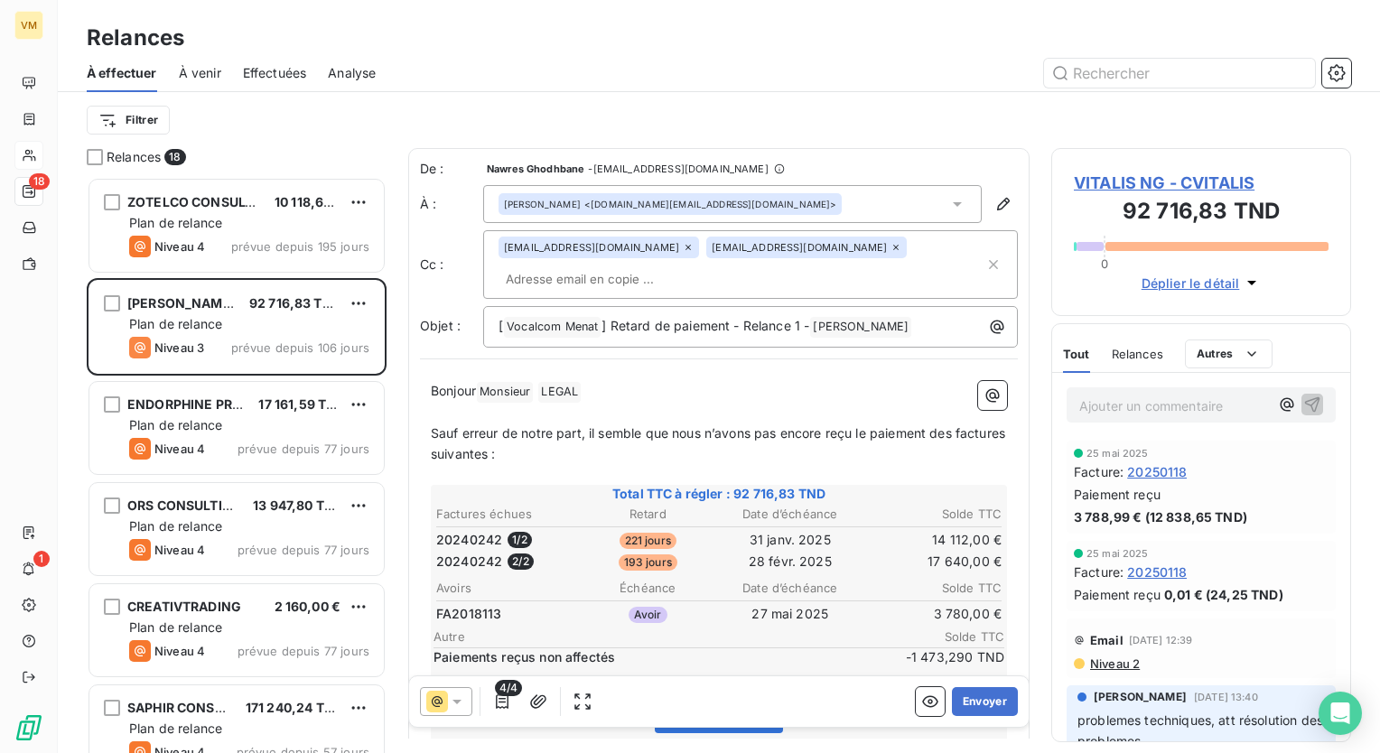
click at [499, 696] on span "4/4" at bounding box center [508, 688] width 27 height 16
click at [499, 700] on icon "button" at bounding box center [502, 702] width 18 height 18
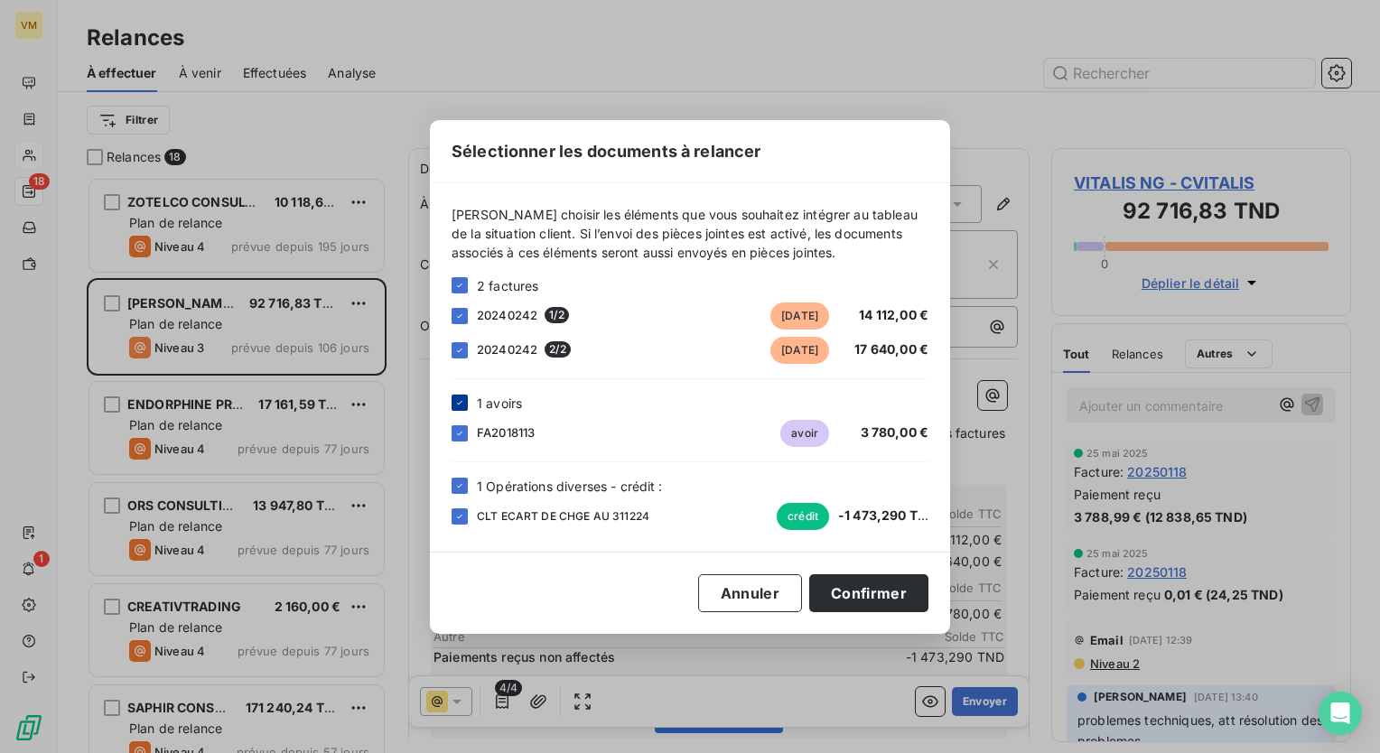
click at [459, 406] on icon at bounding box center [459, 402] width 11 height 11
click at [462, 487] on icon at bounding box center [459, 486] width 11 height 11
click at [889, 587] on button "Confirmer" at bounding box center [868, 593] width 119 height 38
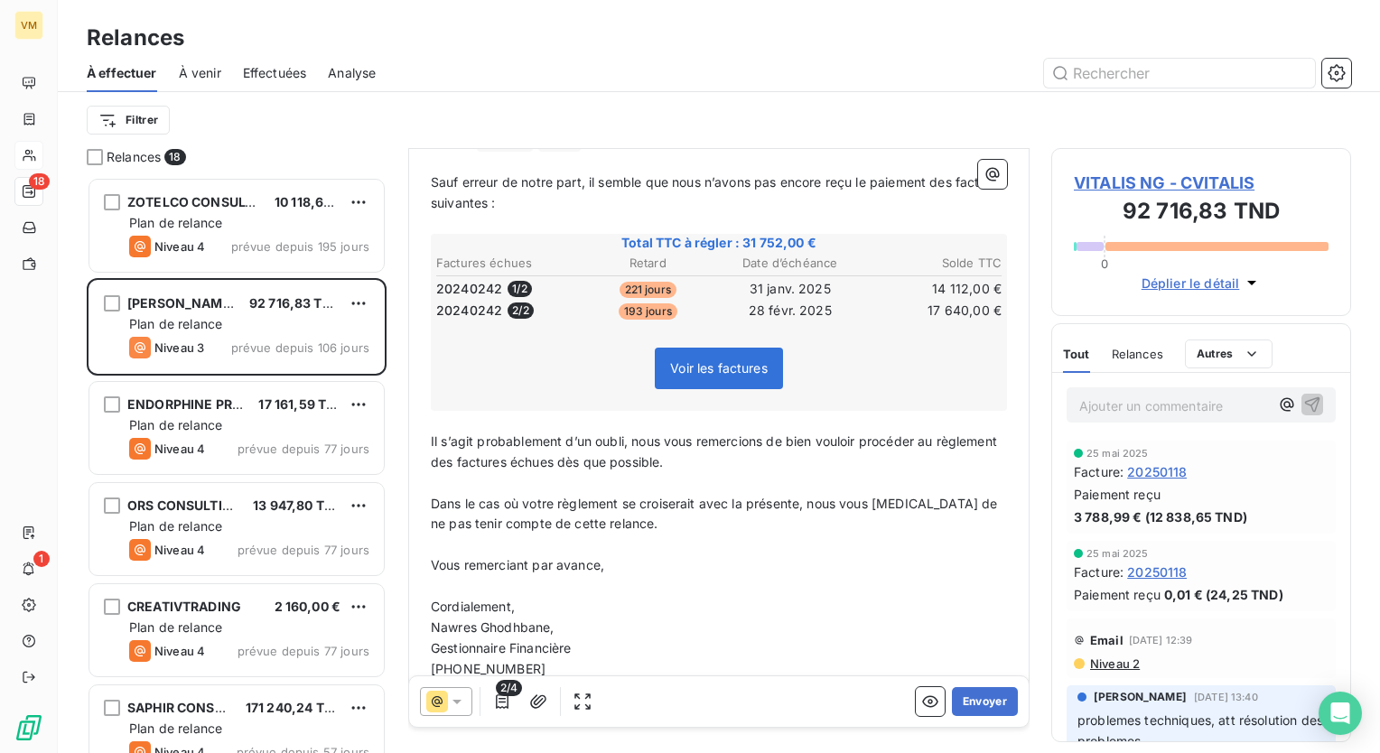
scroll to position [285, 0]
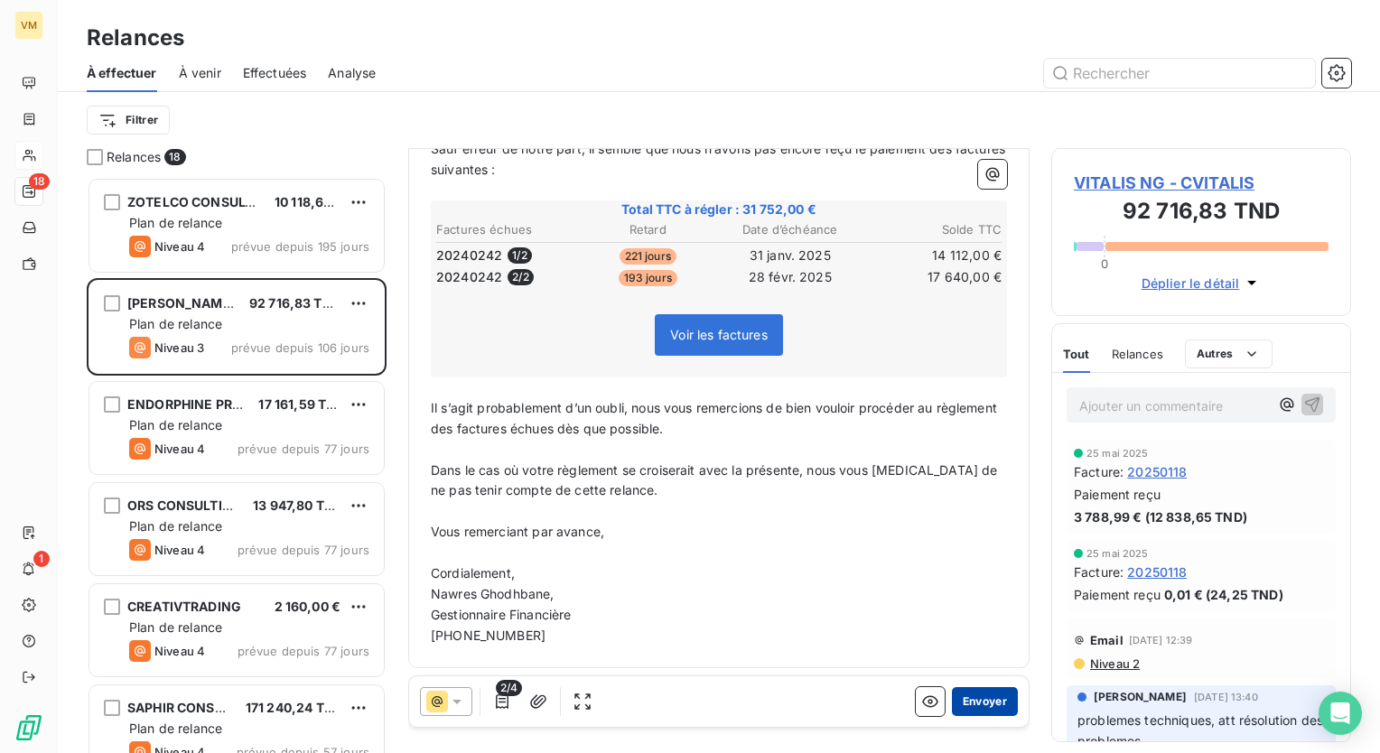
click at [977, 692] on button "Envoyer" at bounding box center [985, 701] width 66 height 29
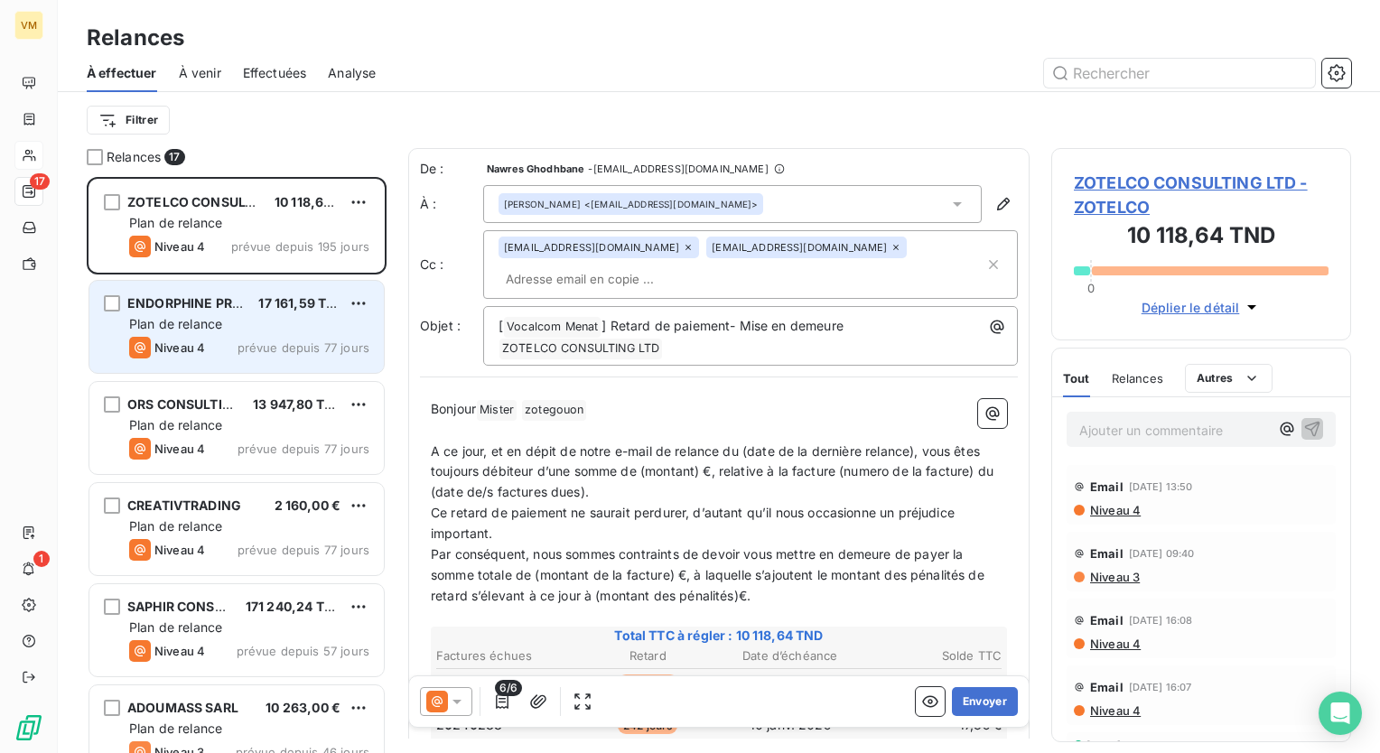
click at [311, 360] on div "ENDORPHINE PROD 17 161,59 TND Plan de relance Niveau 4 prévue depuis 77 jours" at bounding box center [236, 327] width 294 height 92
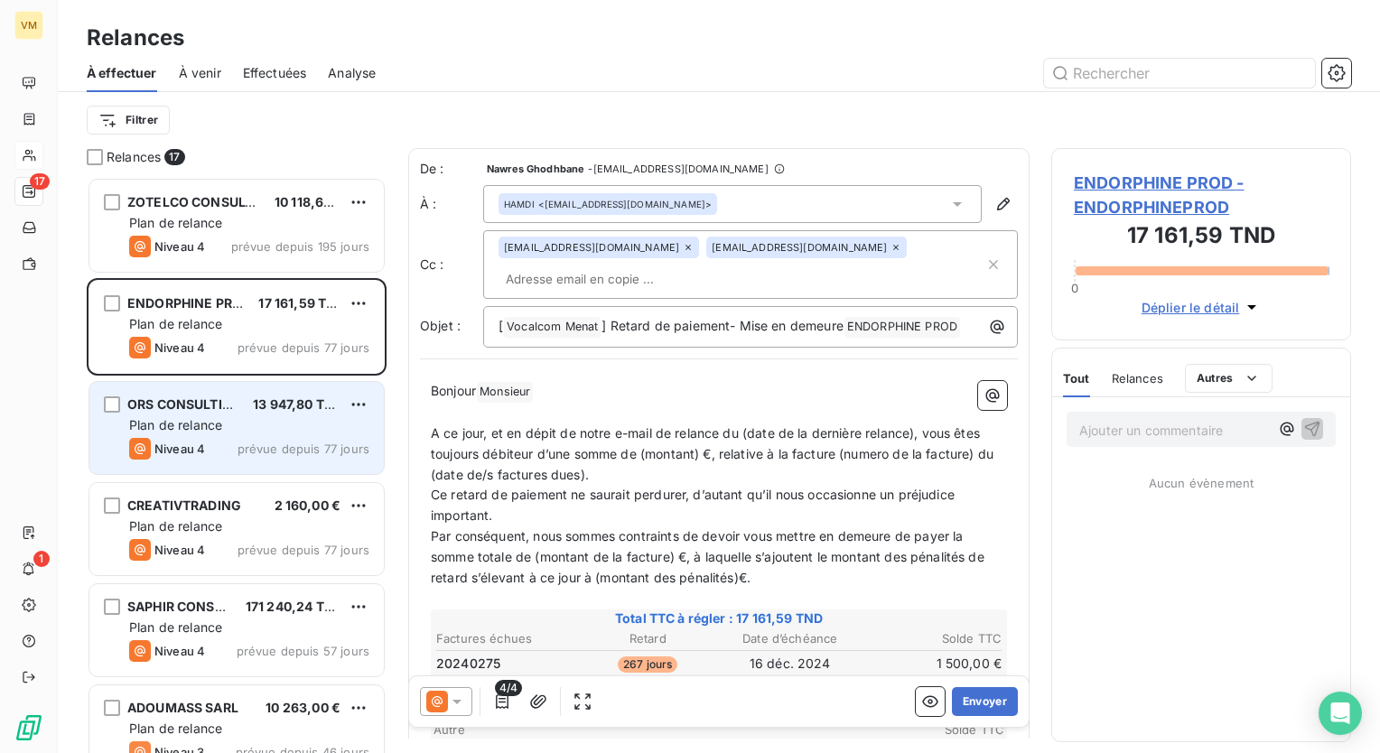
click at [262, 432] on div "Plan de relance" at bounding box center [249, 425] width 240 height 18
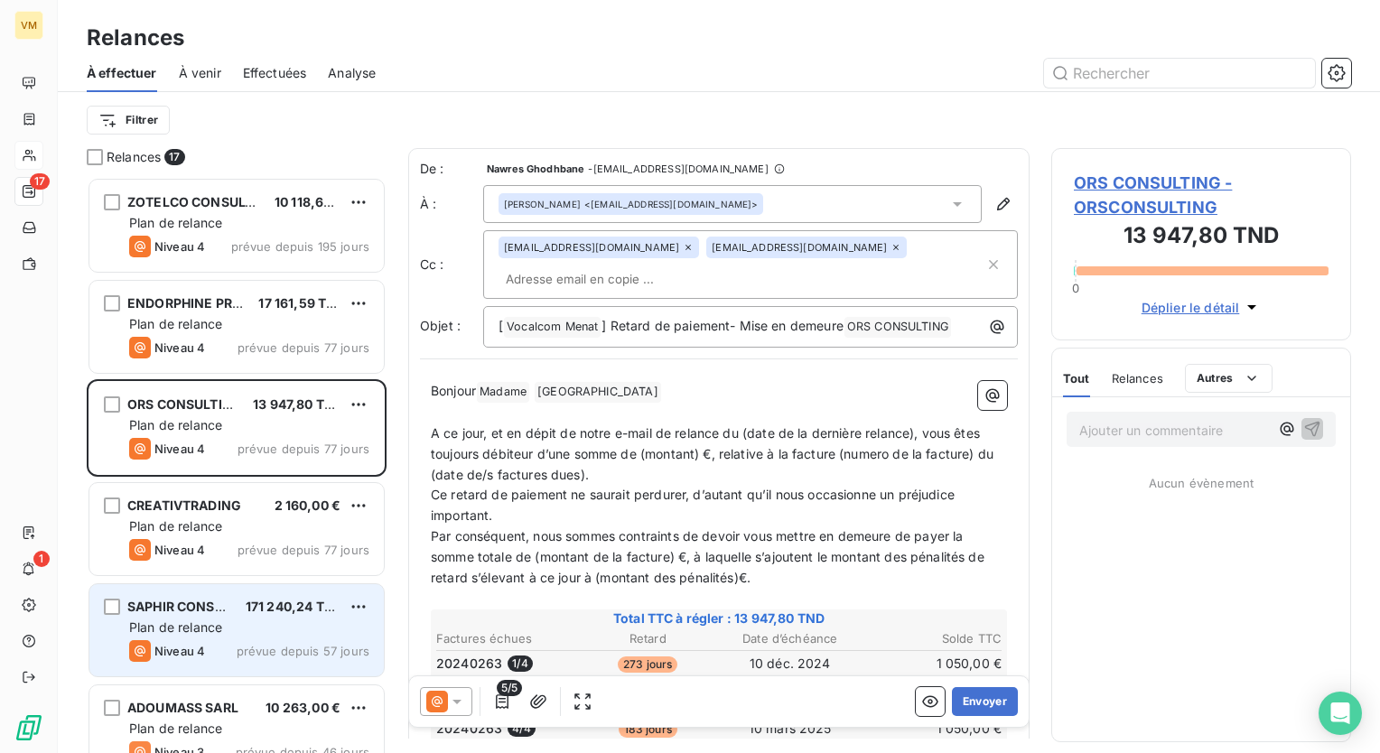
click at [298, 584] on div "SAPHIR CONSEIL 171 240,24 TND Plan de relance Niveau 4 prévue depuis 57 jours" at bounding box center [237, 632] width 300 height 101
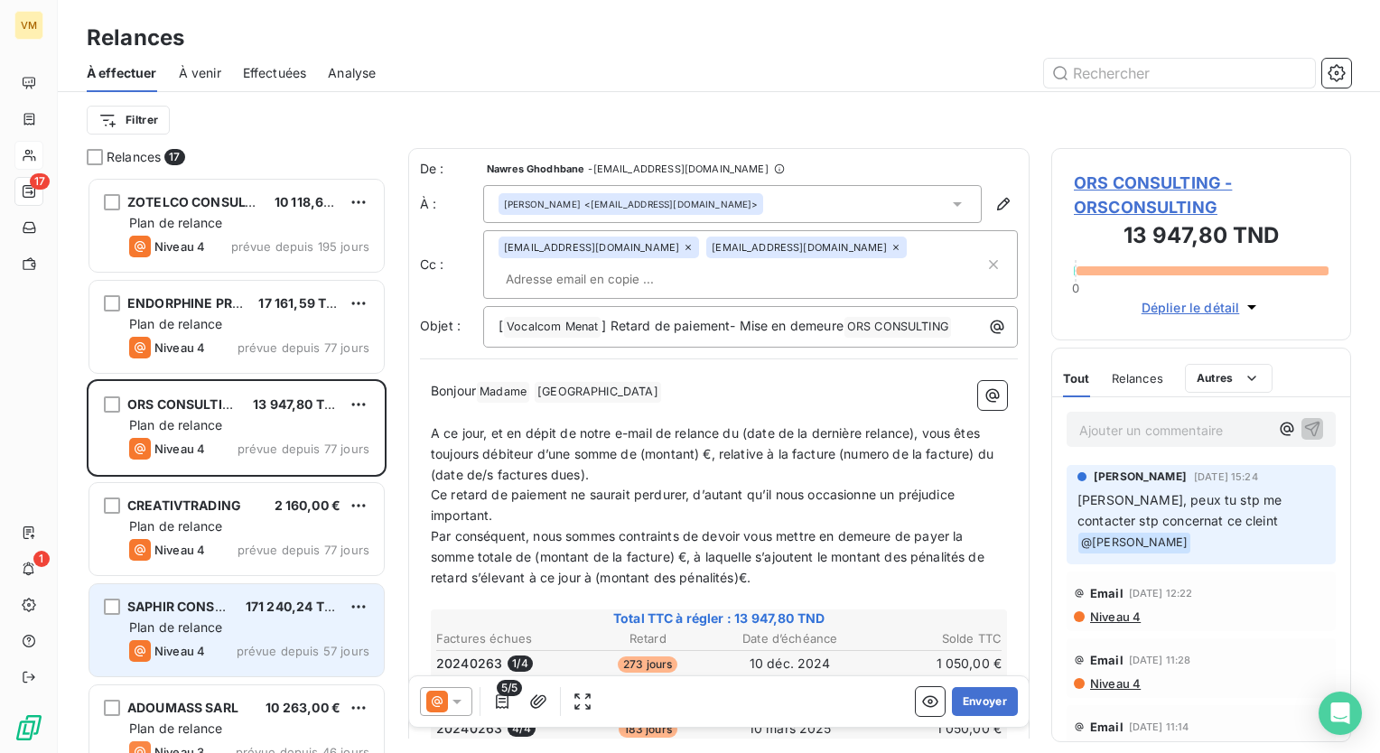
click at [285, 644] on span "prévue depuis 57 jours" at bounding box center [303, 651] width 133 height 14
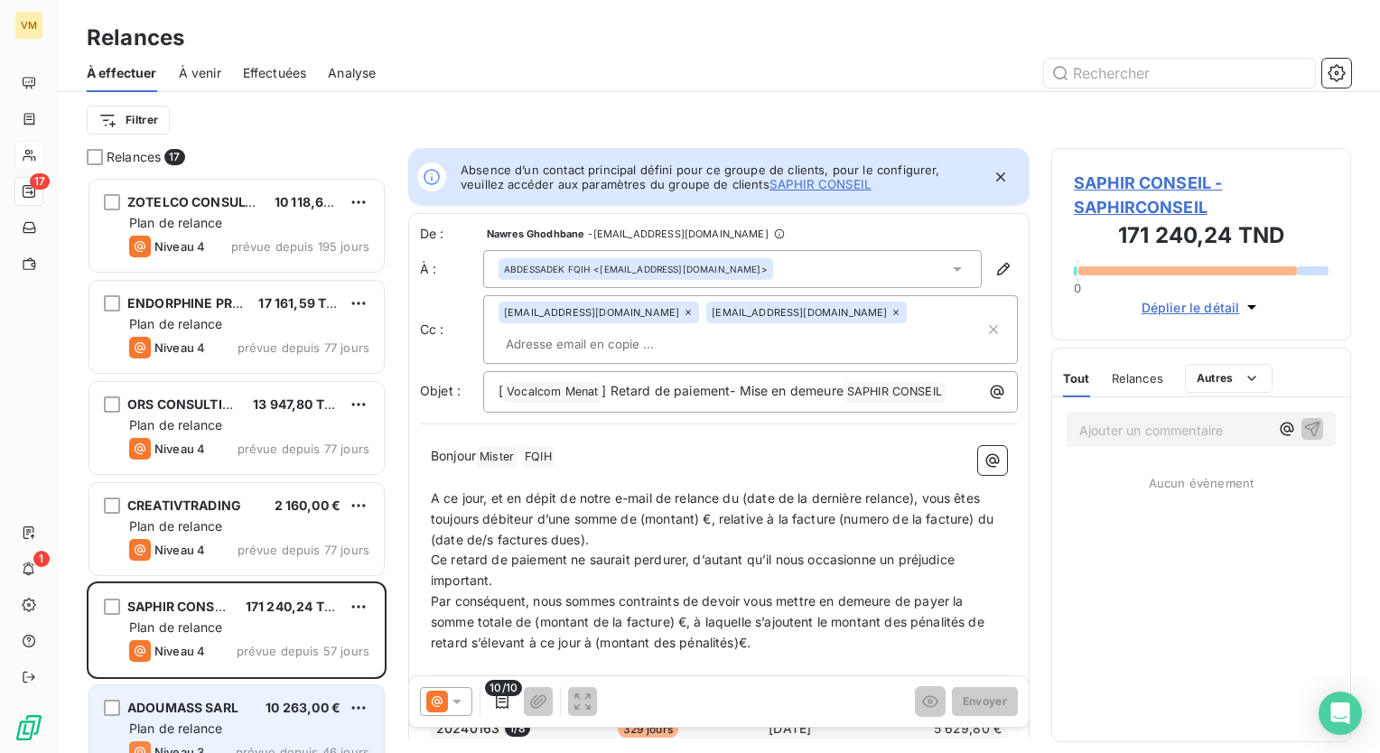
click at [287, 706] on span "10 263,00 €" at bounding box center [303, 707] width 75 height 15
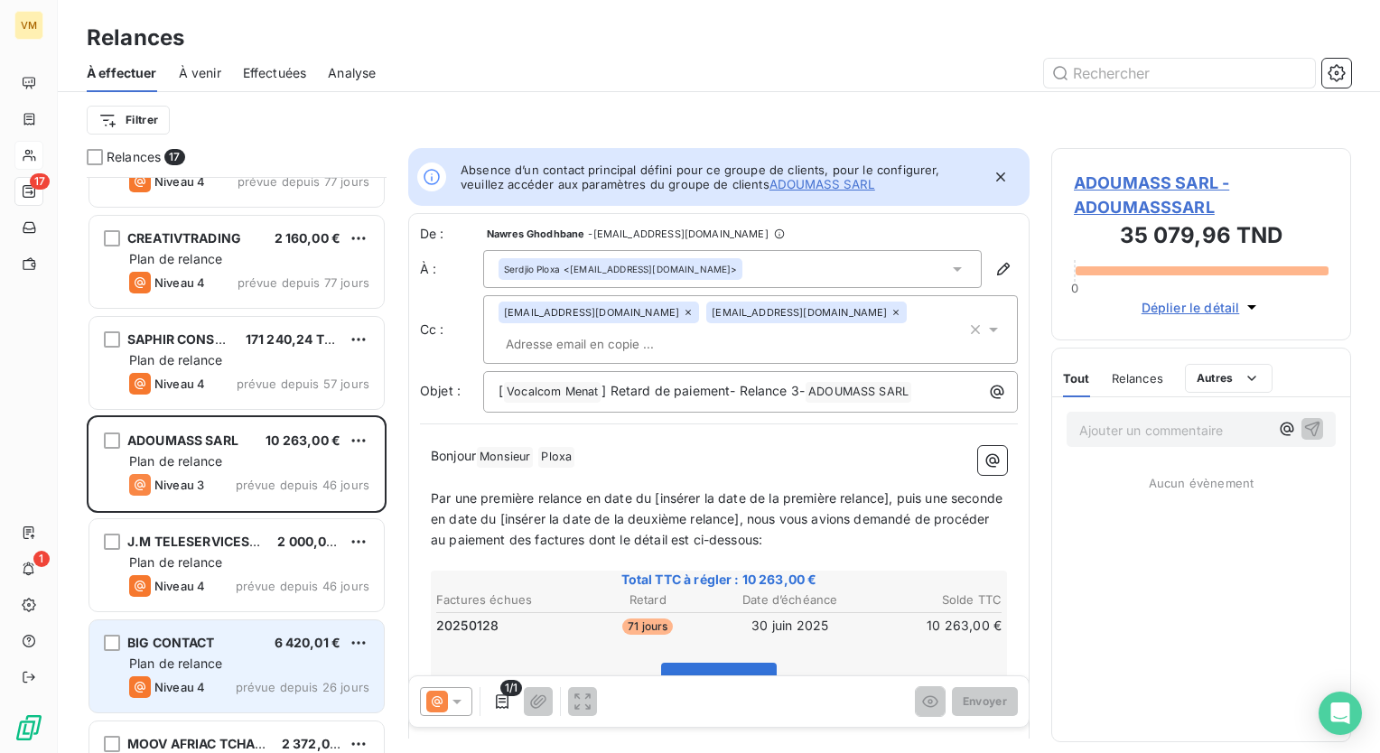
scroll to position [271, 0]
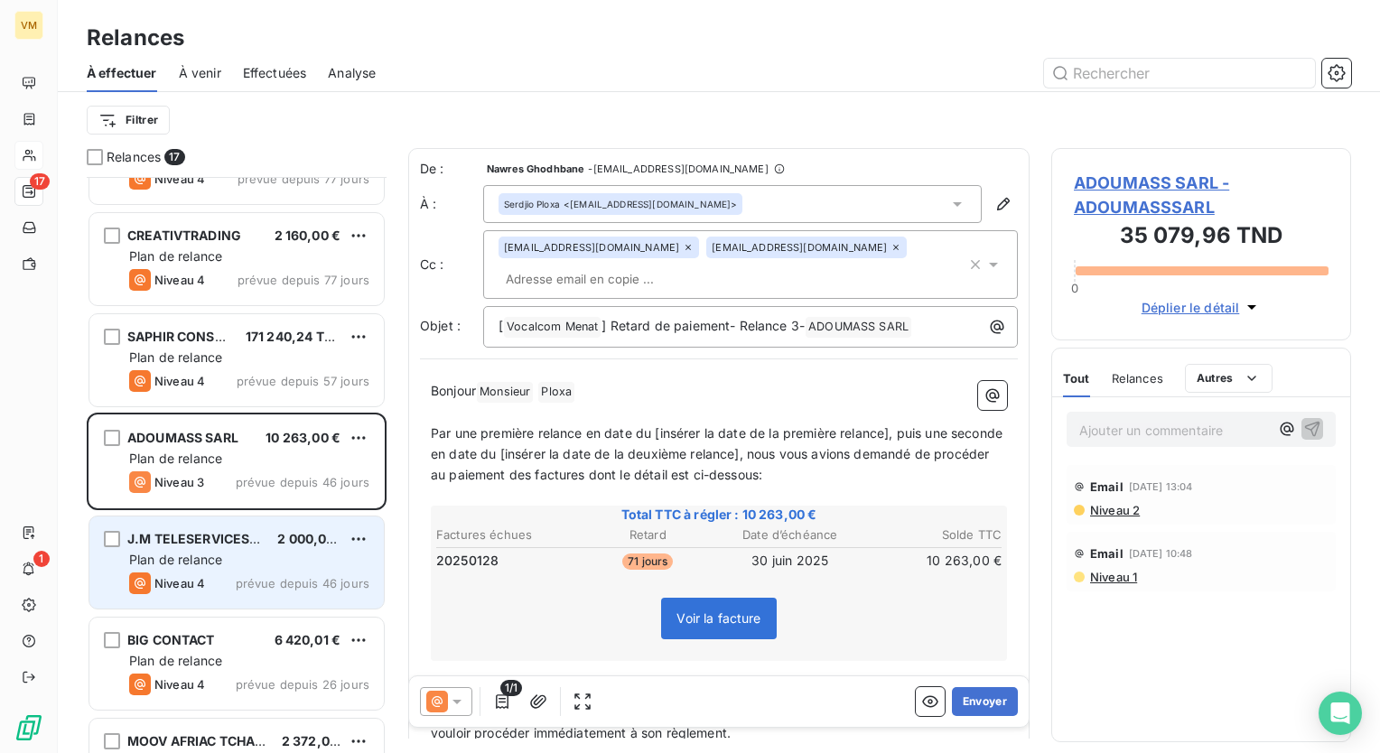
click at [224, 560] on div "Plan de relance" at bounding box center [249, 560] width 240 height 18
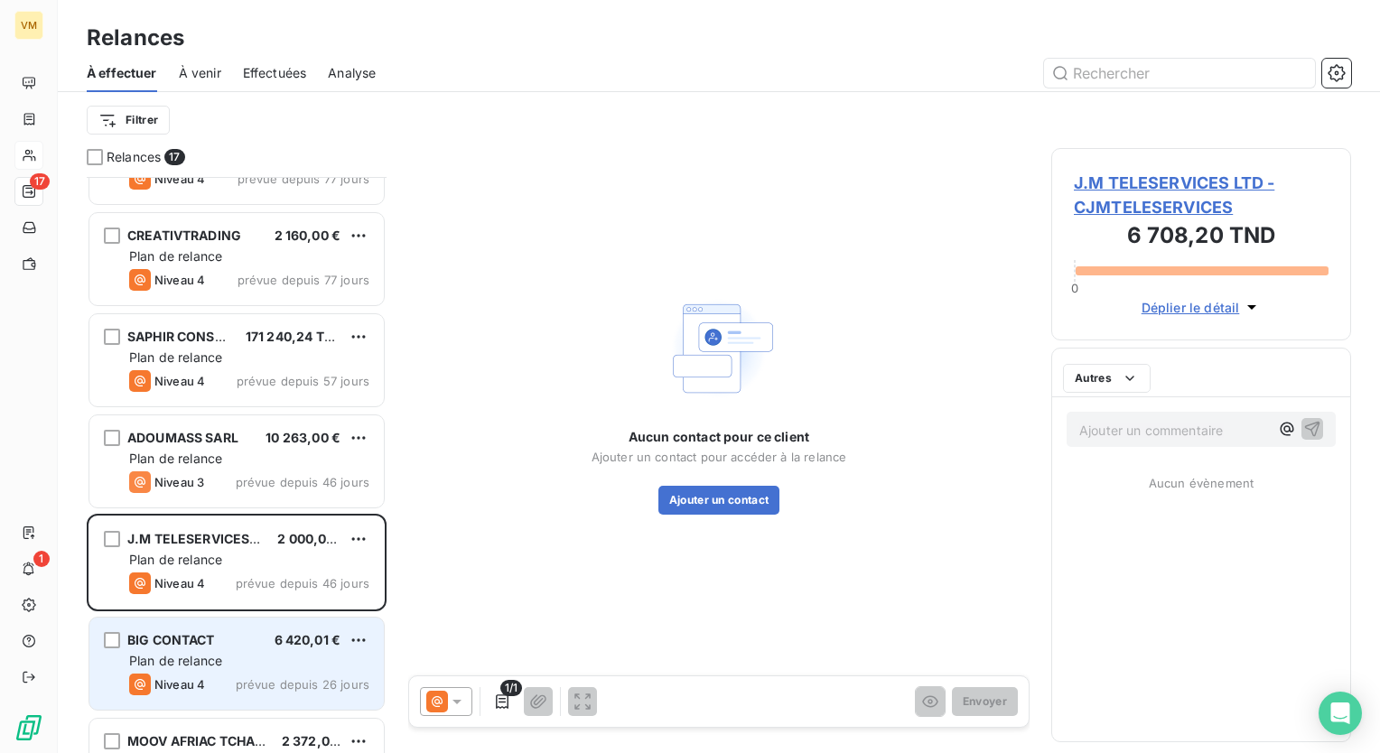
click at [228, 652] on div "Plan de relance" at bounding box center [249, 661] width 240 height 18
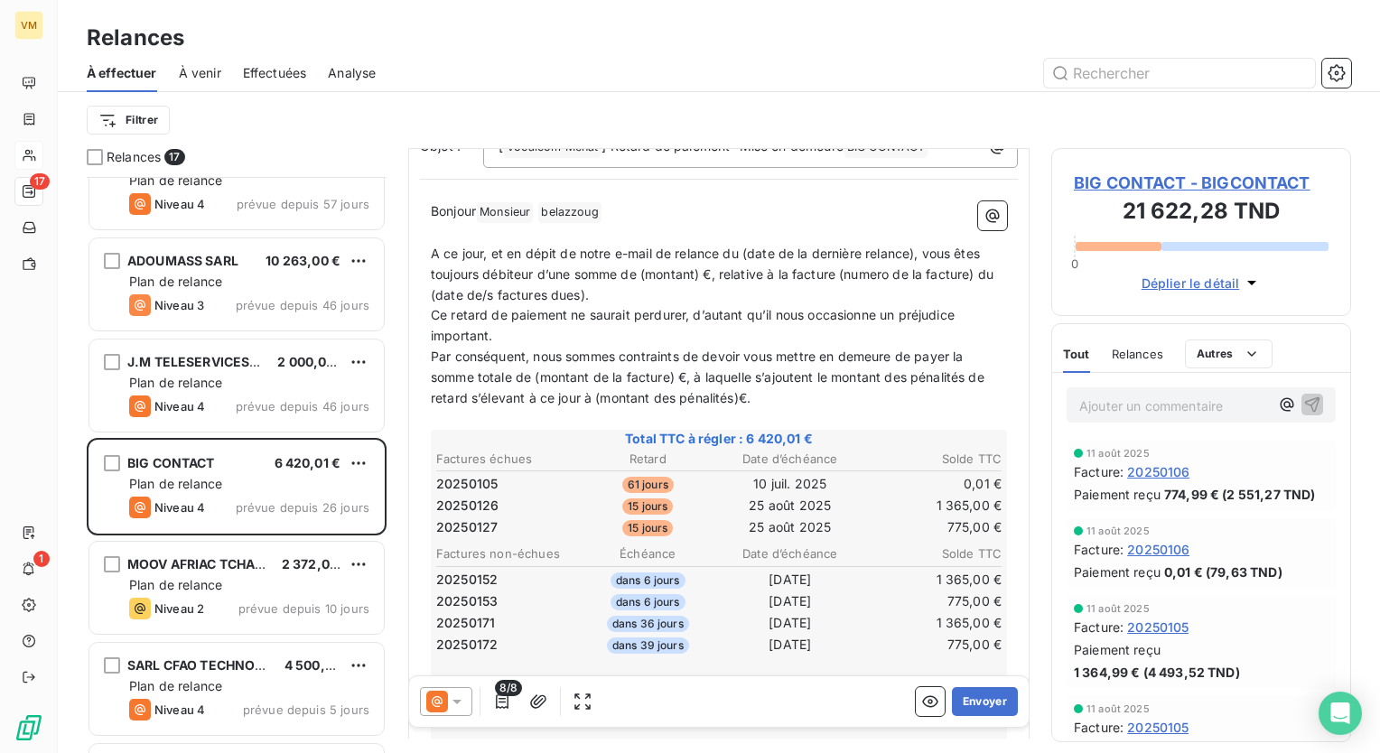
scroll to position [452, 0]
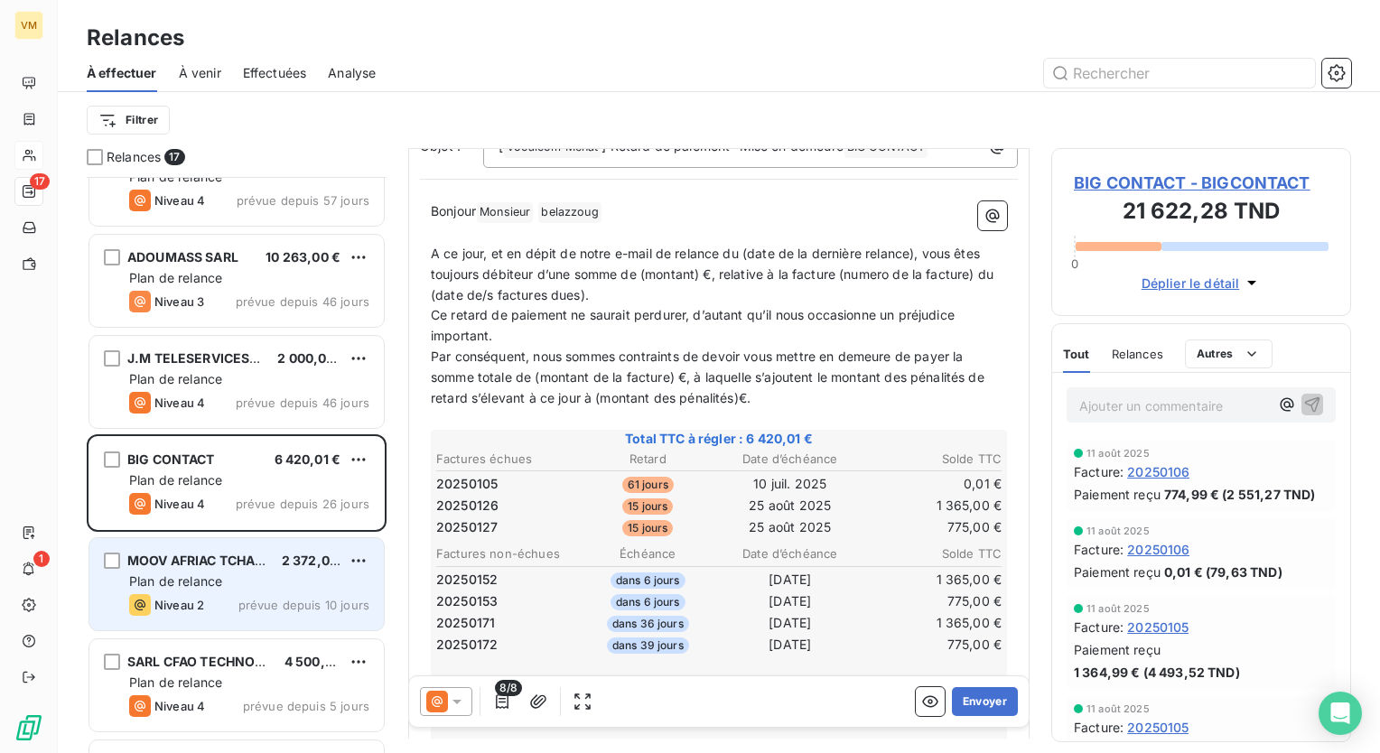
click at [219, 609] on div "Niveau 2 prévue depuis 10 jours" at bounding box center [249, 605] width 240 height 22
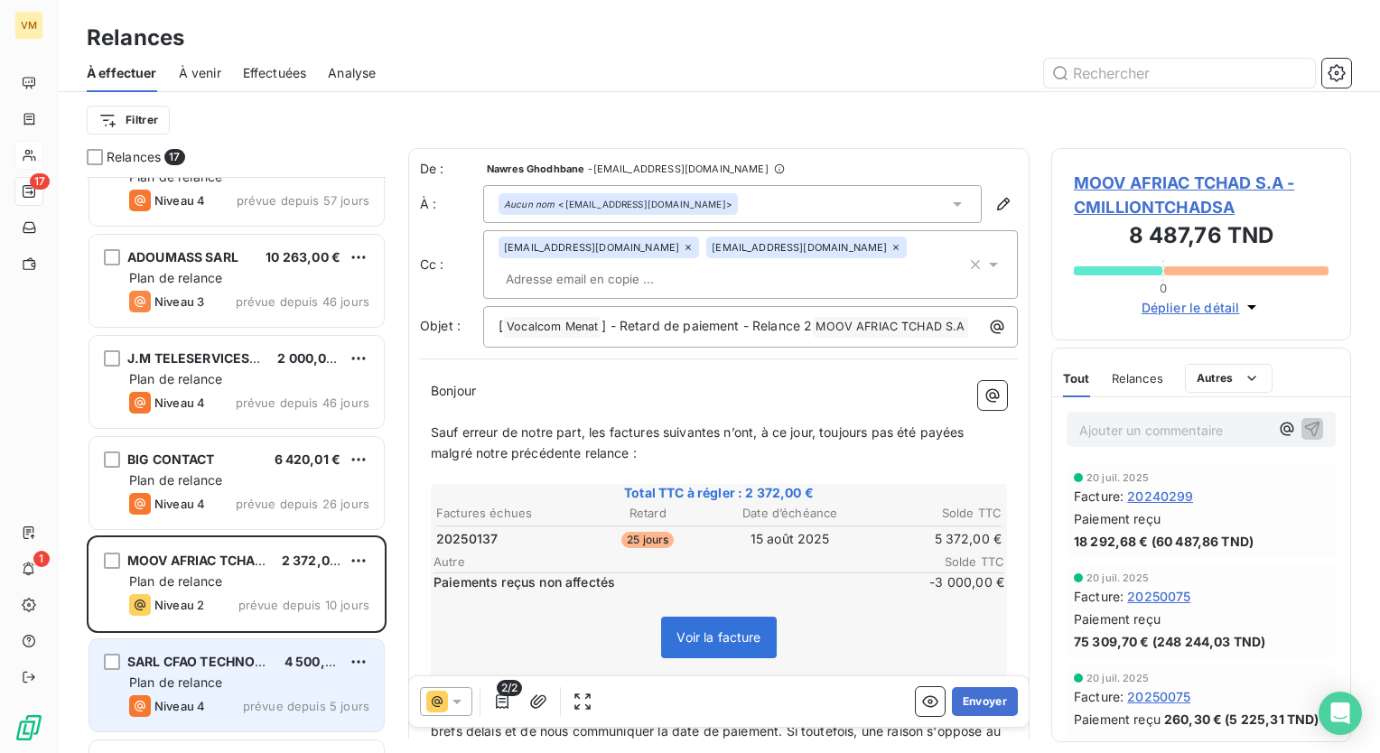
click at [260, 668] on div "SARL CFAO TECHNOLOGIES" at bounding box center [198, 662] width 143 height 18
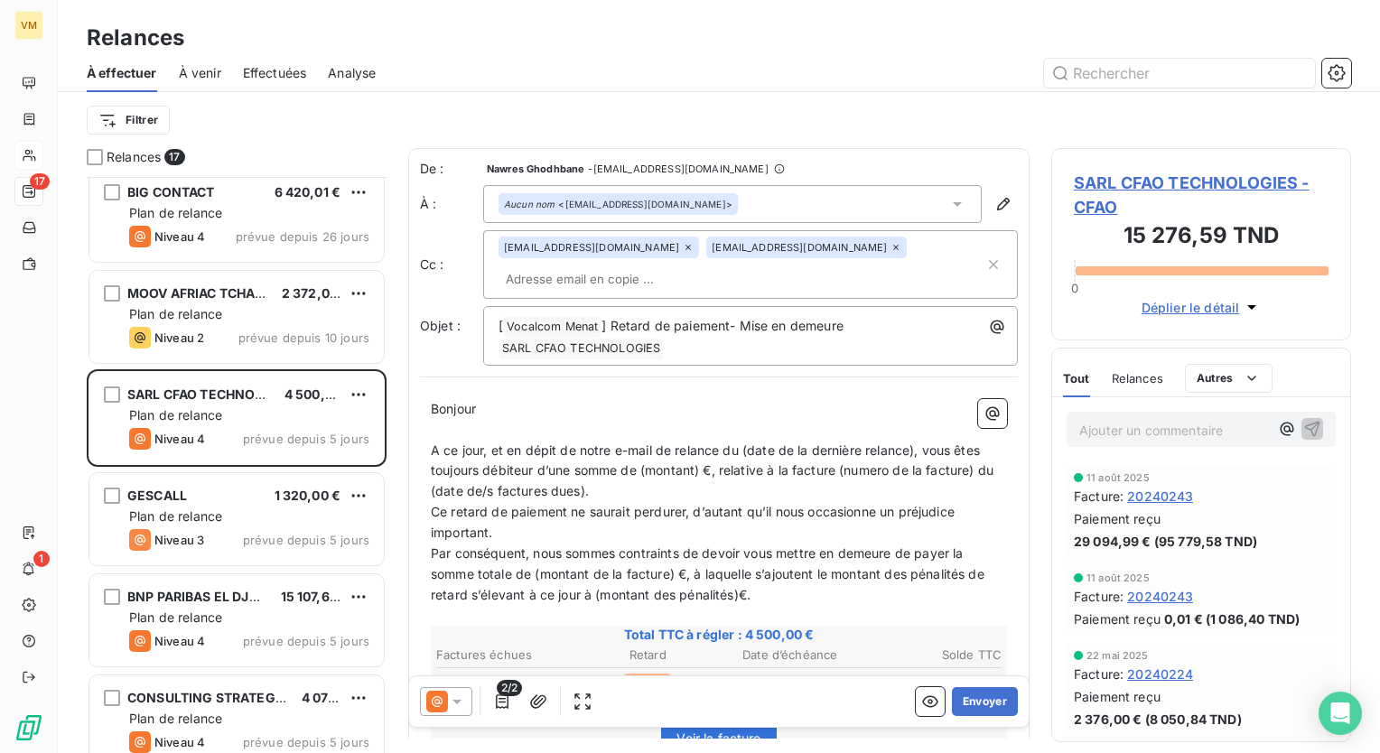
scroll to position [723, 0]
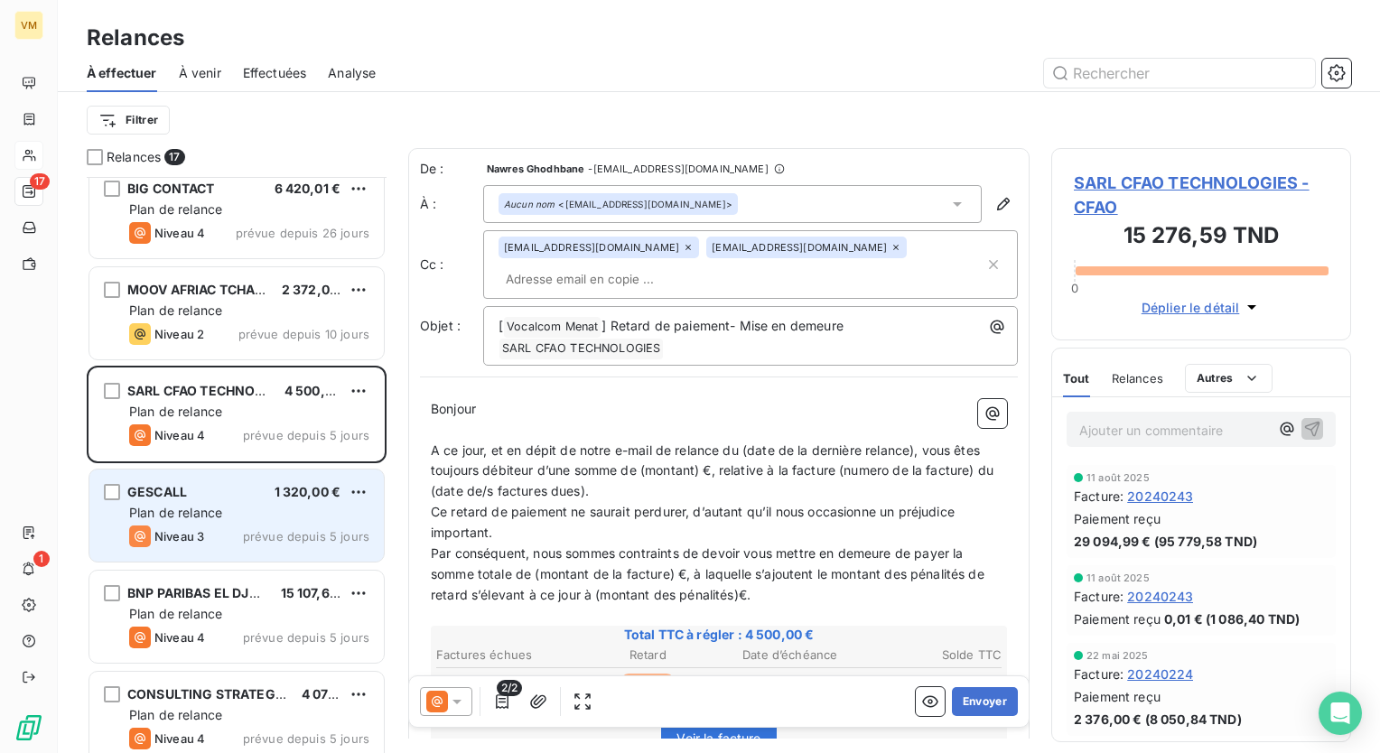
click at [259, 508] on div "Plan de relance" at bounding box center [249, 513] width 240 height 18
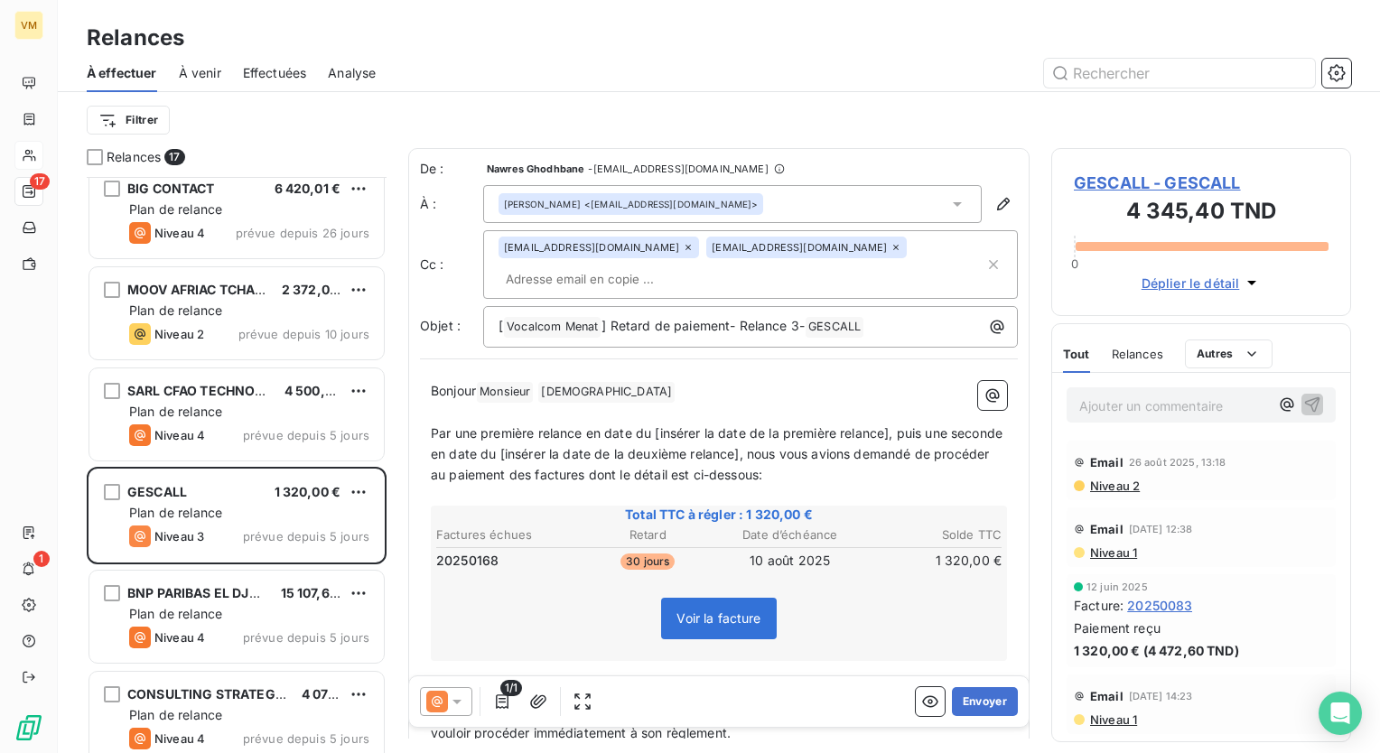
click at [296, 65] on span "Effectuées" at bounding box center [275, 73] width 64 height 18
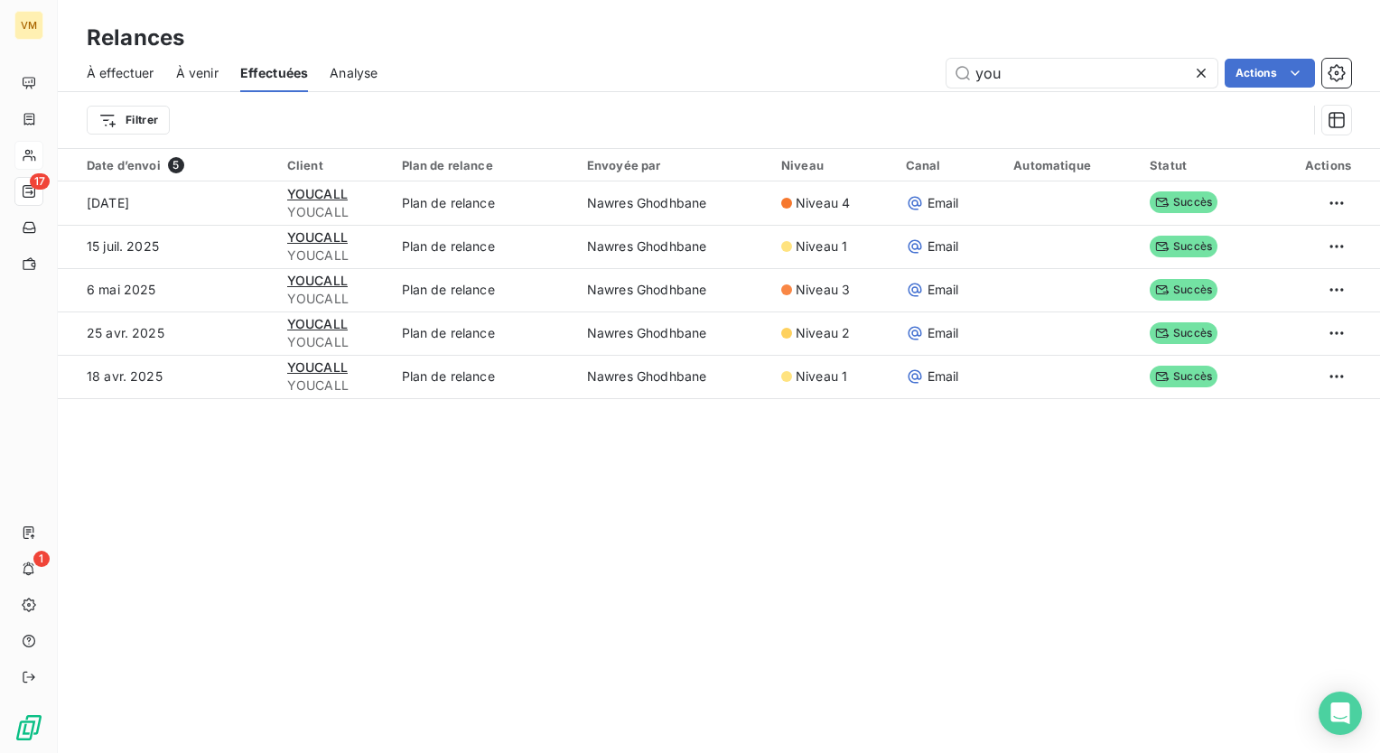
drag, startPoint x: 1021, startPoint y: 67, endPoint x: 918, endPoint y: 67, distance: 103.0
click at [918, 67] on div "you Actions" at bounding box center [875, 73] width 952 height 29
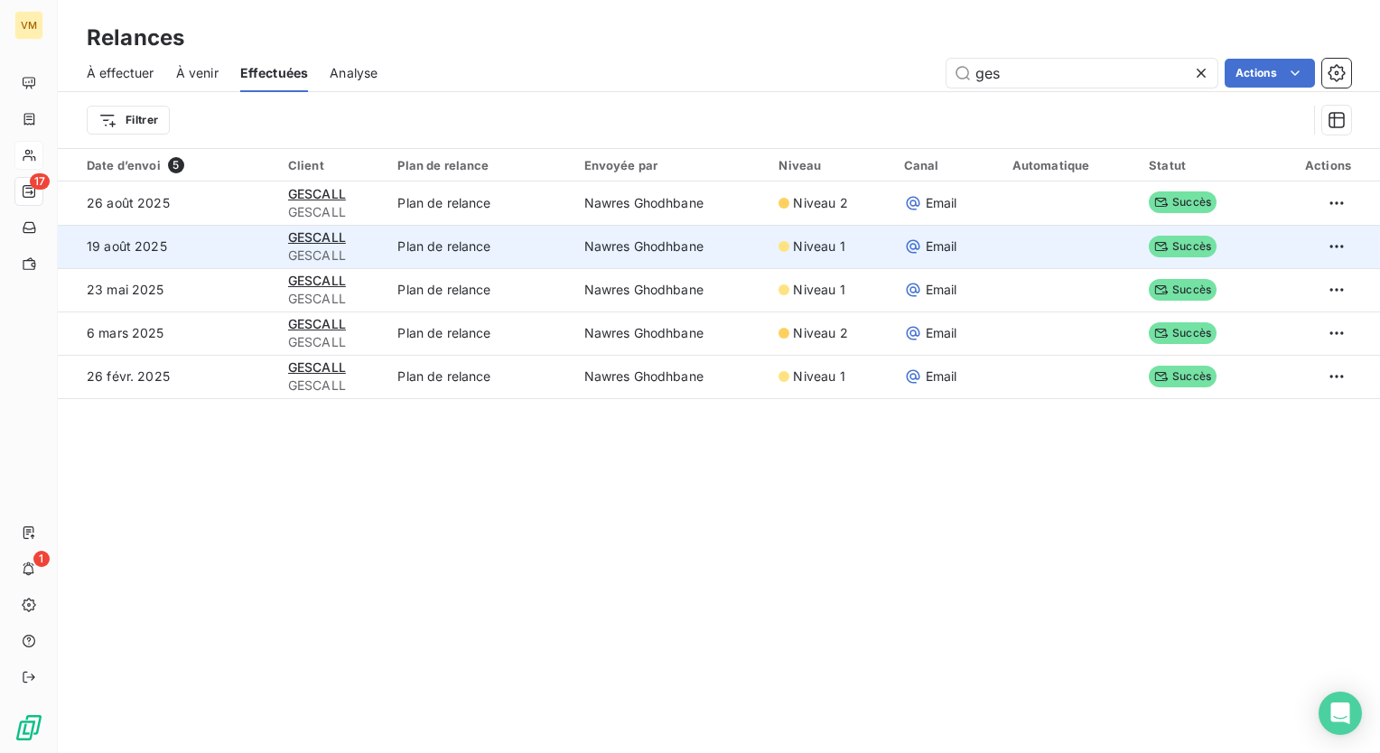
type input "ges"
click at [694, 250] on td "Nawres Ghodhbane" at bounding box center [671, 246] width 195 height 43
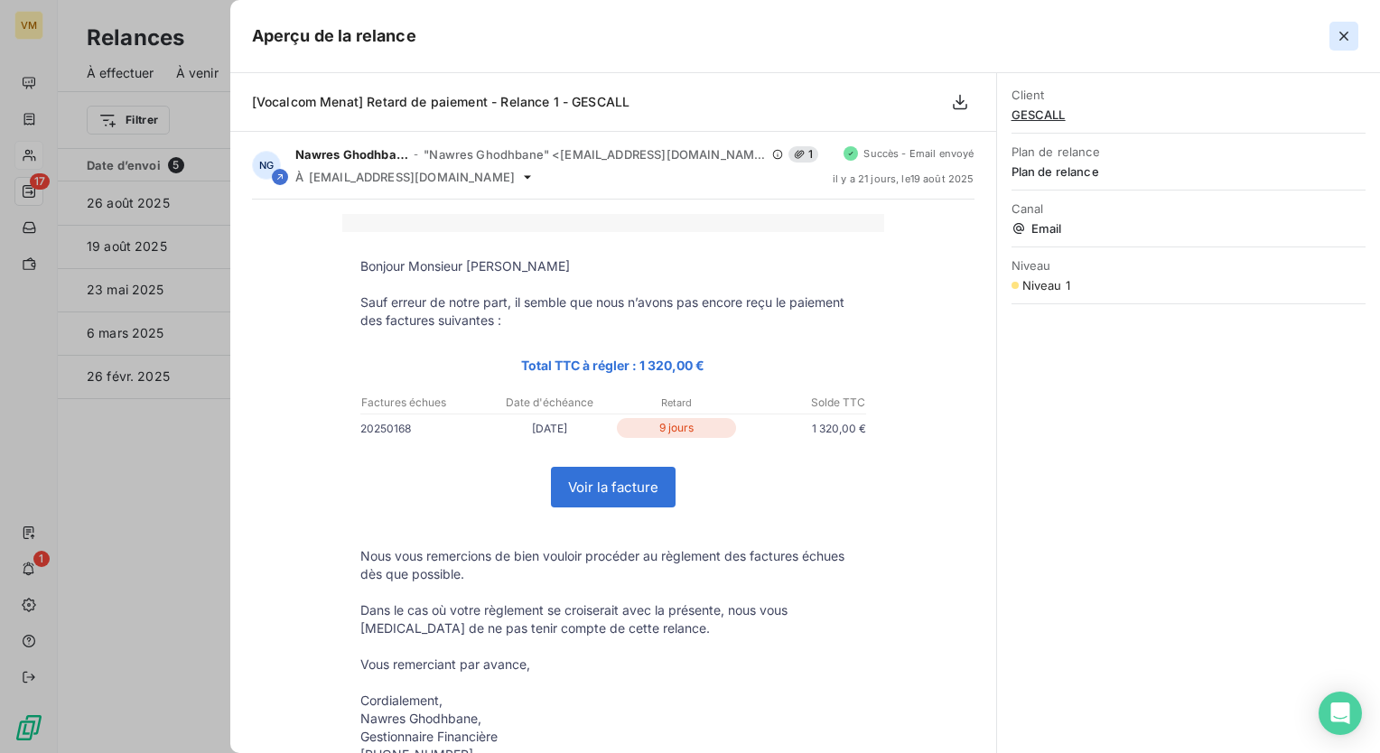
click at [1354, 42] on button "button" at bounding box center [1344, 36] width 29 height 29
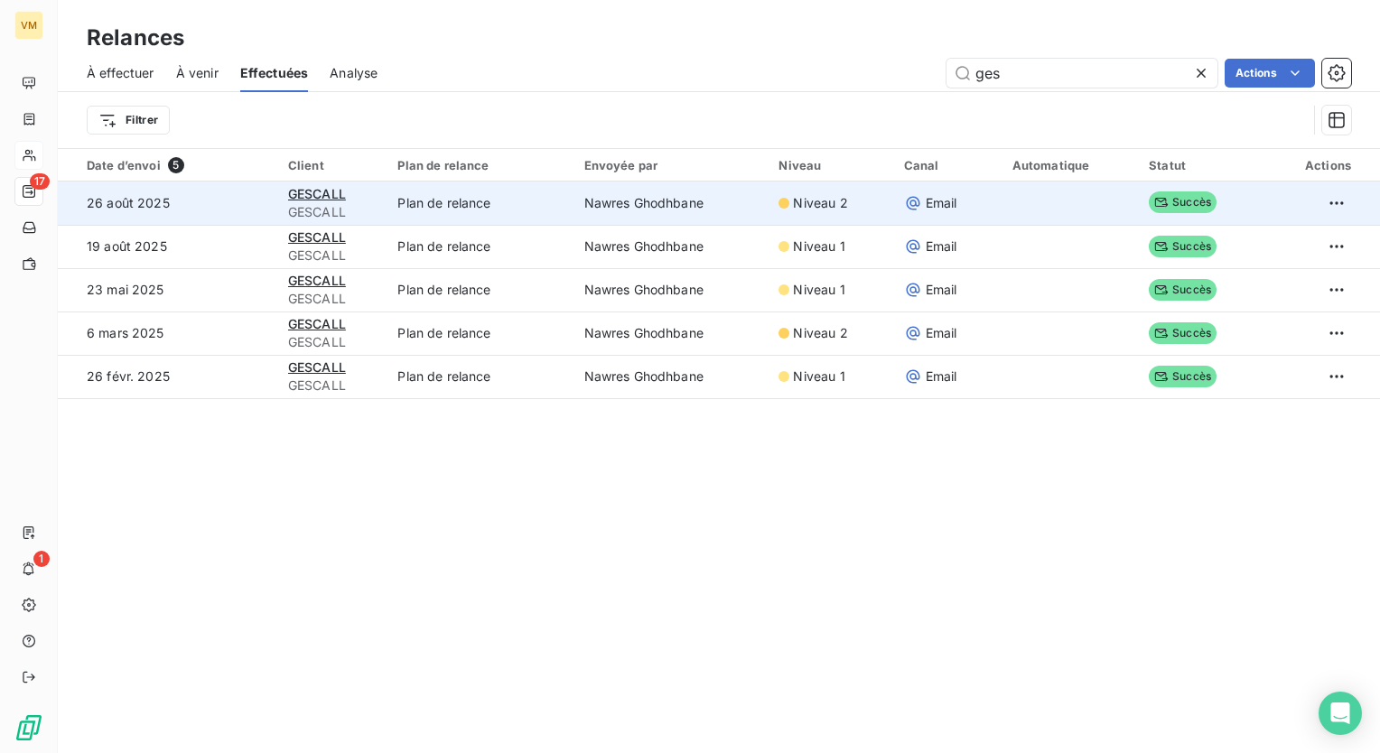
click at [655, 209] on td "Nawres Ghodhbane" at bounding box center [671, 203] width 195 height 43
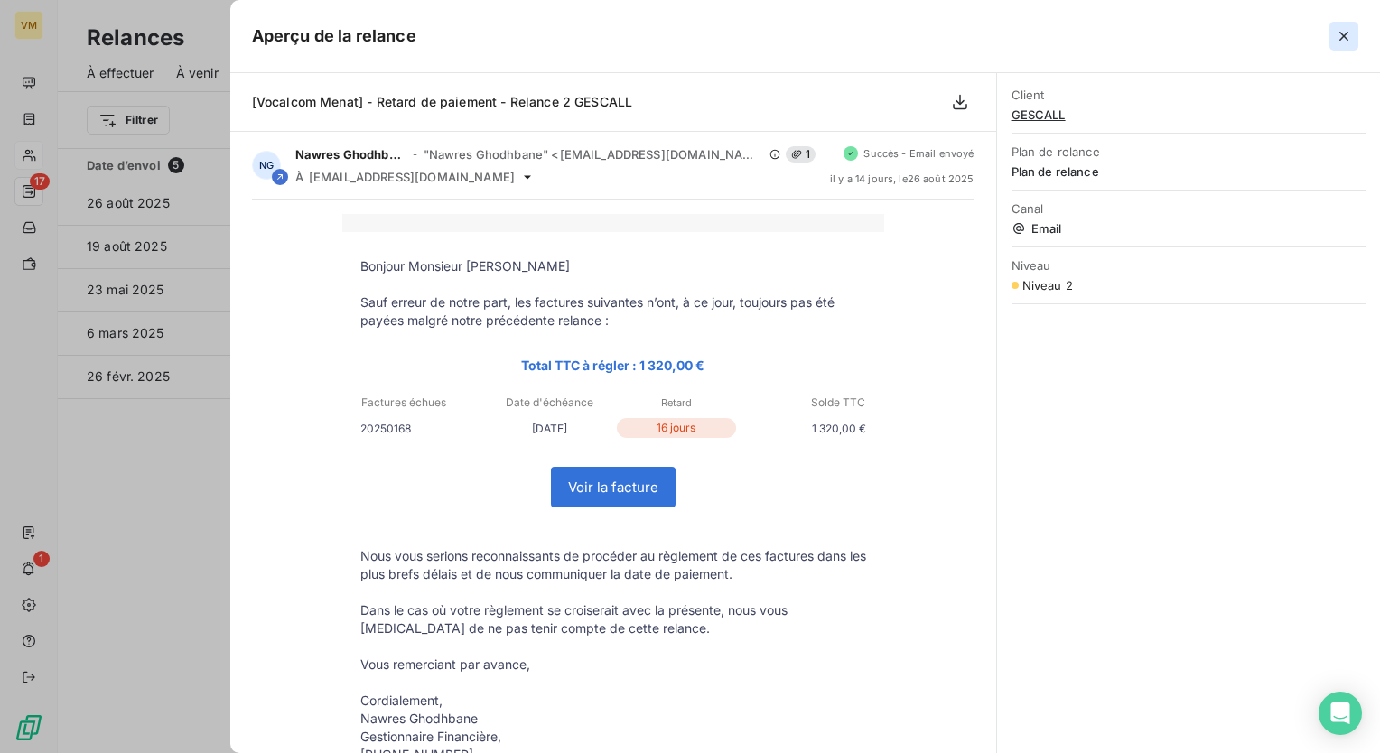
click at [1347, 34] on icon "button" at bounding box center [1344, 36] width 18 height 18
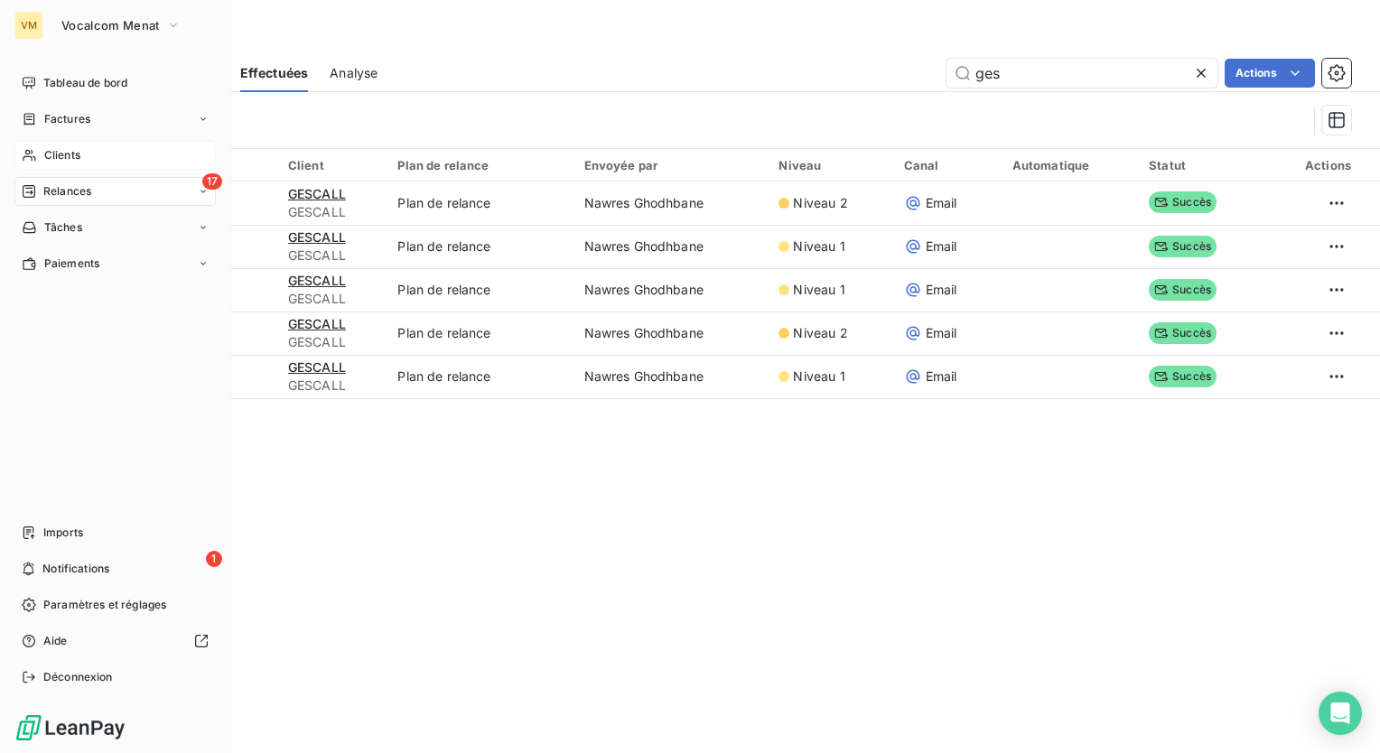
click at [83, 190] on span "Relances" at bounding box center [67, 191] width 48 height 16
click at [100, 231] on span "À effectuer" at bounding box center [72, 228] width 59 height 16
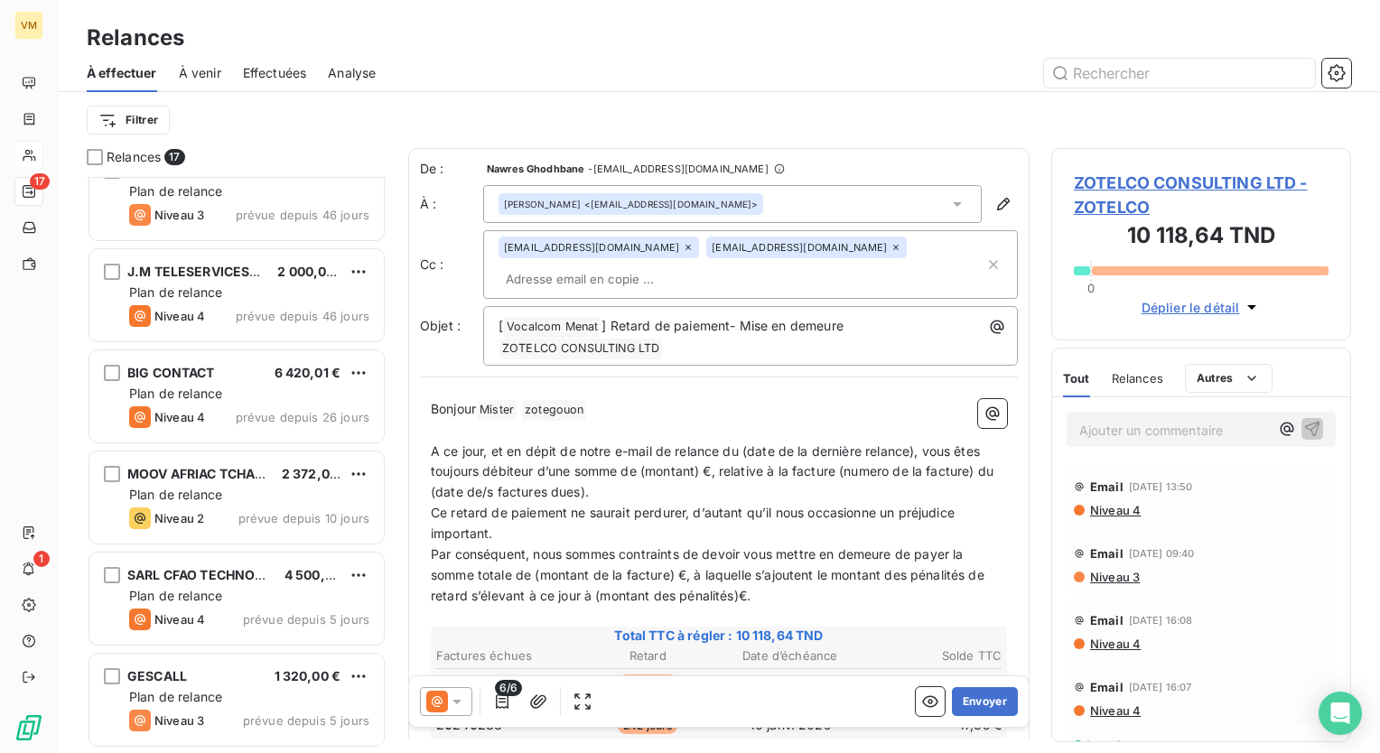
scroll to position [542, 0]
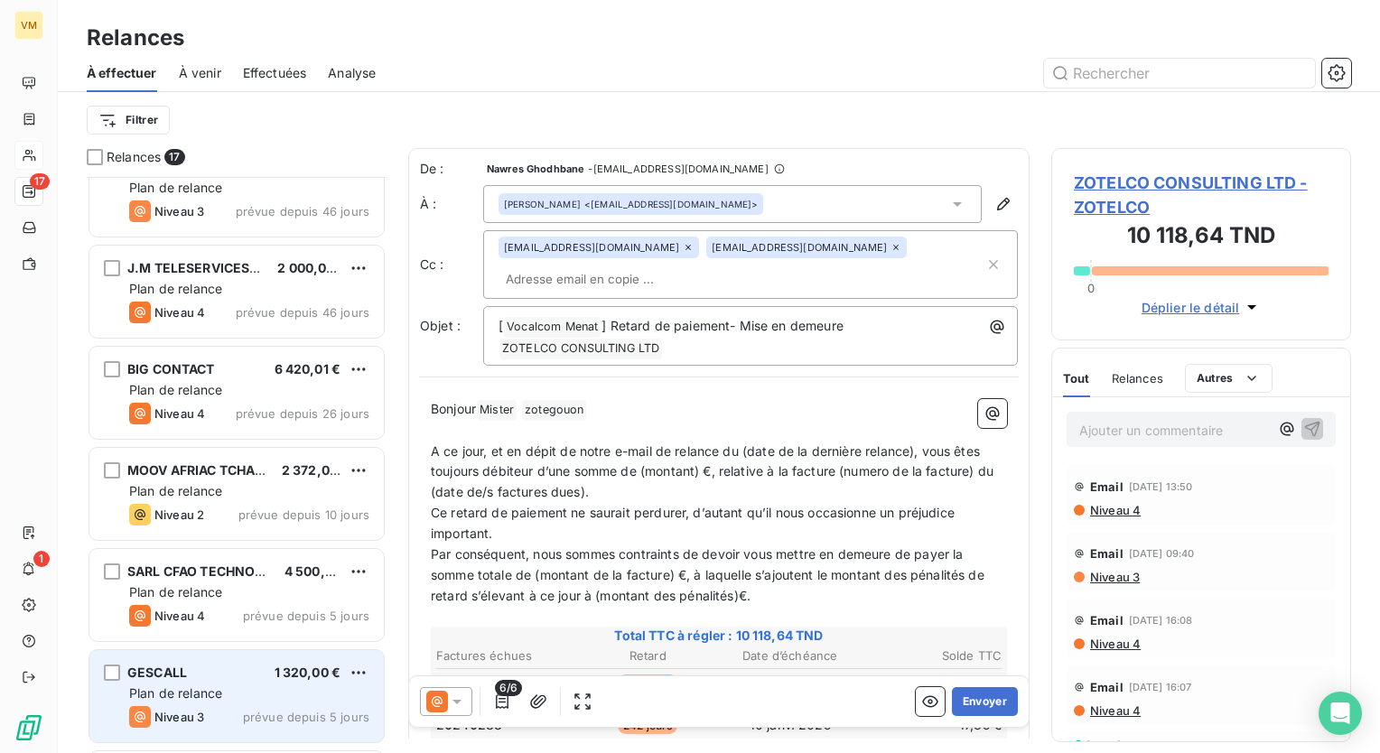
click at [290, 678] on span "1 320,00 €" at bounding box center [308, 672] width 67 height 15
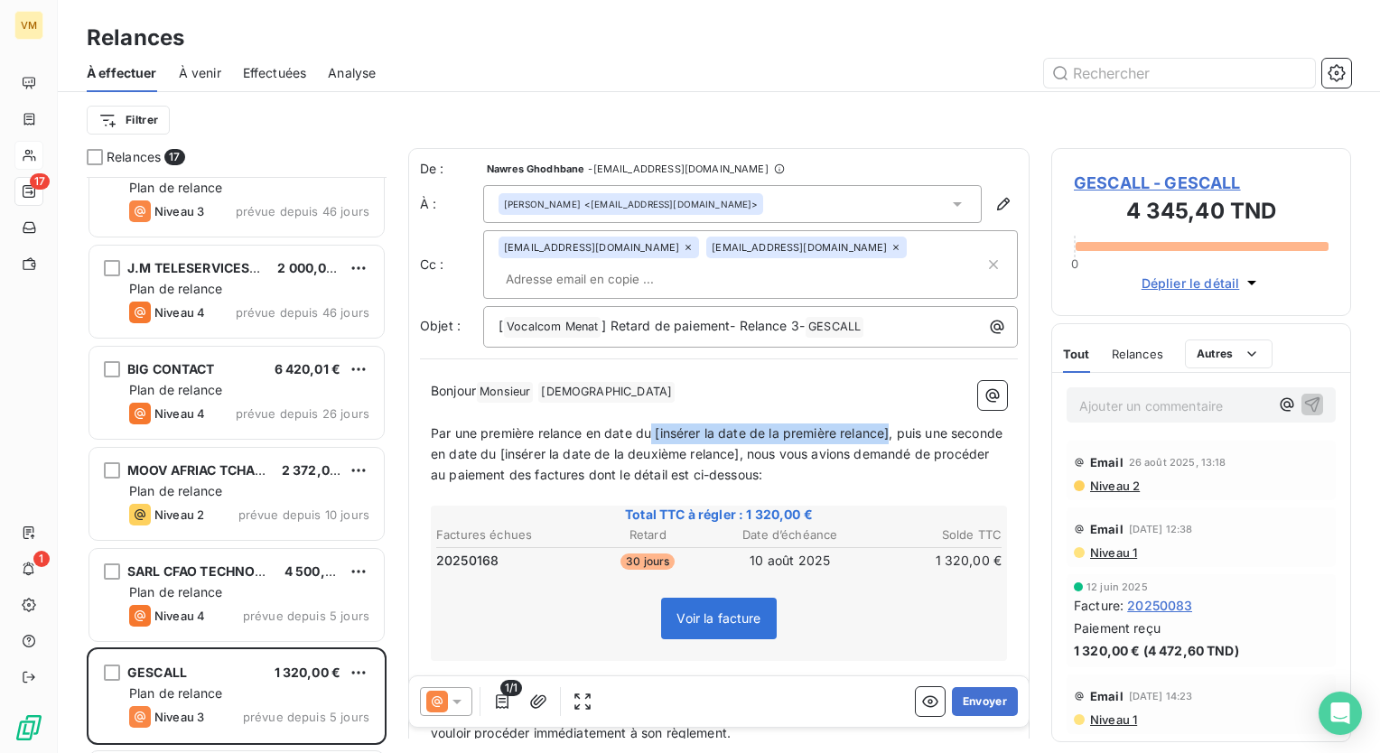
drag, startPoint x: 892, startPoint y: 434, endPoint x: 650, endPoint y: 427, distance: 241.3
click at [650, 427] on span "Par une première relance en date du [insérer la date de la première relance], p…" at bounding box center [718, 453] width 575 height 57
click at [654, 436] on span "Par une première relance en date du19/08/2025, puis une seconde en date du [ins…" at bounding box center [718, 453] width 574 height 57
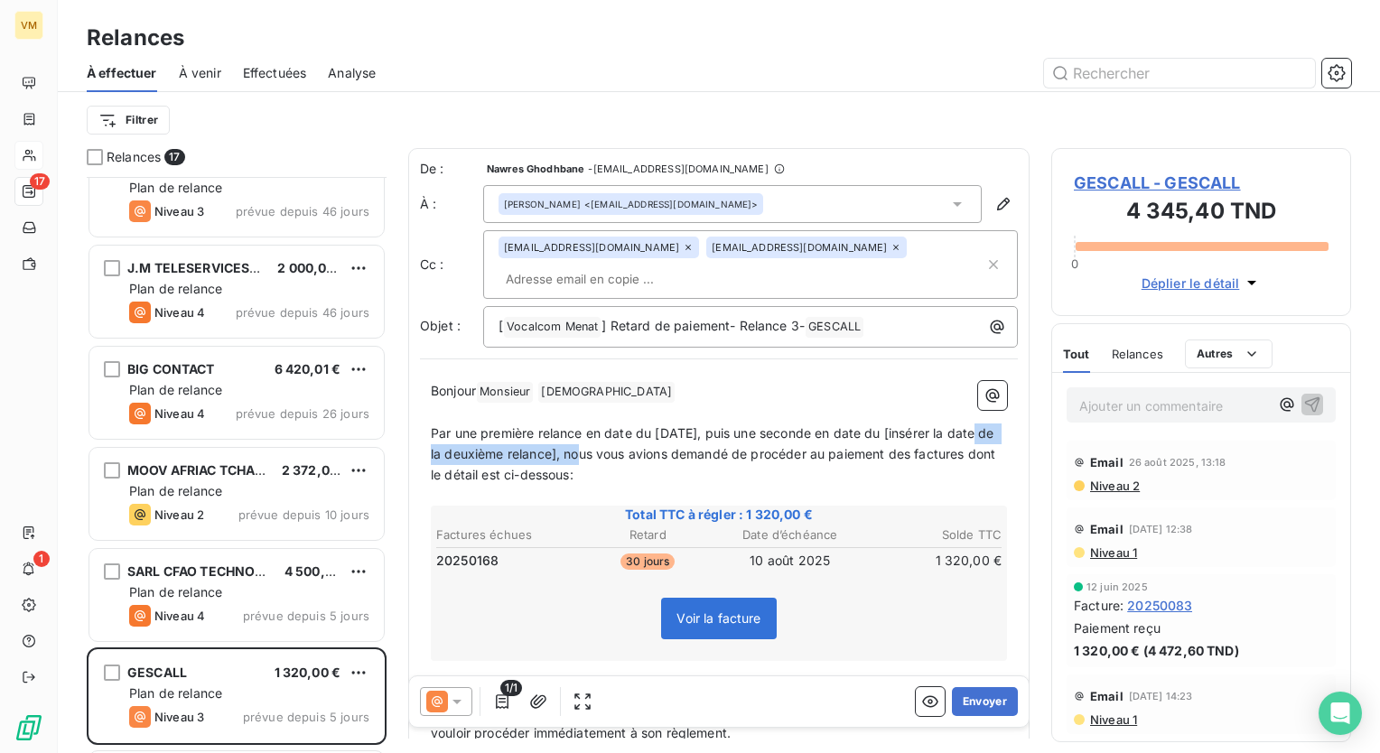
drag, startPoint x: 607, startPoint y: 453, endPoint x: 424, endPoint y: 453, distance: 183.4
click at [424, 453] on div "Bonjour Monsieur ﻿ sefsaf ﻿ ﻿ ﻿ Par une première relance en date du [DATE], pui…" at bounding box center [719, 676] width 598 height 612
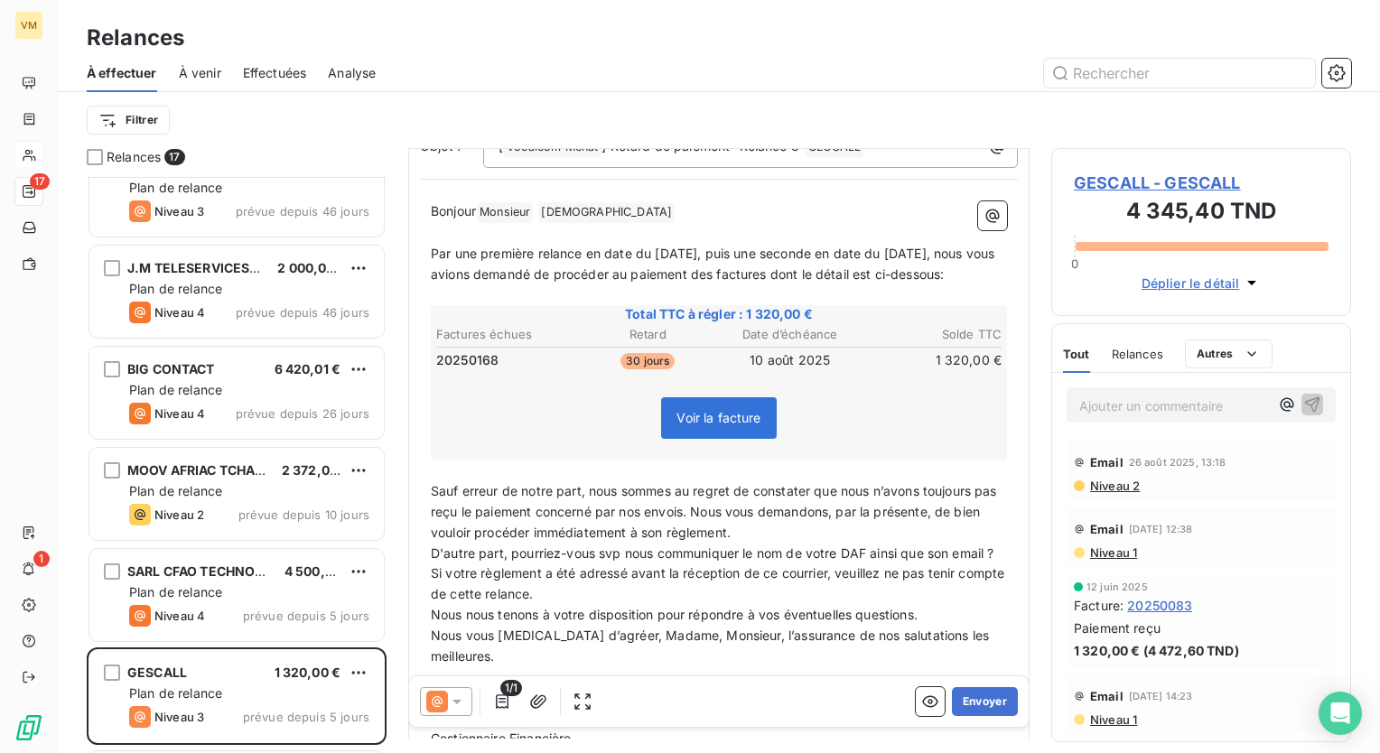
scroll to position [182, 0]
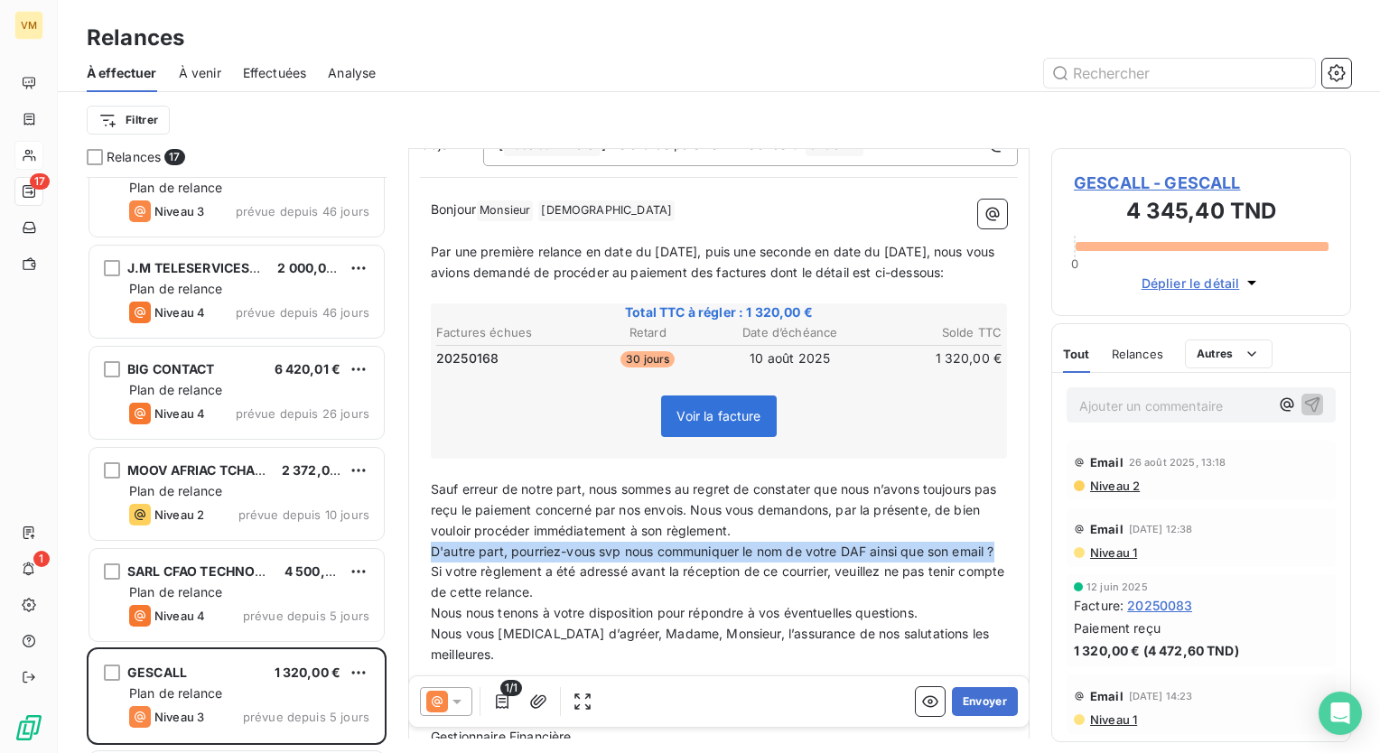
drag, startPoint x: 814, startPoint y: 544, endPoint x: 864, endPoint y: 596, distance: 72.2
click at [864, 596] on div "Bonjour Monsieur ﻿ sefsaf ﻿ ﻿ ﻿ Par une première relance en date du [DATE], pui…" at bounding box center [719, 484] width 576 height 569
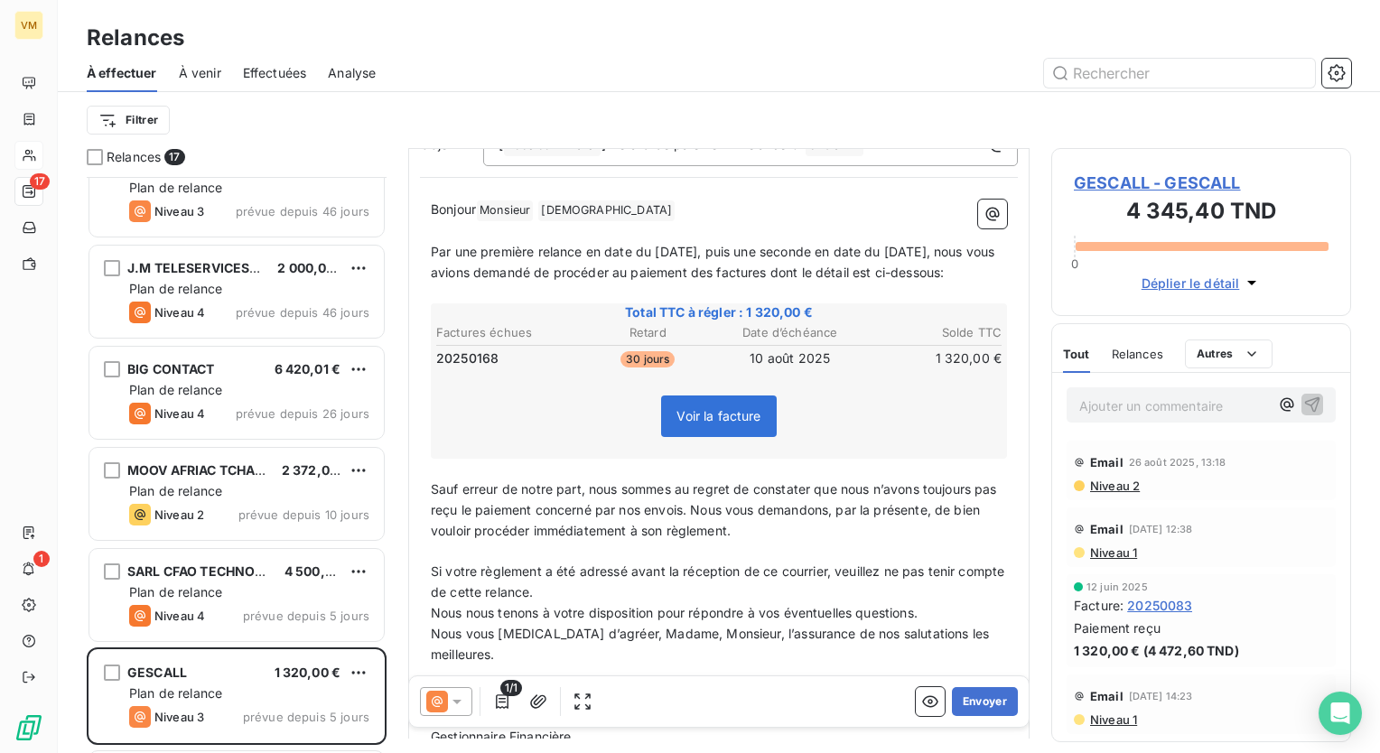
click at [631, 603] on p "Si votre règlement a été adressé avant la réception de ce courrier, veuillez ne…" at bounding box center [719, 583] width 576 height 42
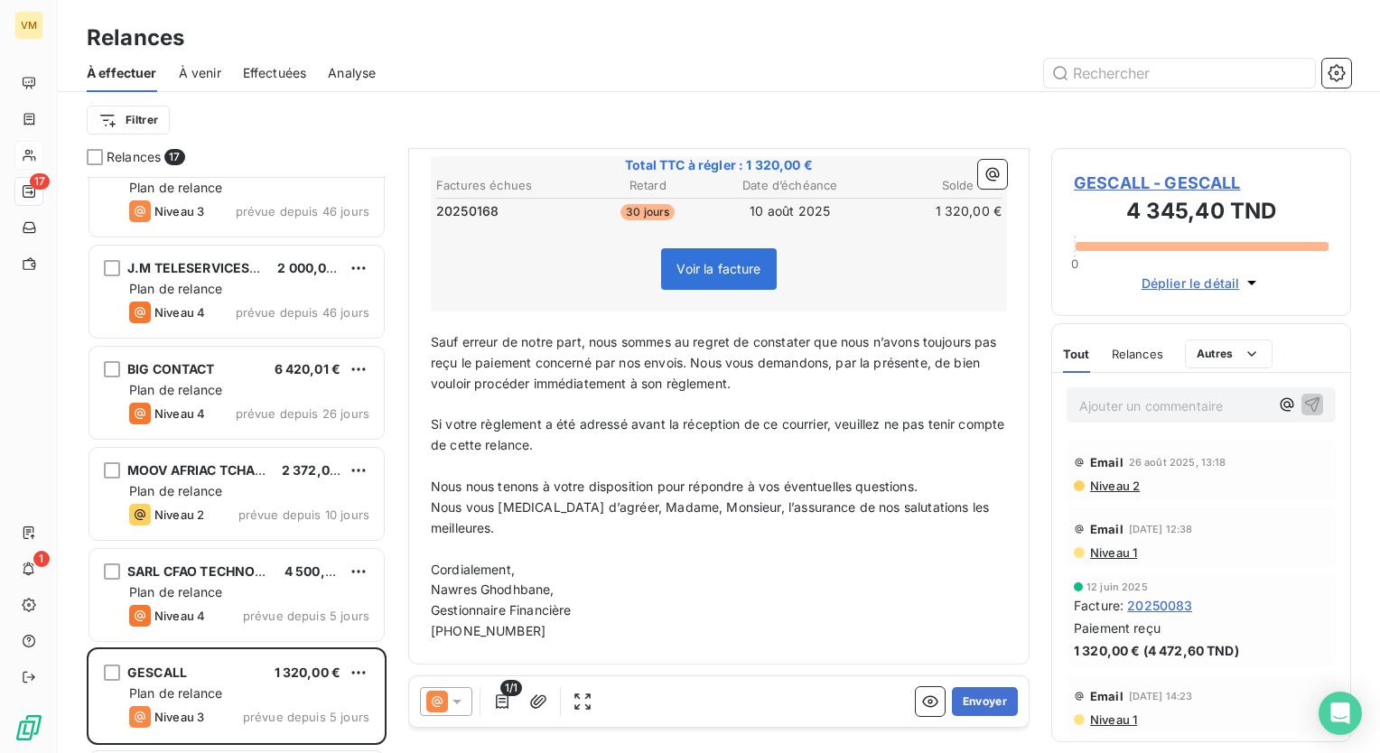
scroll to position [0, 0]
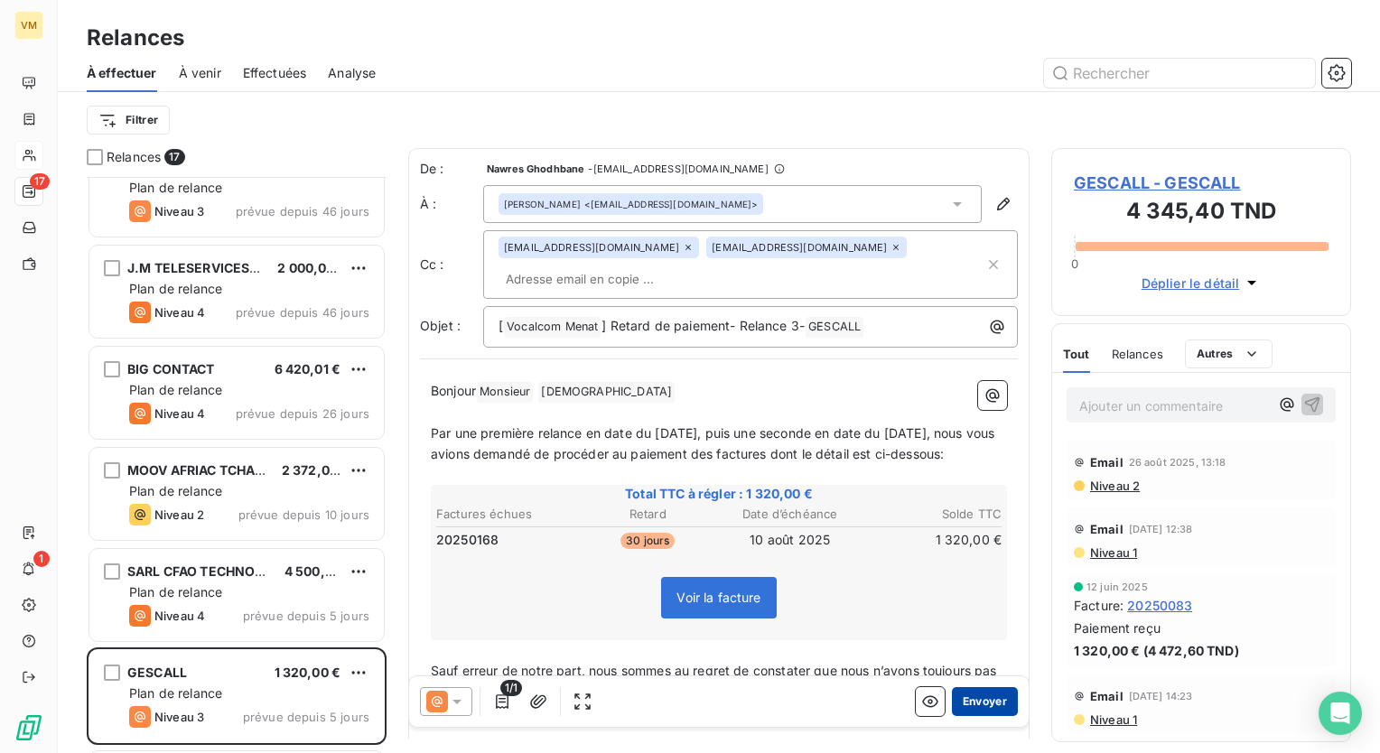
click at [952, 710] on button "Envoyer" at bounding box center [985, 701] width 66 height 29
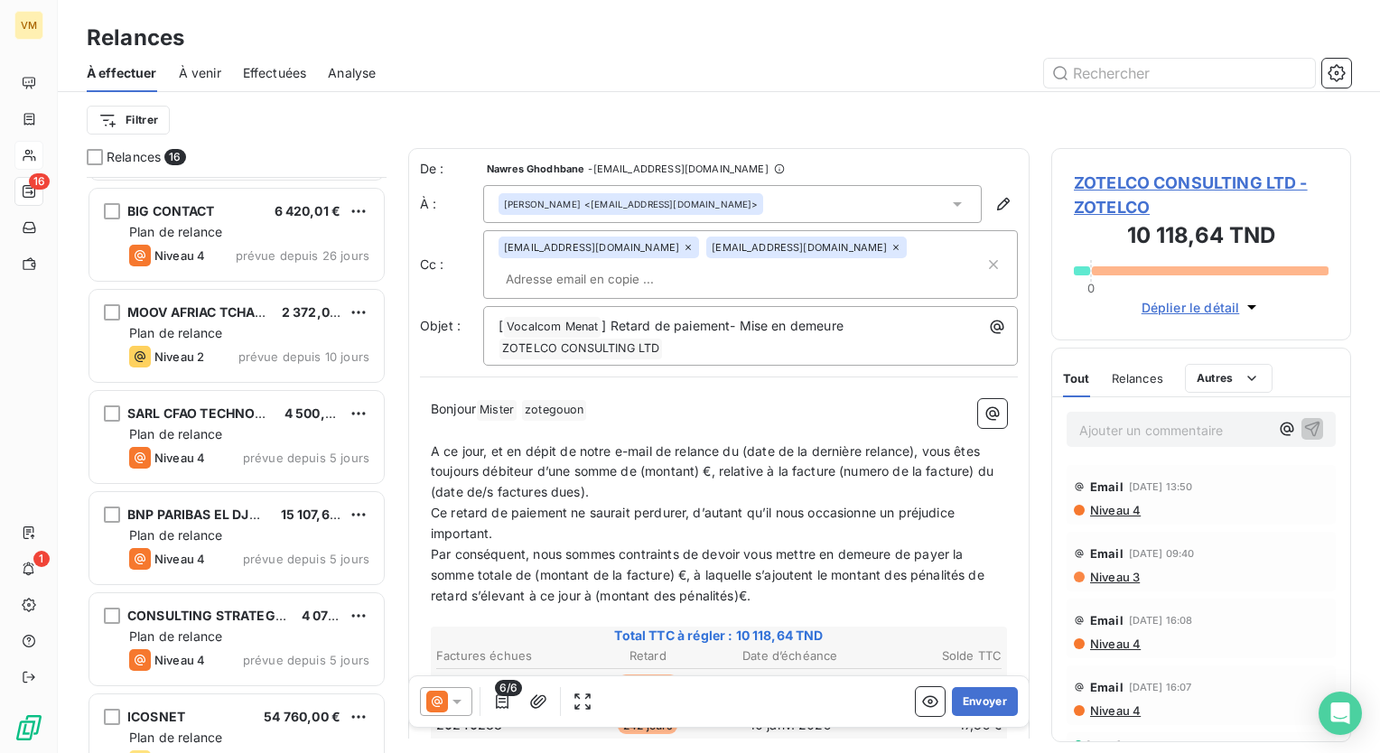
scroll to position [723, 0]
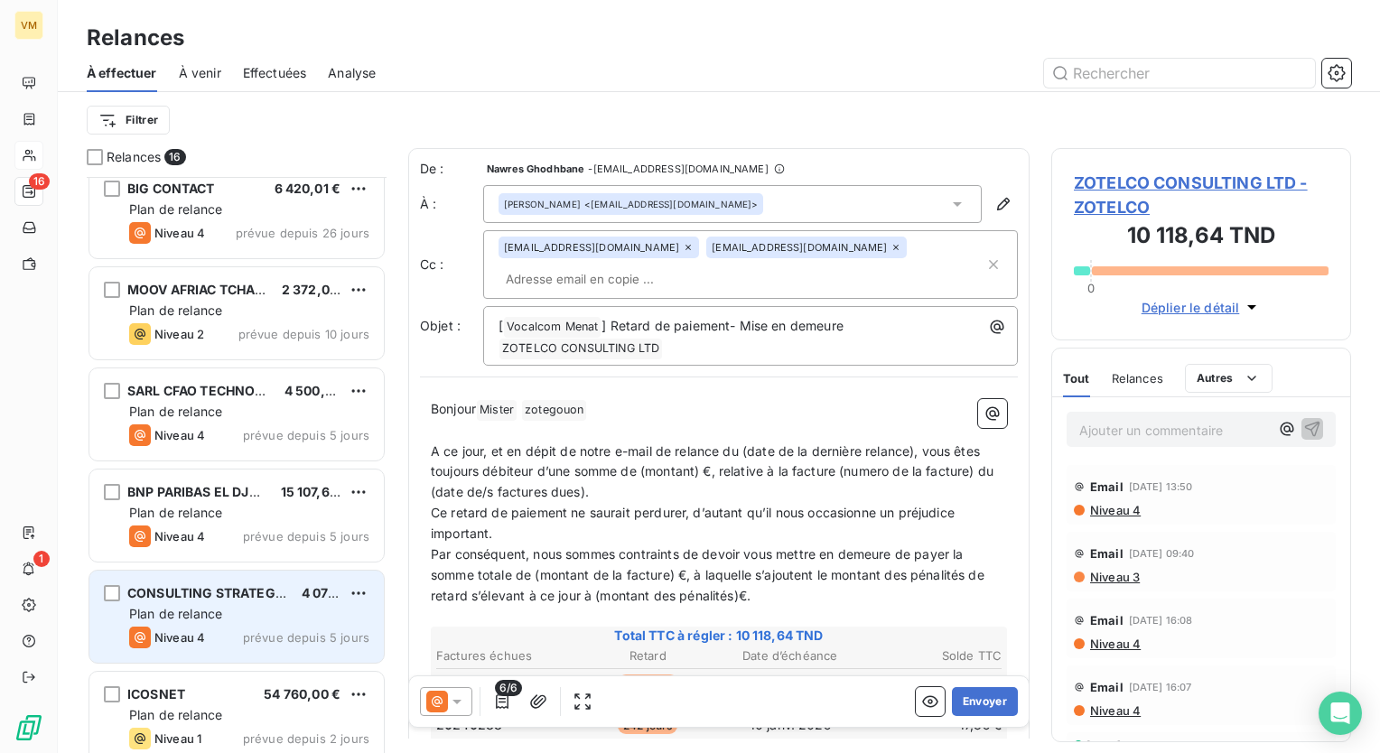
click at [266, 603] on div "CONSULTING STRATEGY ET SOLUTIONS I2C 4 070,00 € Plan de relance Niveau 4 prévue…" at bounding box center [236, 617] width 294 height 92
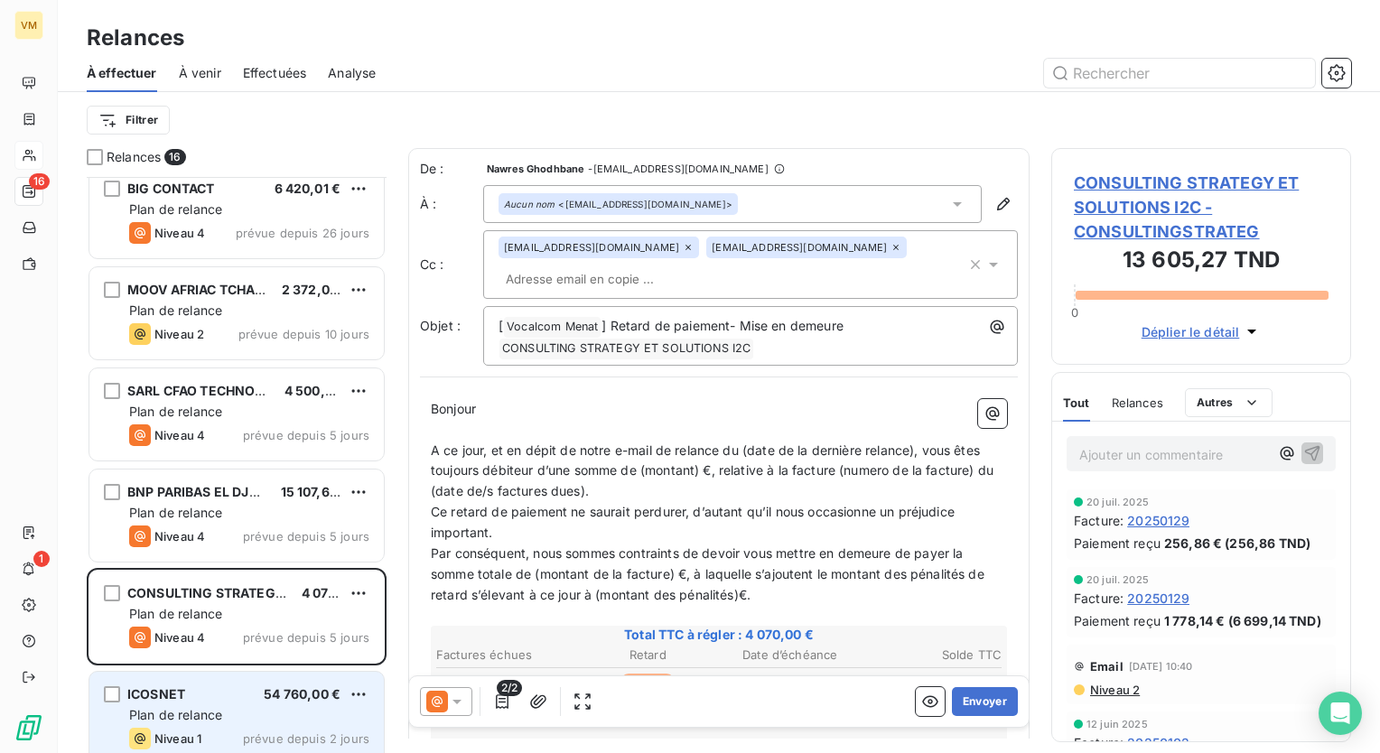
click at [269, 690] on span "54 760,00 €" at bounding box center [302, 694] width 77 height 15
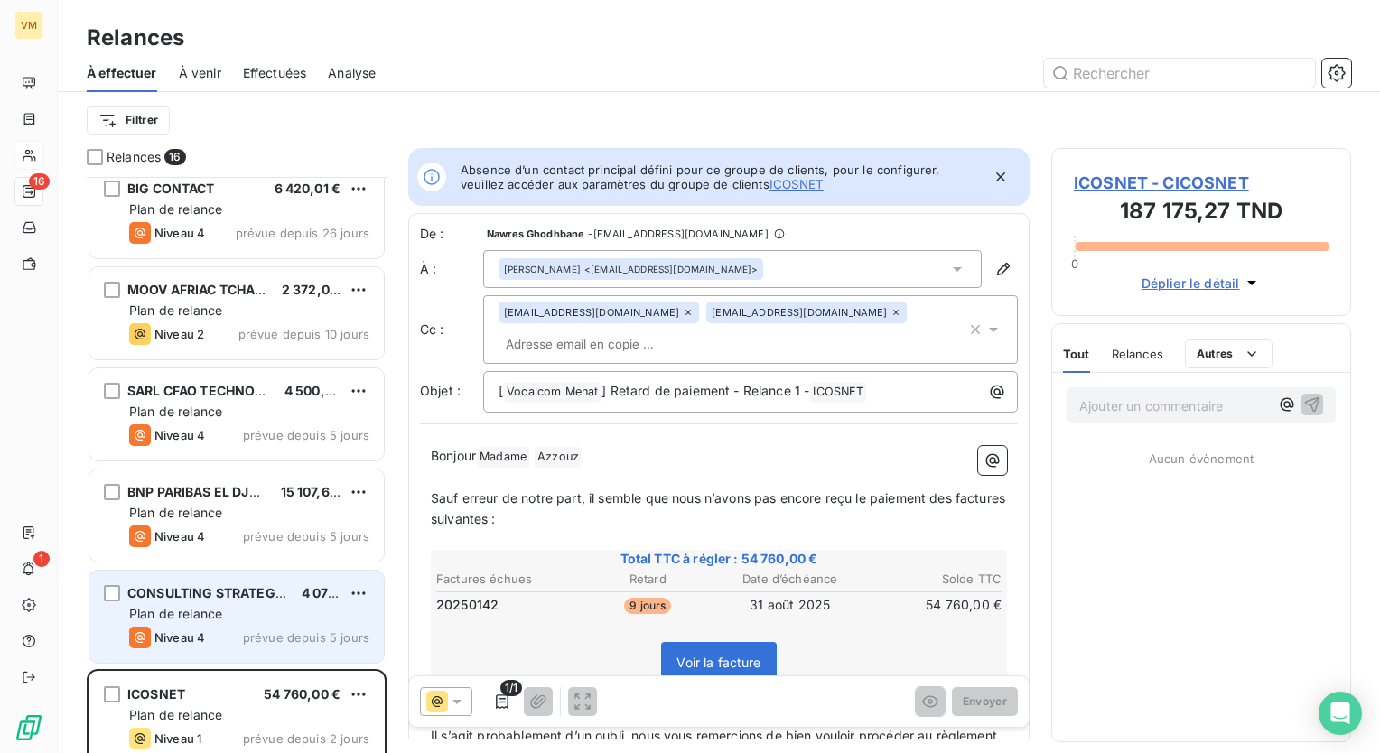
click at [282, 601] on div "CONSULTING STRATEGY ET SOLUTIONS I2C" at bounding box center [207, 593] width 160 height 18
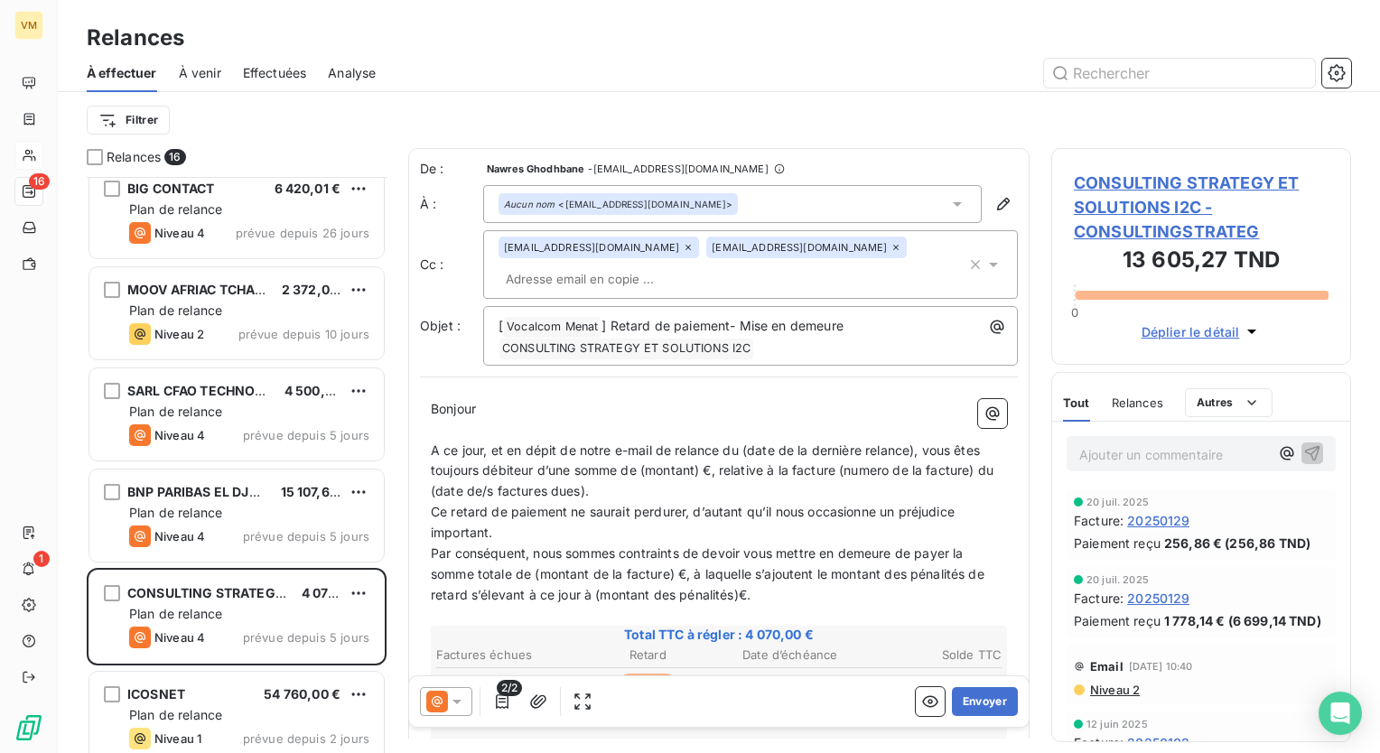
click at [276, 64] on span "Effectuées" at bounding box center [275, 73] width 64 height 18
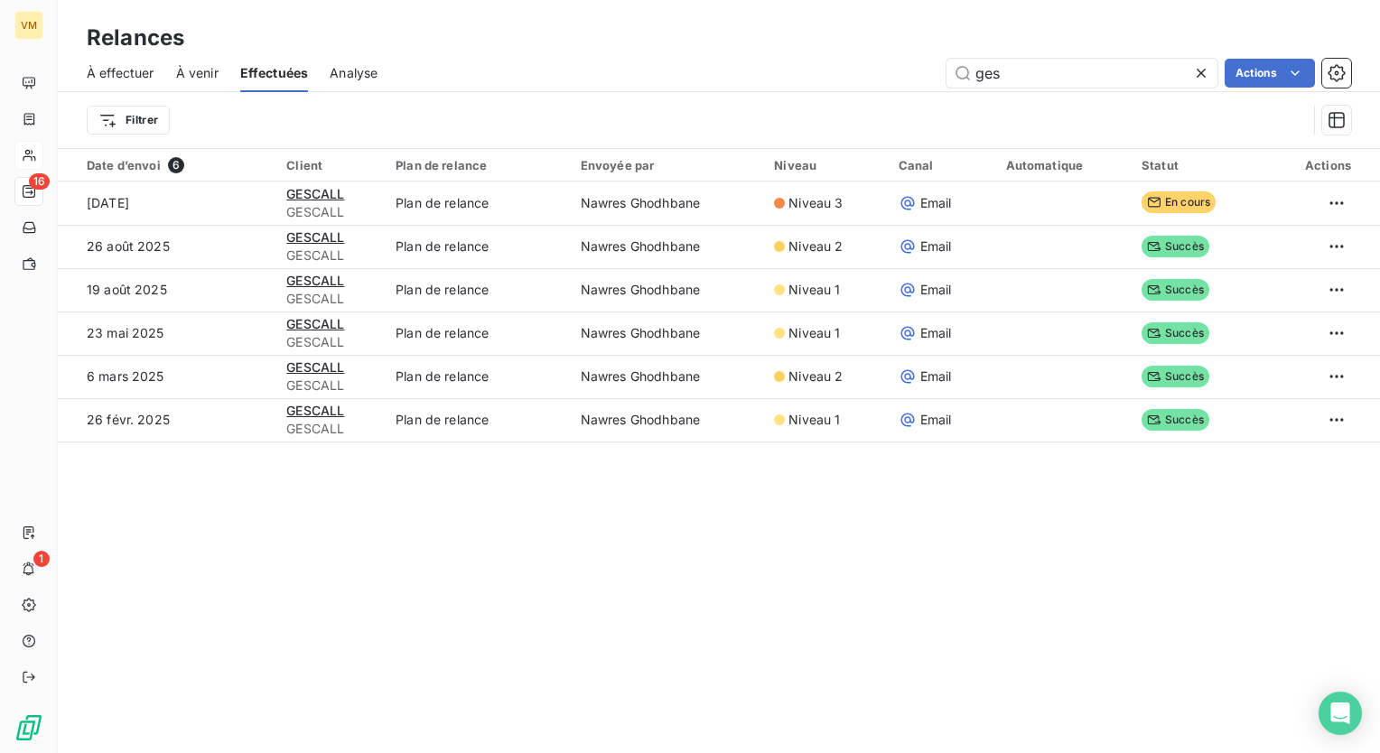
drag, startPoint x: 1077, startPoint y: 70, endPoint x: 874, endPoint y: 70, distance: 202.3
click at [874, 70] on div "ges Actions" at bounding box center [875, 73] width 952 height 29
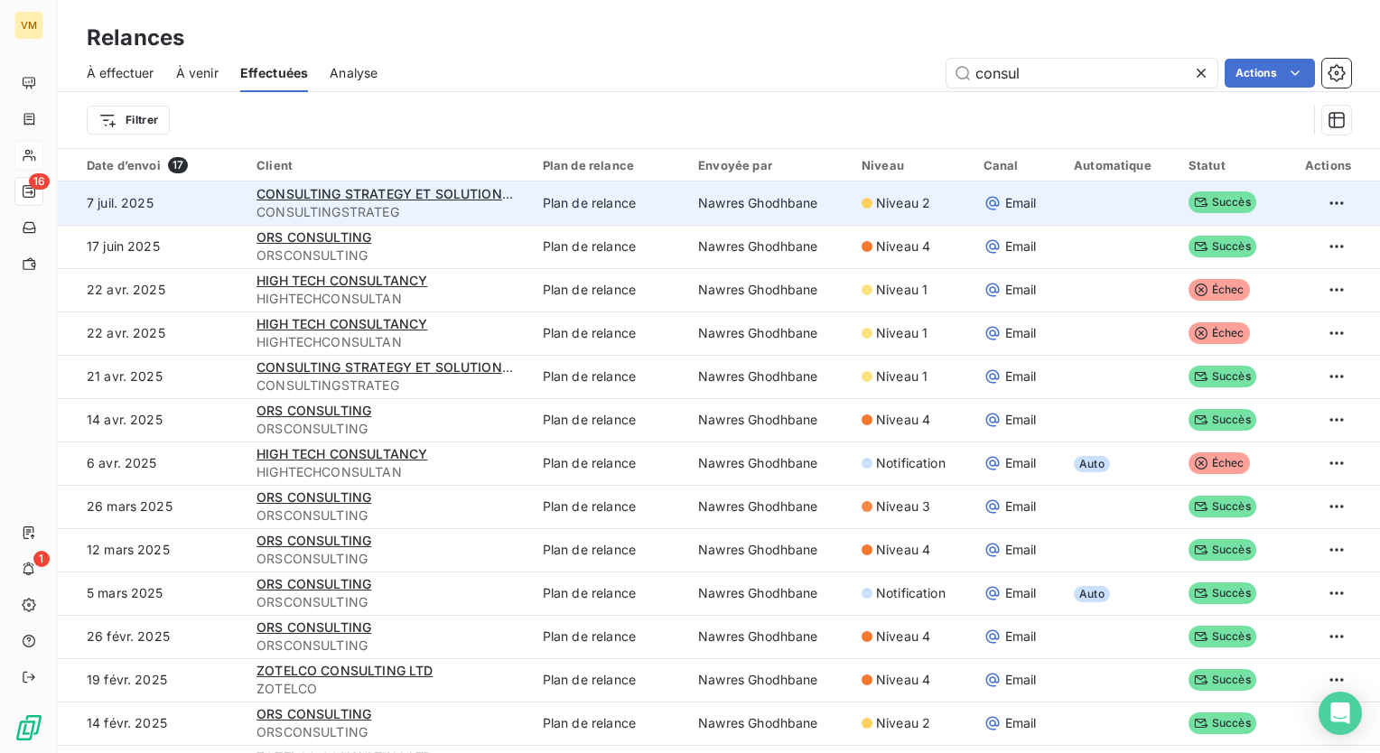
type input "consul"
click at [766, 197] on td "Nawres Ghodhbane" at bounding box center [768, 203] width 163 height 43
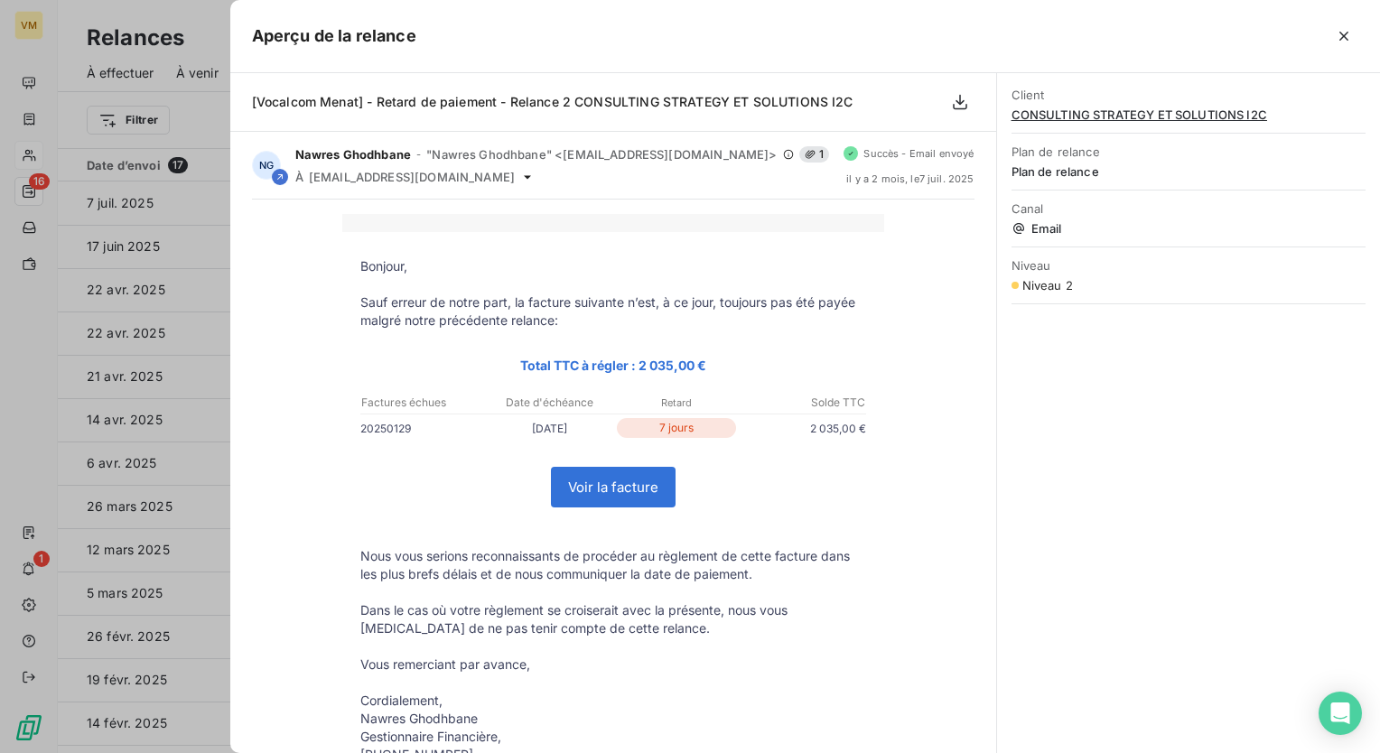
click at [1351, 34] on icon "button" at bounding box center [1344, 36] width 18 height 18
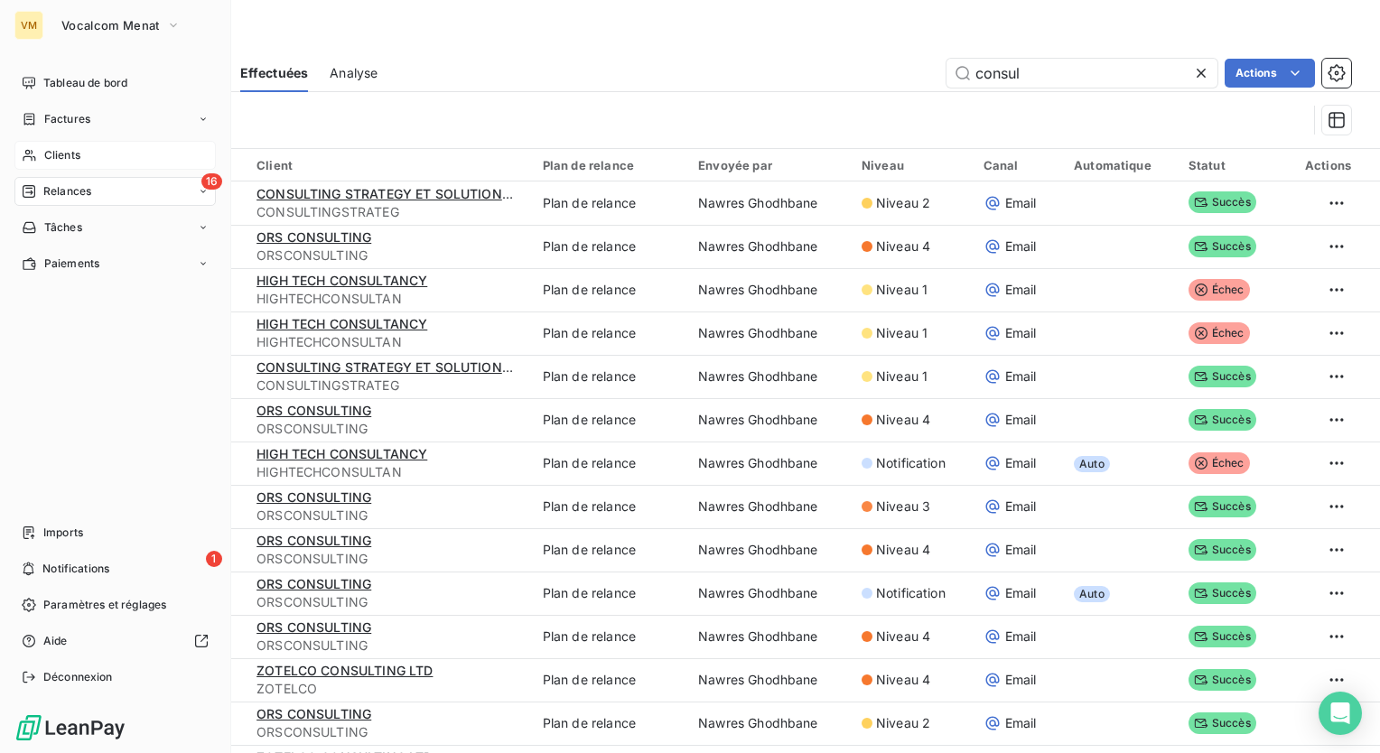
click at [79, 183] on span "Relances" at bounding box center [67, 191] width 48 height 16
click at [85, 222] on span "À effectuer" at bounding box center [72, 228] width 59 height 16
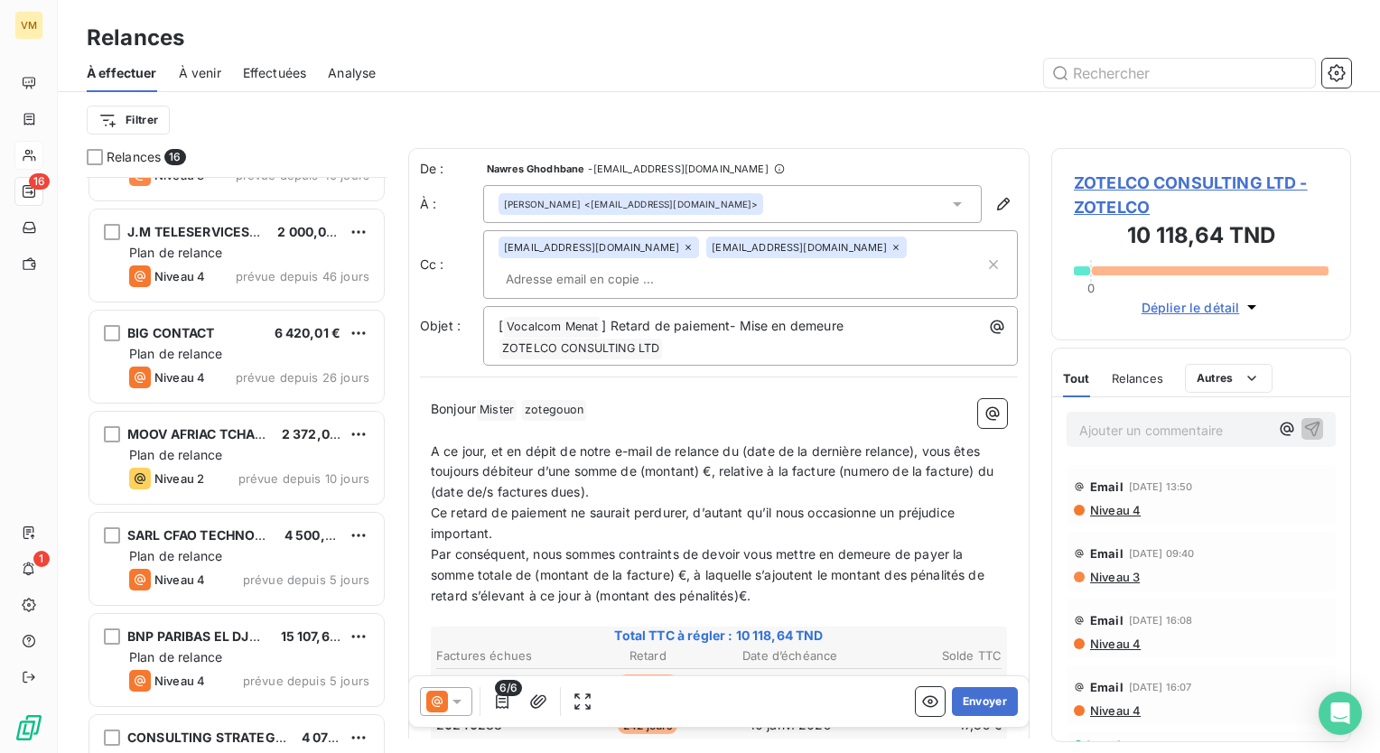
scroll to position [632, 0]
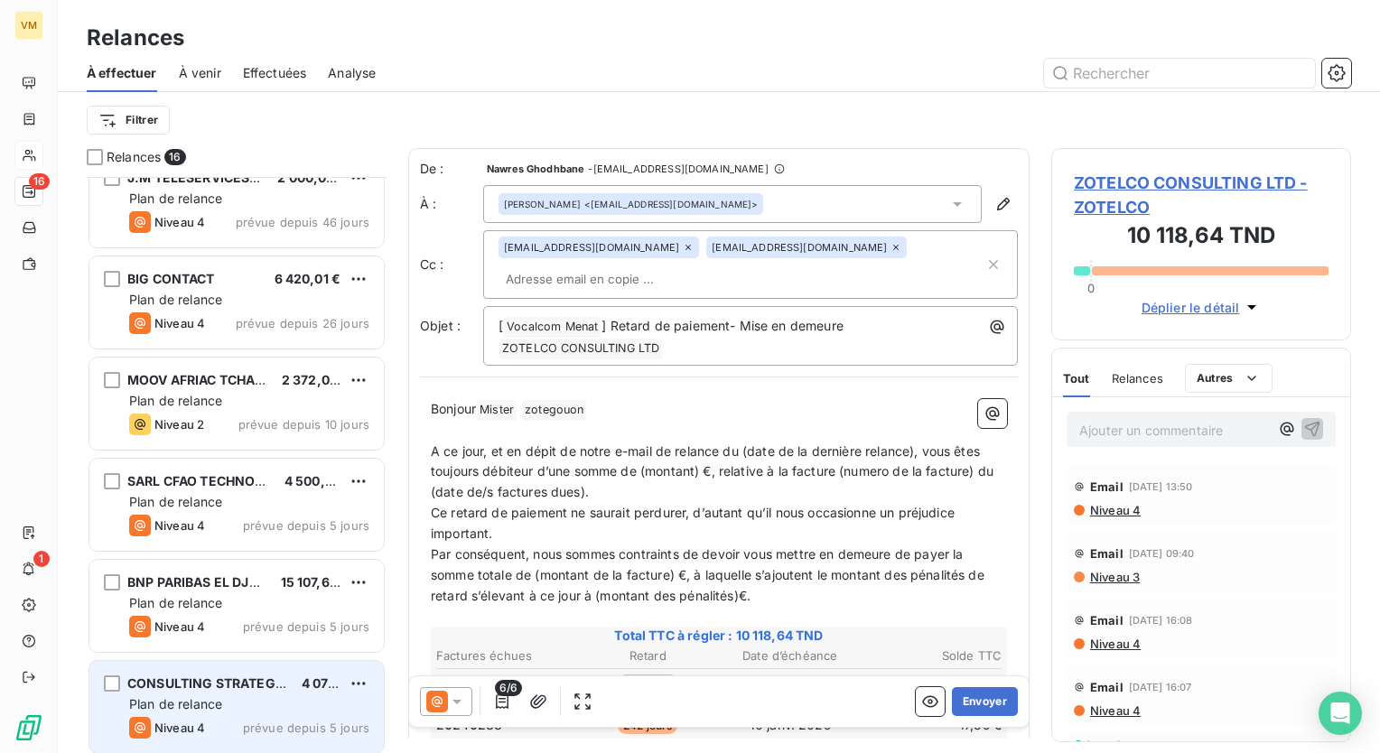
click at [287, 687] on div "CONSULTING STRATEGY ET SOLUTIONS I2C 4 070,00 €" at bounding box center [249, 684] width 240 height 16
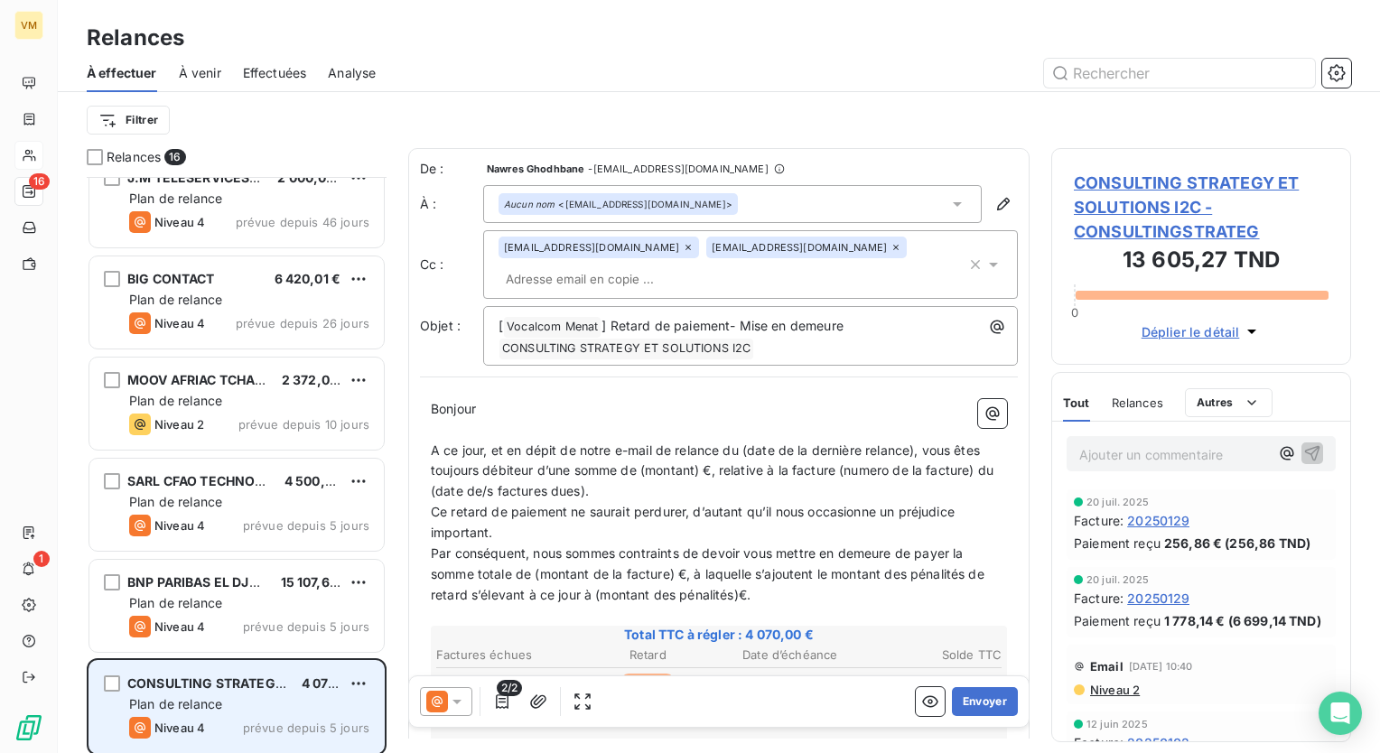
click at [269, 685] on span "CONSULTING STRATEGY ET SOLUTIONS I2C" at bounding box center [266, 683] width 278 height 15
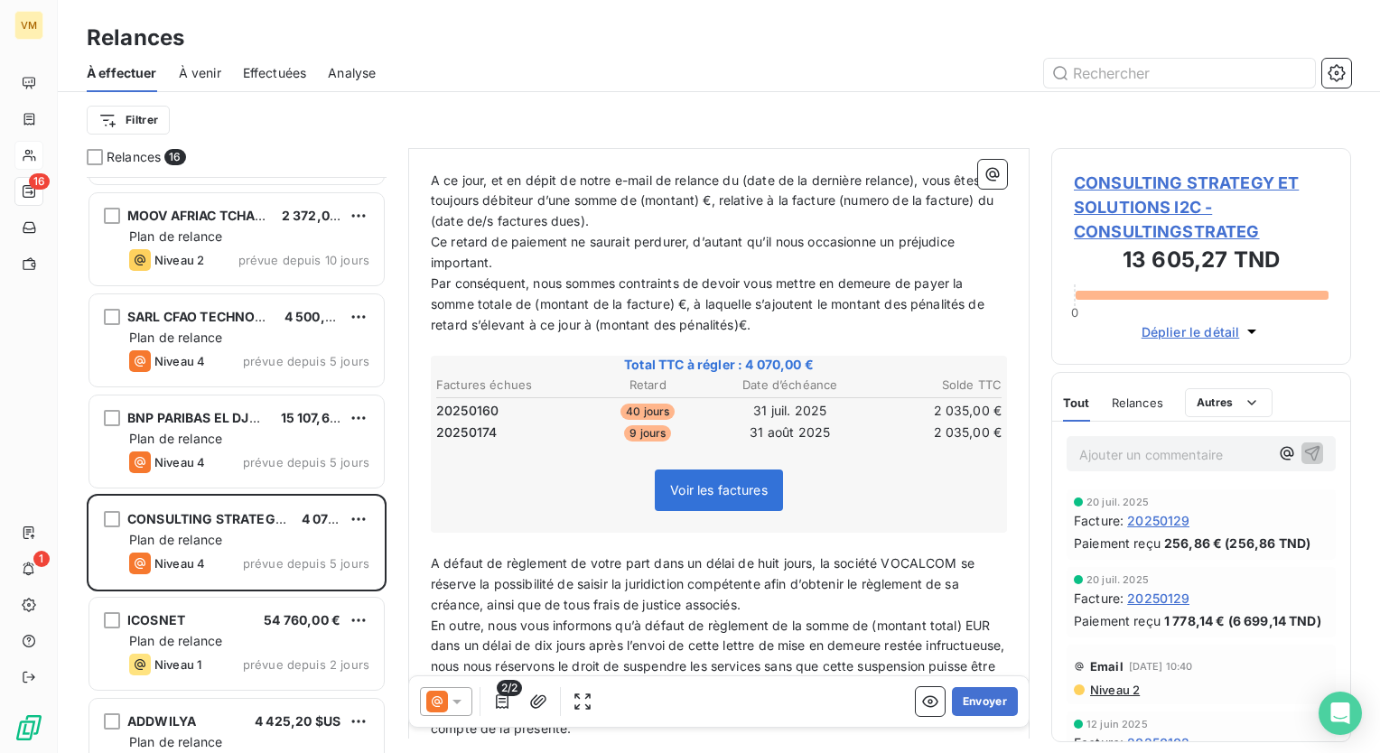
scroll to position [813, 0]
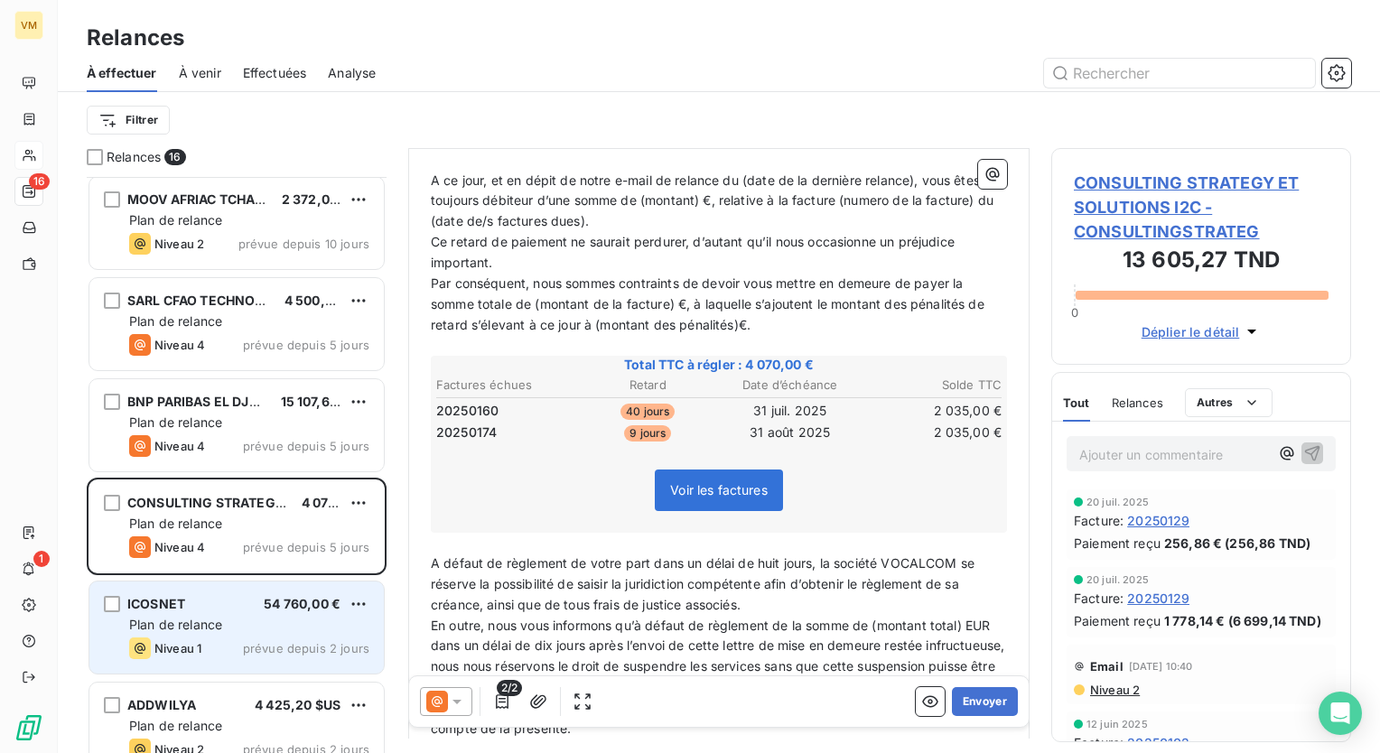
click at [238, 624] on div "Plan de relance" at bounding box center [249, 625] width 240 height 18
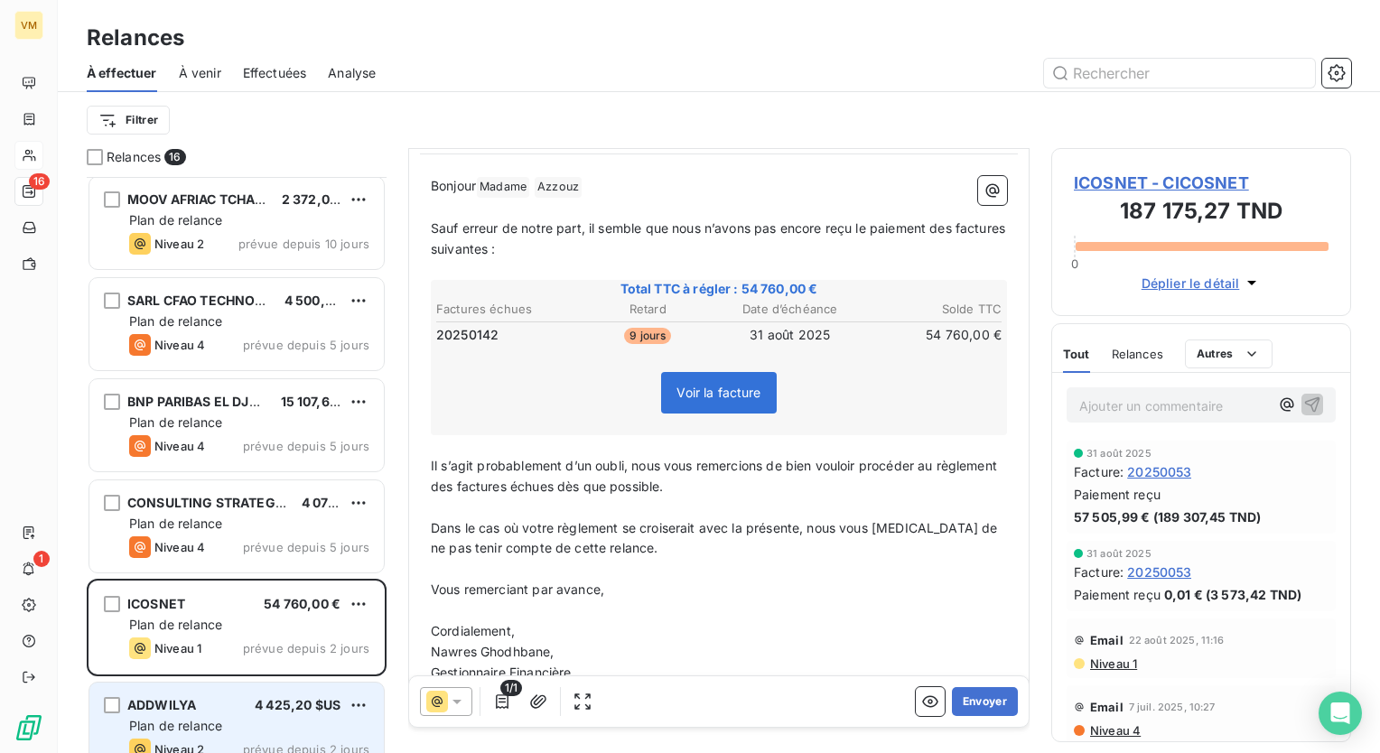
click at [271, 711] on span "4 425,20 $US" at bounding box center [298, 704] width 86 height 15
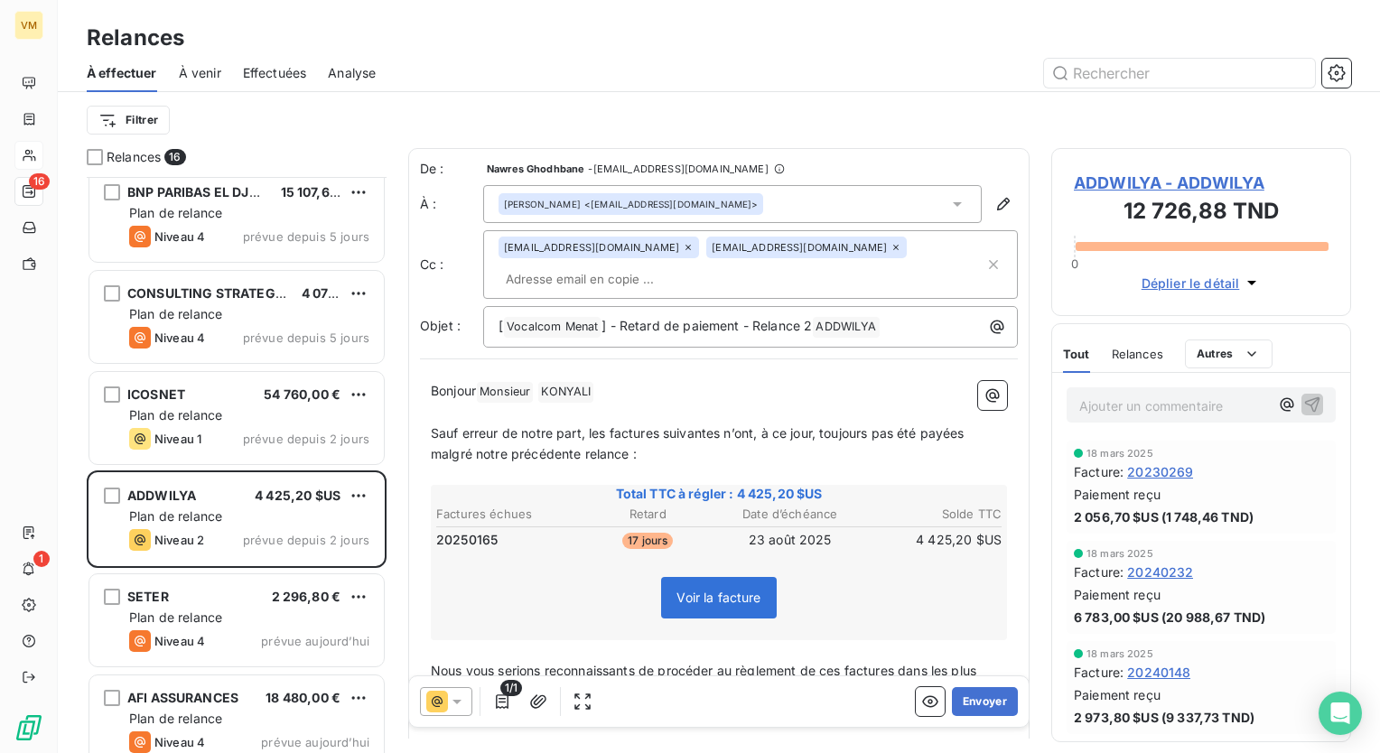
scroll to position [1042, 0]
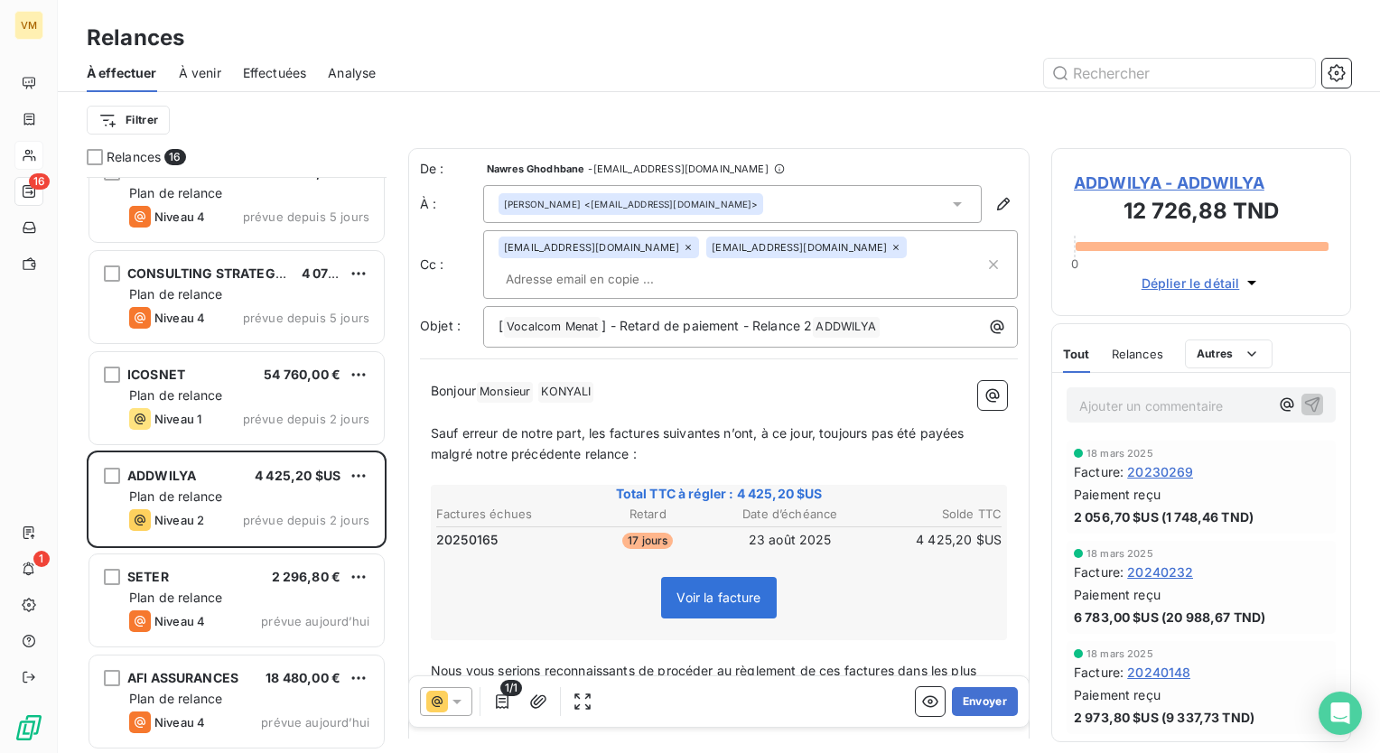
click at [293, 546] on div "ADDWILYA 4 425,20 $US Plan de relance Niveau 2 prévue depuis 2 jours" at bounding box center [237, 501] width 300 height 101
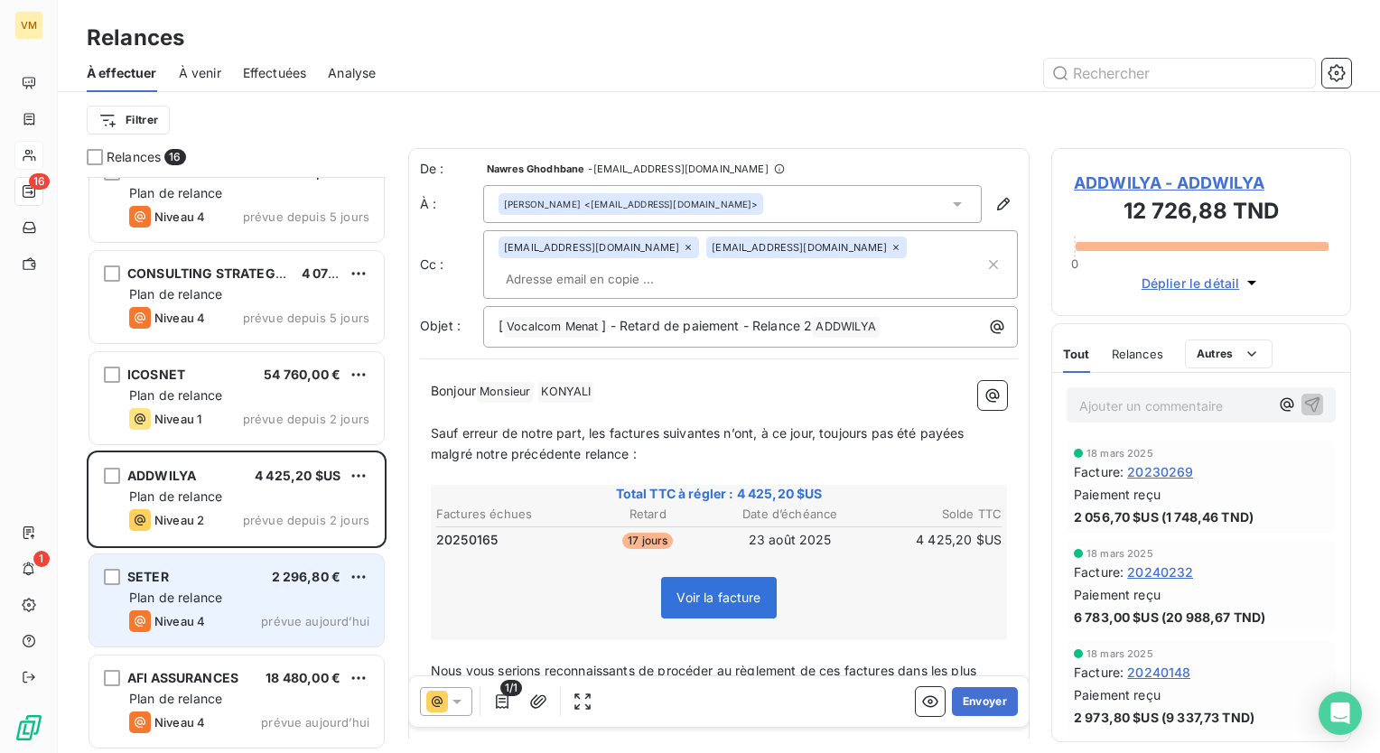
click at [282, 614] on span "prévue aujourd’hui" at bounding box center [315, 621] width 108 height 14
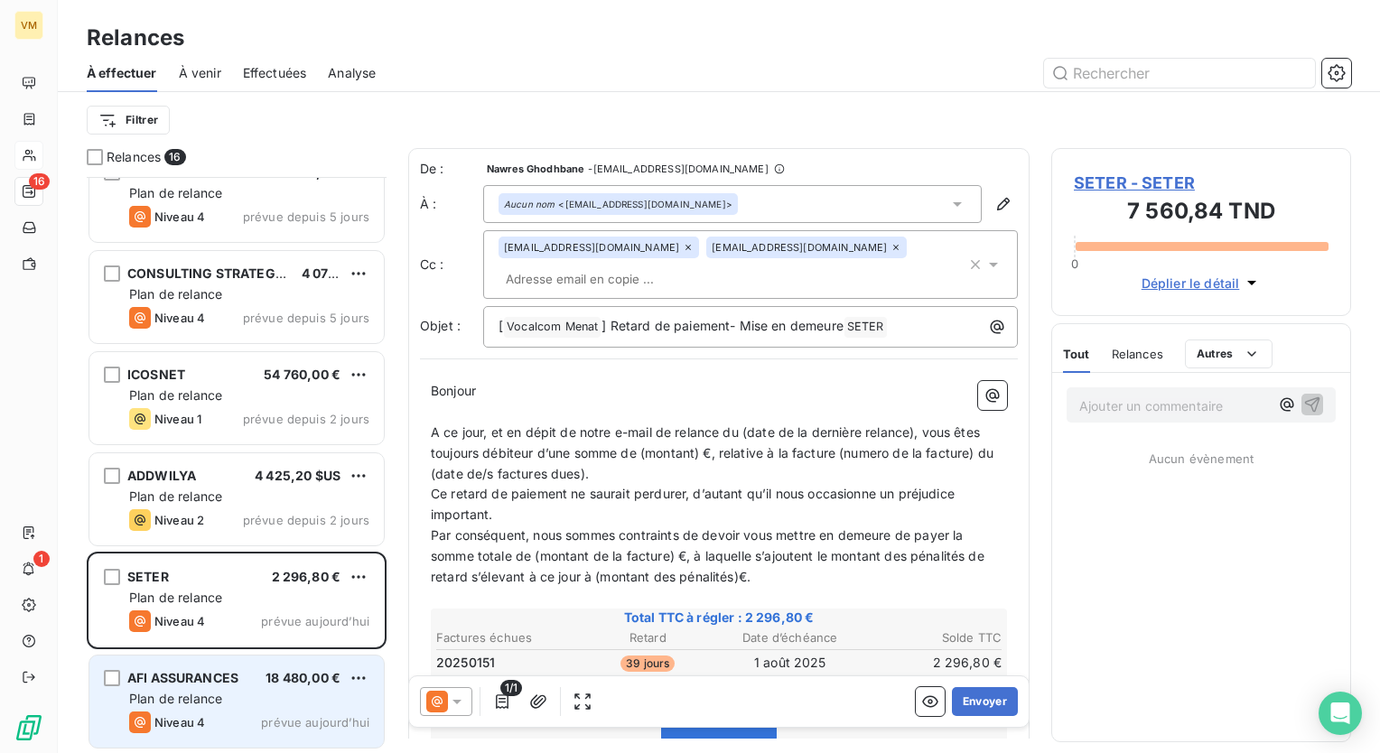
click at [279, 674] on span "18 480,00 €" at bounding box center [303, 677] width 75 height 15
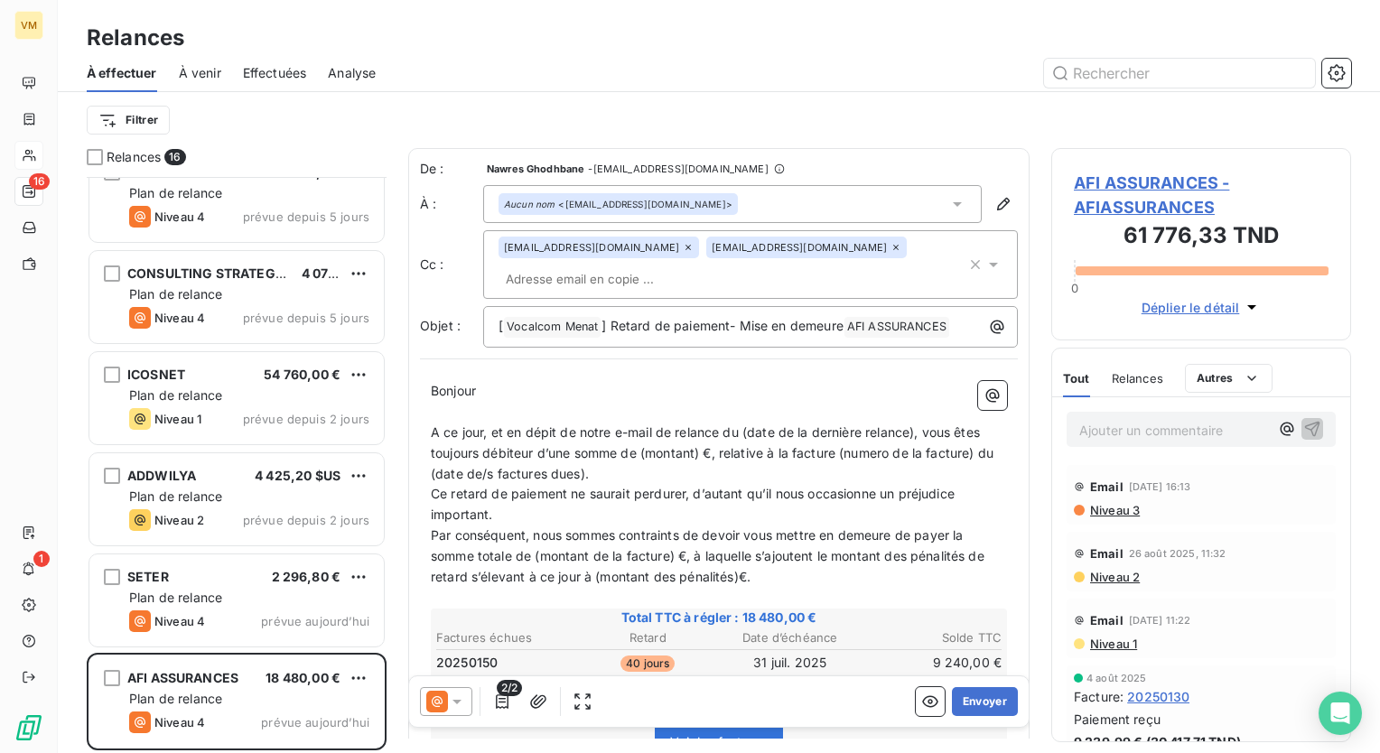
scroll to position [862, 0]
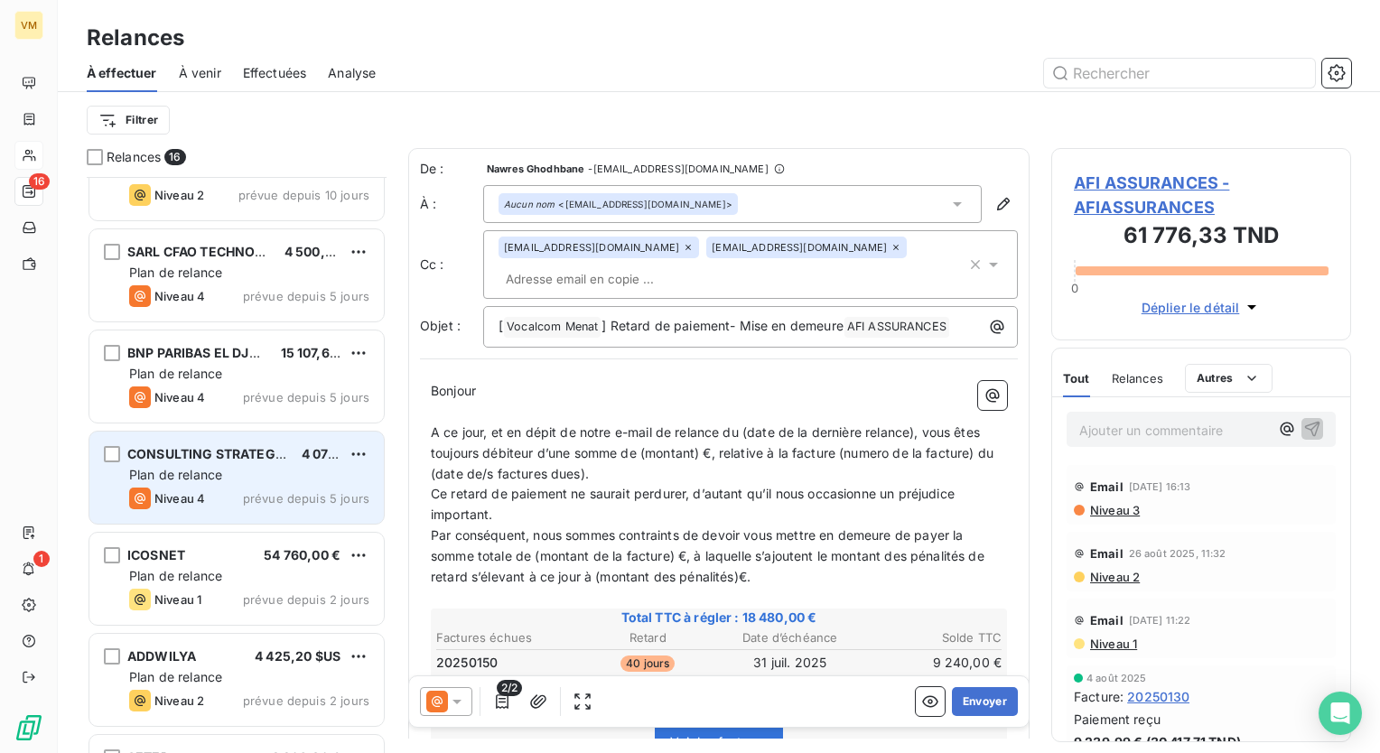
click at [337, 505] on div "Niveau 4 prévue depuis 5 jours" at bounding box center [249, 499] width 240 height 22
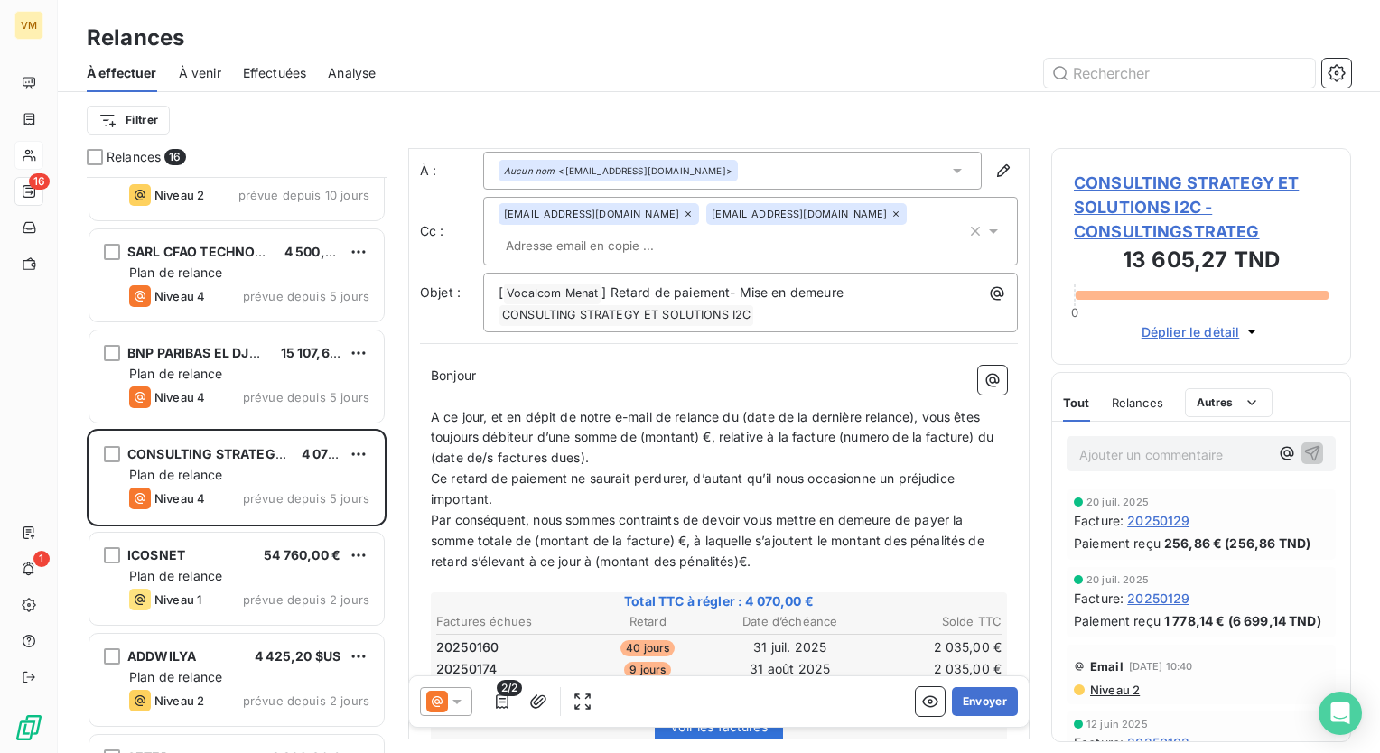
scroll to position [90, 0]
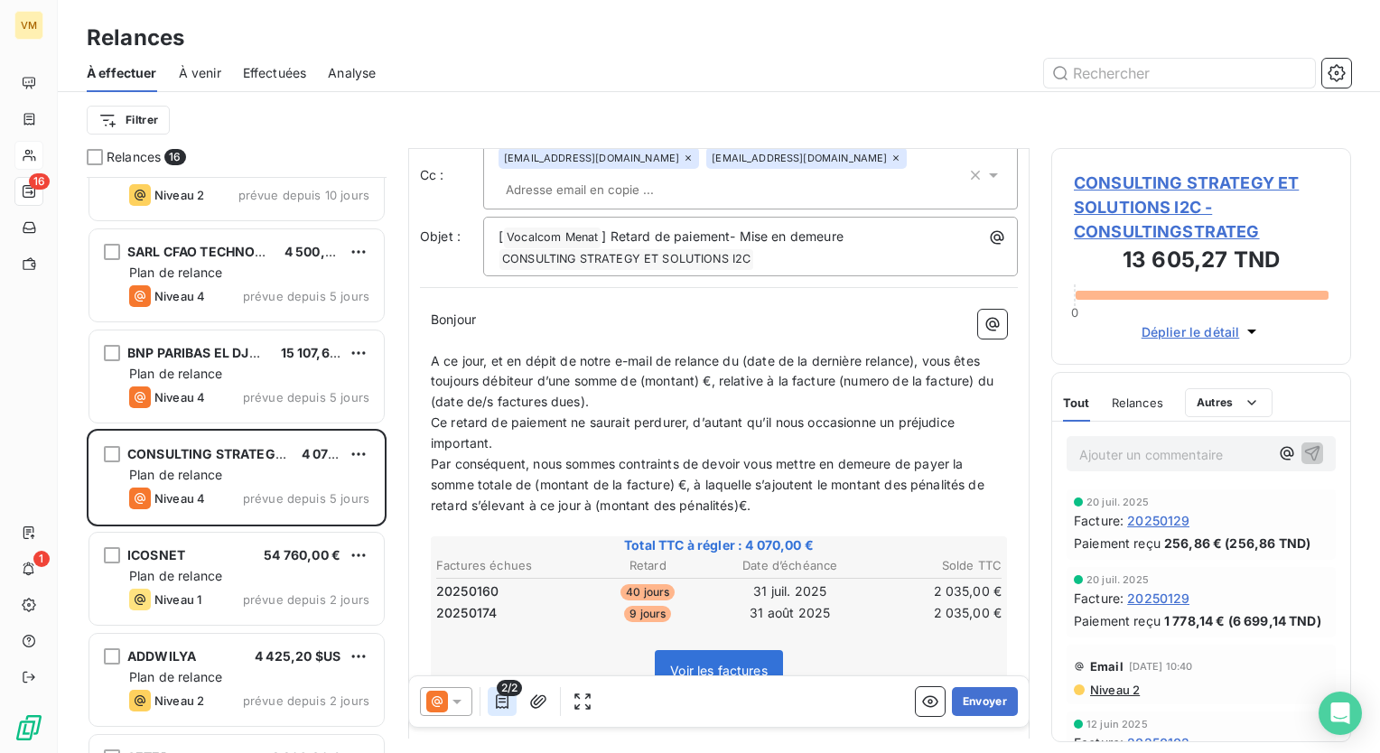
click at [500, 700] on icon "button" at bounding box center [502, 702] width 18 height 18
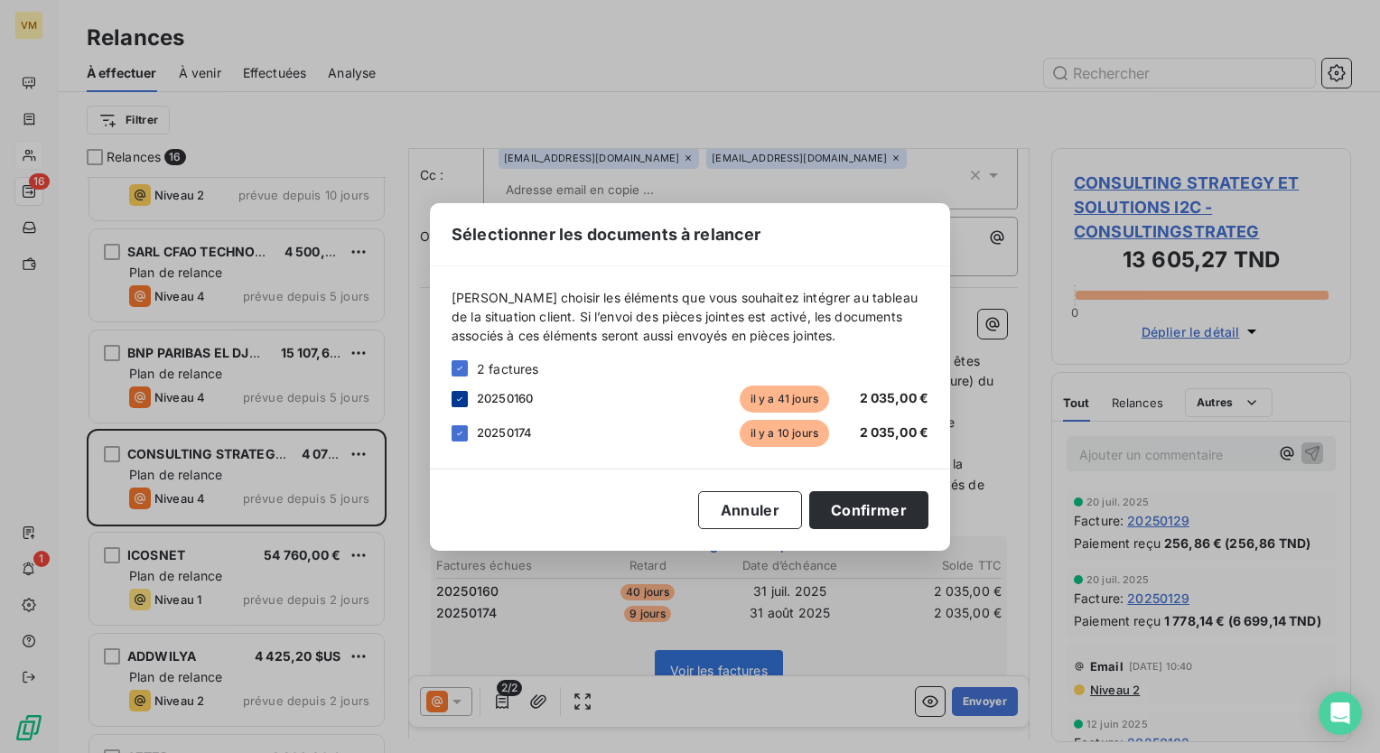
click at [466, 404] on div at bounding box center [460, 399] width 16 height 16
click at [850, 518] on button "Confirmer" at bounding box center [868, 510] width 119 height 38
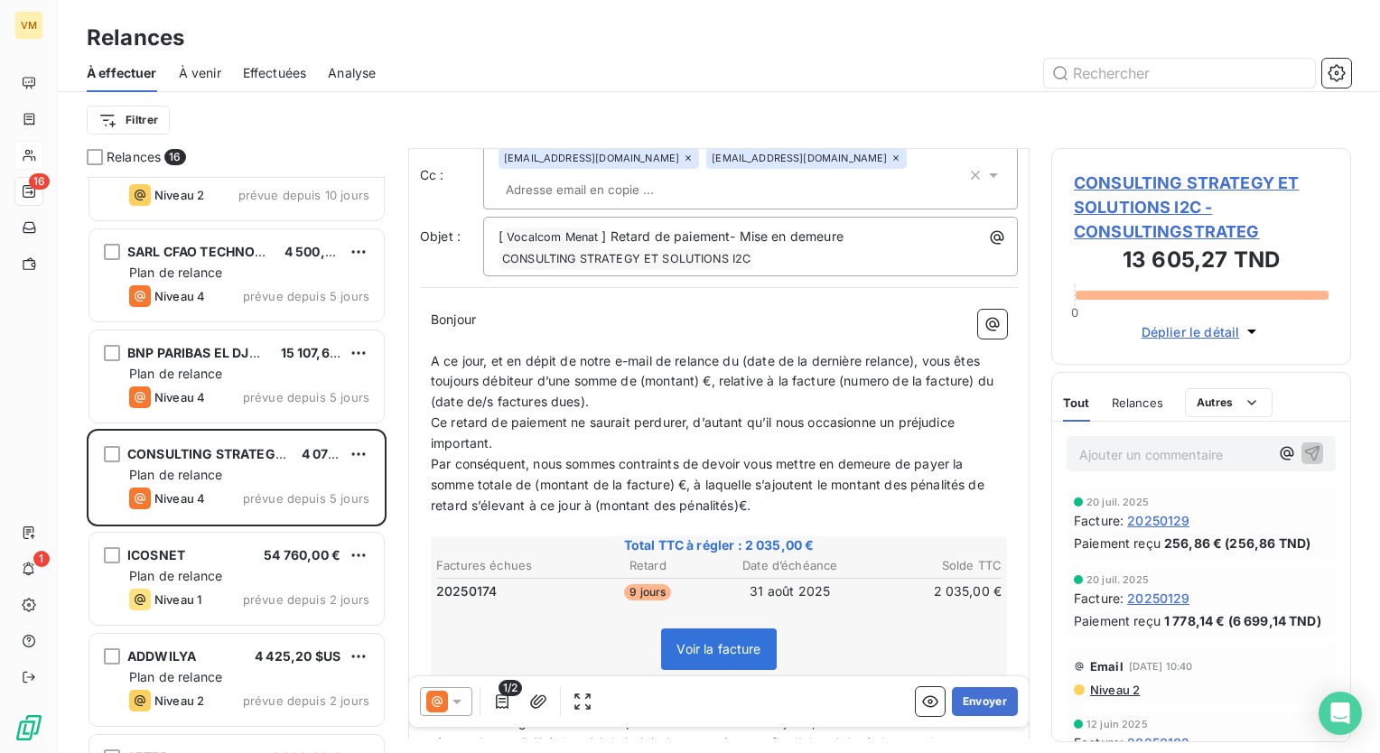
click at [460, 705] on icon at bounding box center [457, 702] width 18 height 18
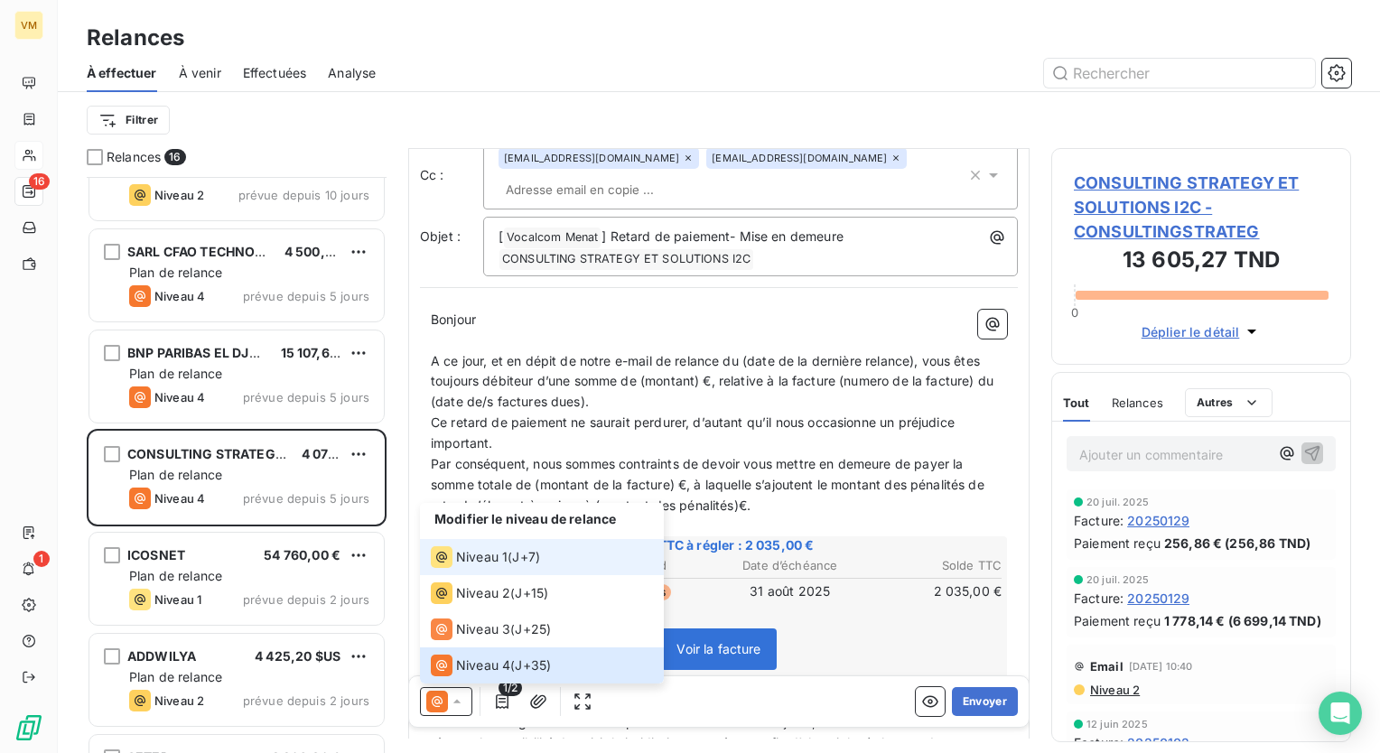
click at [506, 562] on span "Niveau 1" at bounding box center [481, 557] width 51 height 18
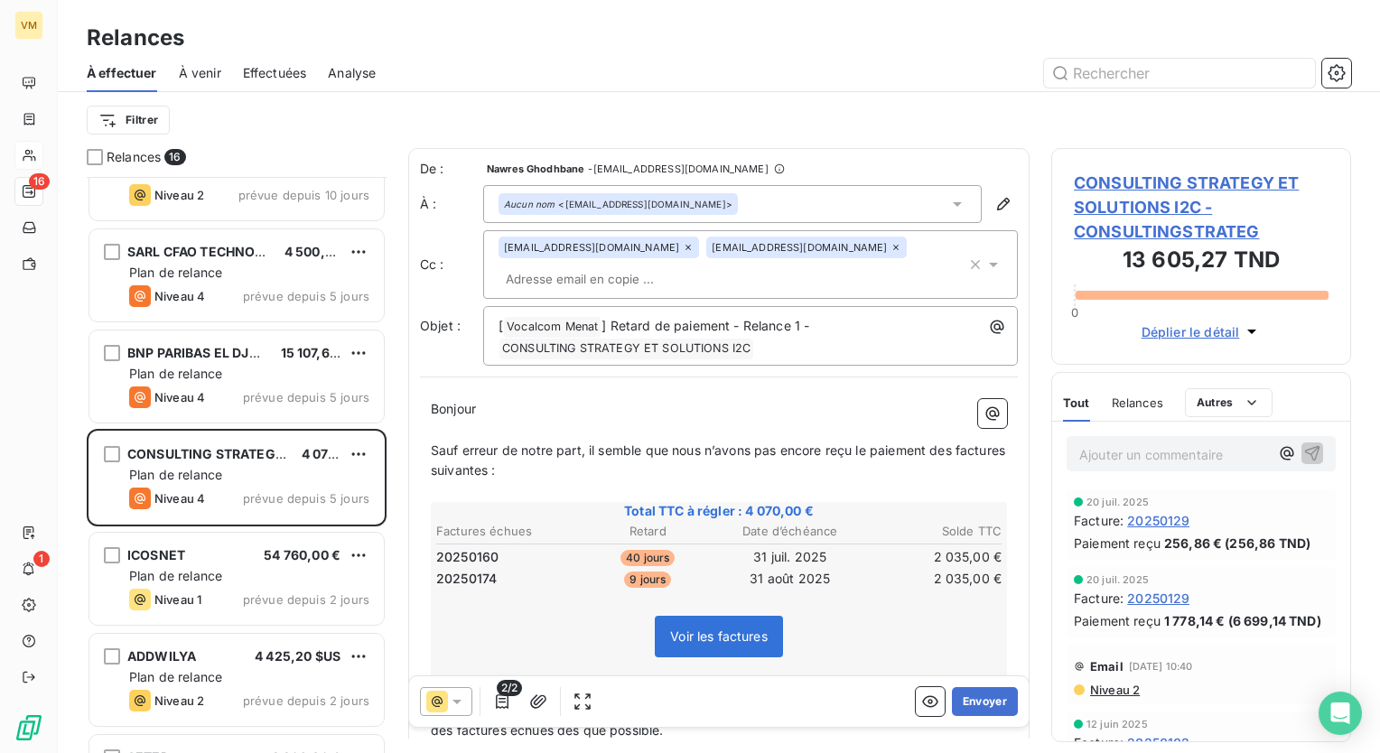
click at [985, 269] on icon at bounding box center [994, 265] width 18 height 18
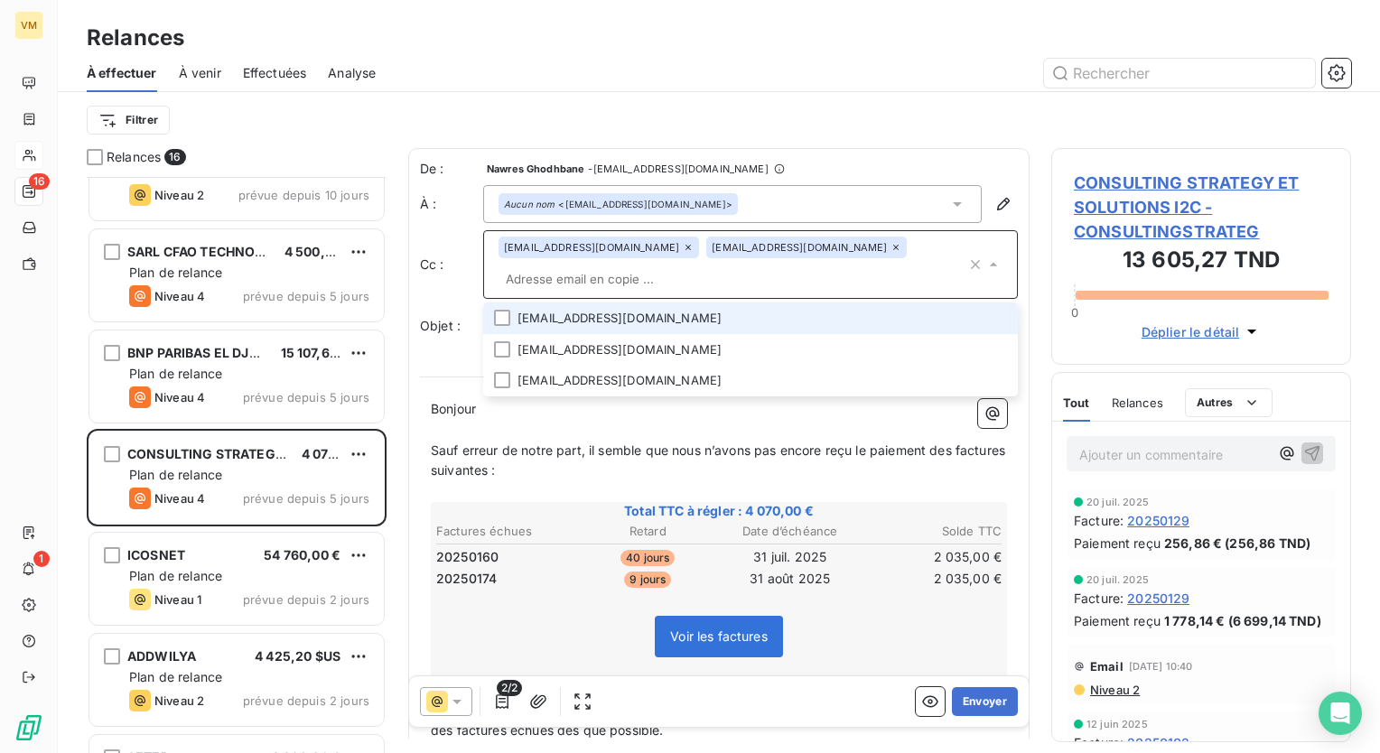
click at [674, 324] on li "[EMAIL_ADDRESS][DOMAIN_NAME]" at bounding box center [750, 319] width 535 height 32
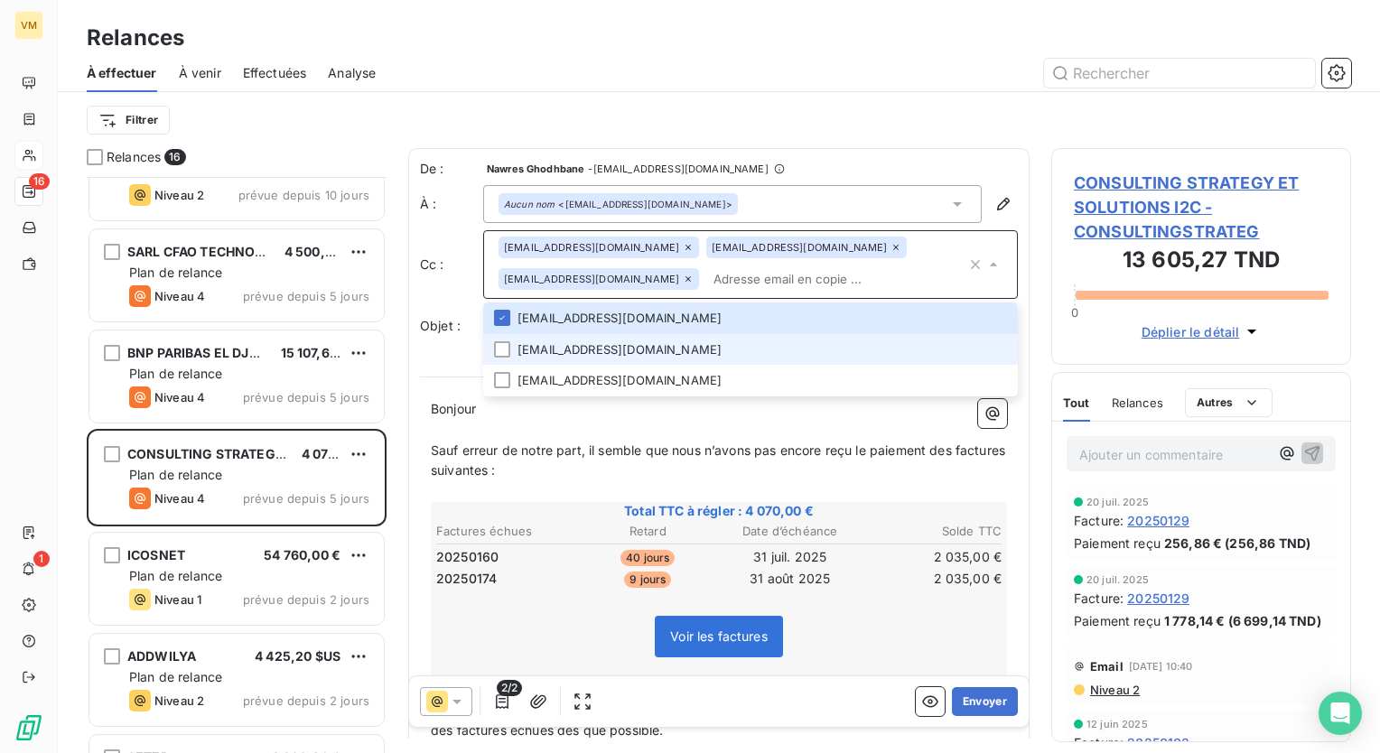
click at [663, 350] on li "[EMAIL_ADDRESS][DOMAIN_NAME]" at bounding box center [750, 350] width 535 height 32
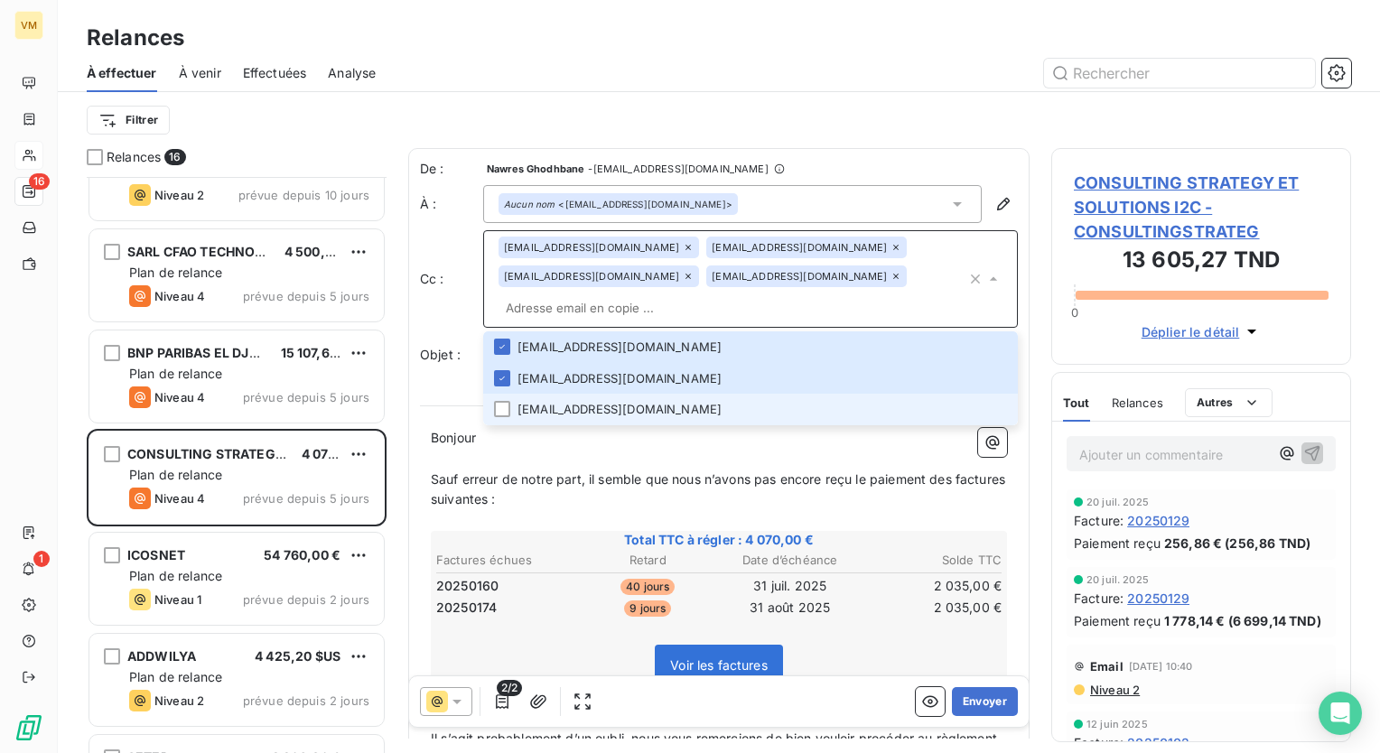
click at [658, 410] on li "[EMAIL_ADDRESS][DOMAIN_NAME]" at bounding box center [750, 410] width 535 height 32
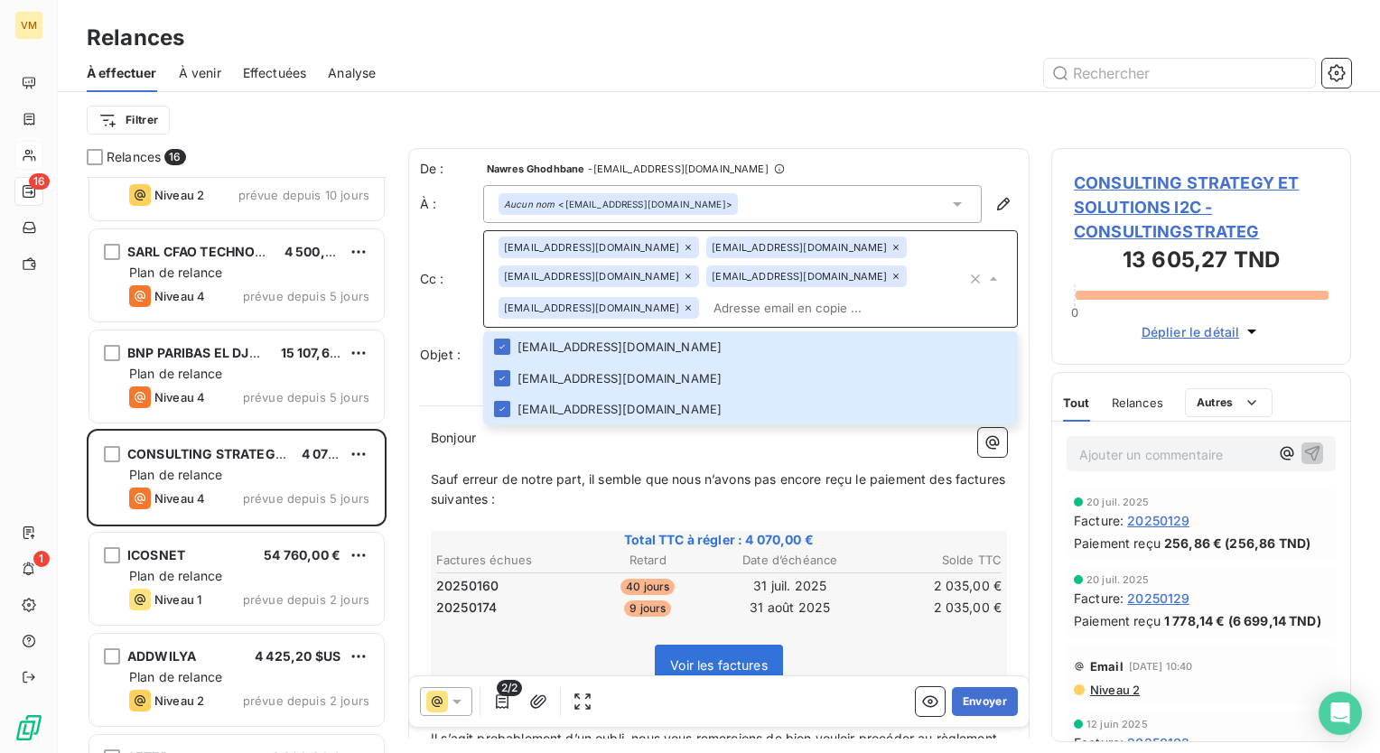
paste input ": [PERSON_NAME] OUATTARA [C2S] <[PERSON_NAME][EMAIL_ADDRESS][DOMAIN_NAME]"
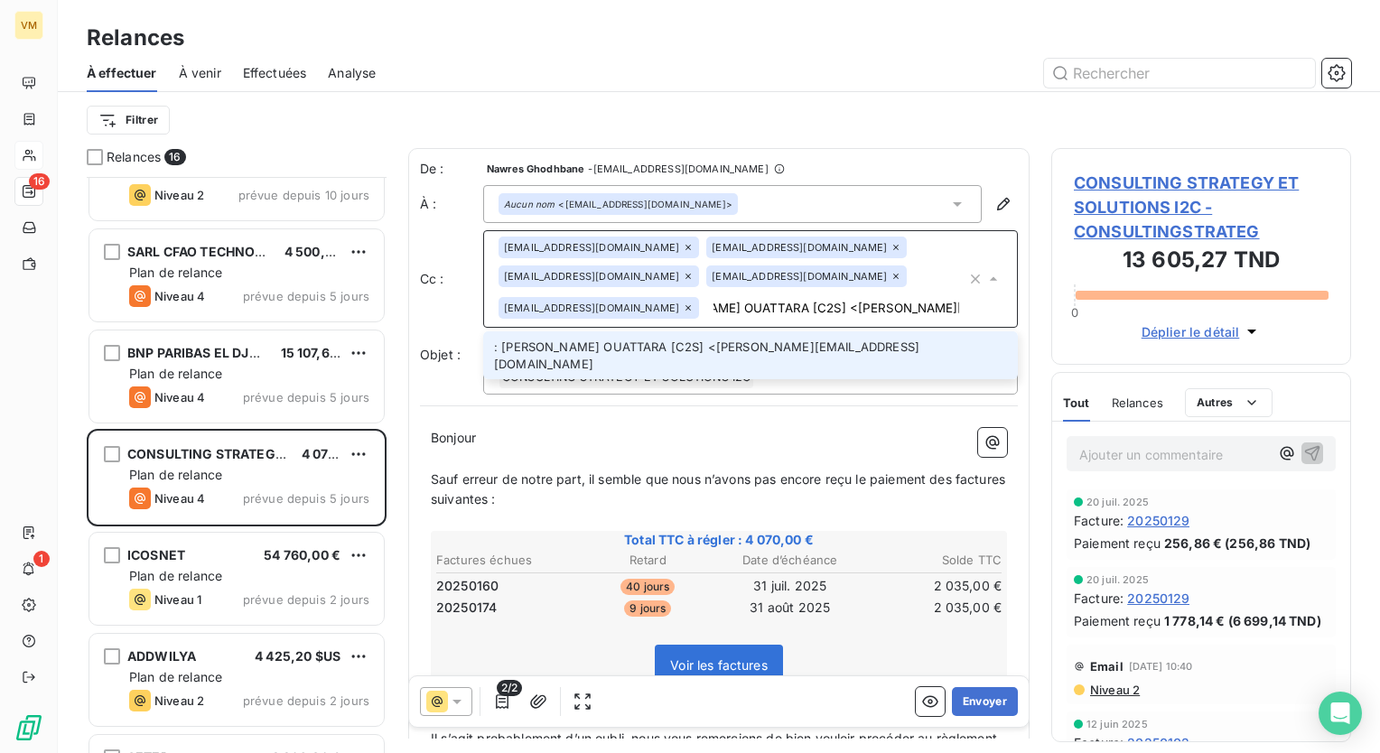
scroll to position [0, 0]
drag, startPoint x: 789, startPoint y: 313, endPoint x: 658, endPoint y: 321, distance: 132.1
click at [658, 321] on div "[EMAIL_ADDRESS][DOMAIN_NAME] [DOMAIN_NAME][EMAIL_ADDRESS][DOMAIN_NAME] [EMAIL_A…" at bounding box center [750, 279] width 535 height 98
drag, startPoint x: 790, startPoint y: 311, endPoint x: 759, endPoint y: 320, distance: 32.9
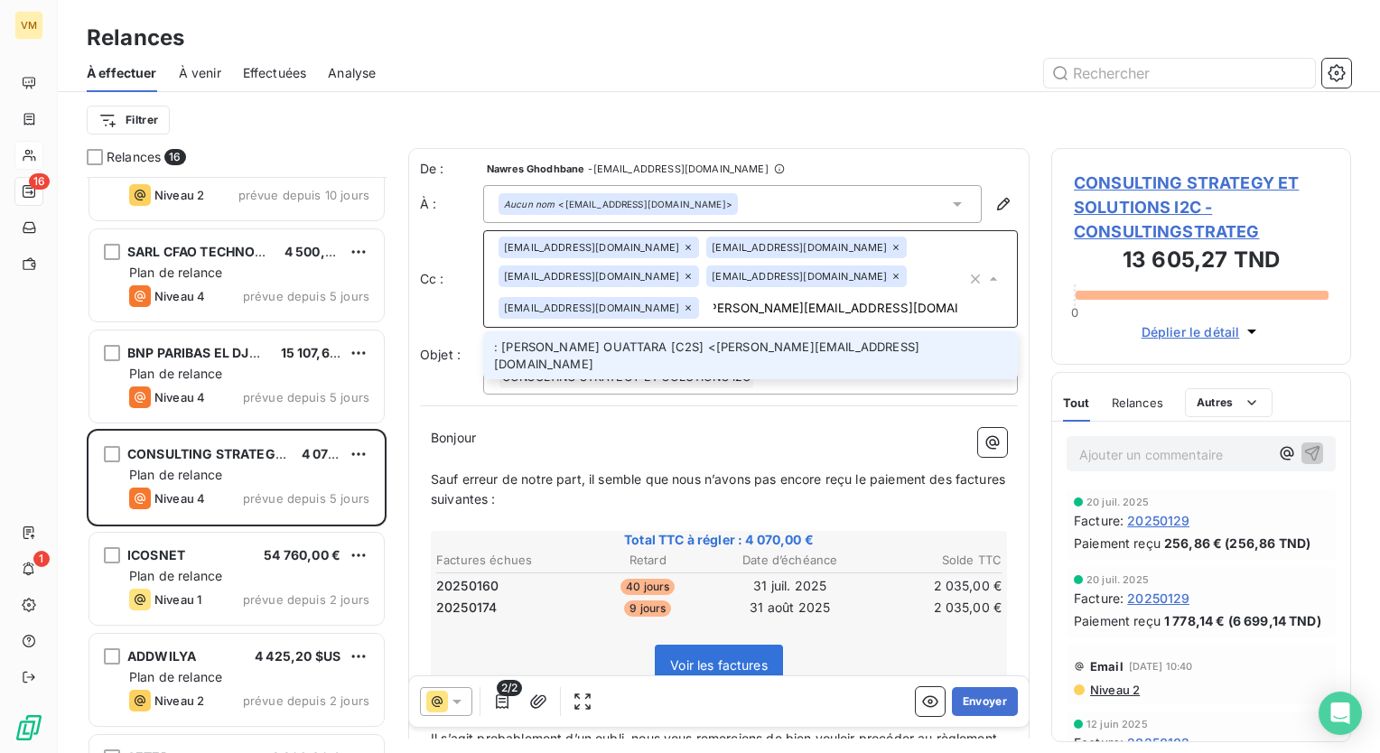
click at [759, 320] on input ": [PERSON_NAME] OUATTARA [C2S] <[PERSON_NAME][EMAIL_ADDRESS][DOMAIN_NAME]" at bounding box center [836, 307] width 260 height 27
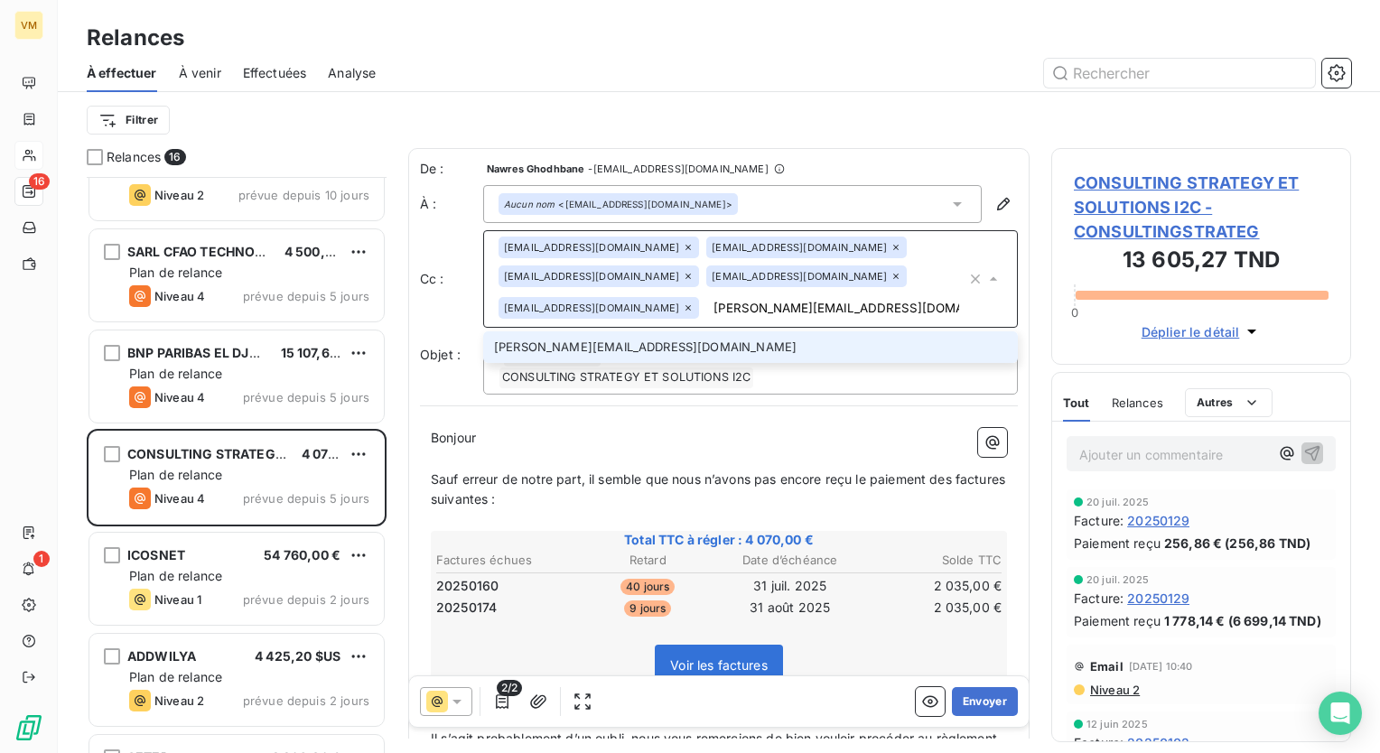
type input "[PERSON_NAME][EMAIL_ADDRESS][DOMAIN_NAME]"
click at [744, 344] on li "[PERSON_NAME][EMAIL_ADDRESS][DOMAIN_NAME]" at bounding box center [750, 348] width 535 height 32
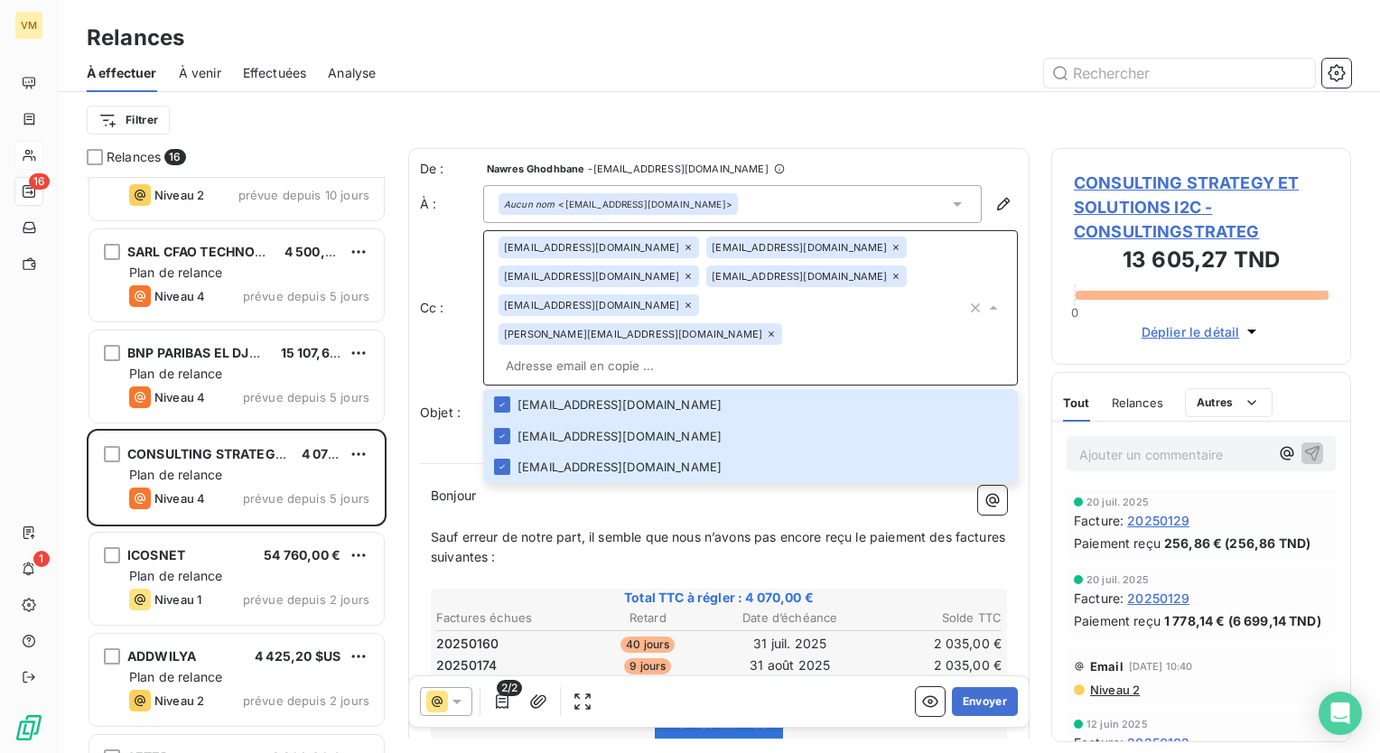
click at [766, 352] on input "text" at bounding box center [733, 365] width 468 height 27
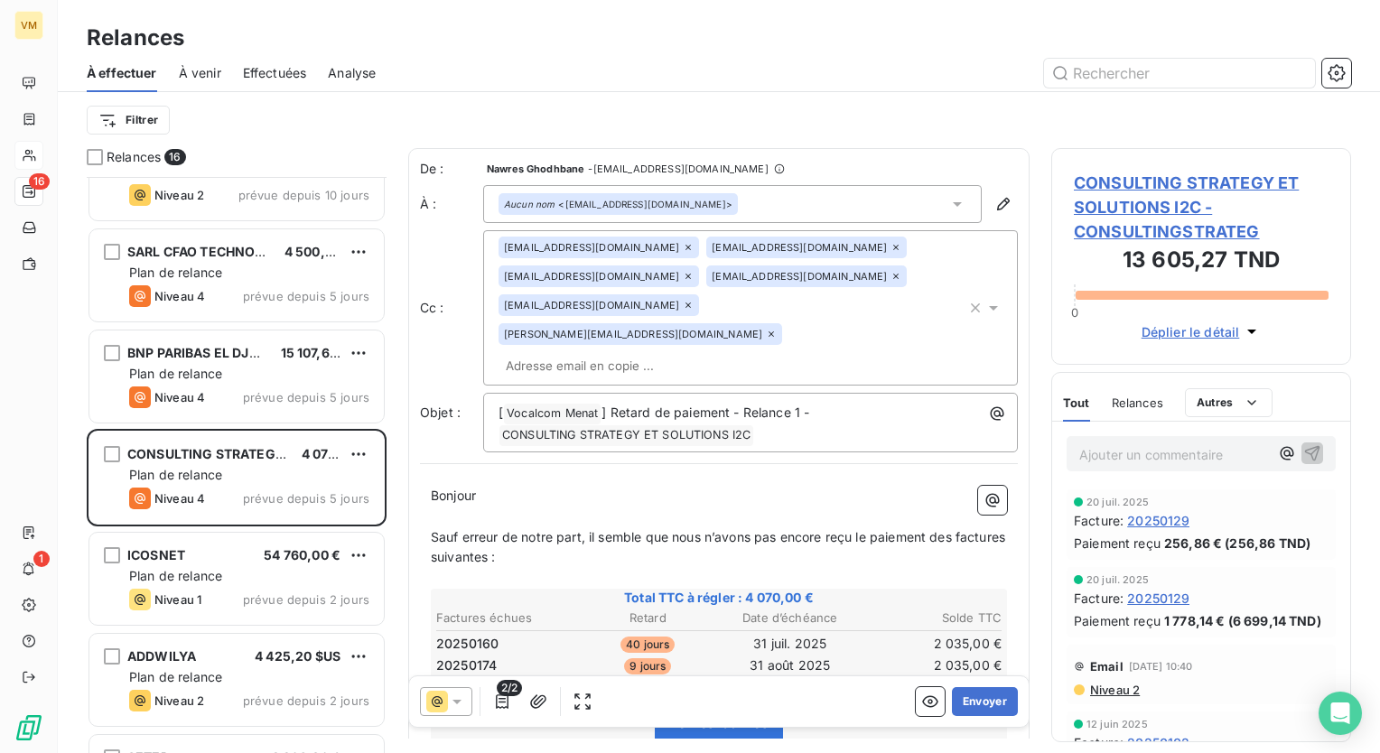
click at [891, 276] on icon at bounding box center [896, 276] width 11 height 11
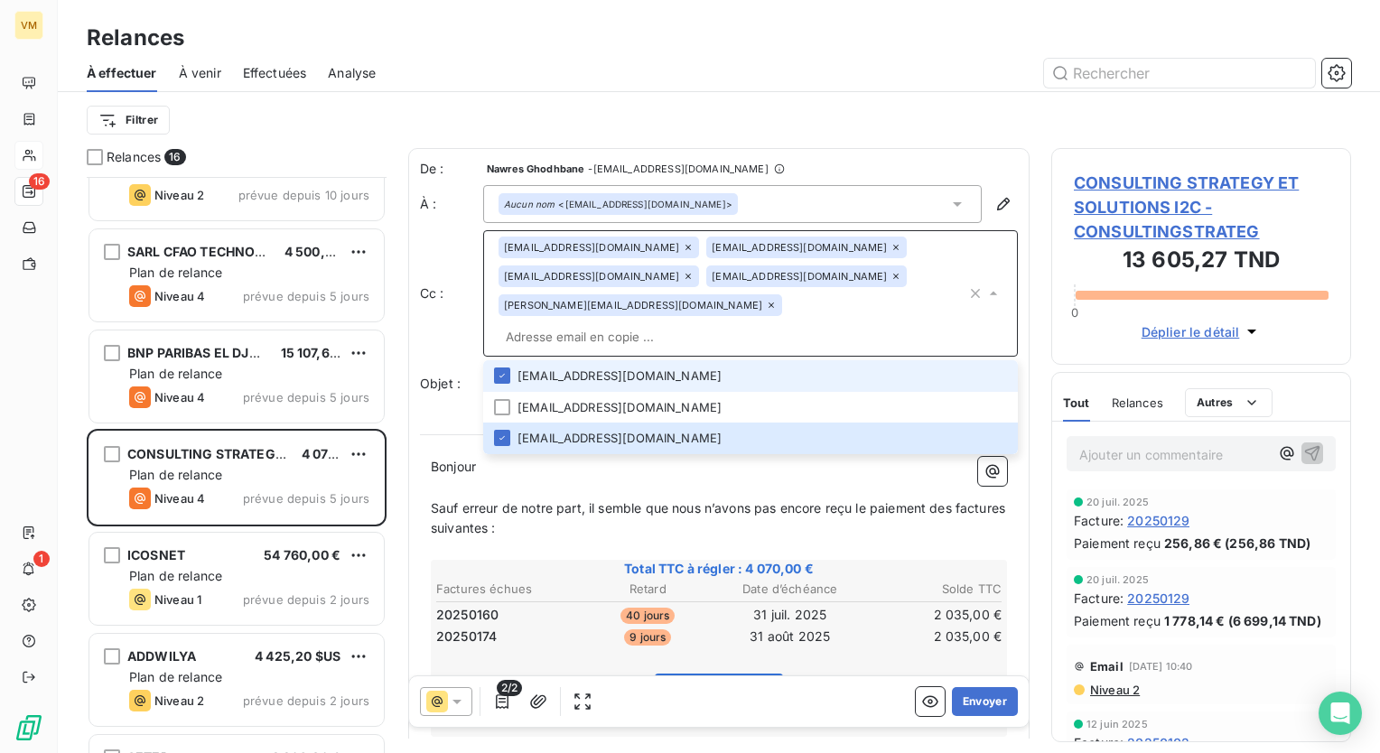
click at [827, 323] on input "text" at bounding box center [733, 336] width 468 height 27
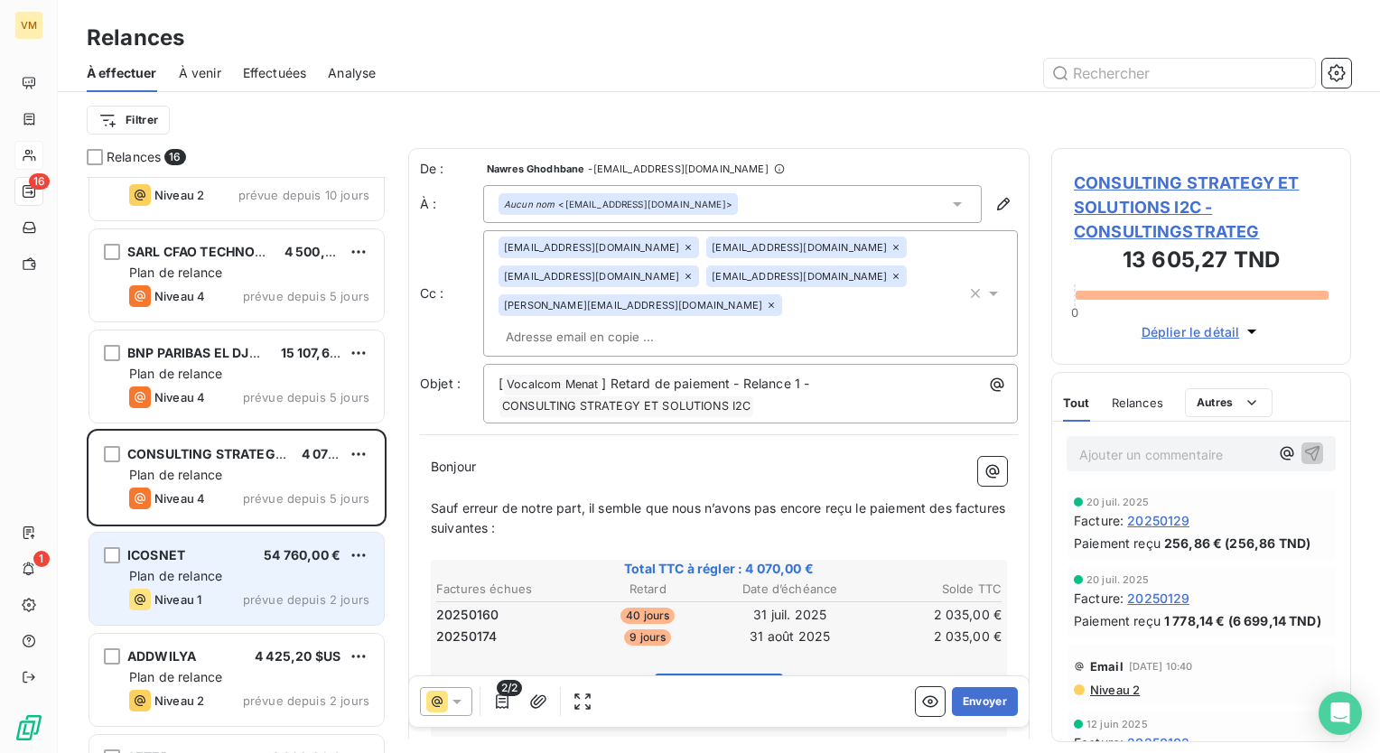
click at [239, 613] on div "ICOSNET 54 760,00 € Plan de relance Niveau 1 prévue depuis 2 jours" at bounding box center [236, 579] width 294 height 92
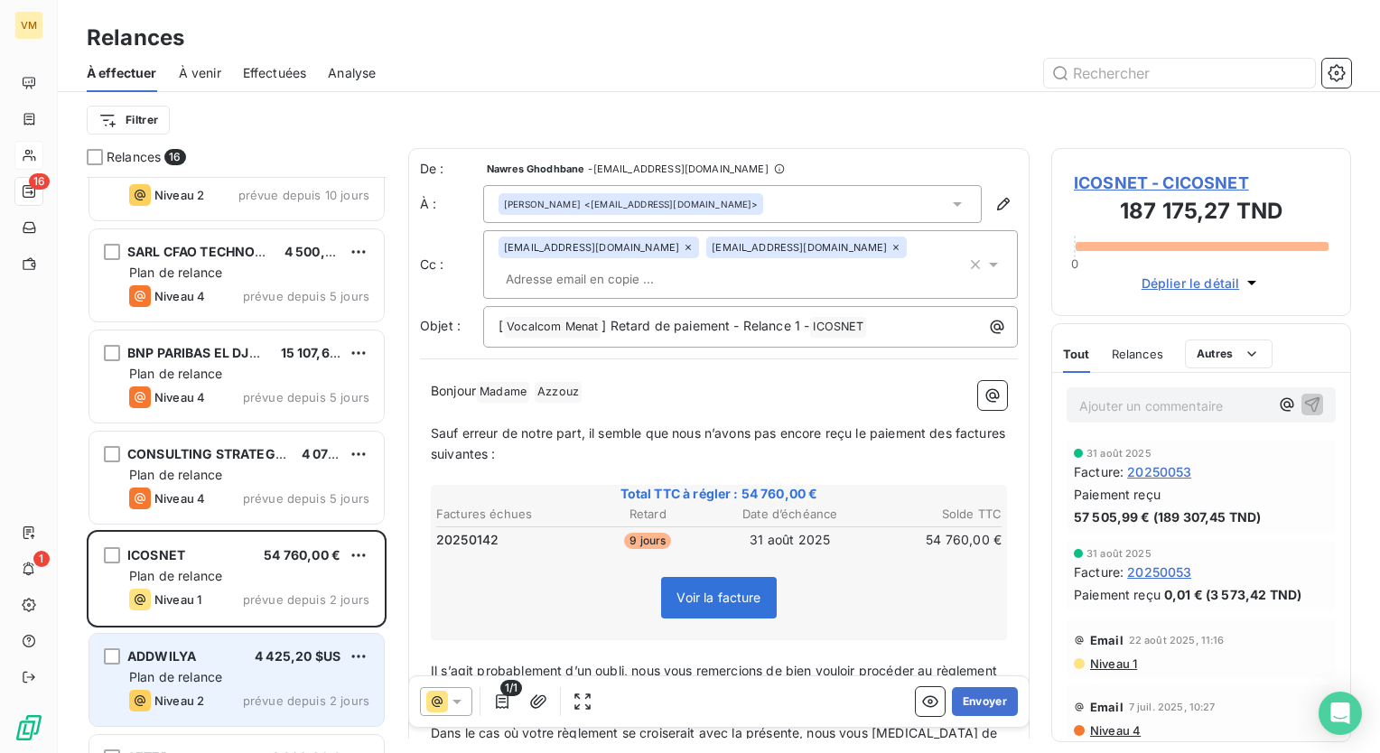
click at [261, 685] on div "Plan de relance" at bounding box center [249, 677] width 240 height 18
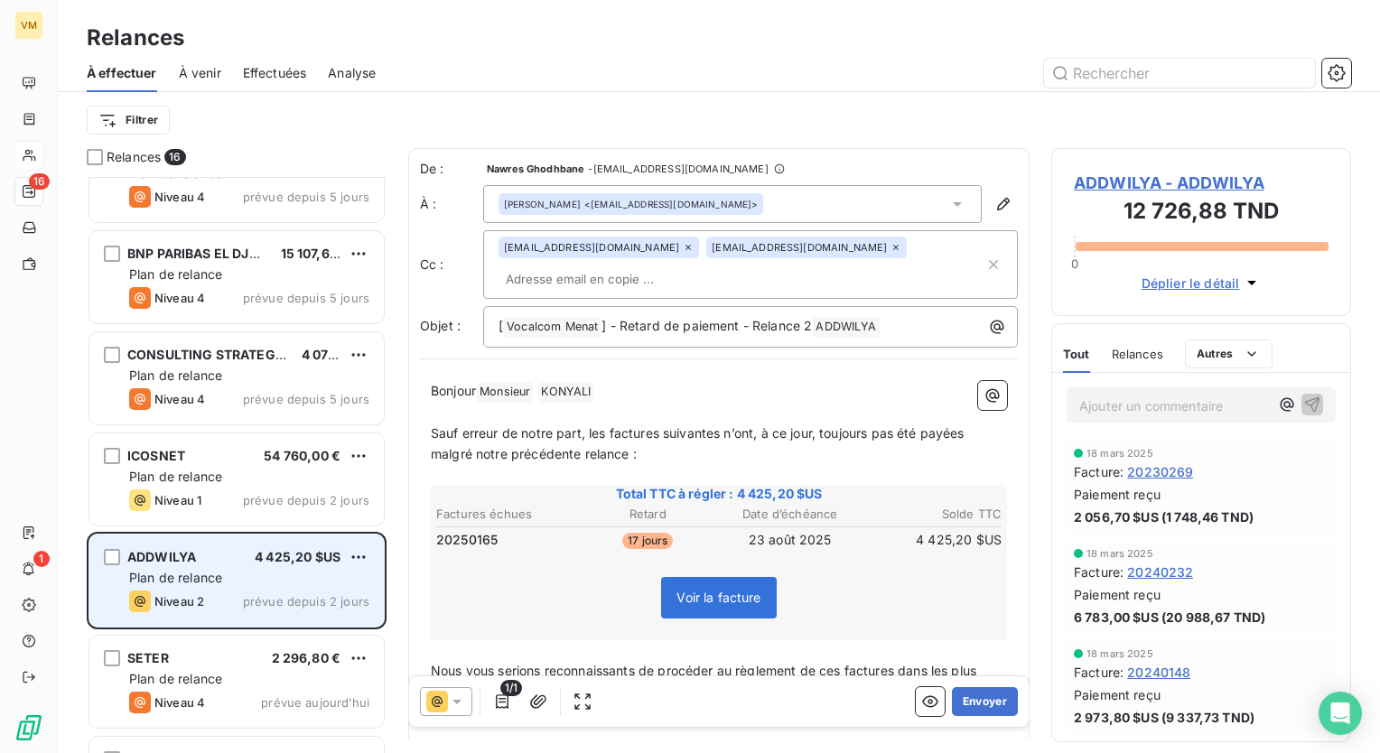
scroll to position [1042, 0]
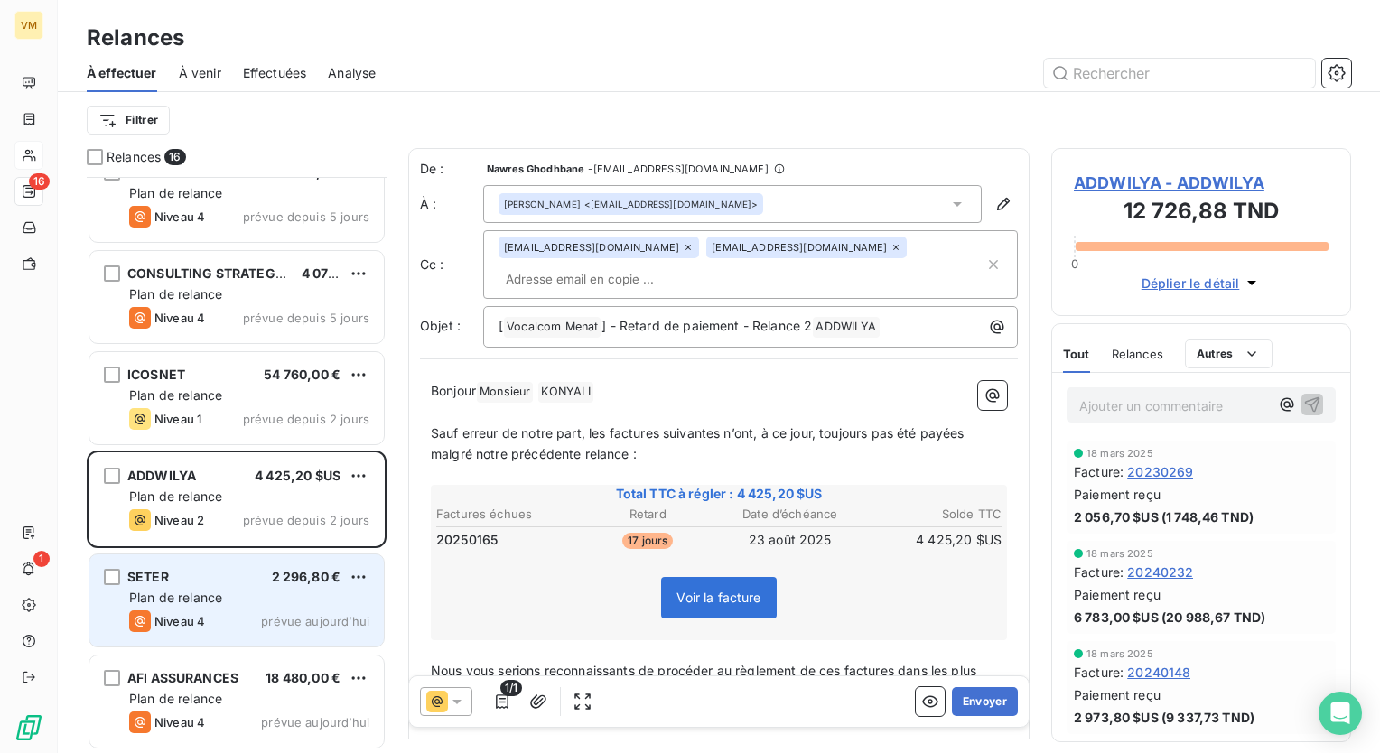
click at [274, 612] on div "Niveau 4 prévue aujourd’hui" at bounding box center [249, 622] width 240 height 22
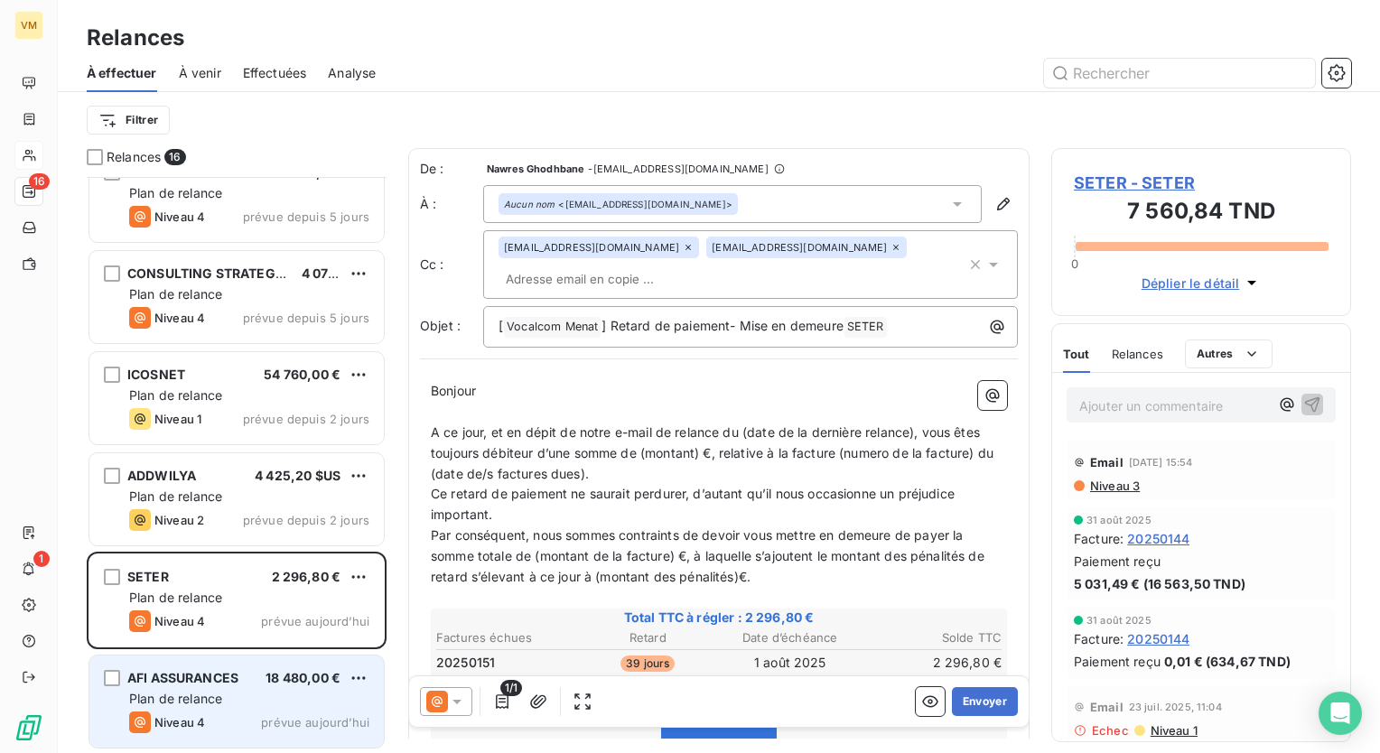
click at [255, 683] on div "AFI ASSURANCES 18 480,00 €" at bounding box center [249, 678] width 240 height 16
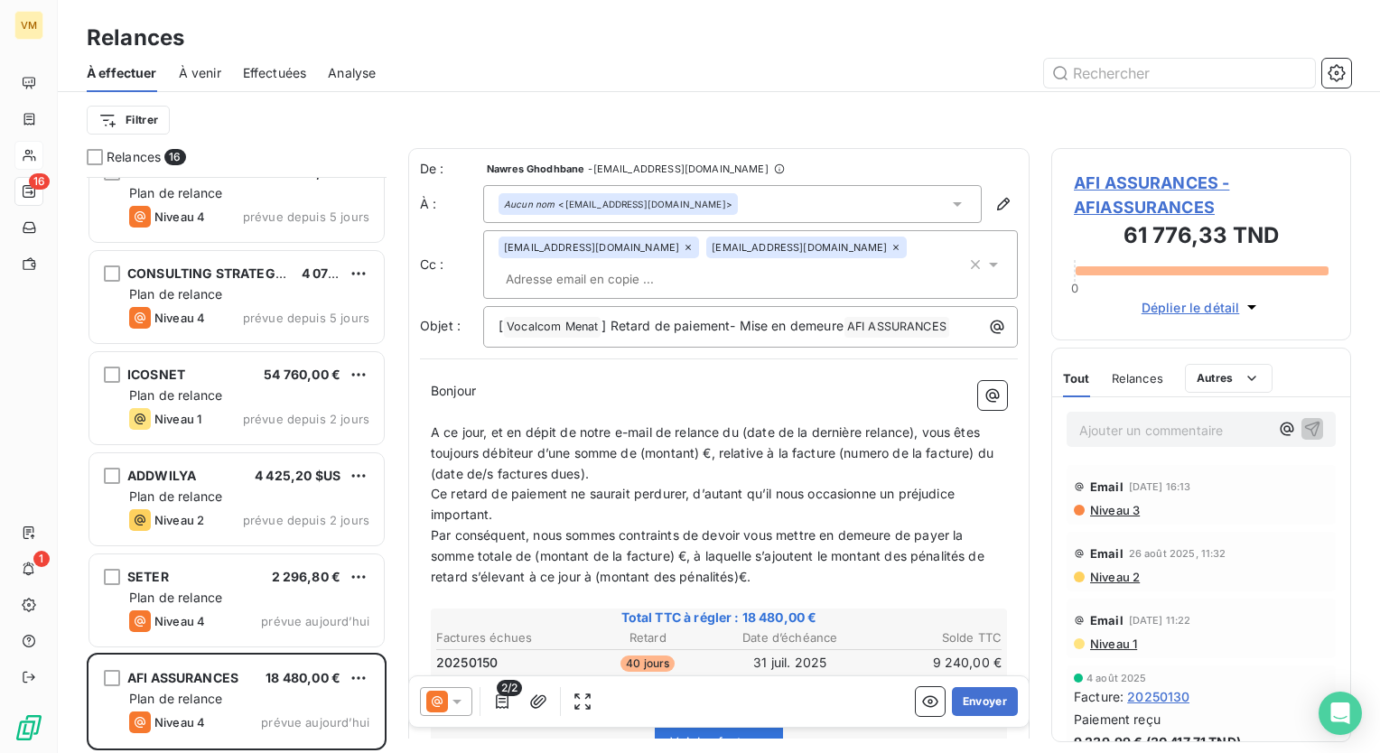
click at [258, 73] on span "Effectuées" at bounding box center [275, 73] width 64 height 18
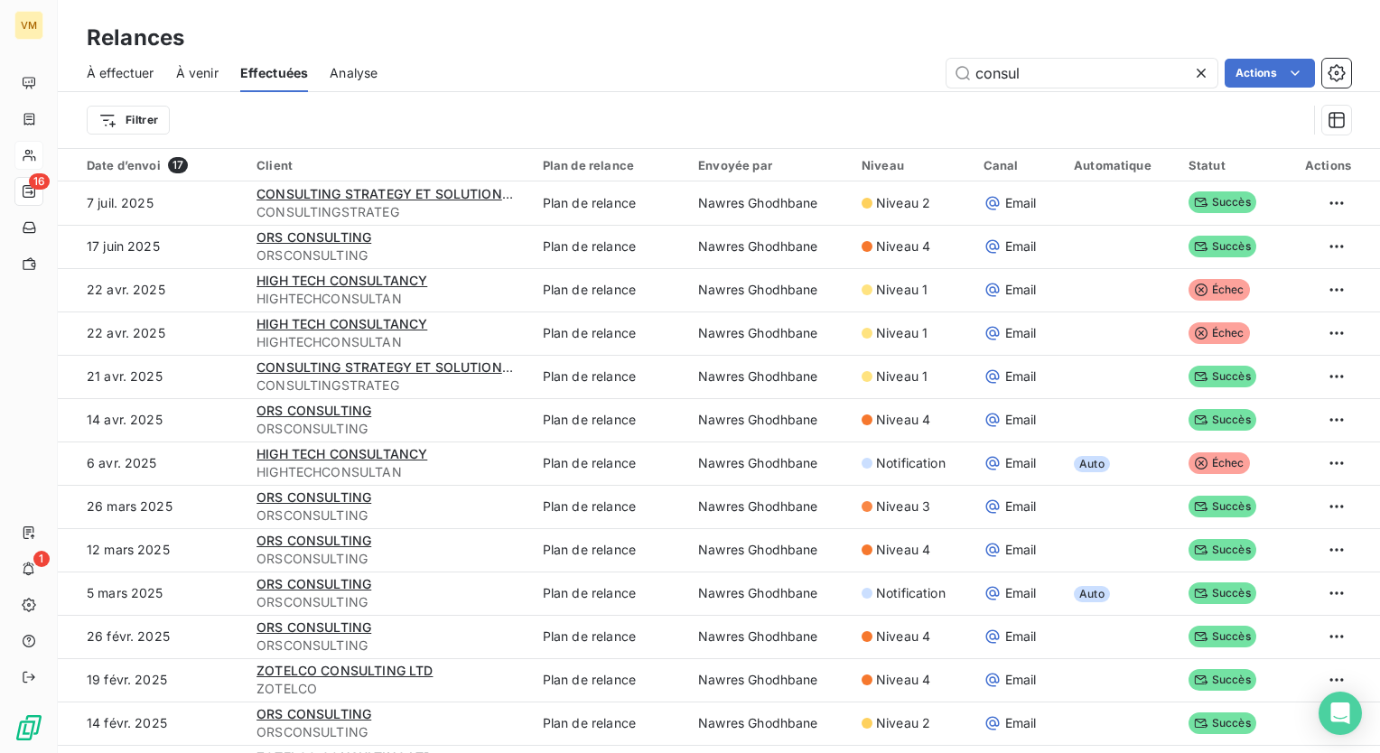
drag, startPoint x: 1071, startPoint y: 69, endPoint x: 907, endPoint y: 71, distance: 164.4
click at [907, 71] on div "consul Actions" at bounding box center [875, 73] width 952 height 29
click at [1015, 78] on input "afi" at bounding box center [1082, 73] width 271 height 29
type input "a"
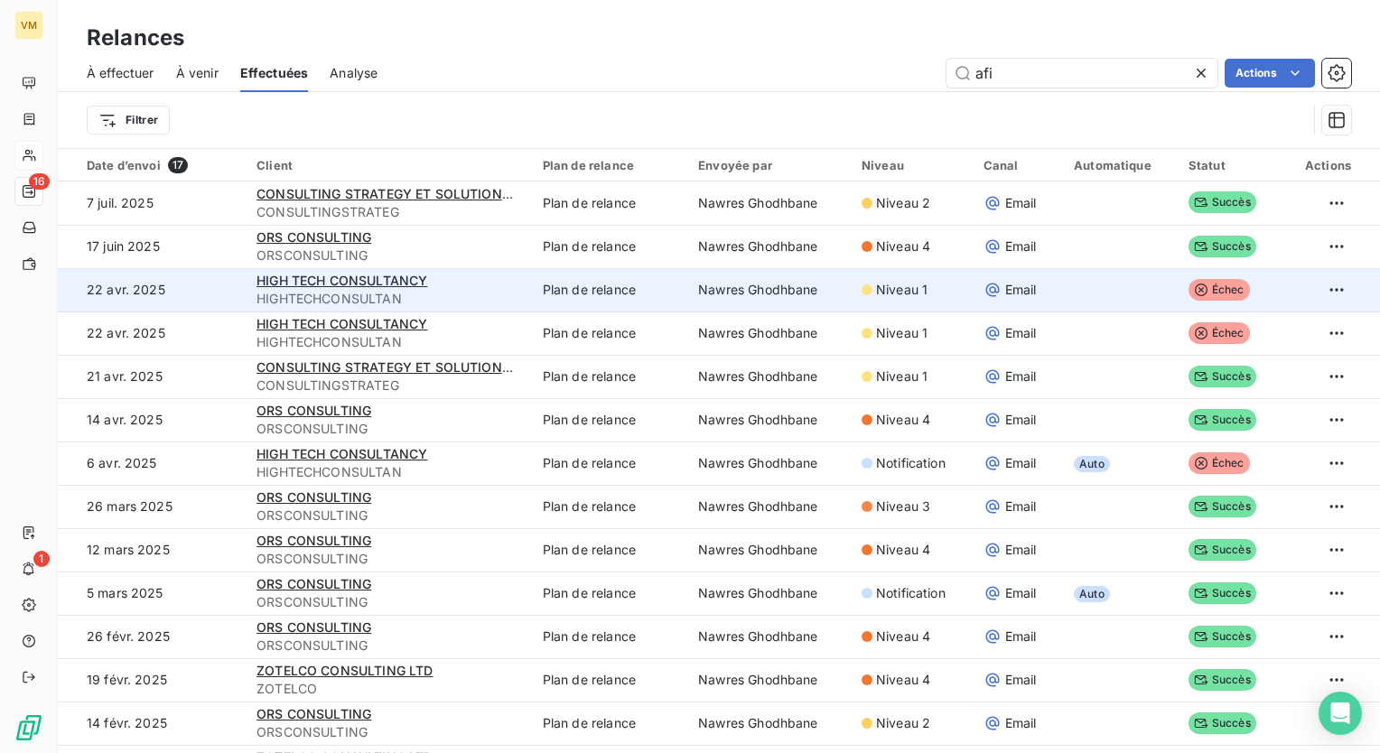
type input "afi"
click at [465, 285] on div "HIGH TECH CONSULTANCY" at bounding box center [389, 281] width 265 height 18
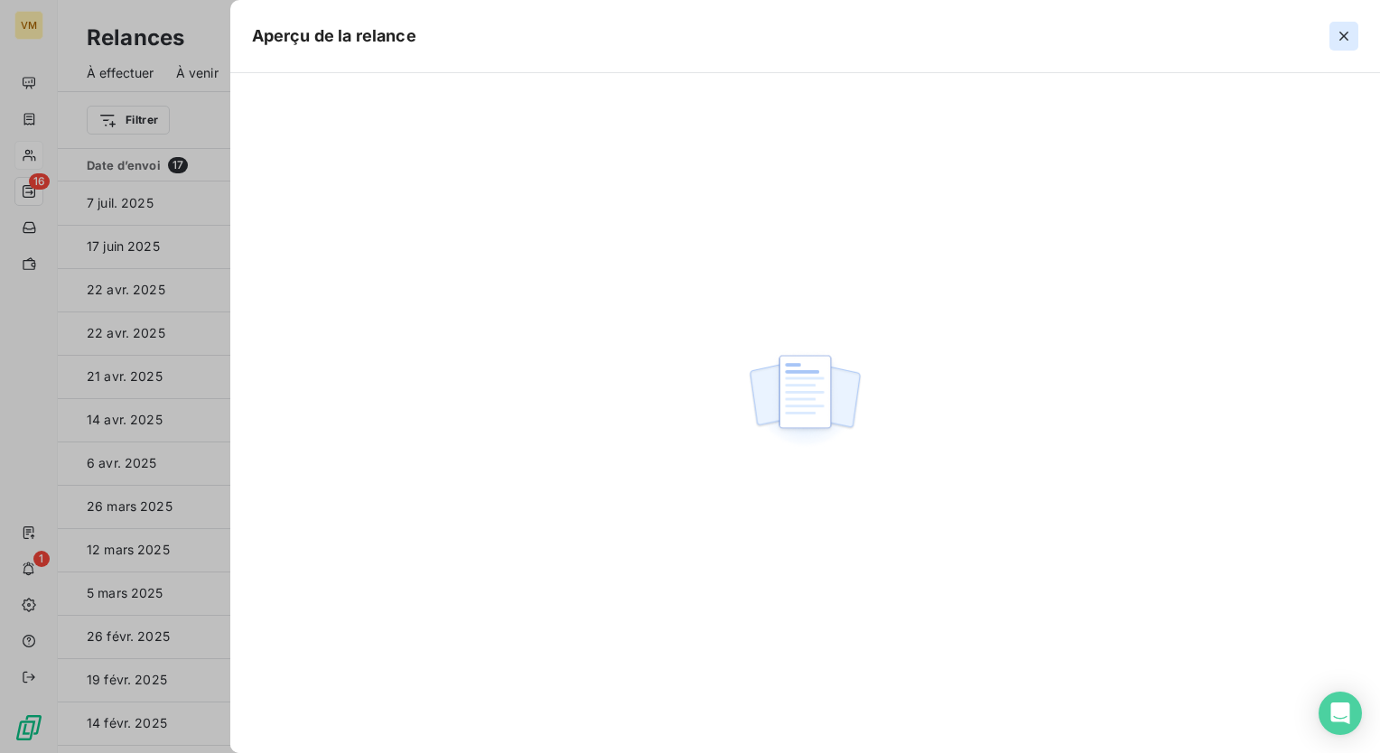
click at [1333, 39] on button "button" at bounding box center [1344, 36] width 29 height 29
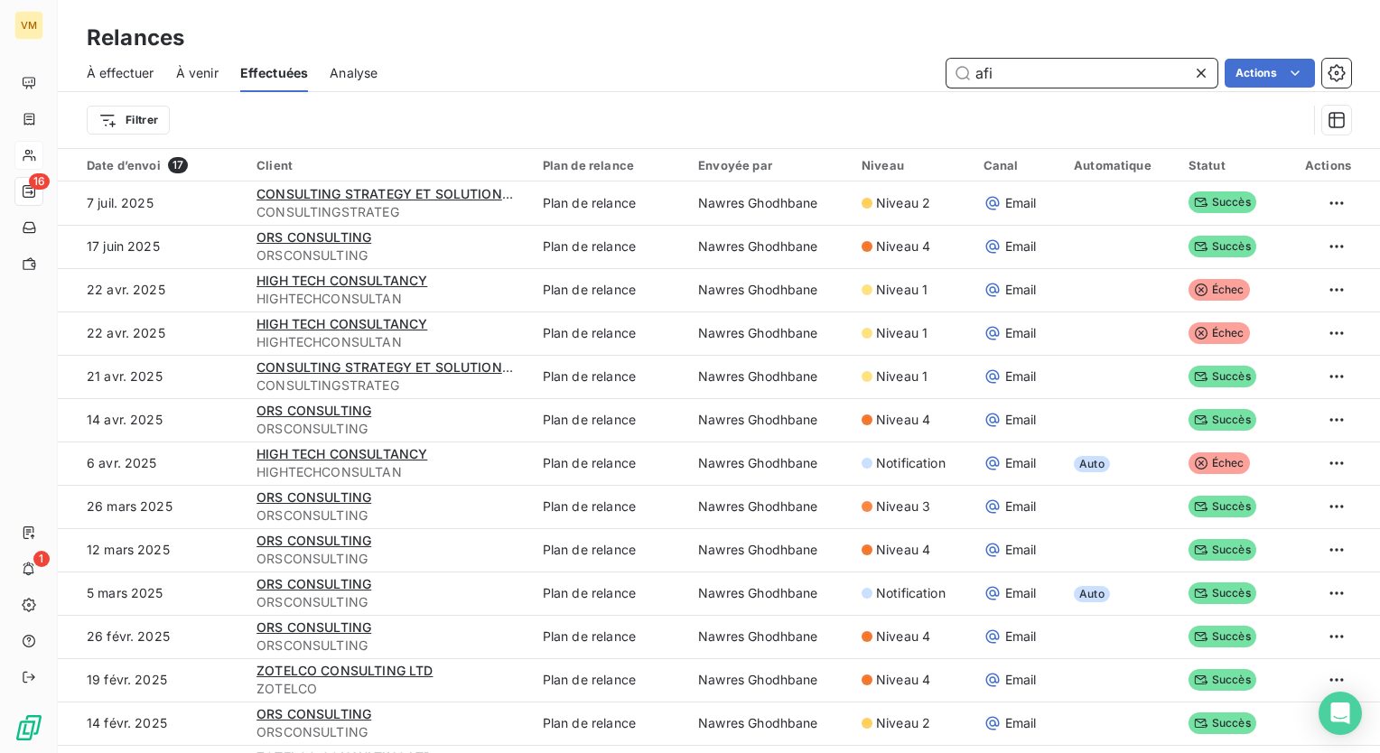
click at [1017, 73] on input "afi" at bounding box center [1082, 73] width 271 height 29
drag, startPoint x: 1017, startPoint y: 73, endPoint x: 930, endPoint y: 77, distance: 86.8
click at [930, 77] on div "afi Actions" at bounding box center [875, 73] width 952 height 29
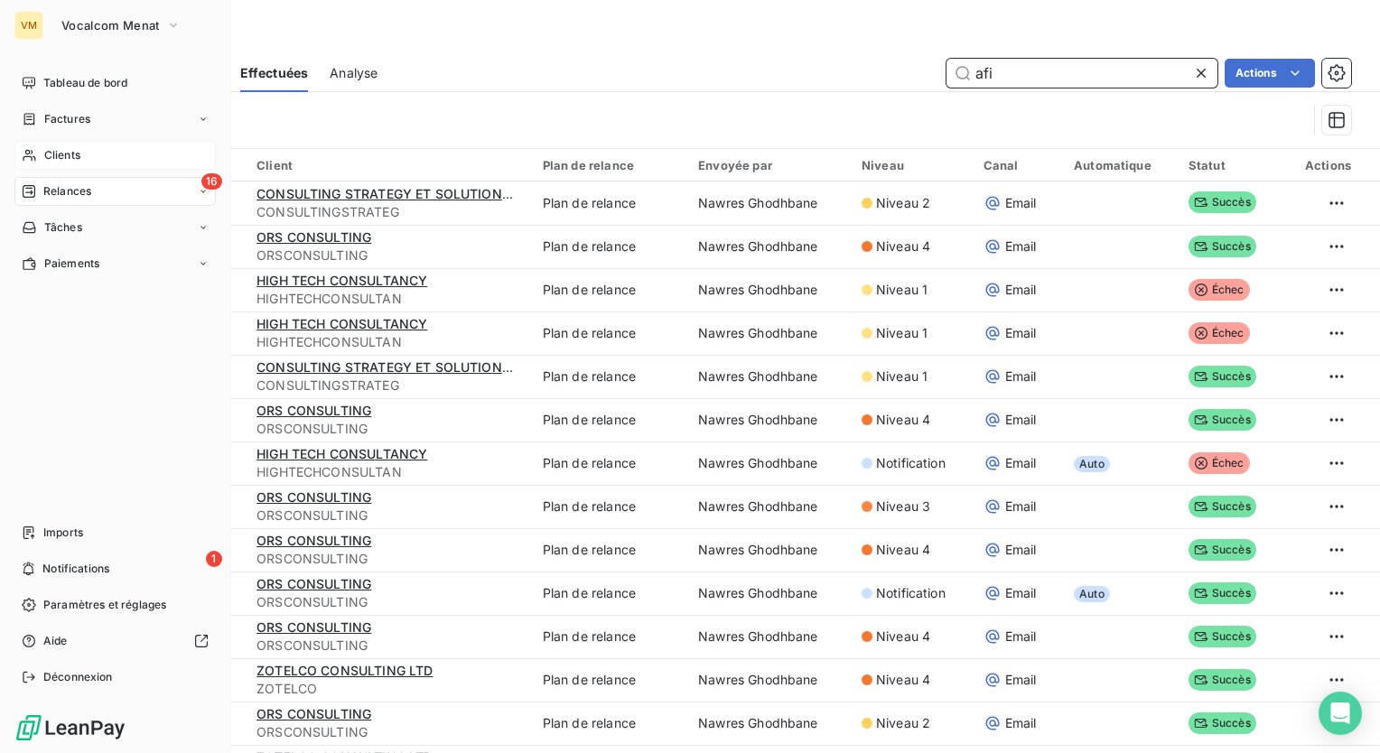
type input "afi"
click at [59, 144] on div "Clients" at bounding box center [114, 155] width 201 height 29
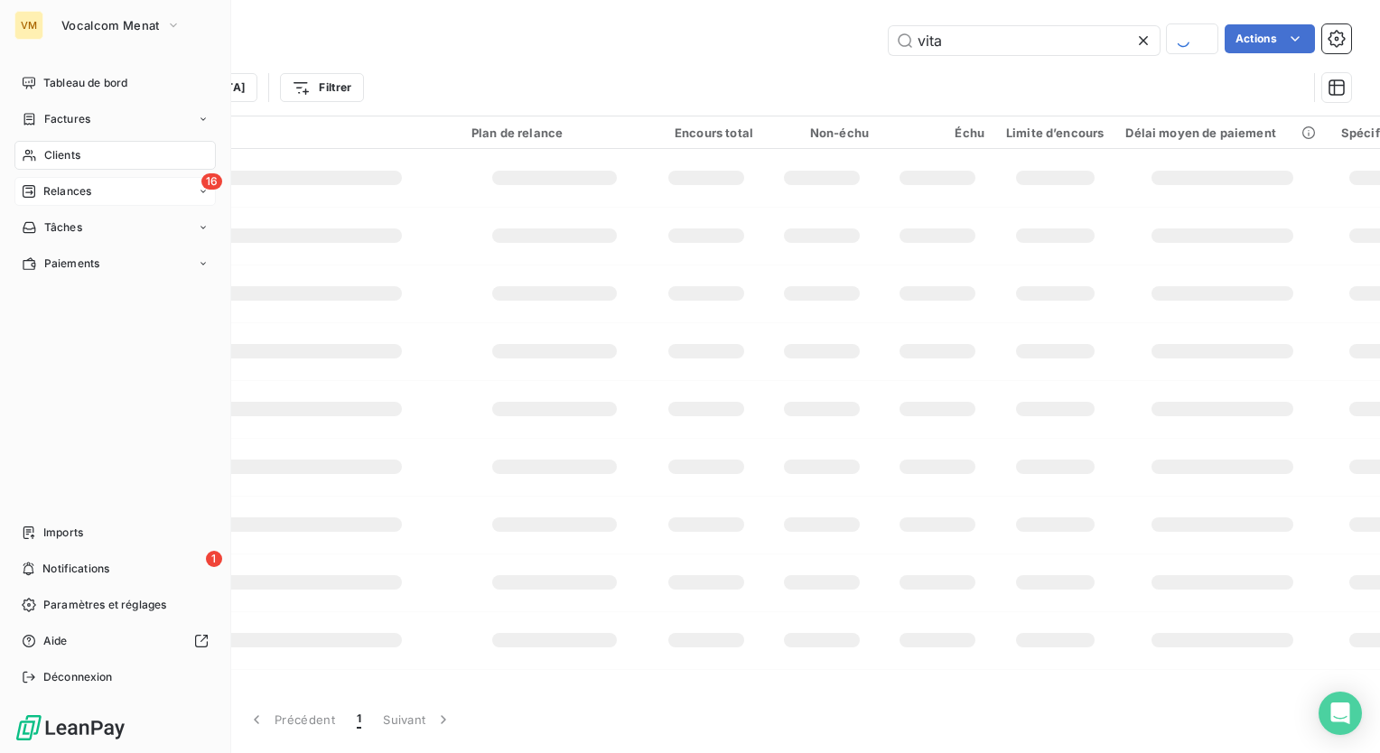
click at [75, 190] on span "Relances" at bounding box center [67, 191] width 48 height 16
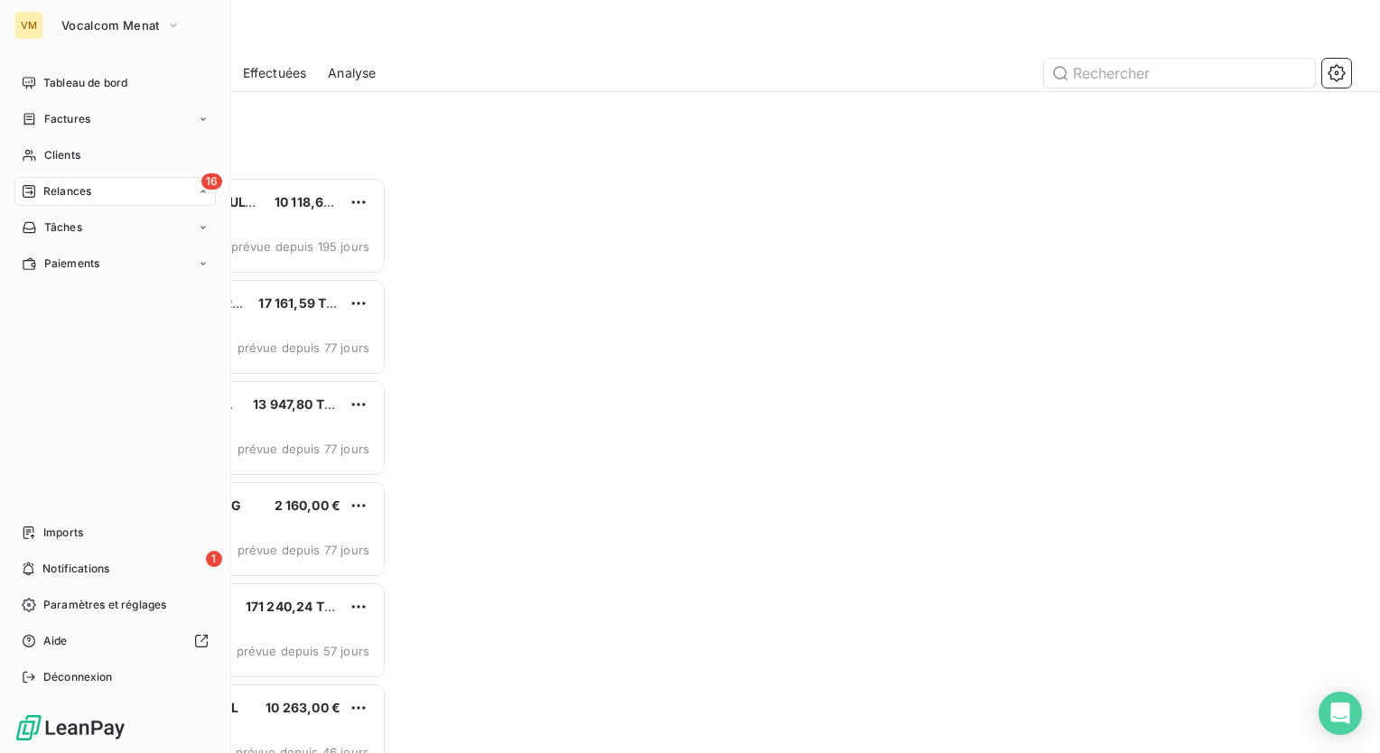
scroll to position [563, 285]
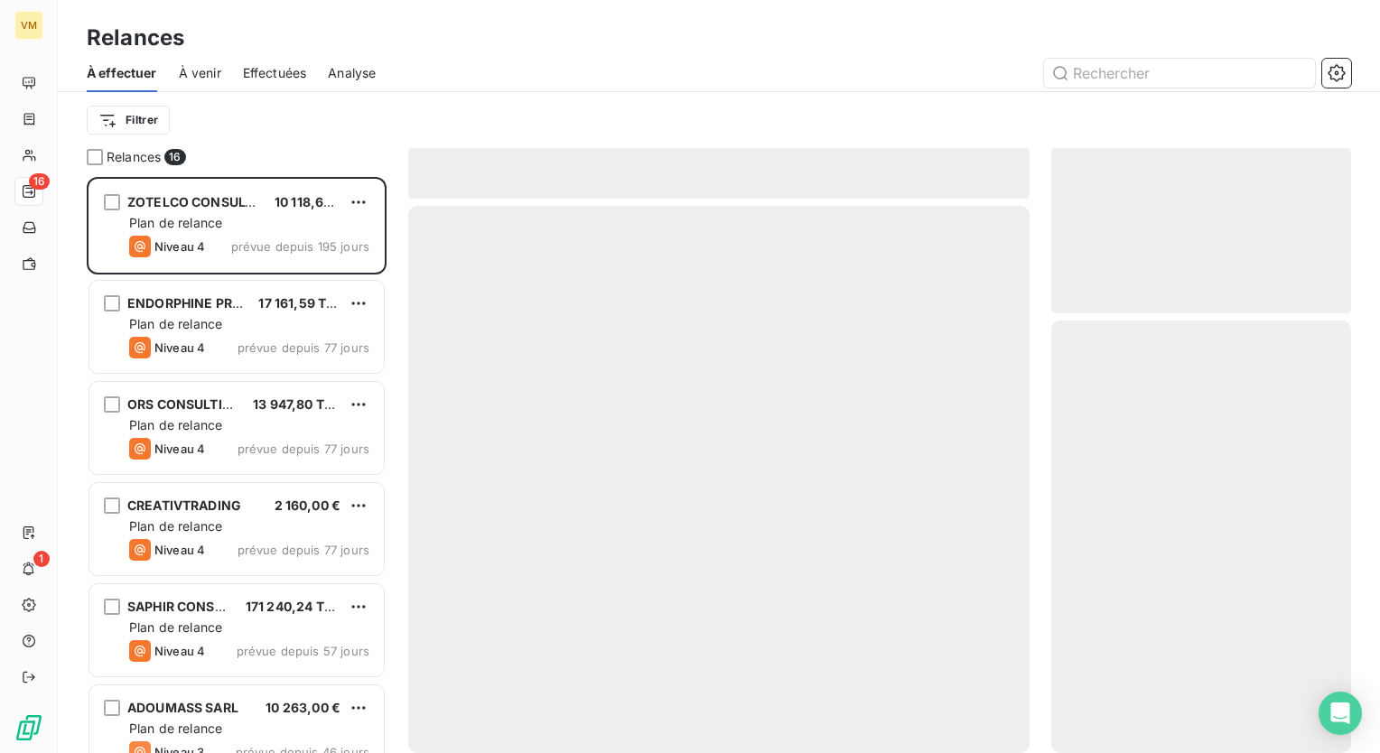
click at [383, 121] on div "Filtrer" at bounding box center [719, 120] width 1265 height 34
click at [276, 69] on span "Effectuées" at bounding box center [275, 73] width 64 height 18
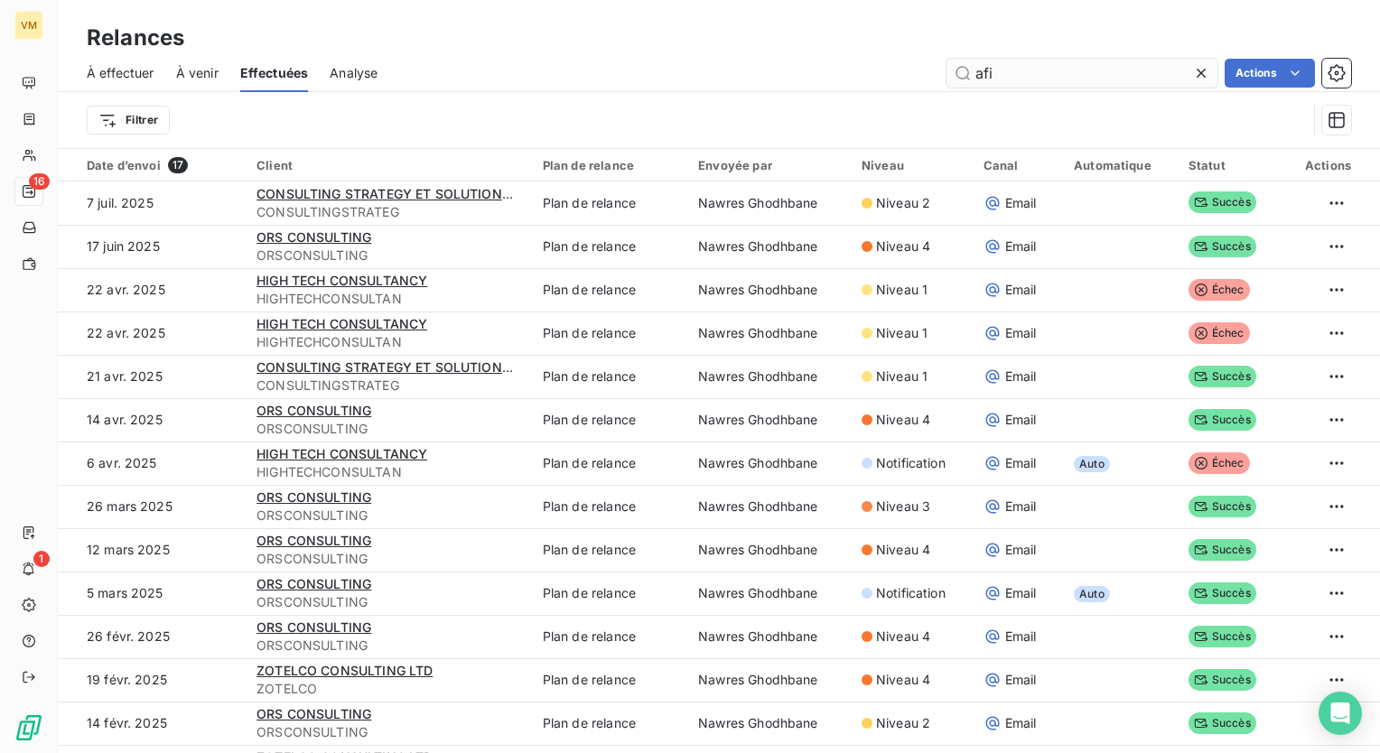
click at [1040, 81] on input "afi" at bounding box center [1082, 73] width 271 height 29
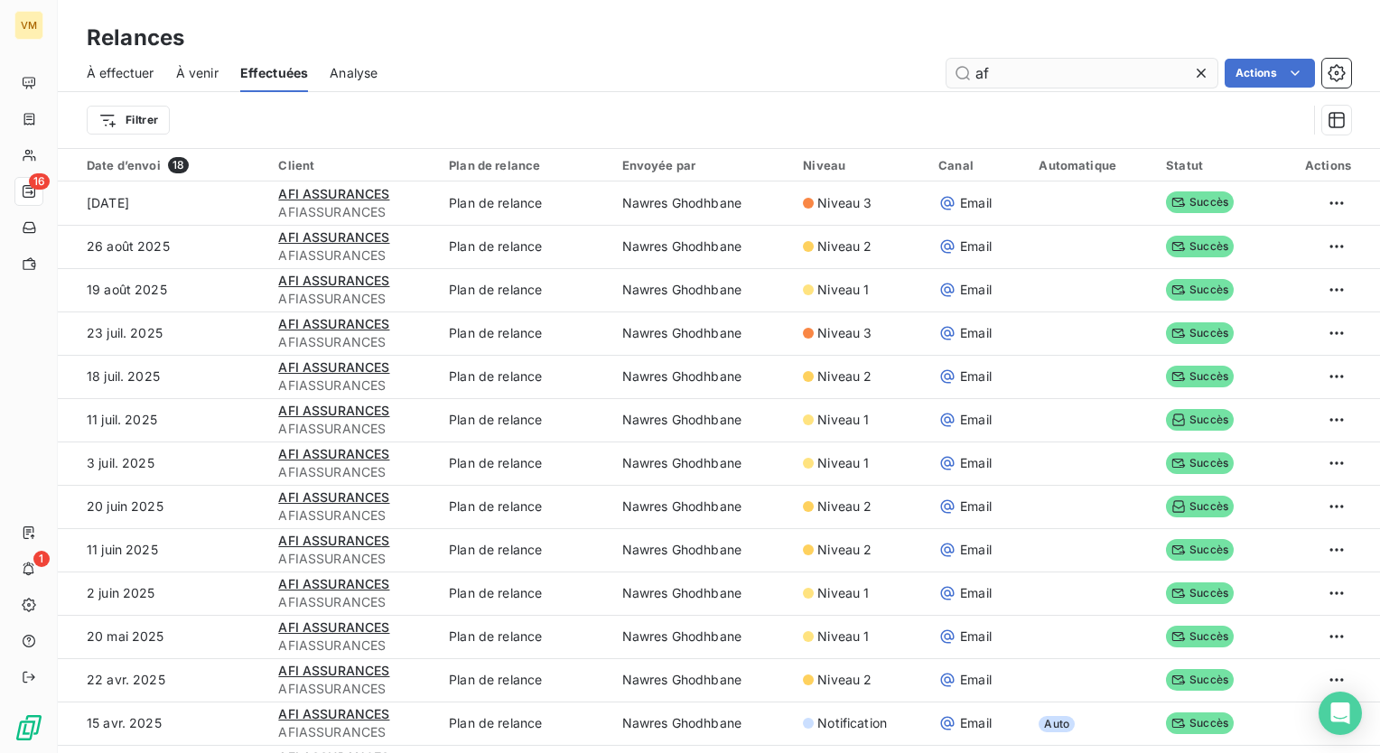
type input "a"
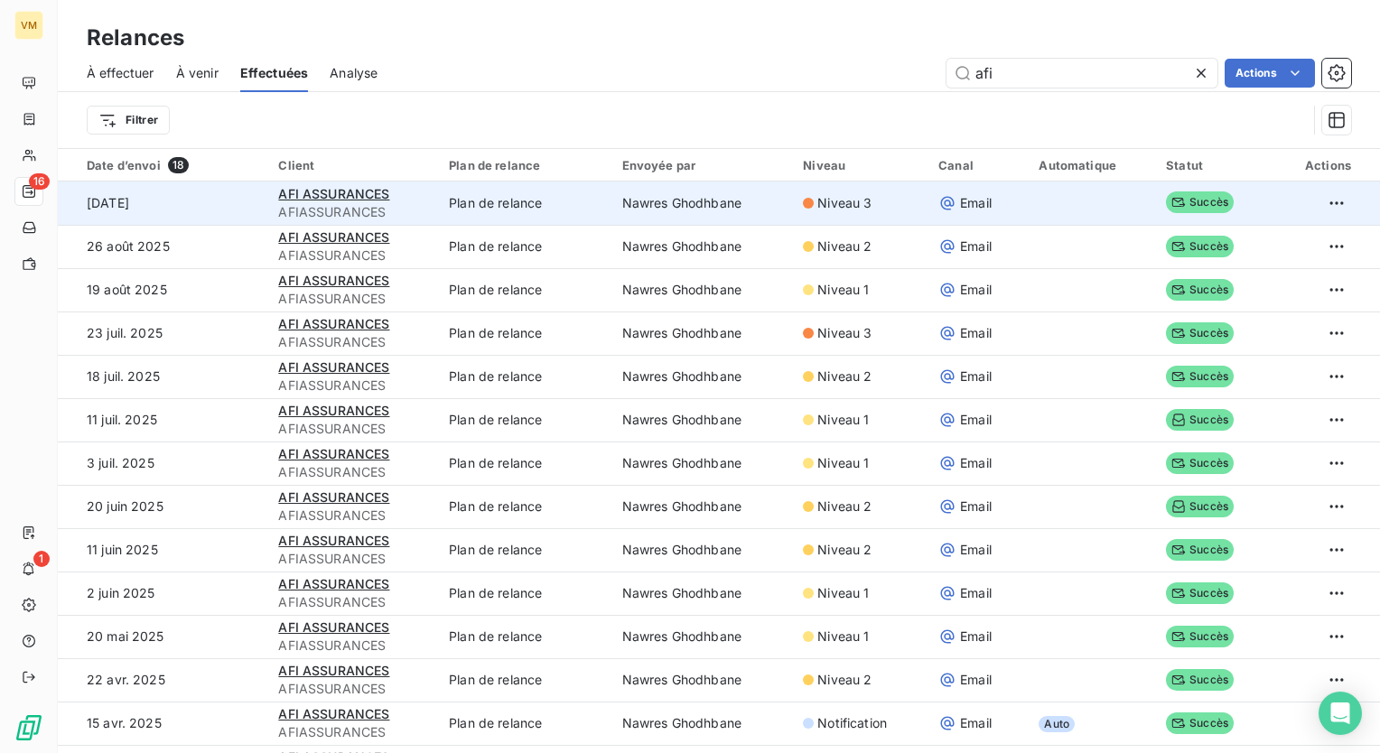
type input "afi"
click at [612, 209] on td "Nawres Ghodhbane" at bounding box center [703, 203] width 182 height 43
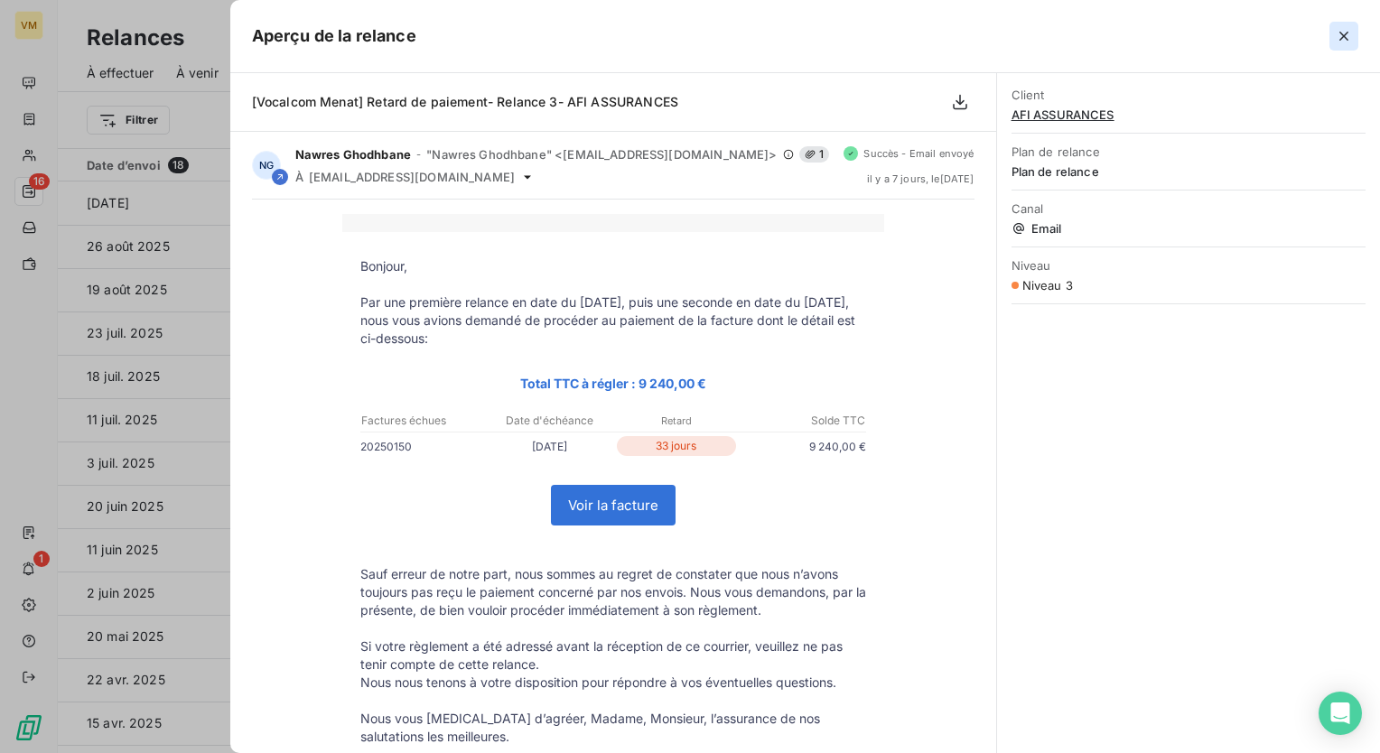
click at [1340, 44] on icon "button" at bounding box center [1344, 36] width 18 height 18
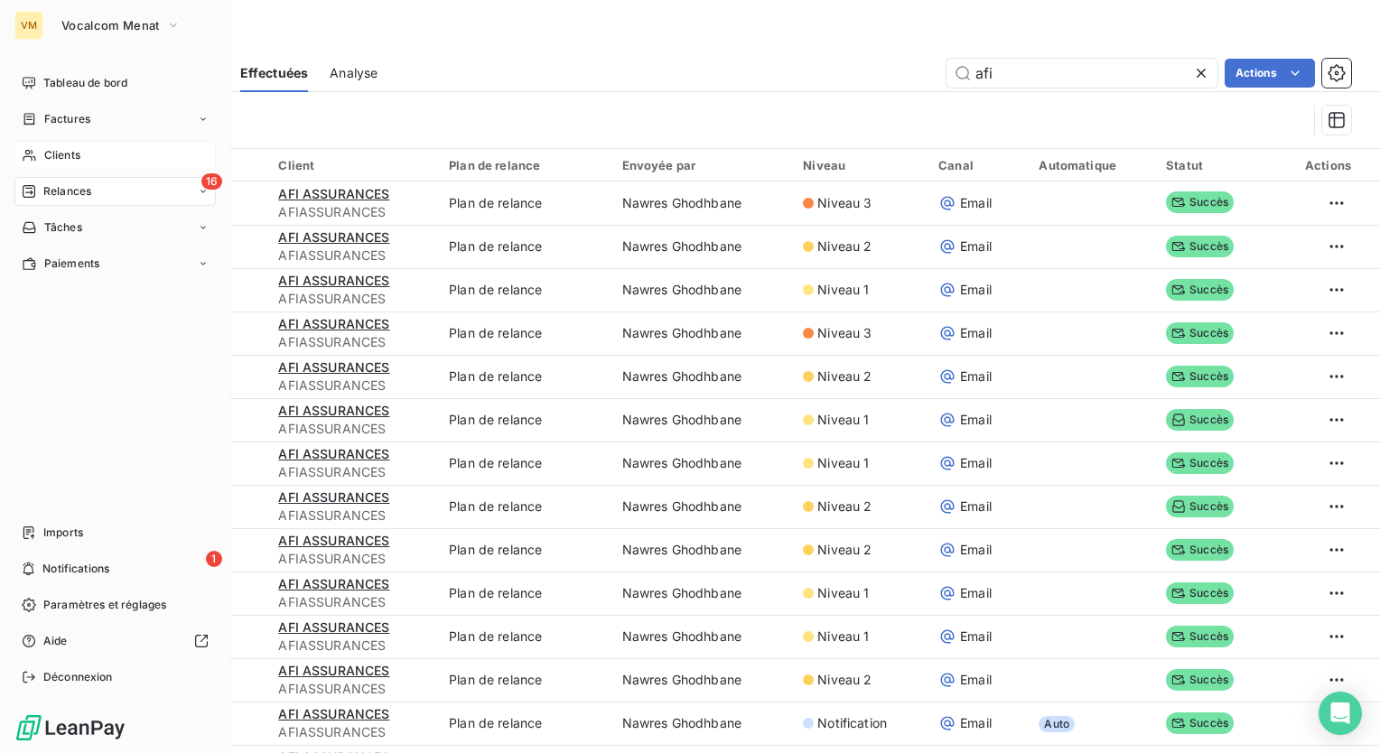
click at [151, 160] on div "Clients" at bounding box center [114, 155] width 201 height 29
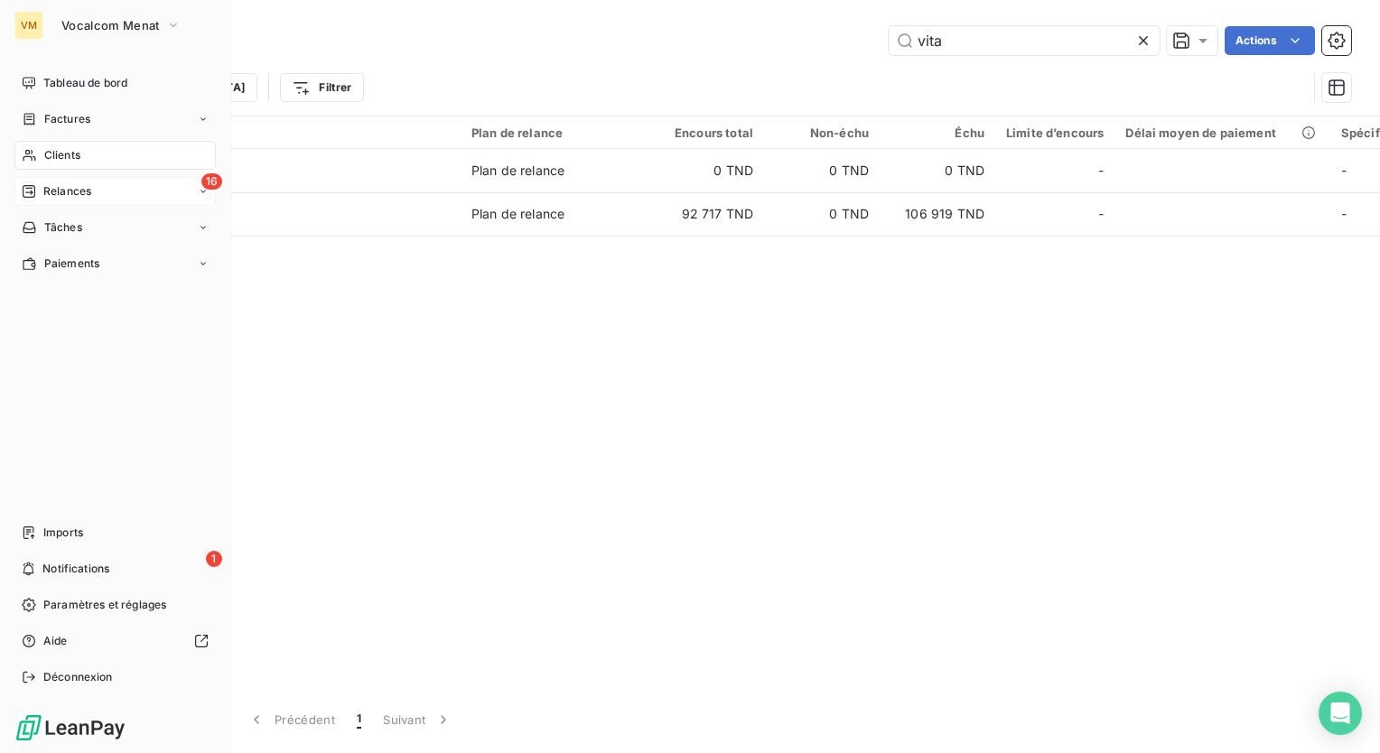
click at [44, 186] on span "Relances" at bounding box center [67, 191] width 48 height 16
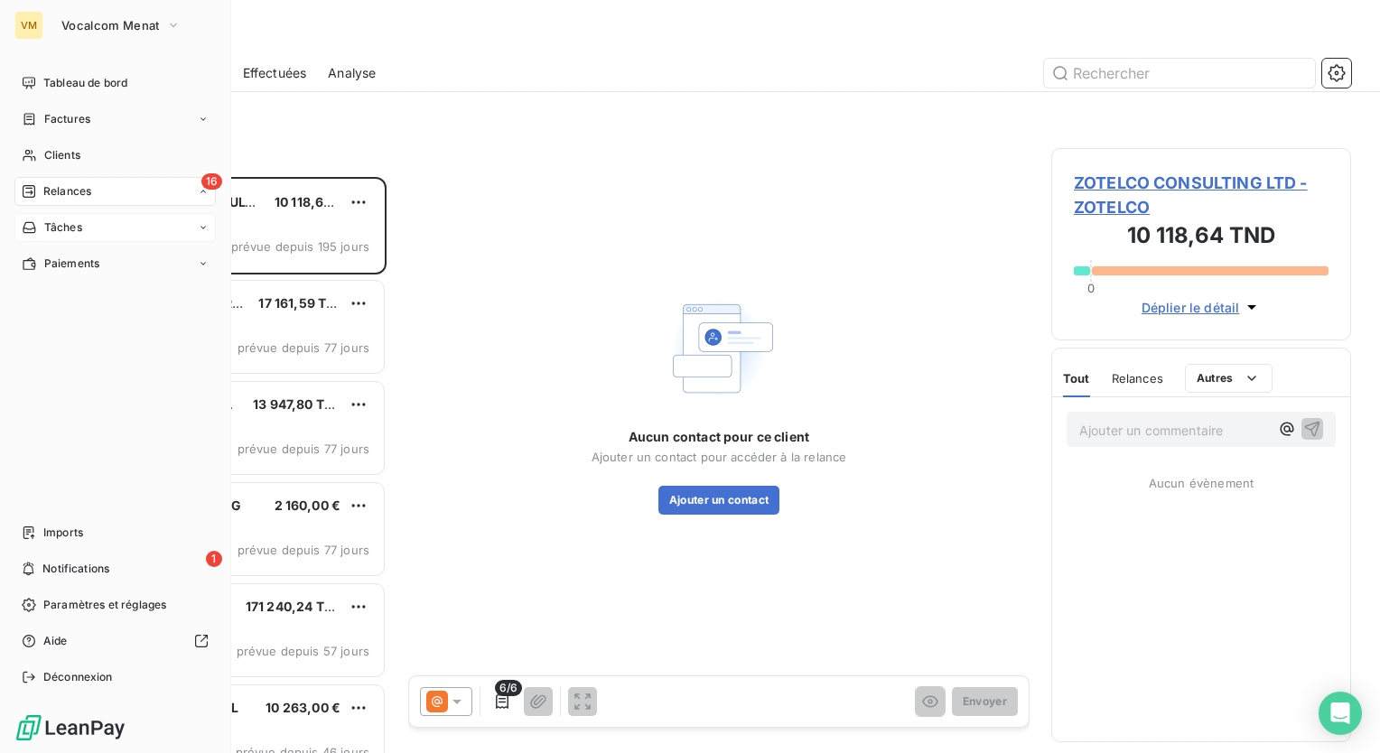
scroll to position [563, 285]
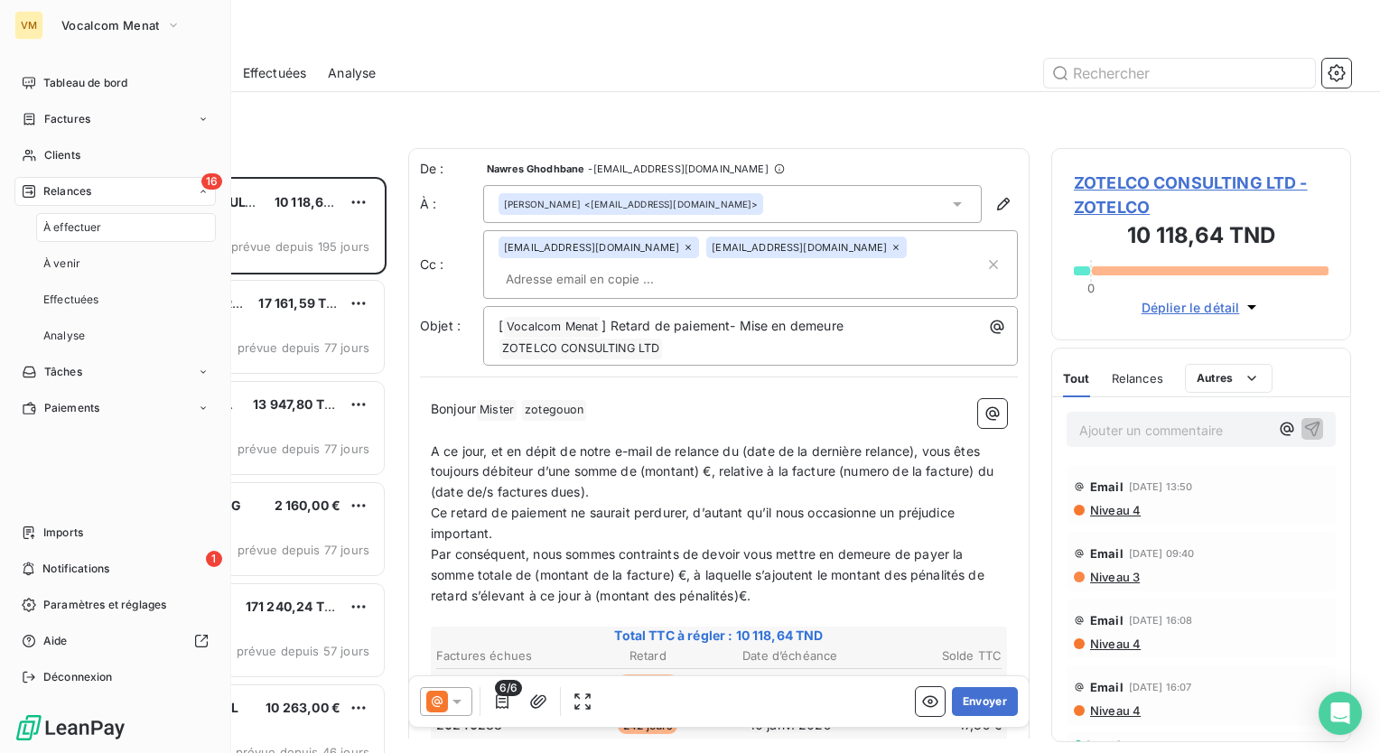
click at [121, 220] on div "À effectuer" at bounding box center [126, 227] width 180 height 29
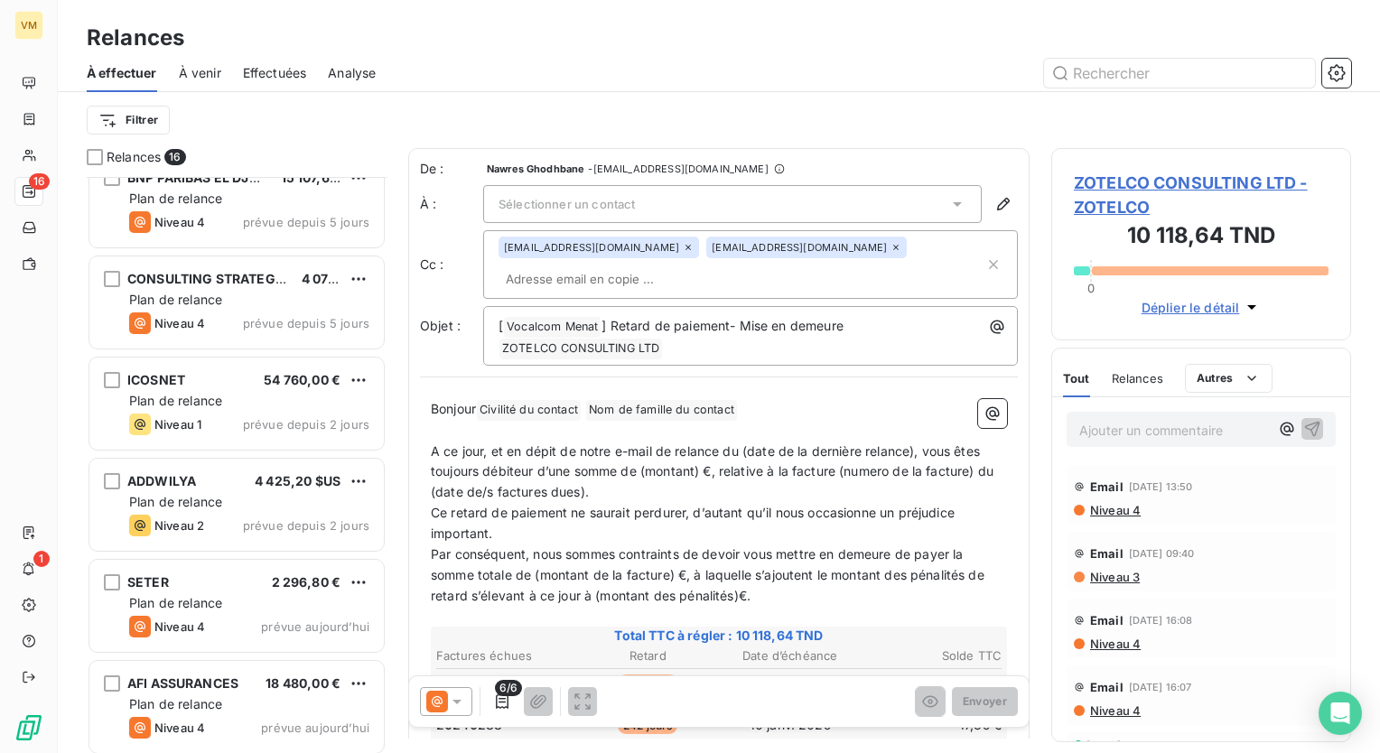
scroll to position [1042, 0]
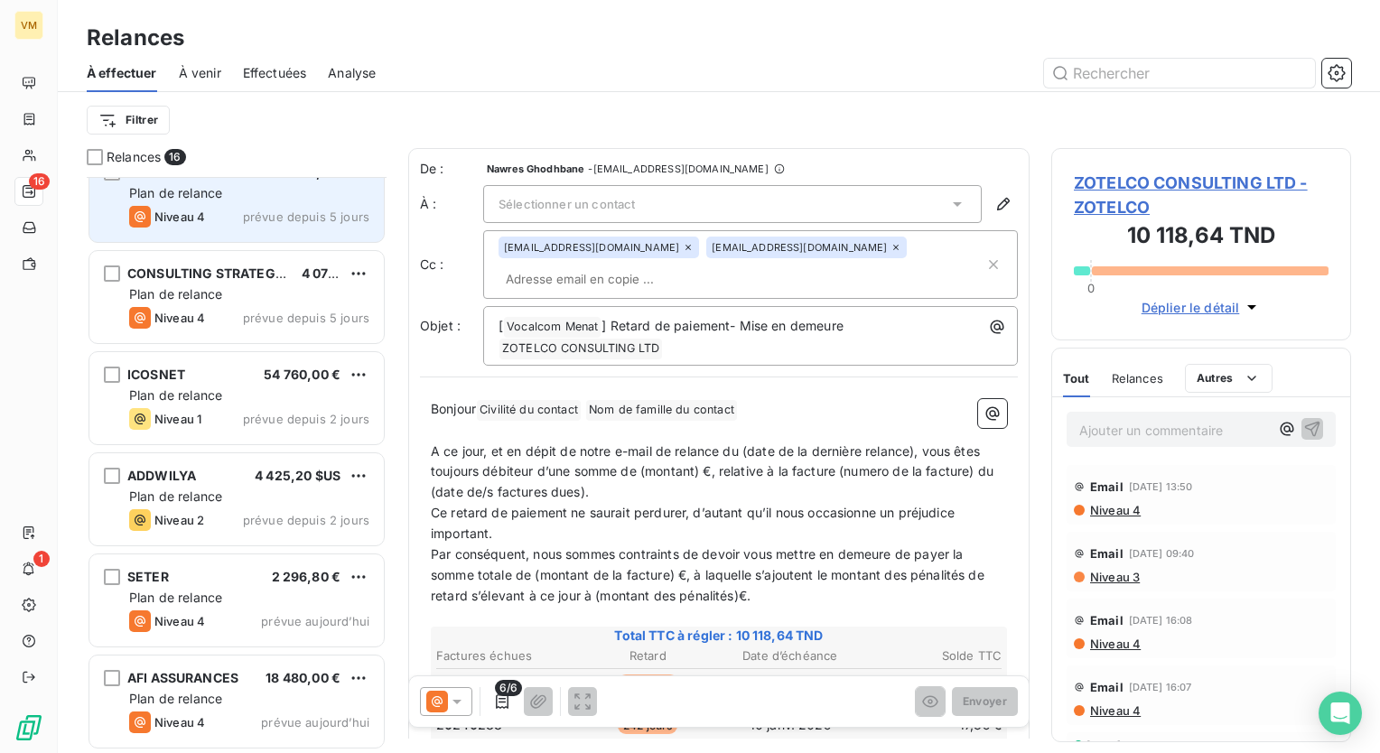
click at [272, 213] on span "prévue depuis 5 jours" at bounding box center [306, 217] width 126 height 14
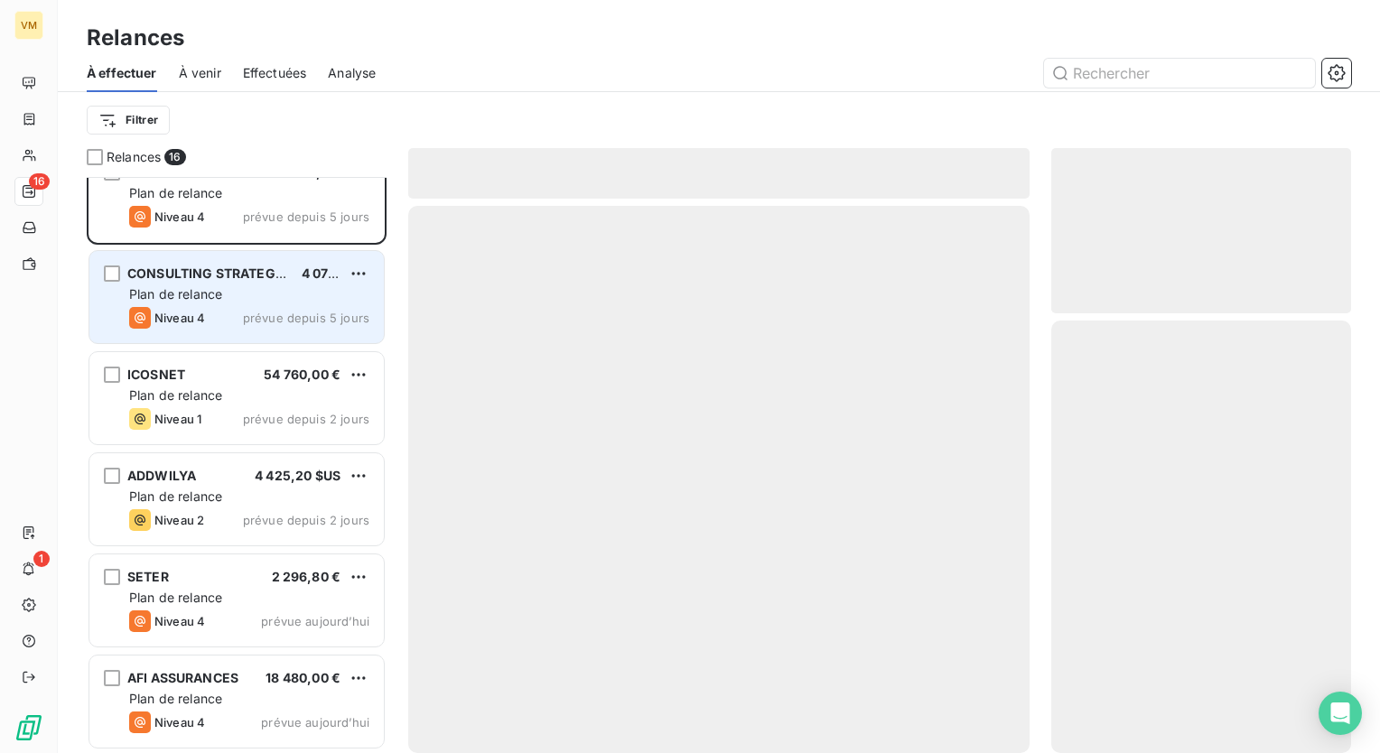
click at [278, 315] on span "prévue depuis 5 jours" at bounding box center [306, 318] width 126 height 14
